Goal: Information Seeking & Learning: Compare options

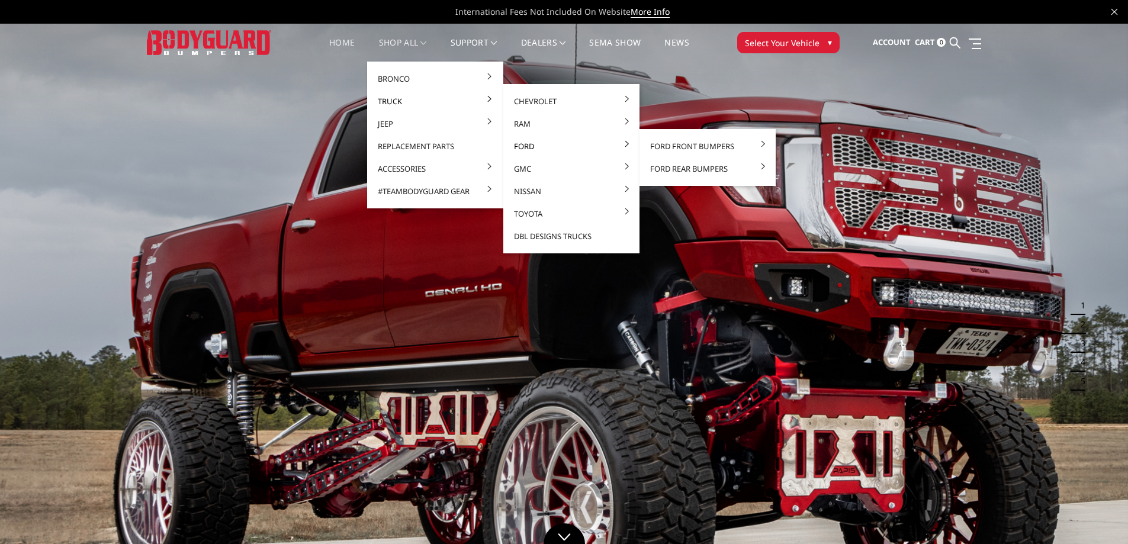
click at [539, 146] on link "Ford" at bounding box center [571, 146] width 127 height 22
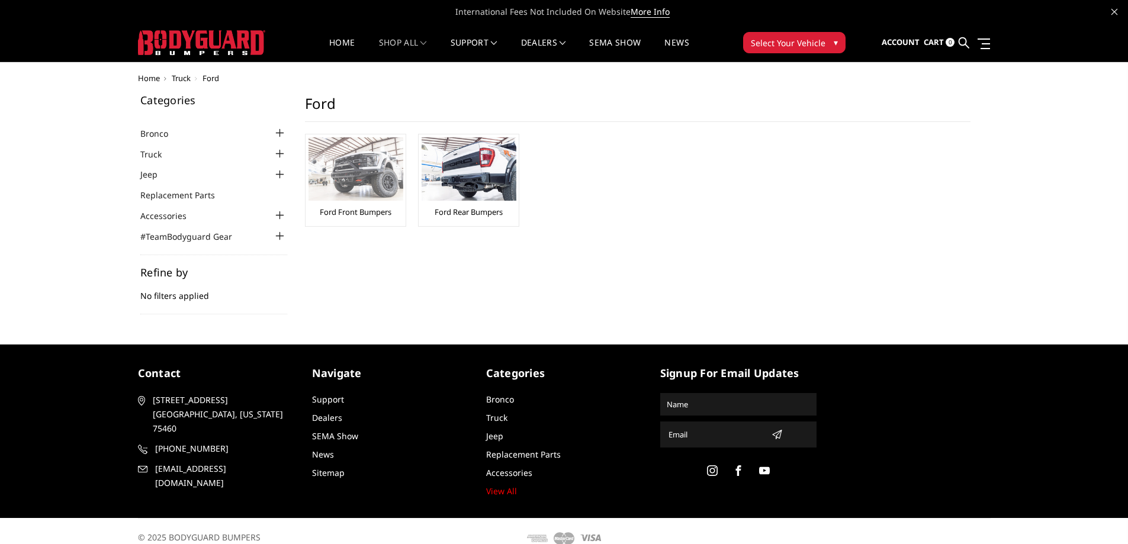
click at [375, 207] on link "Ford Front Bumpers" at bounding box center [356, 212] width 72 height 11
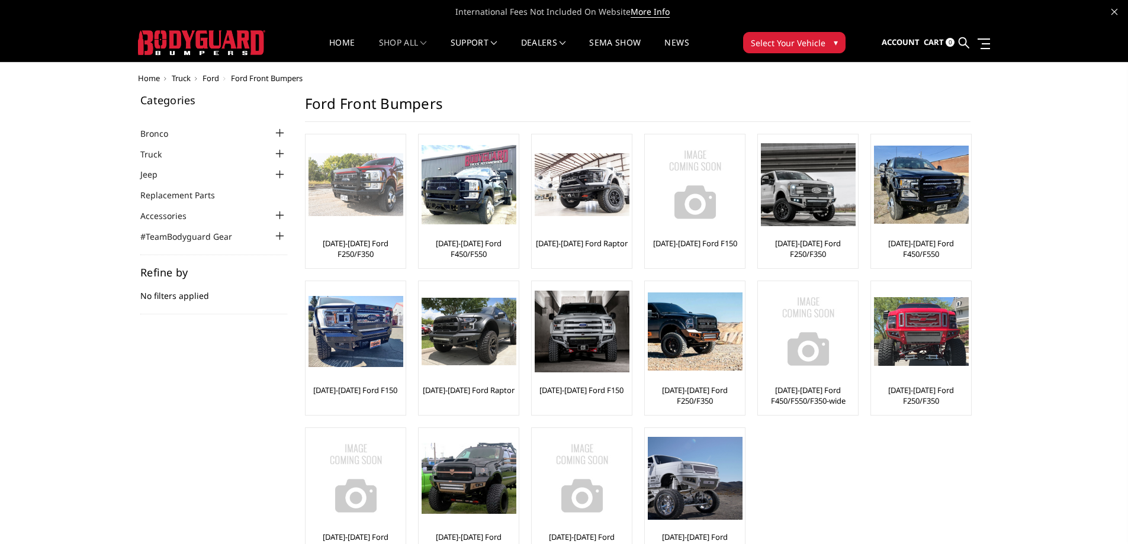
click at [364, 218] on div at bounding box center [355, 184] width 95 height 95
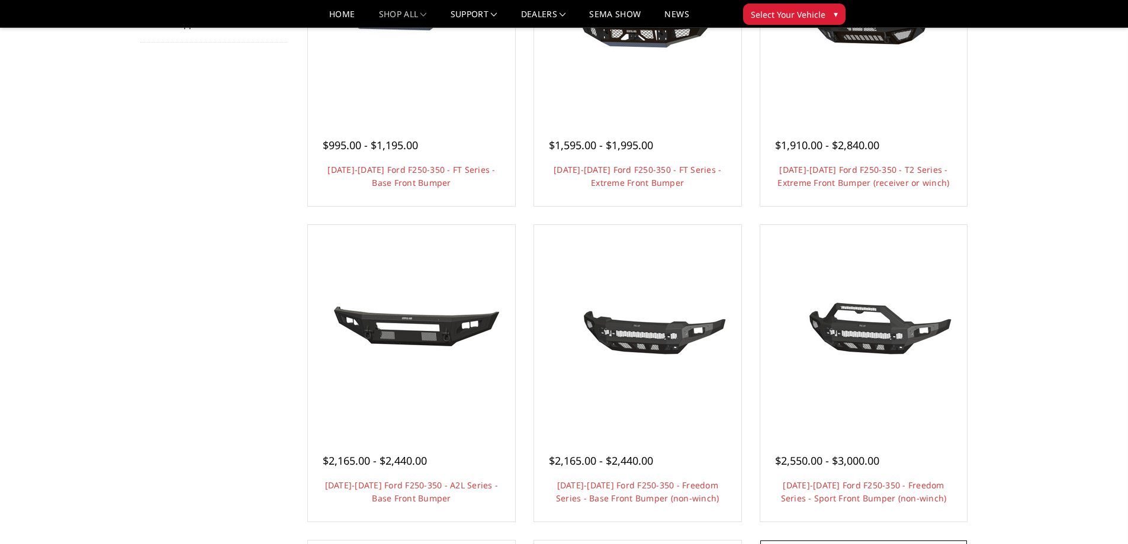
scroll to position [474, 0]
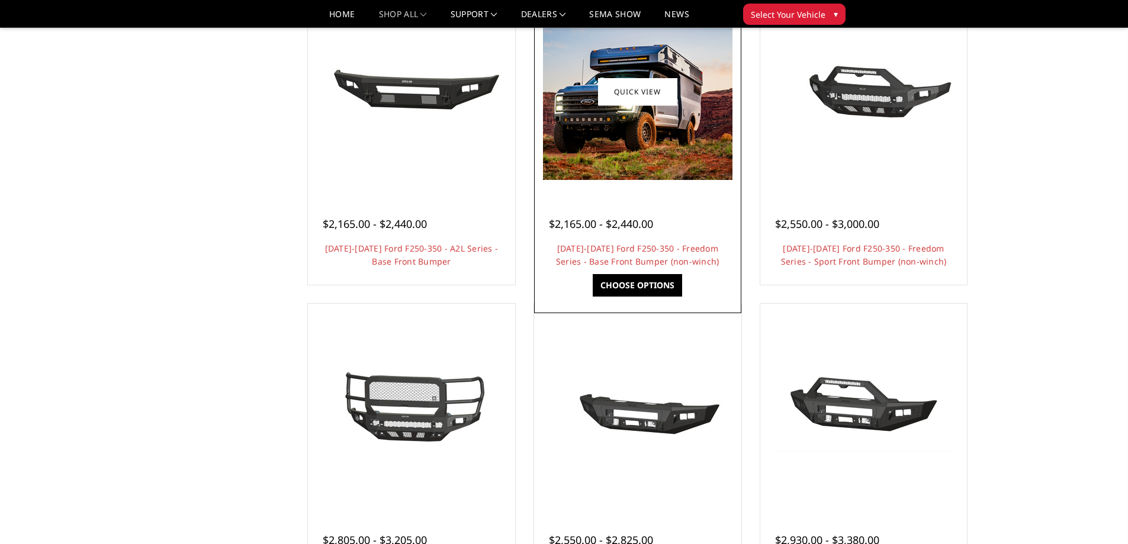
click at [648, 197] on div "$2,165.00 - $2,440.00 2023-2025 Ford F250-350 - Freedom Series - Base Front Bum…" at bounding box center [637, 237] width 201 height 90
click at [629, 281] on link "Choose Options" at bounding box center [637, 285] width 89 height 22
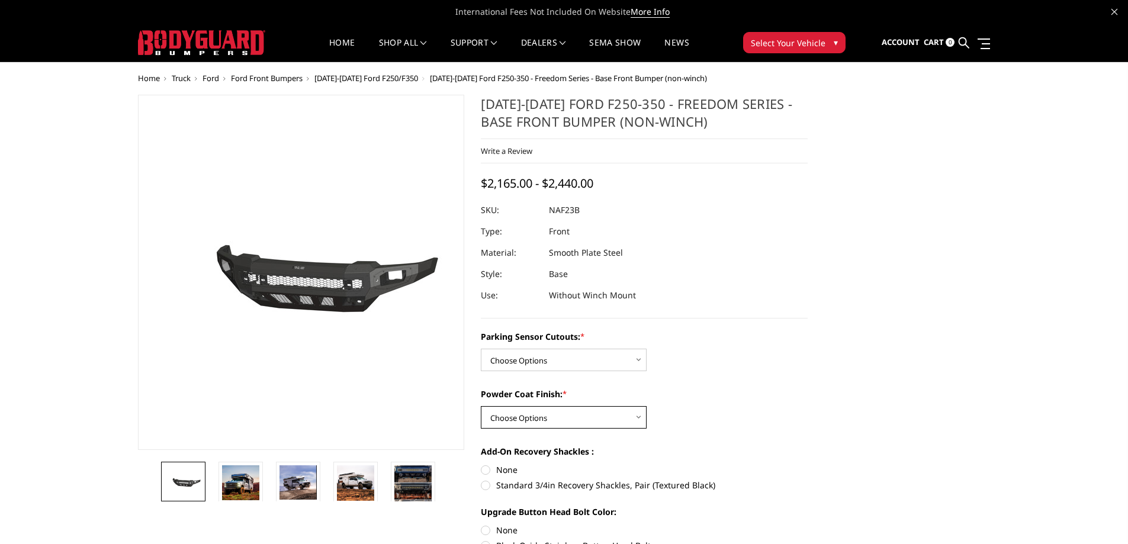
click at [620, 412] on select "Choose Options Bare Metal Textured Black Powder Coat" at bounding box center [564, 417] width 166 height 22
select select "2565"
click at [481, 406] on select "Choose Options Bare Metal Textured Black Powder Coat" at bounding box center [564, 417] width 166 height 22
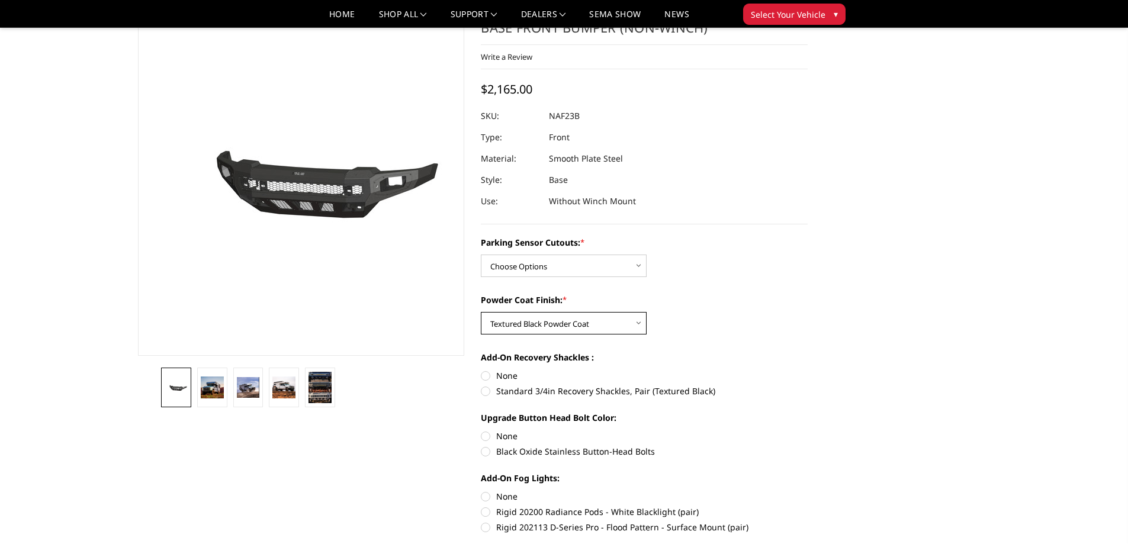
scroll to position [118, 0]
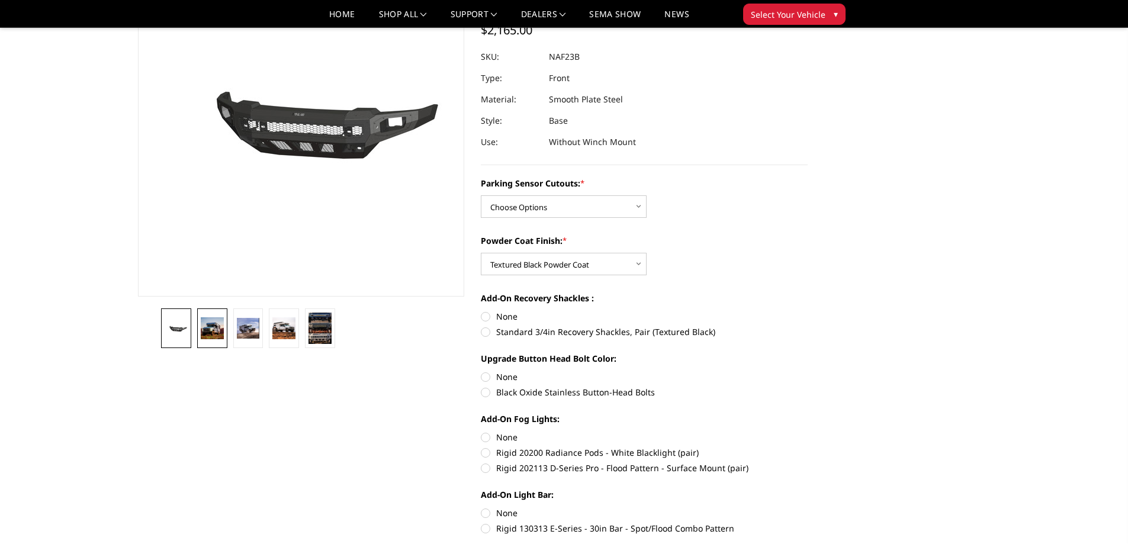
drag, startPoint x: 214, startPoint y: 331, endPoint x: 218, endPoint y: 336, distance: 6.3
click at [214, 333] on img at bounding box center [212, 327] width 23 height 21
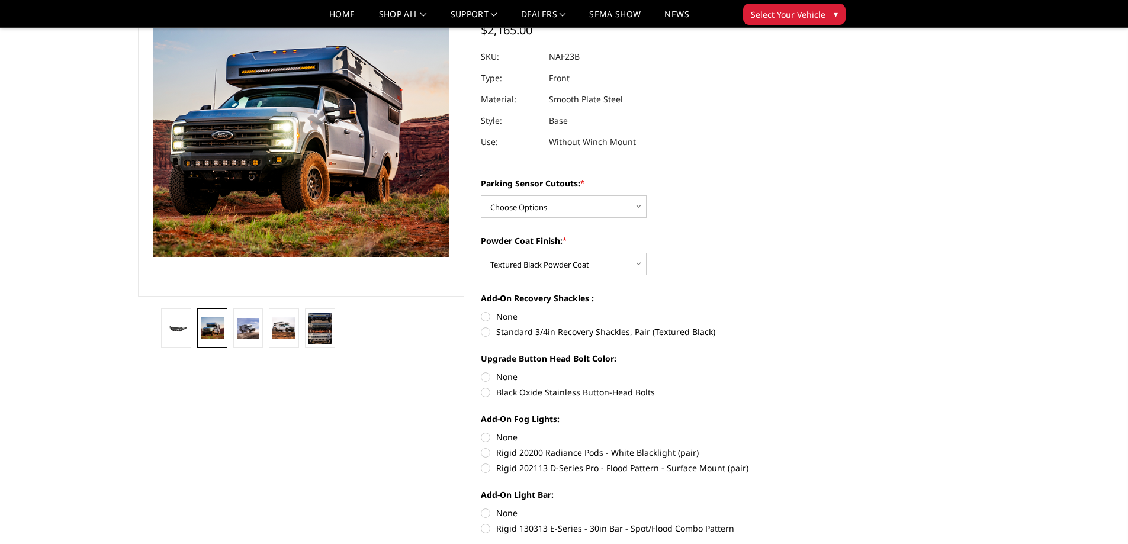
scroll to position [49, 0]
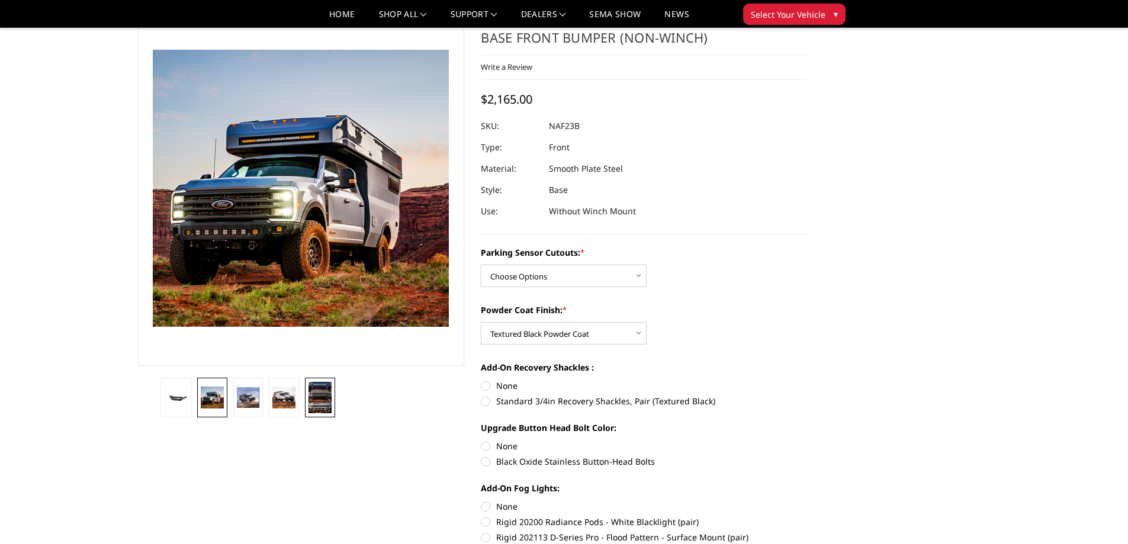
click at [320, 405] on img at bounding box center [319, 397] width 23 height 31
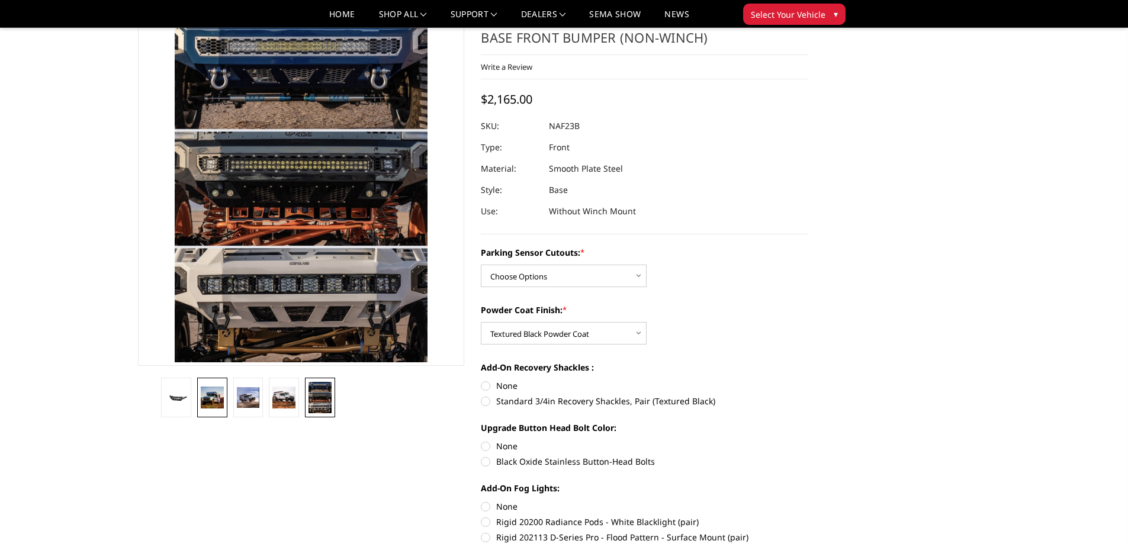
click at [215, 397] on img at bounding box center [212, 397] width 23 height 21
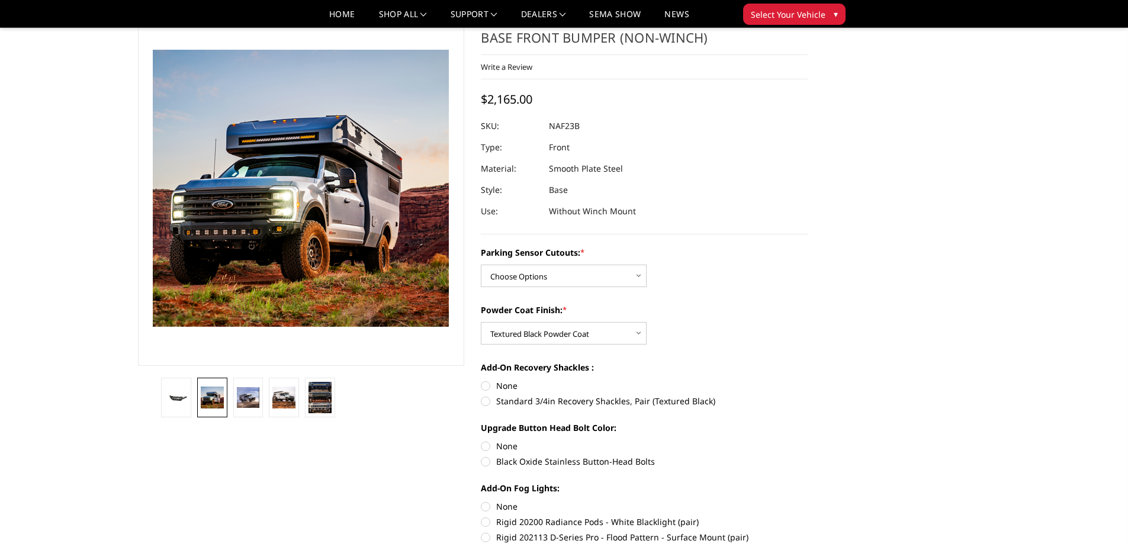
click at [485, 464] on label "Black Oxide Stainless Button-Head Bolts" at bounding box center [644, 461] width 327 height 12
click at [807, 440] on input "Black Oxide Stainless Button-Head Bolts" at bounding box center [807, 440] width 1 height 1
radio input "true"
click at [484, 462] on label "Black Oxide Stainless Button-Head Bolts" at bounding box center [644, 461] width 327 height 12
click at [807, 440] on input "Black Oxide Stainless Button-Head Bolts" at bounding box center [807, 440] width 1 height 1
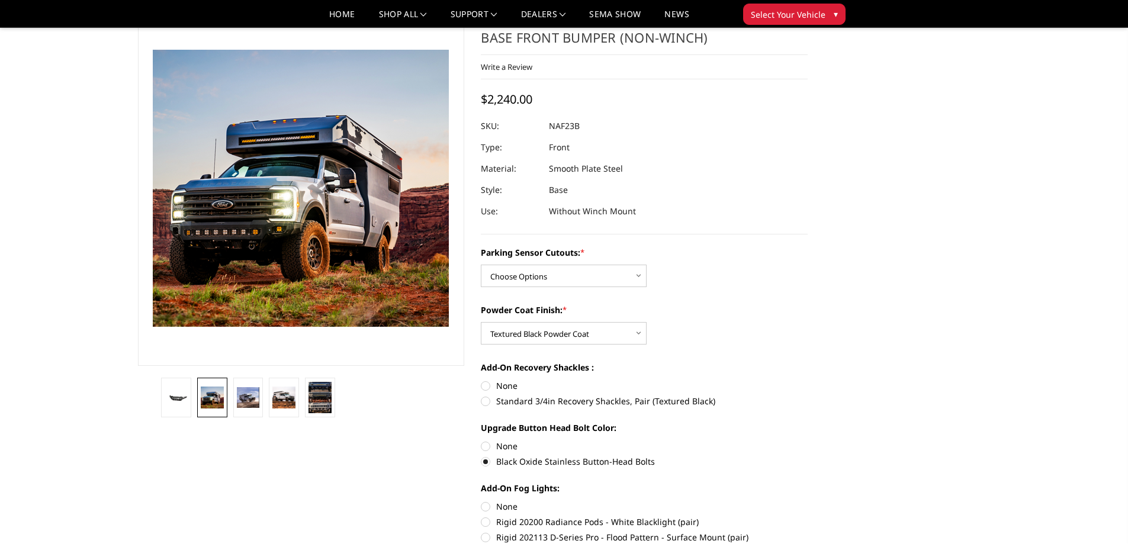
click at [484, 446] on label "None" at bounding box center [644, 446] width 327 height 12
click at [481, 440] on input "None" at bounding box center [481, 440] width 1 height 1
radio input "true"
click at [244, 389] on img at bounding box center [248, 397] width 23 height 21
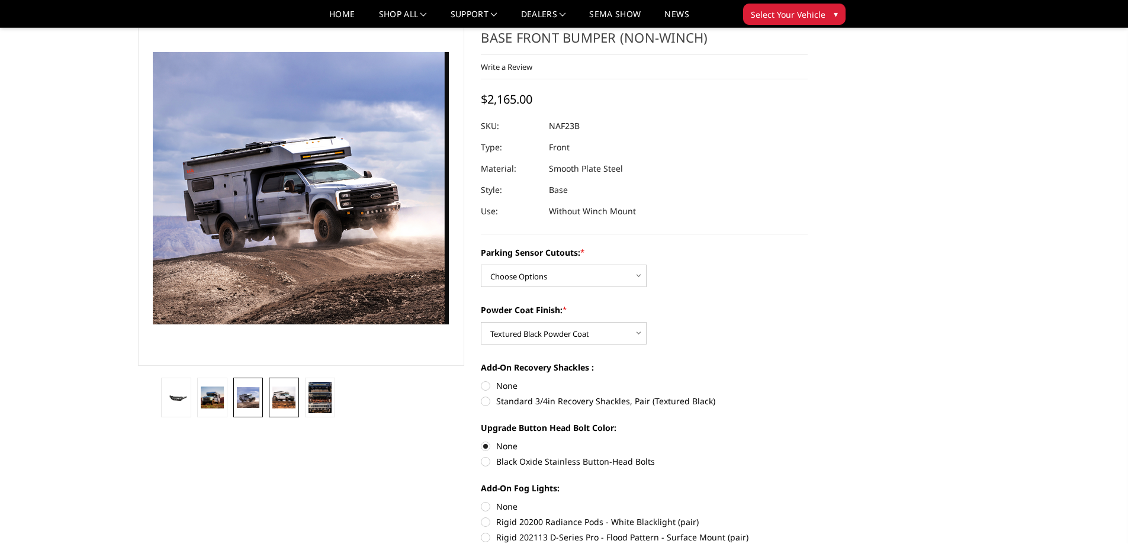
click at [292, 402] on img at bounding box center [283, 398] width 23 height 22
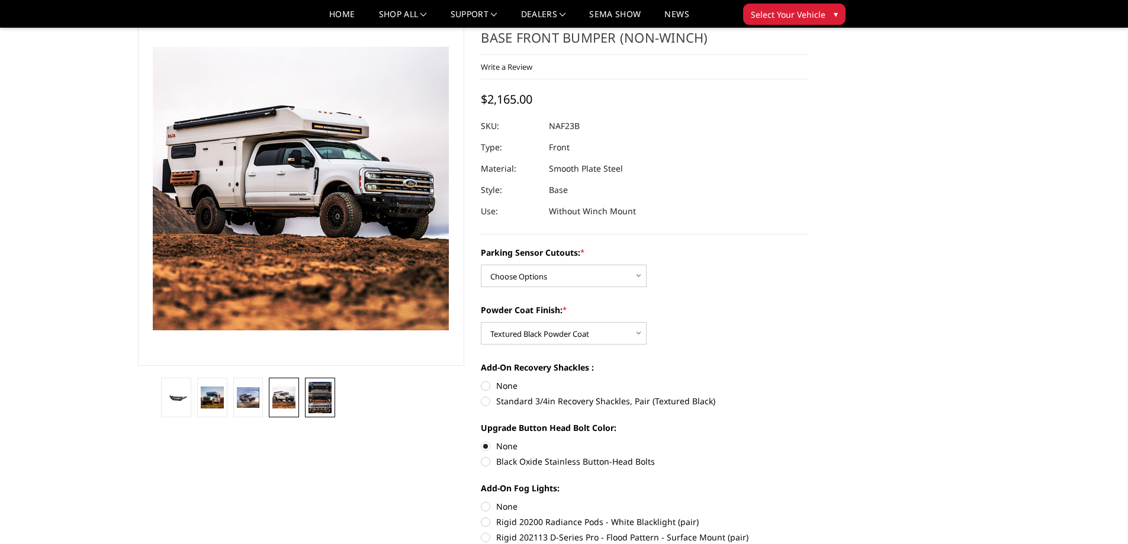
click at [317, 390] on img at bounding box center [319, 397] width 23 height 31
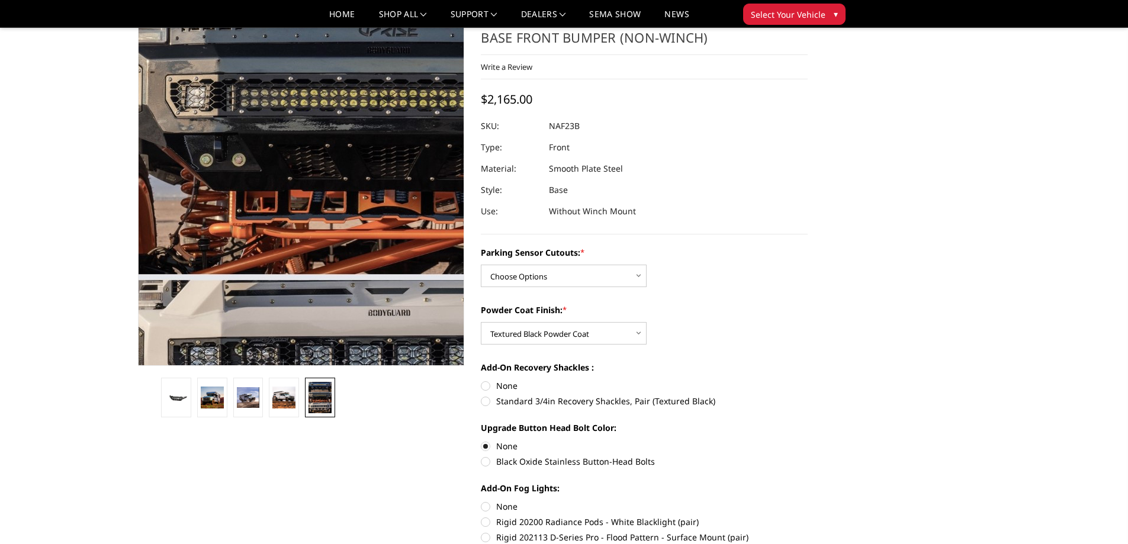
click at [168, 223] on img at bounding box center [393, 149] width 551 height 758
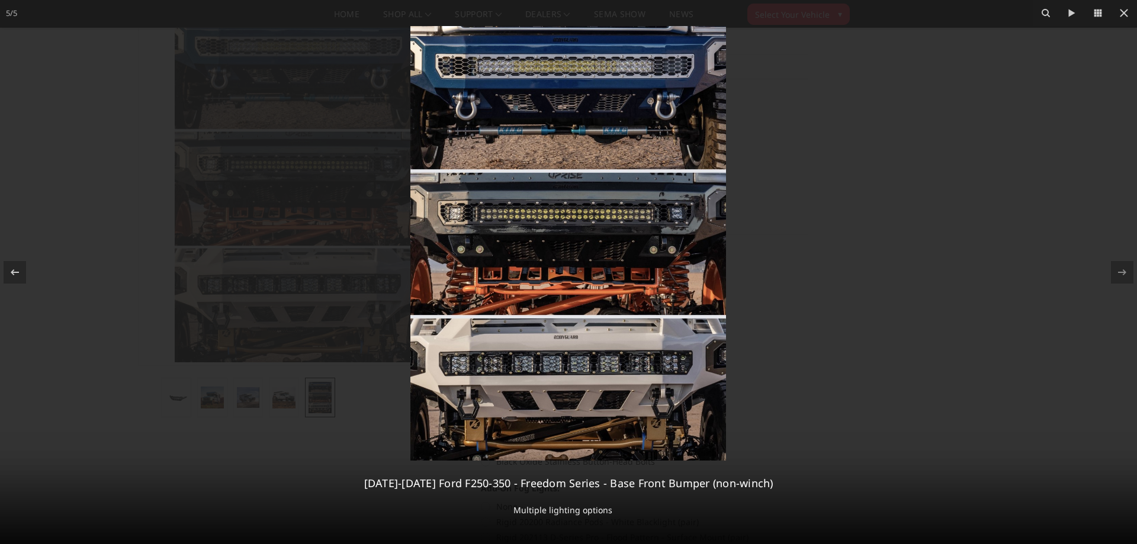
click at [539, 243] on img at bounding box center [568, 243] width 316 height 434
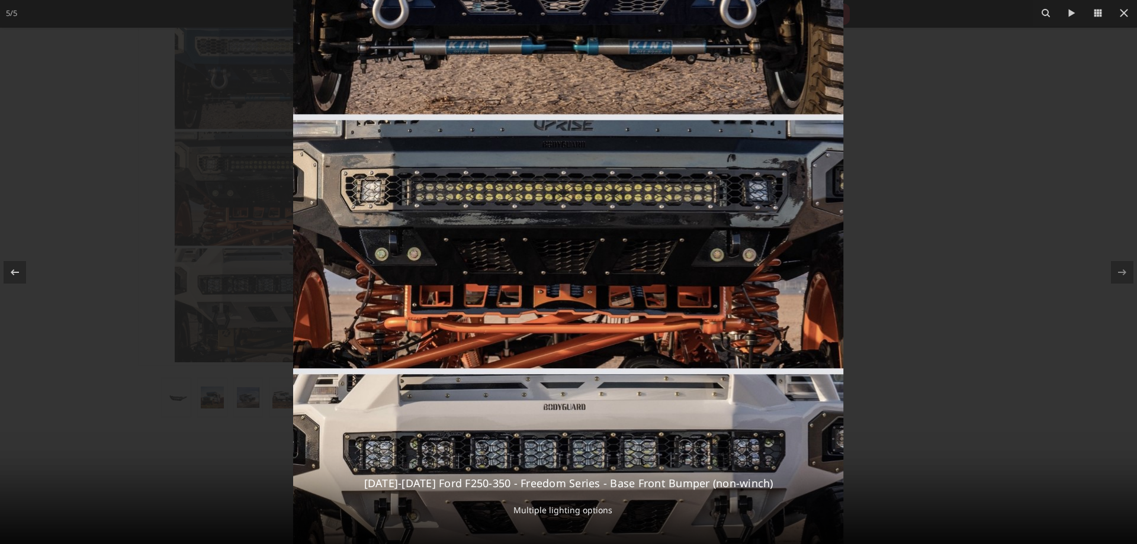
click at [539, 243] on img at bounding box center [568, 243] width 551 height 758
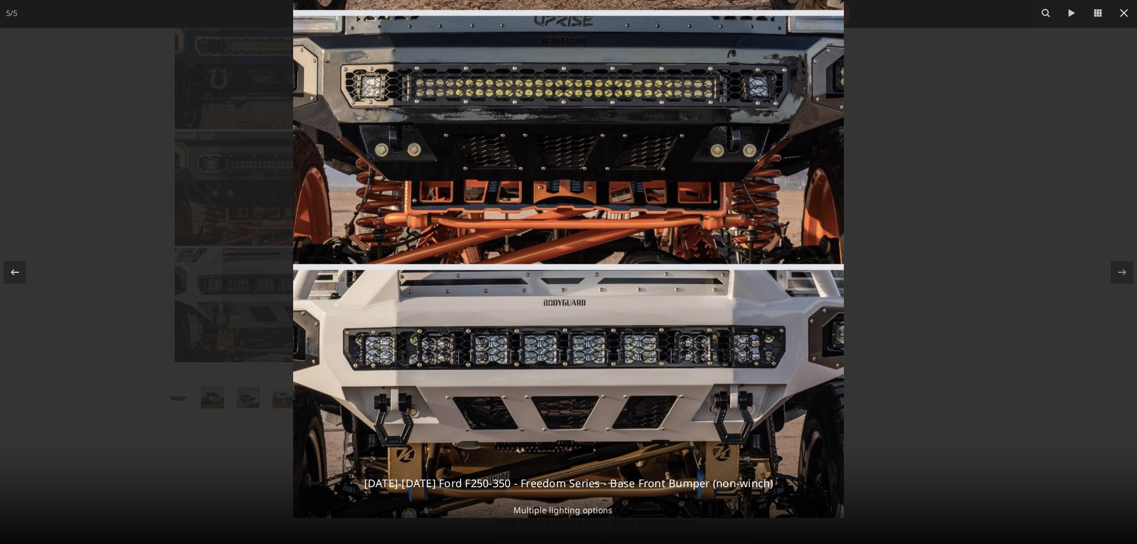
drag, startPoint x: 530, startPoint y: 289, endPoint x: 387, endPoint y: 112, distance: 227.6
click at [387, 112] on img at bounding box center [568, 139] width 551 height 758
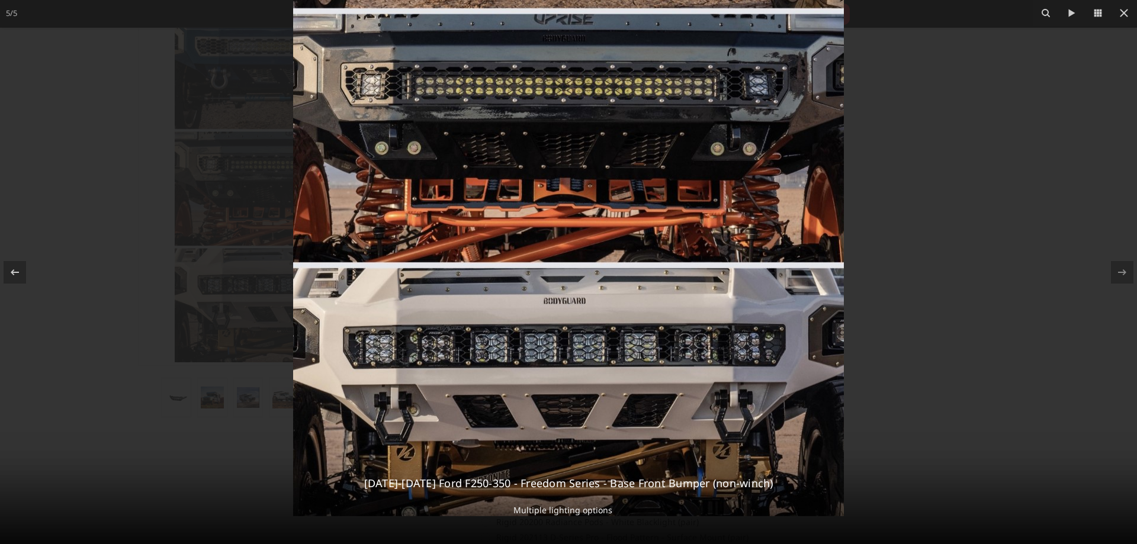
drag, startPoint x: 469, startPoint y: 265, endPoint x: 511, endPoint y: 124, distance: 147.0
click at [510, 127] on img at bounding box center [568, 137] width 551 height 758
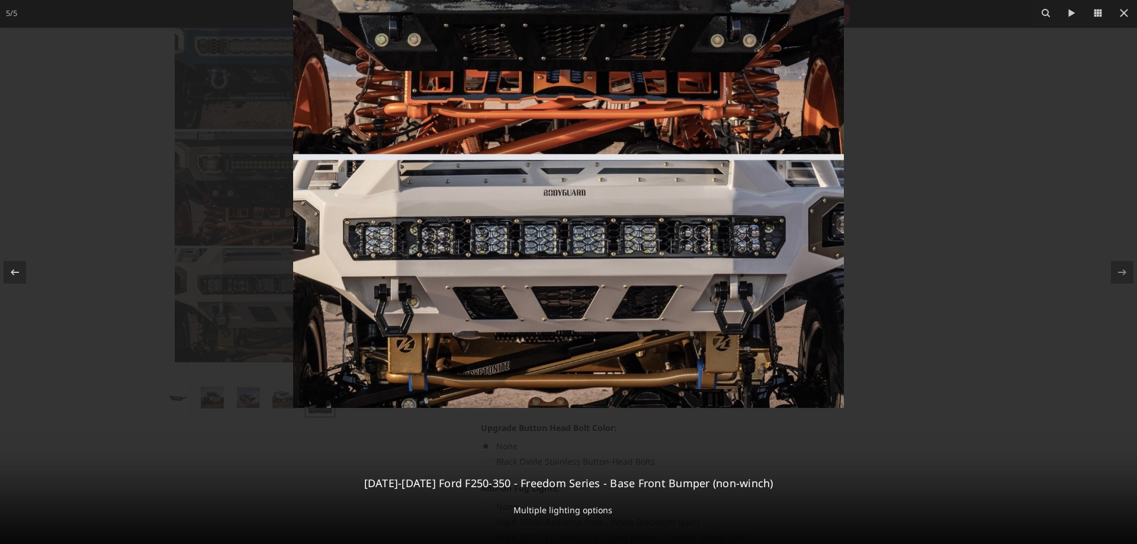
drag, startPoint x: 579, startPoint y: 464, endPoint x: 517, endPoint y: -66, distance: 533.4
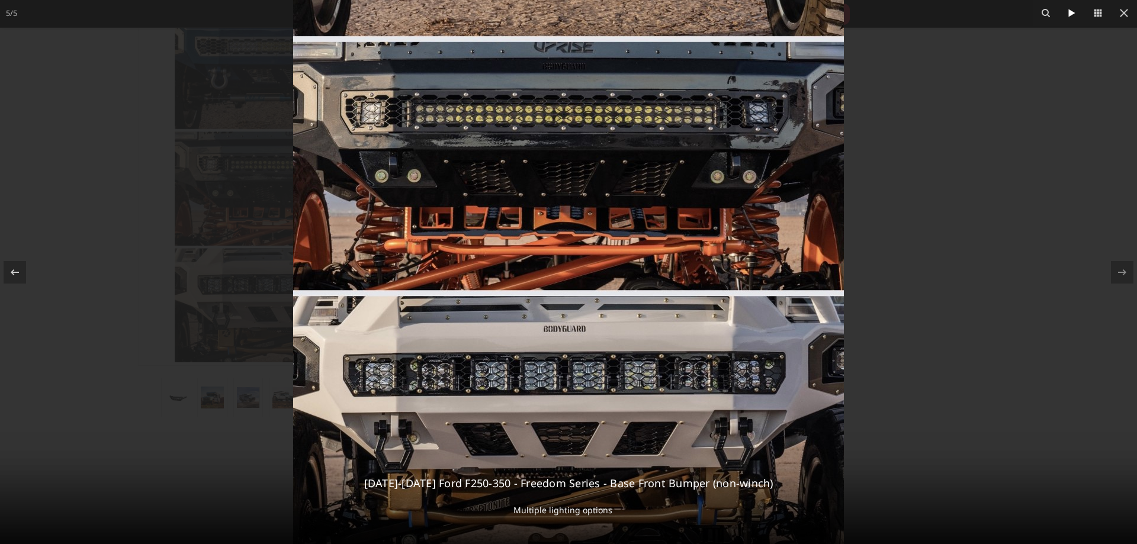
click at [1071, 13] on icon at bounding box center [1071, 13] width 7 height 8
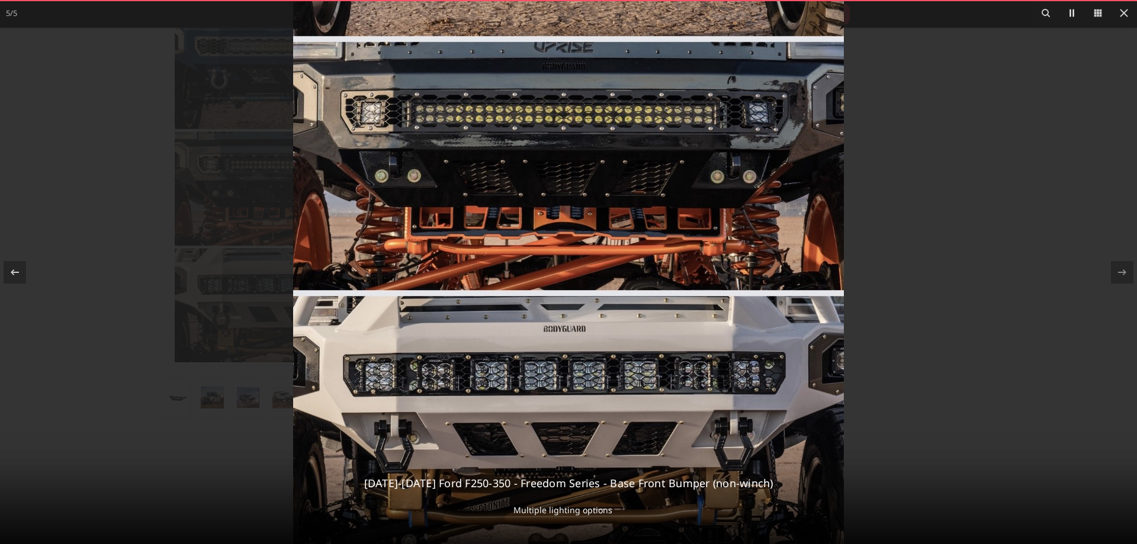
click at [1072, 15] on icon at bounding box center [1071, 13] width 14 height 14
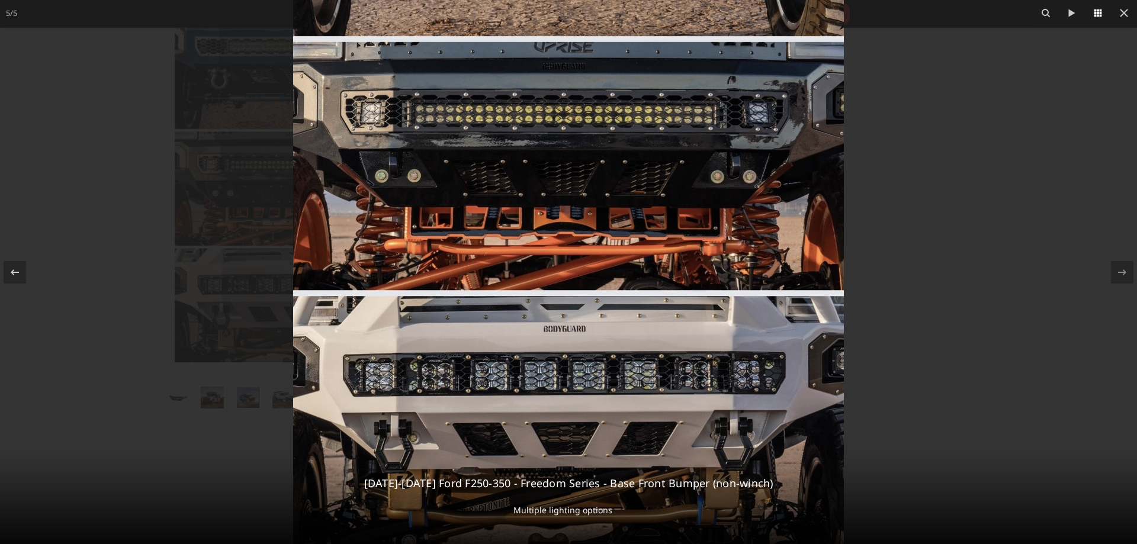
click at [1097, 14] on icon at bounding box center [1097, 13] width 14 height 14
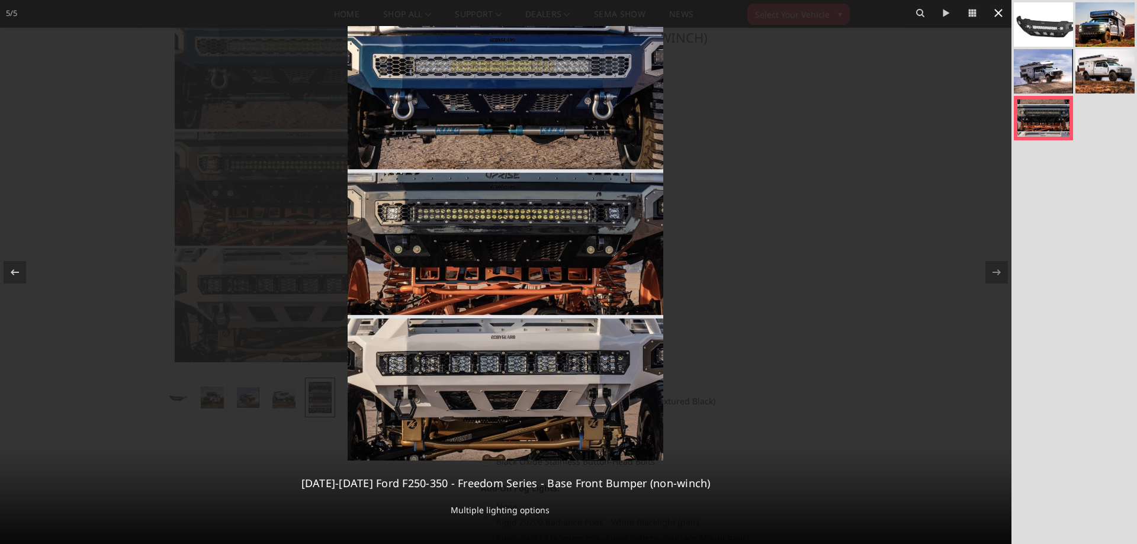
click at [997, 7] on icon at bounding box center [998, 13] width 14 height 14
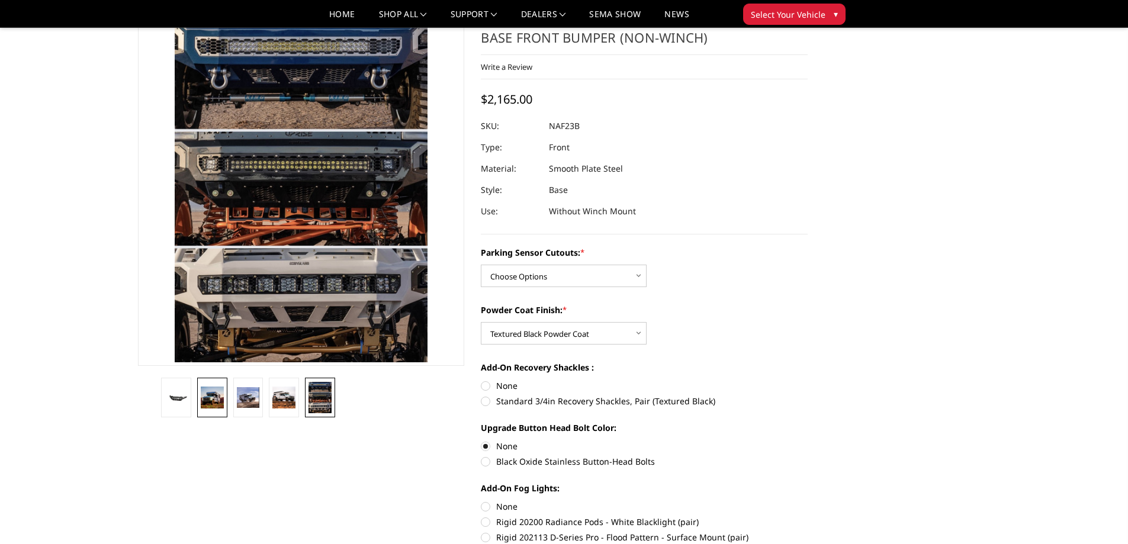
click at [216, 408] on img at bounding box center [212, 397] width 23 height 21
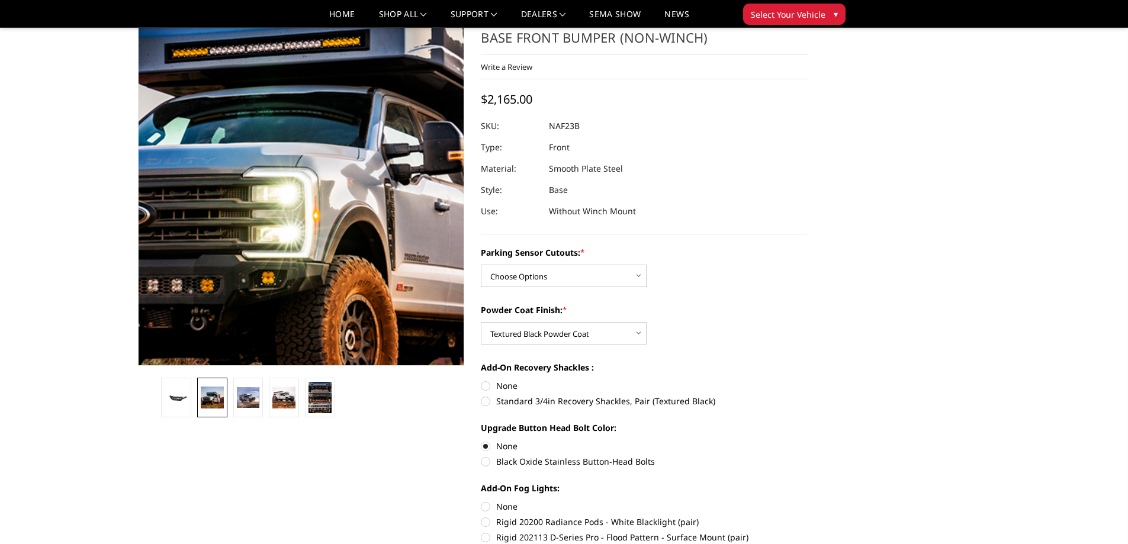
click at [285, 204] on img at bounding box center [323, 173] width 758 height 709
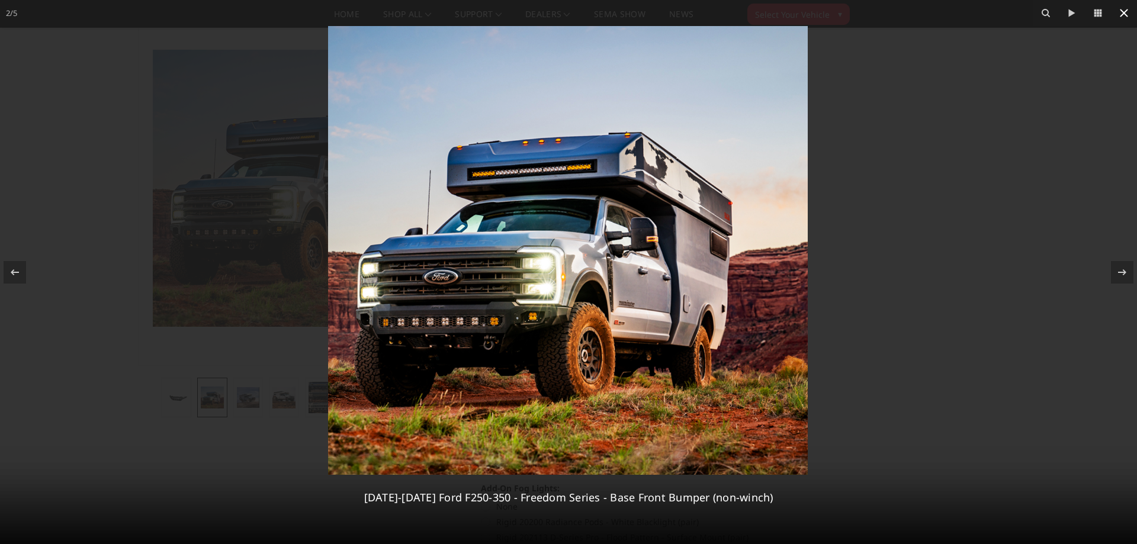
click at [1127, 15] on icon at bounding box center [1123, 13] width 14 height 14
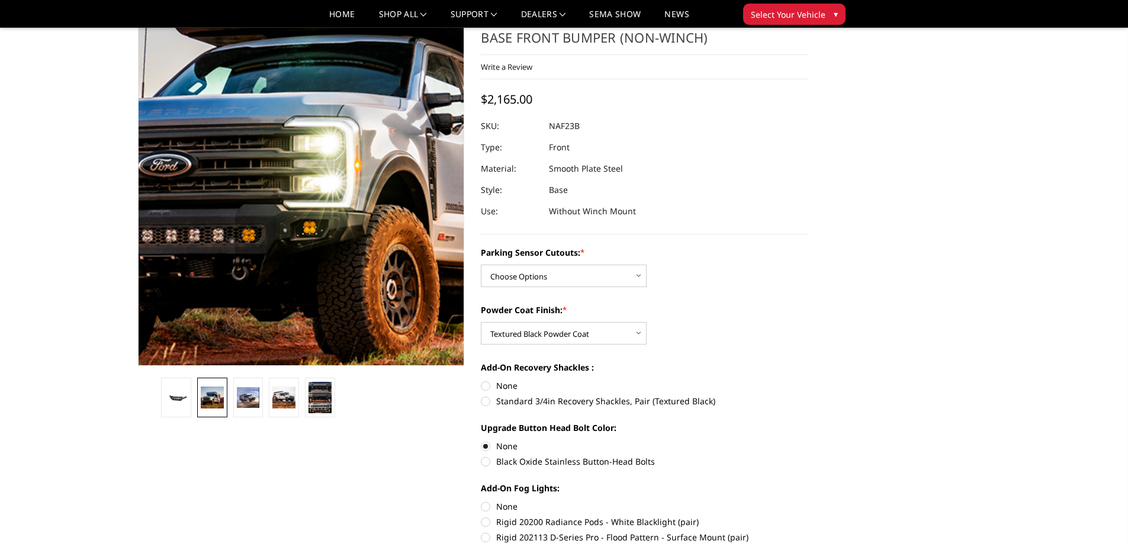
scroll to position [0, 0]
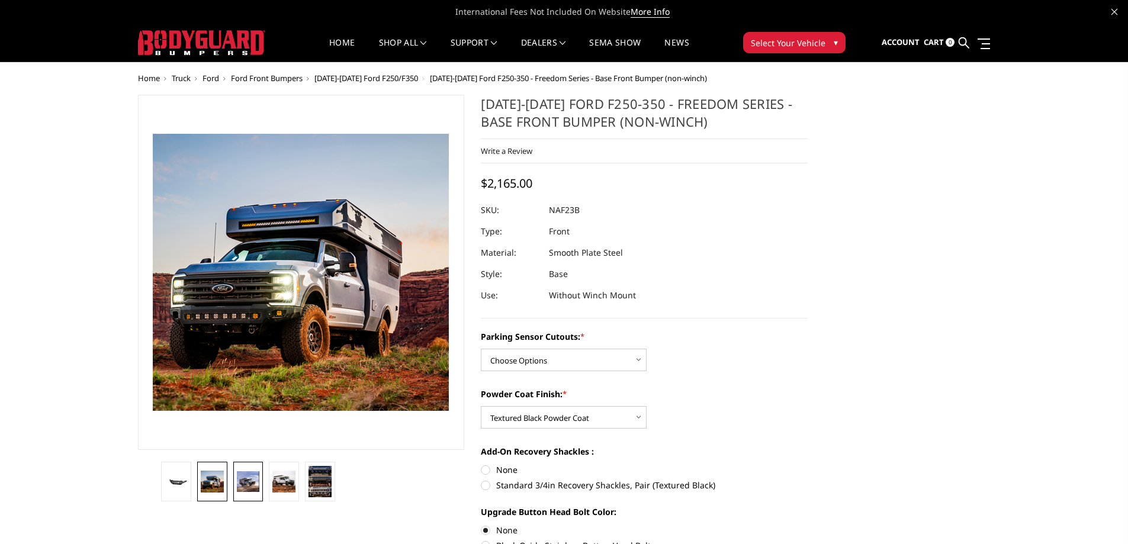
click at [249, 479] on img at bounding box center [248, 481] width 23 height 21
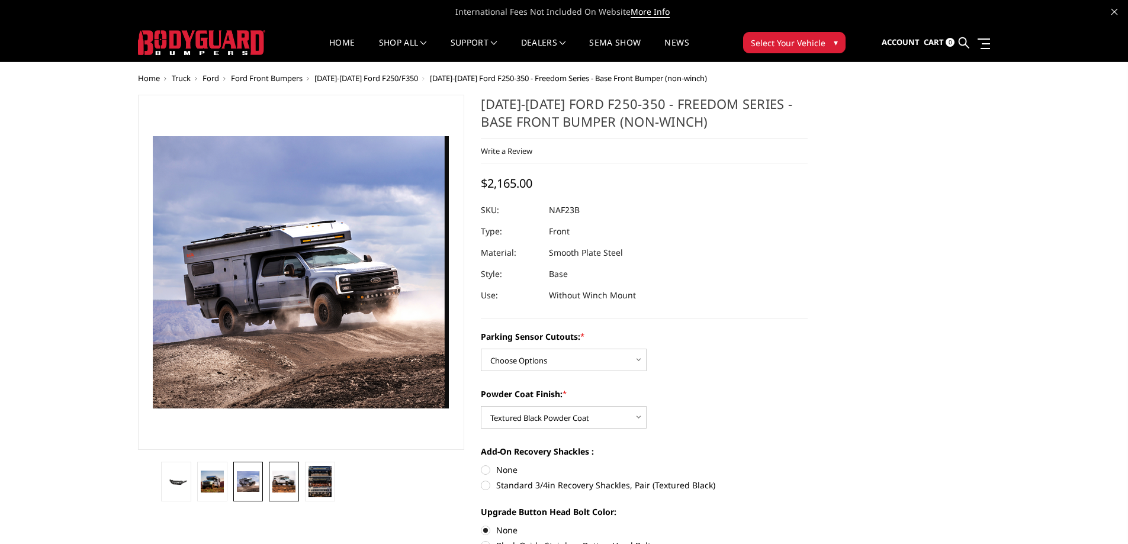
click at [292, 467] on link at bounding box center [284, 482] width 30 height 40
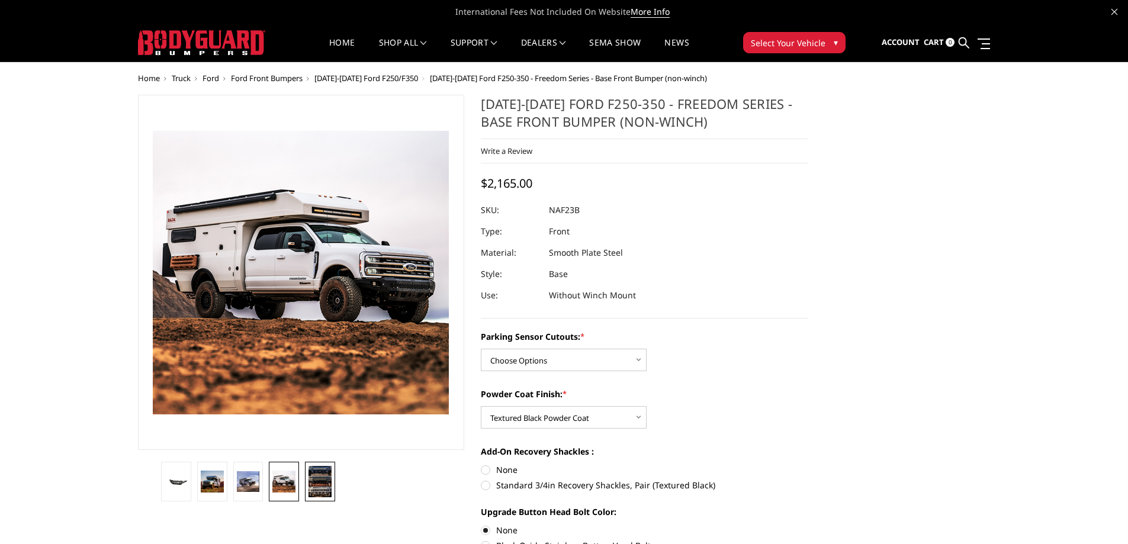
click at [321, 482] on img at bounding box center [319, 481] width 23 height 31
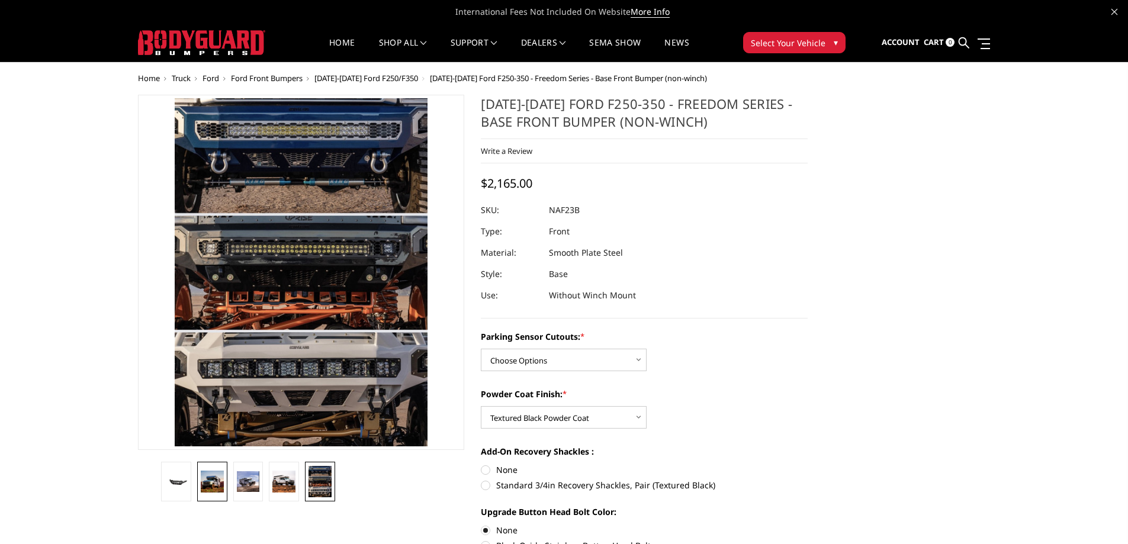
click at [204, 478] on img at bounding box center [212, 481] width 23 height 21
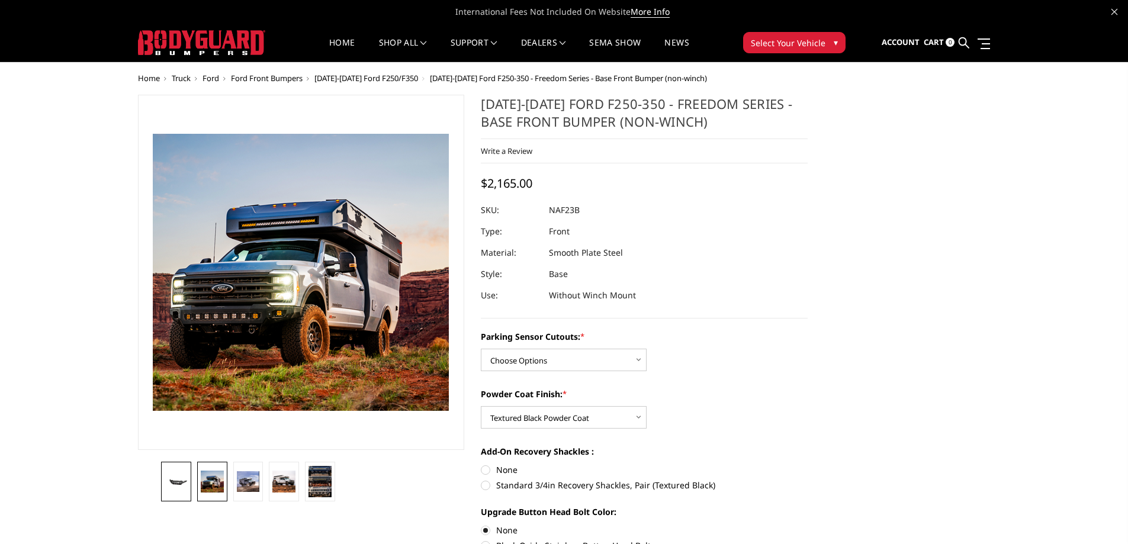
click at [184, 475] on link at bounding box center [176, 482] width 30 height 40
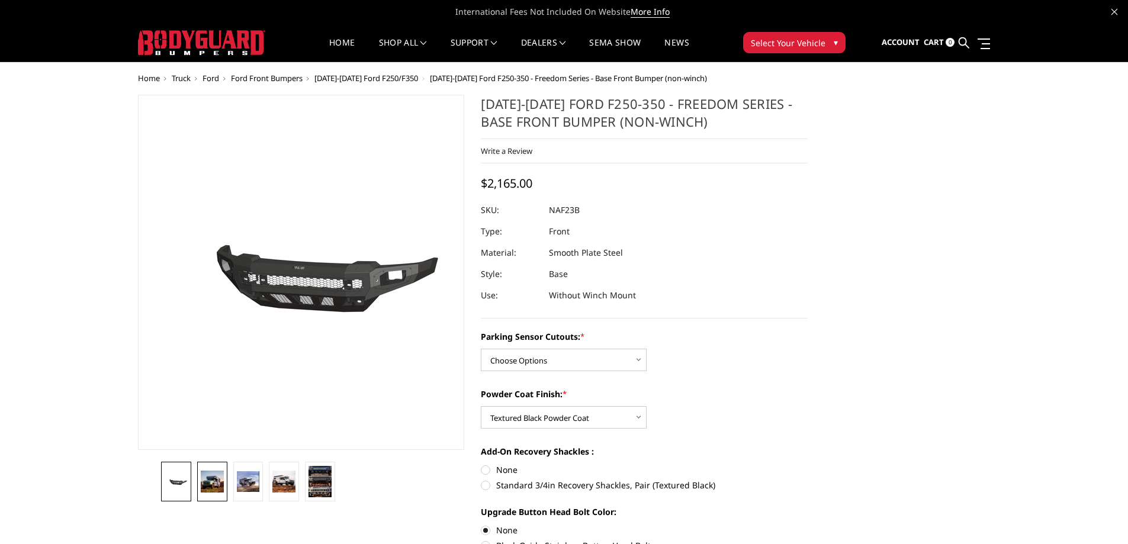
click at [201, 478] on img at bounding box center [212, 481] width 23 height 21
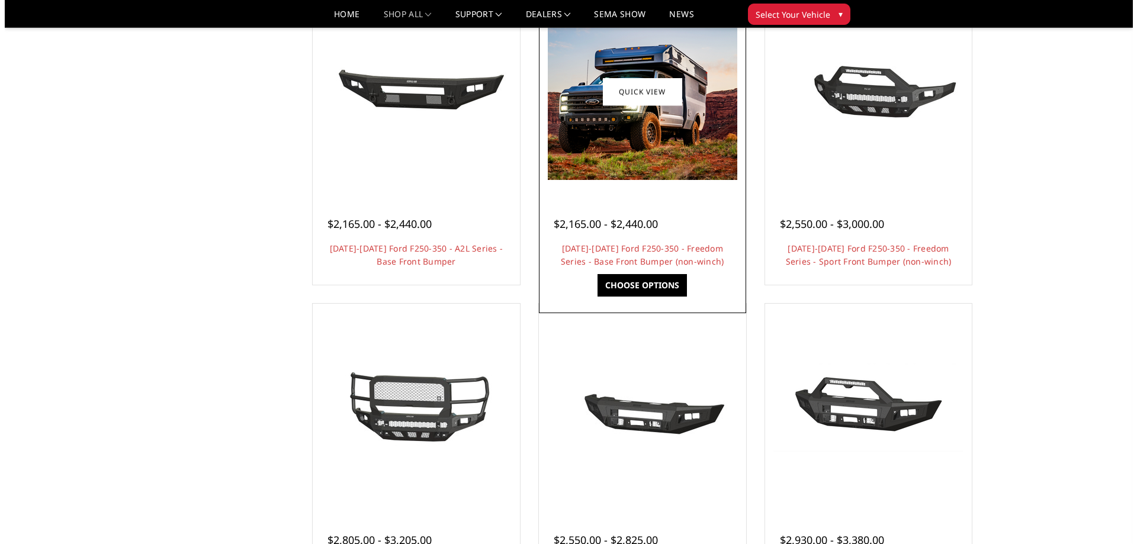
scroll to position [592, 0]
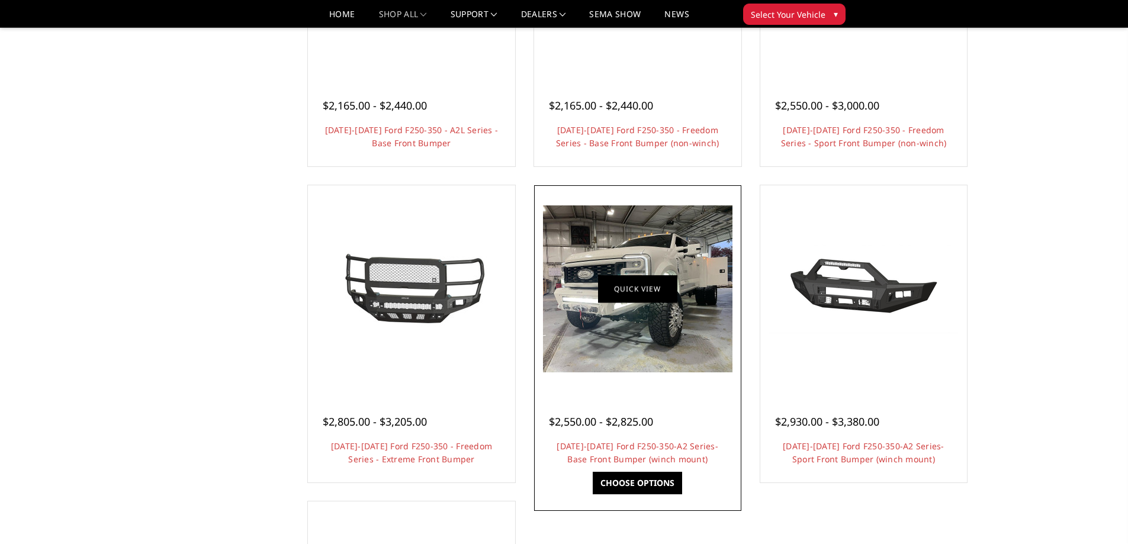
click at [626, 294] on link "Quick view" at bounding box center [637, 289] width 79 height 28
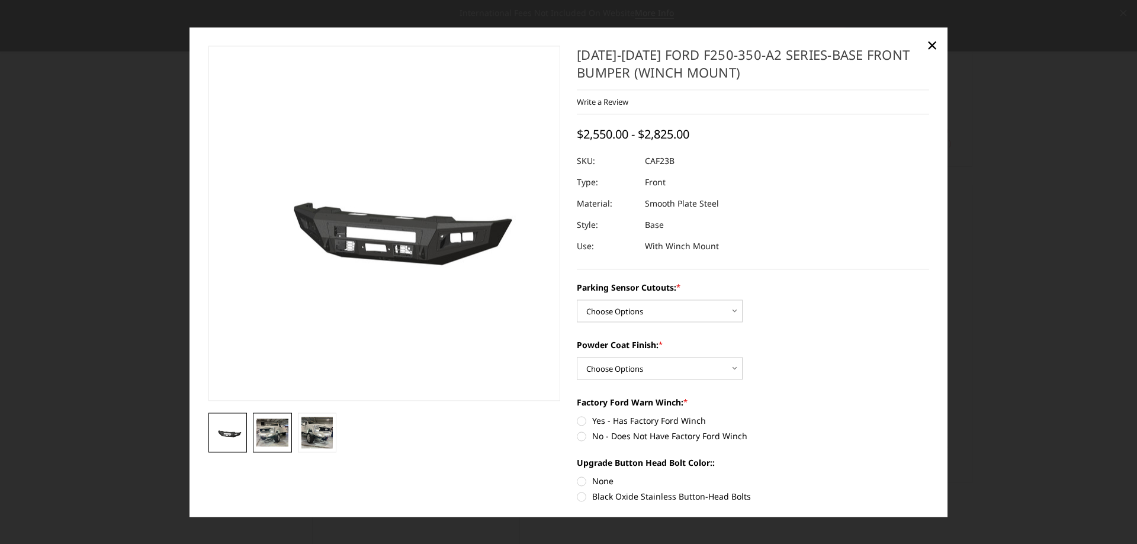
click at [276, 434] on img at bounding box center [272, 433] width 32 height 28
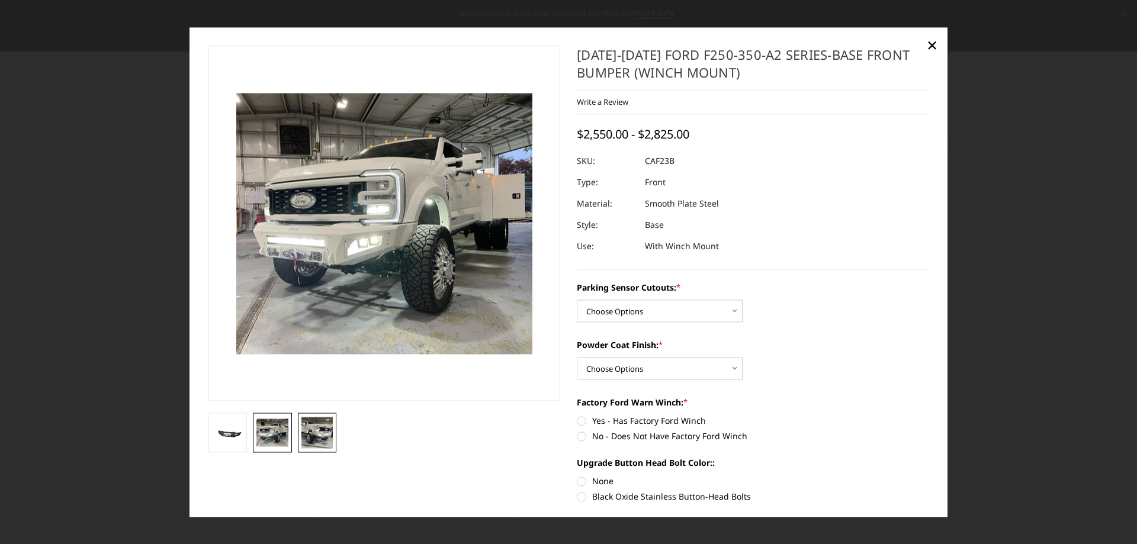
click at [320, 421] on img at bounding box center [317, 433] width 32 height 32
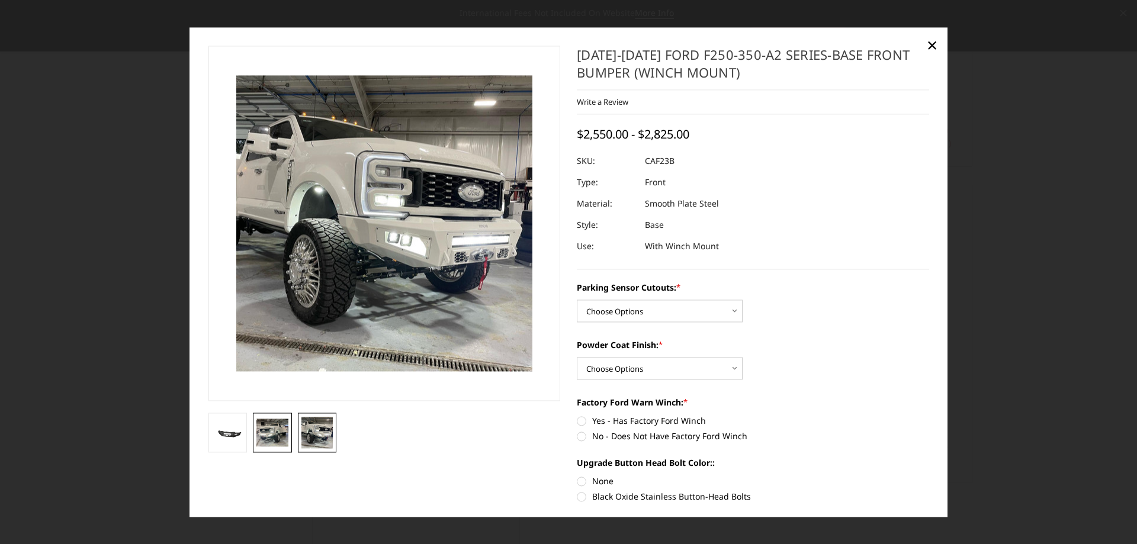
click at [285, 425] on img at bounding box center [272, 433] width 32 height 28
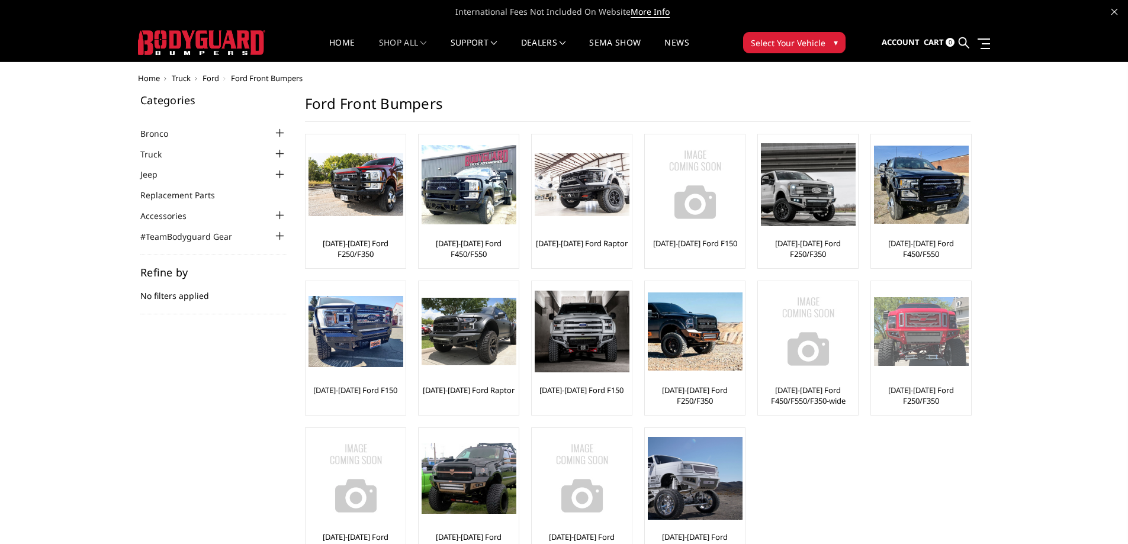
click at [923, 338] on img at bounding box center [921, 331] width 95 height 69
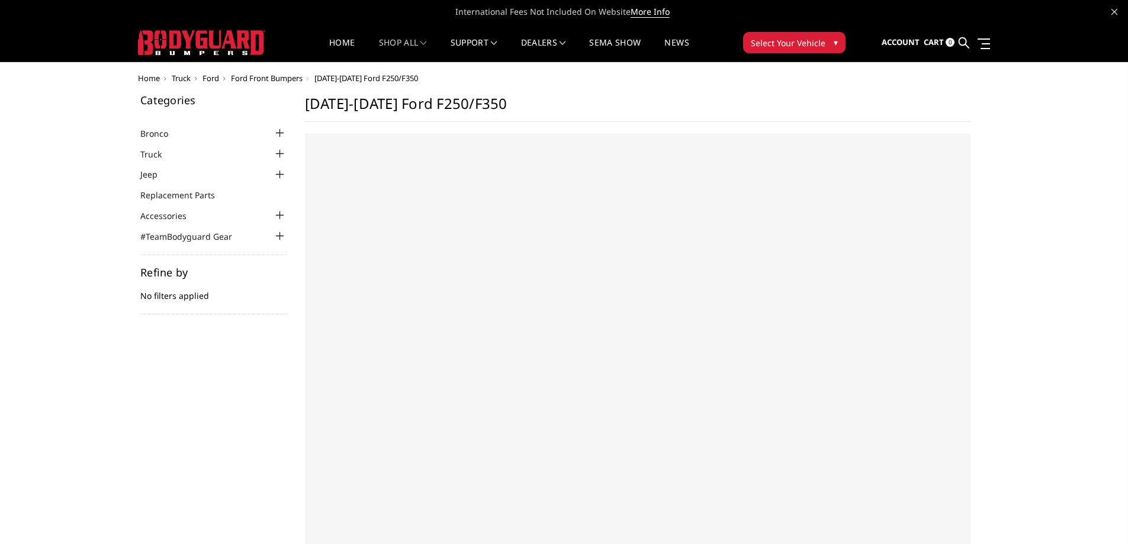
select select "US"
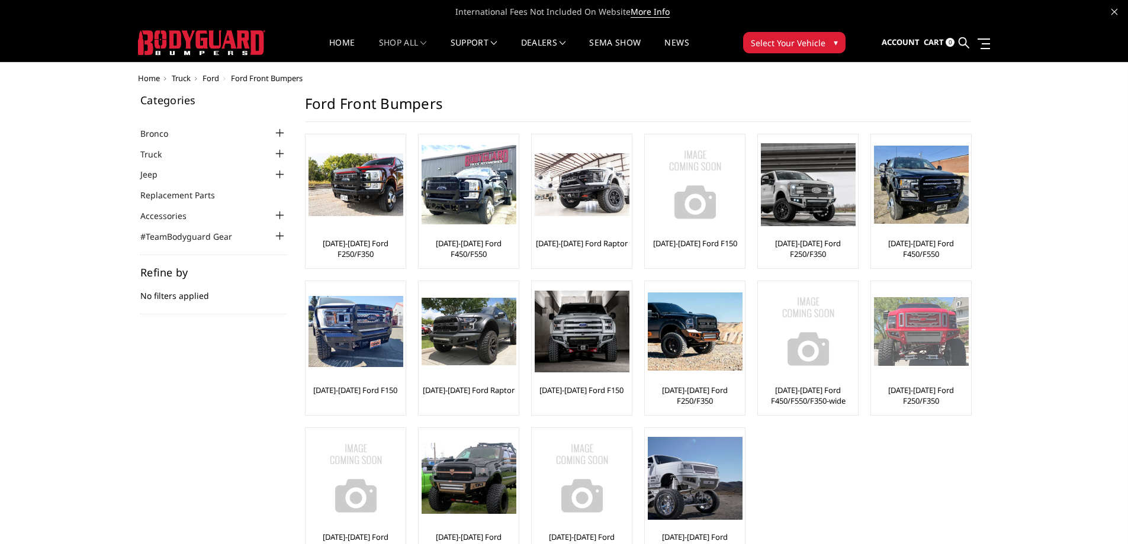
click at [923, 334] on img at bounding box center [921, 331] width 95 height 69
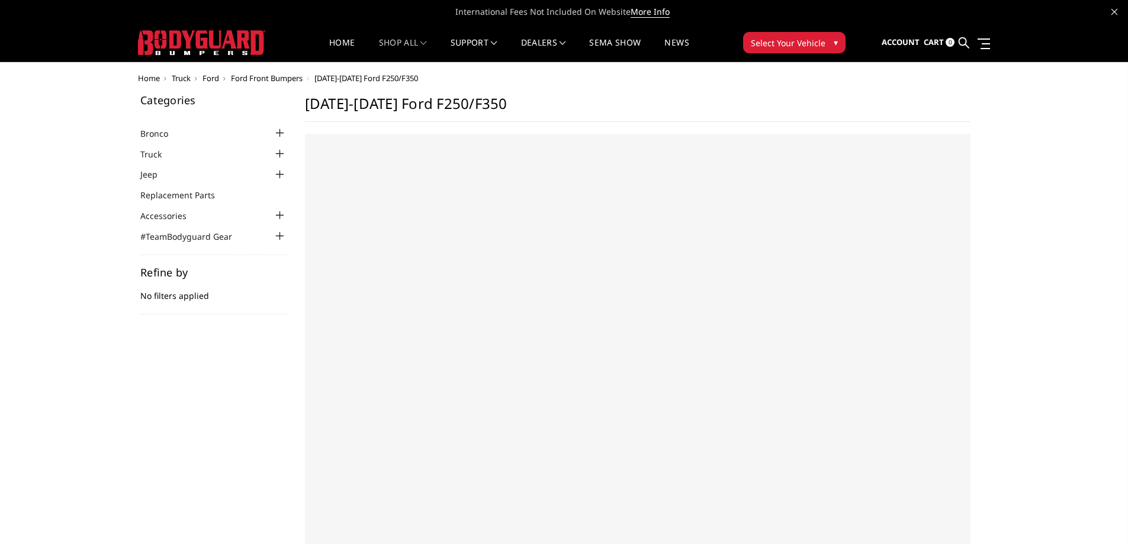
select select "US"
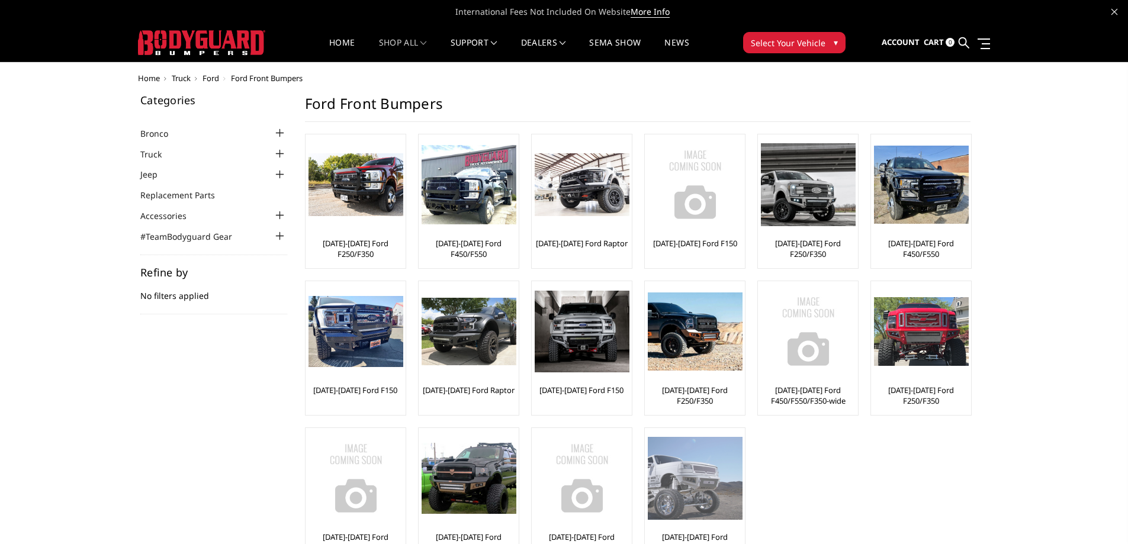
click at [687, 493] on img at bounding box center [695, 478] width 95 height 82
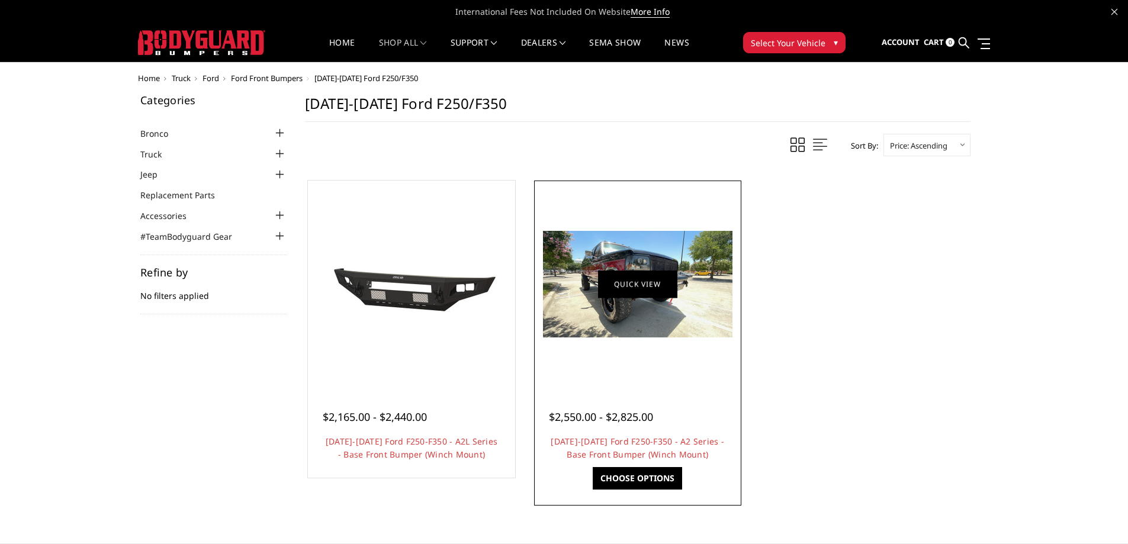
click at [640, 287] on link "Quick view" at bounding box center [637, 284] width 79 height 28
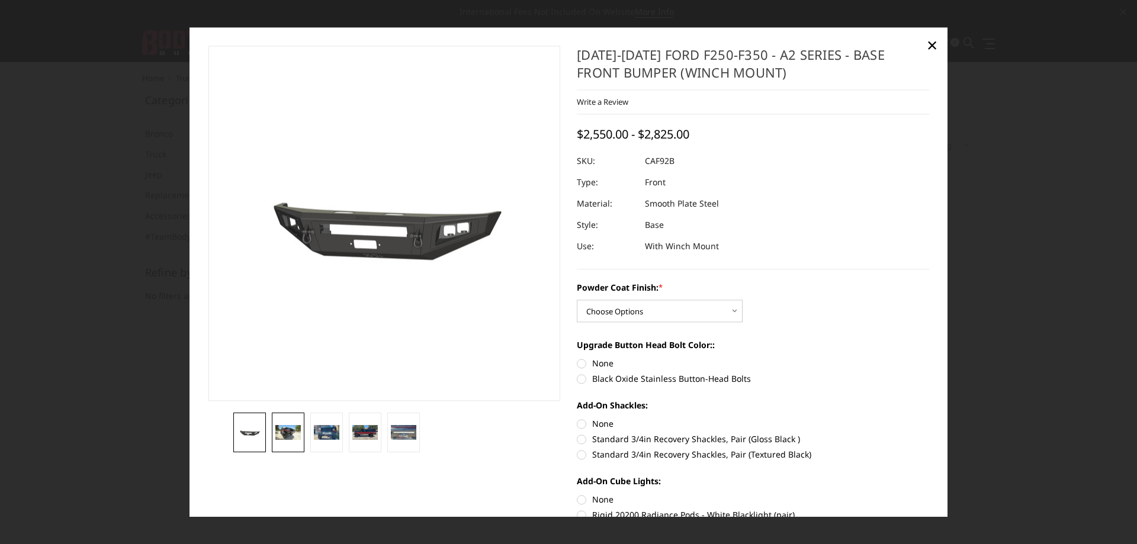
click at [279, 433] on img at bounding box center [287, 433] width 25 height 14
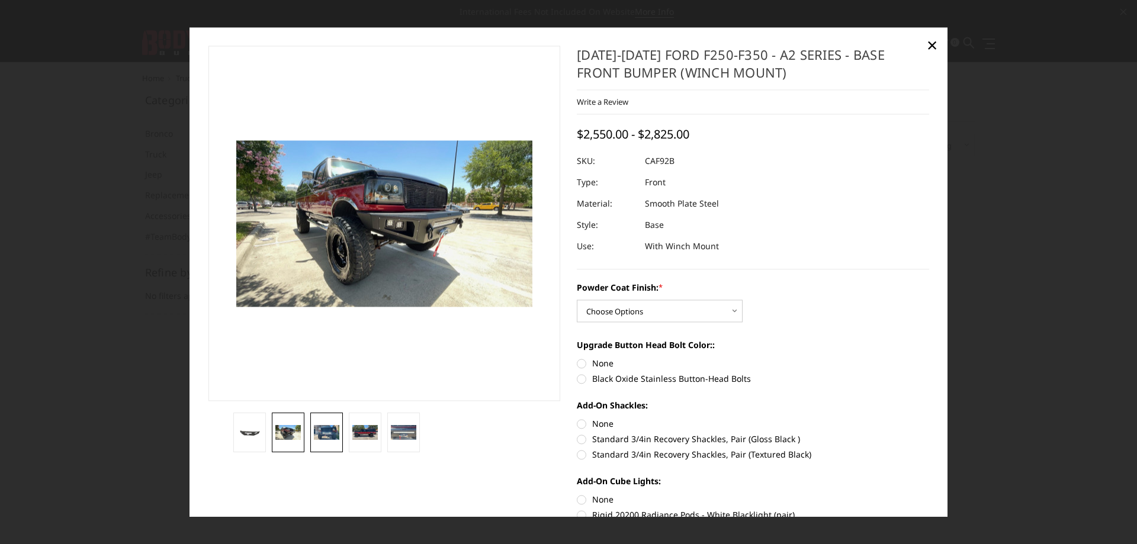
click at [332, 436] on img at bounding box center [326, 433] width 25 height 14
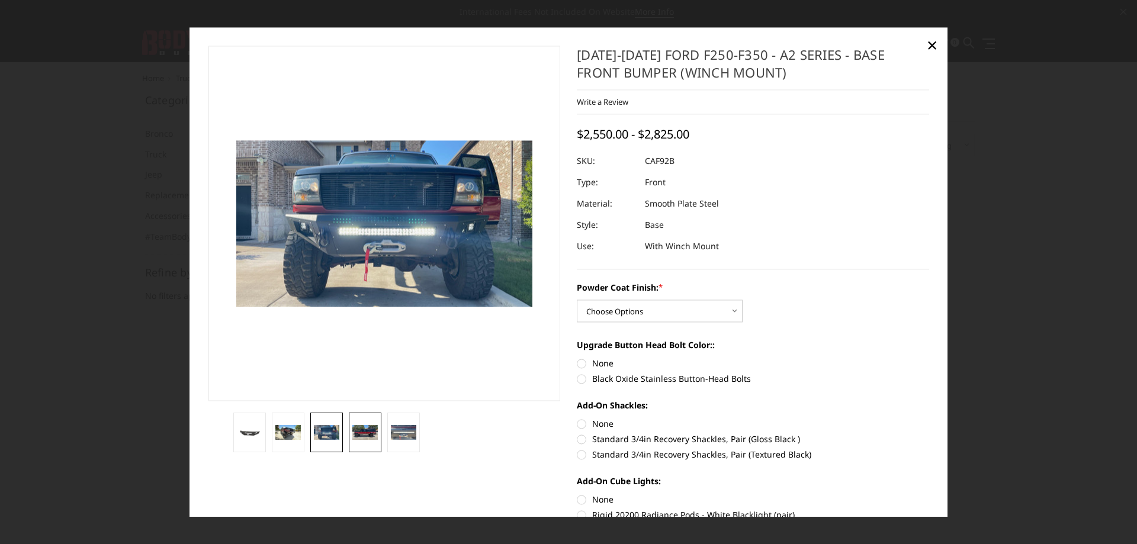
click at [366, 436] on img at bounding box center [364, 433] width 25 height 14
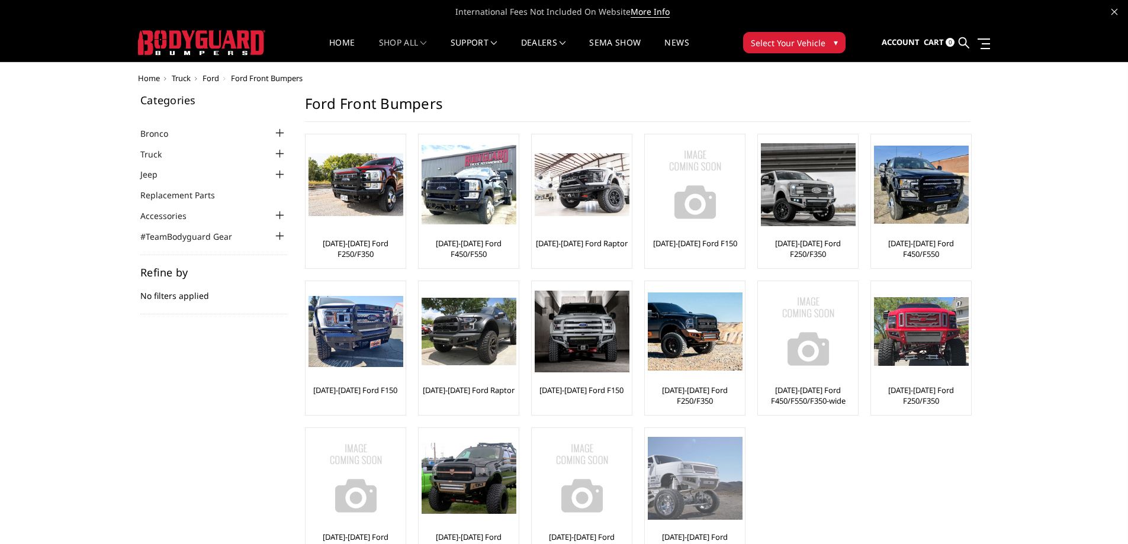
click at [680, 497] on img at bounding box center [695, 478] width 95 height 82
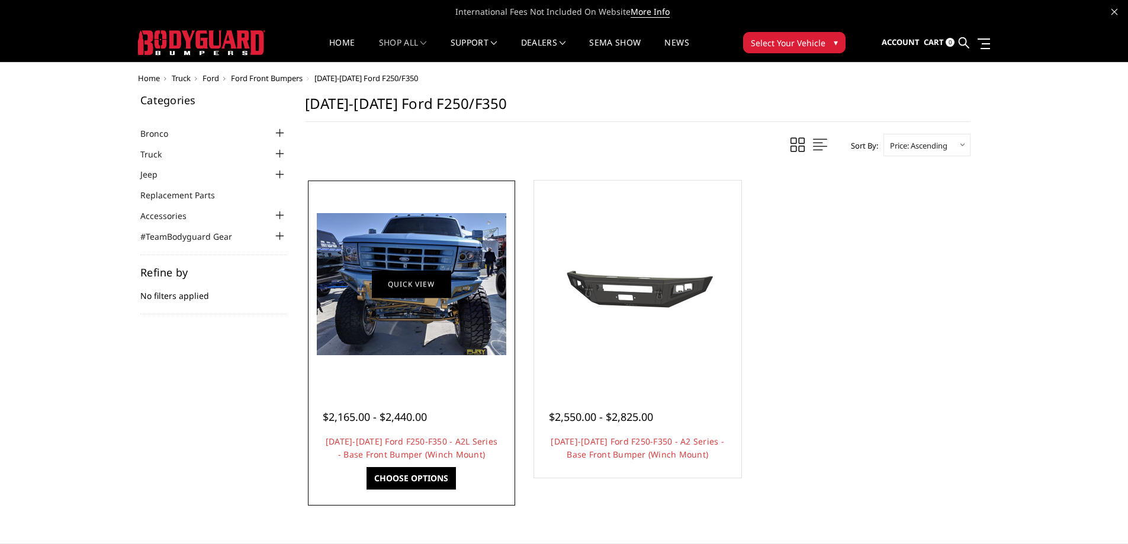
click at [400, 279] on link "Quick view" at bounding box center [411, 284] width 79 height 28
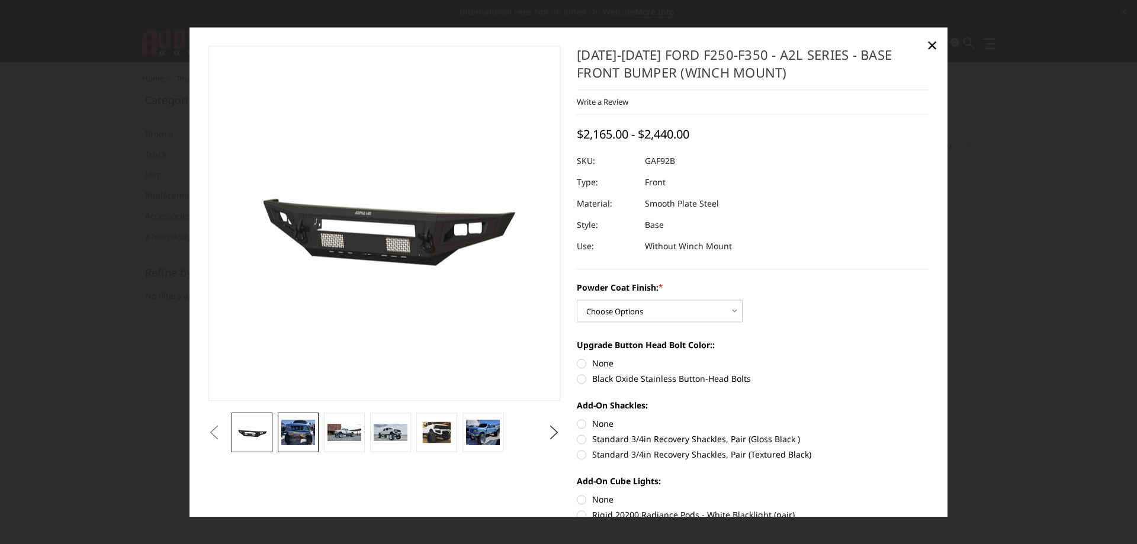
click at [301, 423] on img at bounding box center [297, 432] width 33 height 25
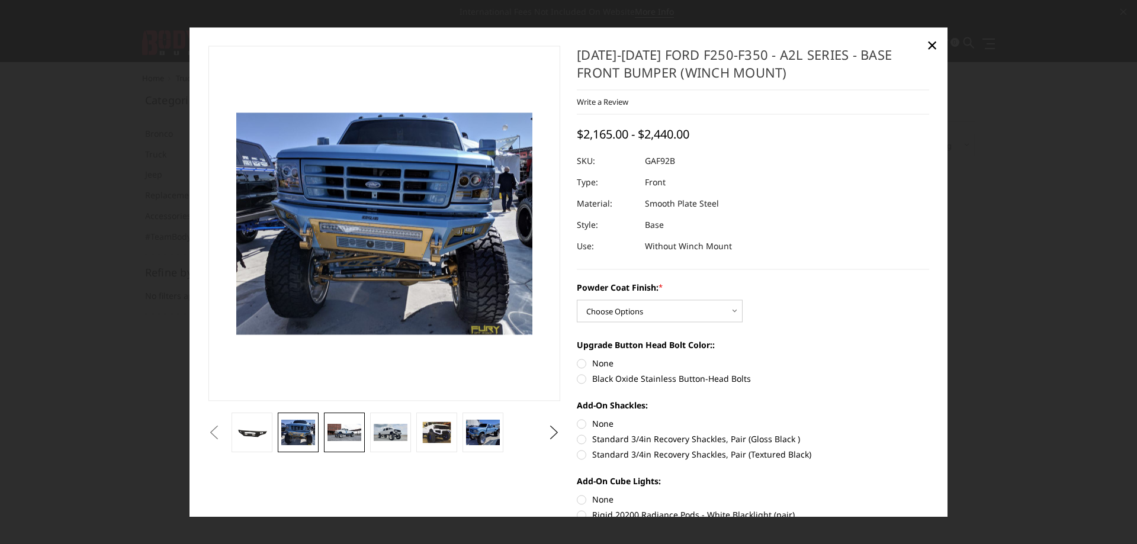
click at [340, 429] on img at bounding box center [343, 432] width 33 height 17
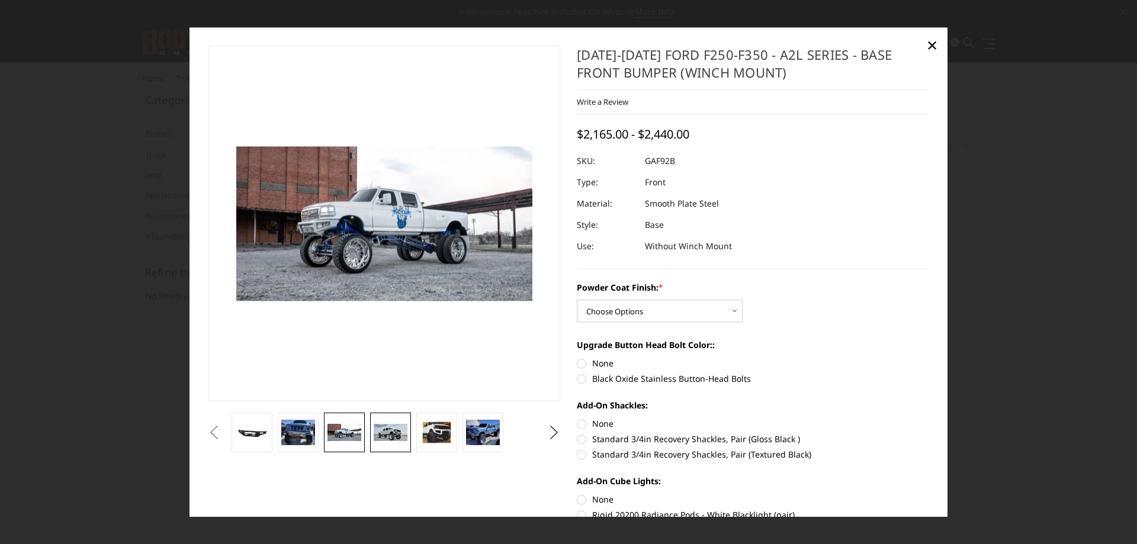
click at [382, 443] on link at bounding box center [390, 433] width 40 height 40
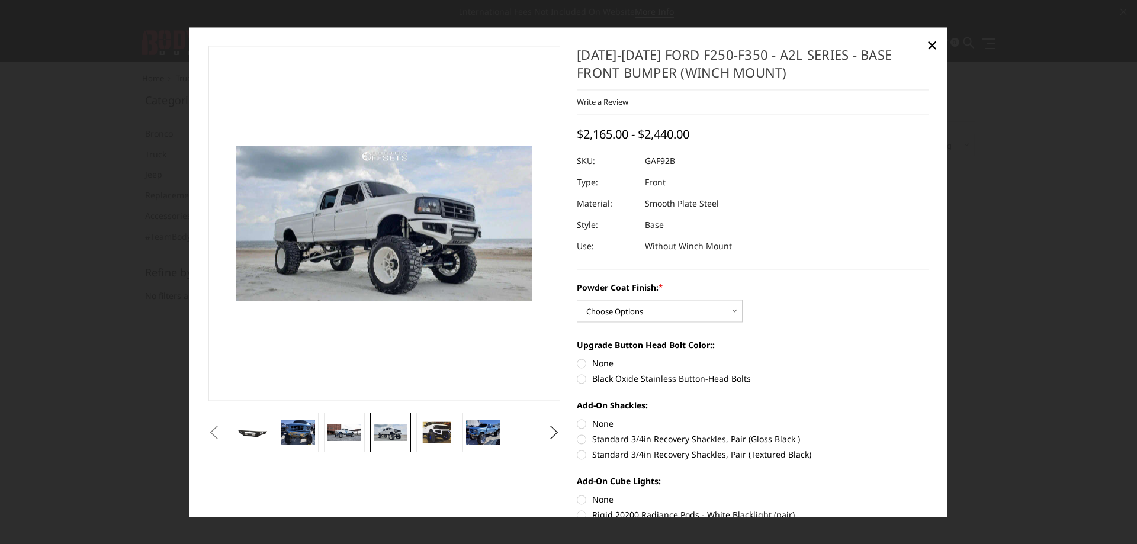
click at [384, 439] on img at bounding box center [390, 432] width 33 height 17
click at [434, 437] on img at bounding box center [436, 432] width 33 height 25
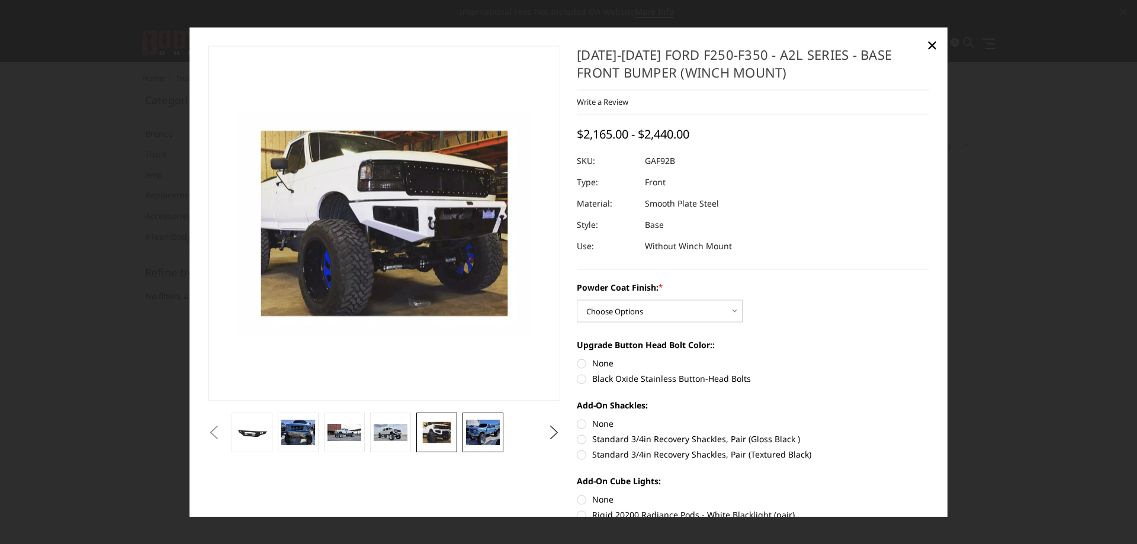
click at [494, 432] on img at bounding box center [482, 432] width 33 height 25
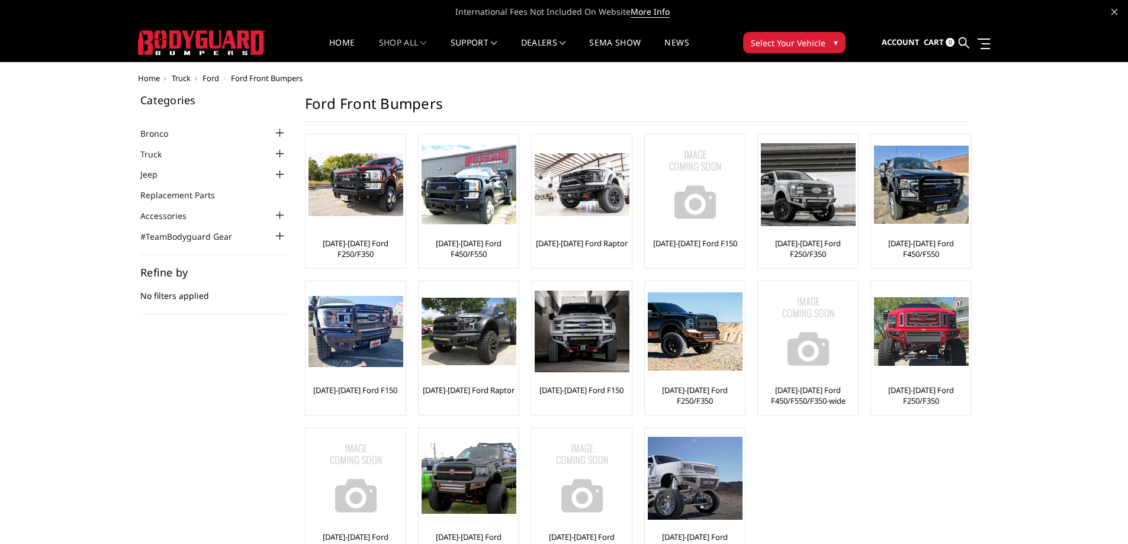
scroll to position [59, 0]
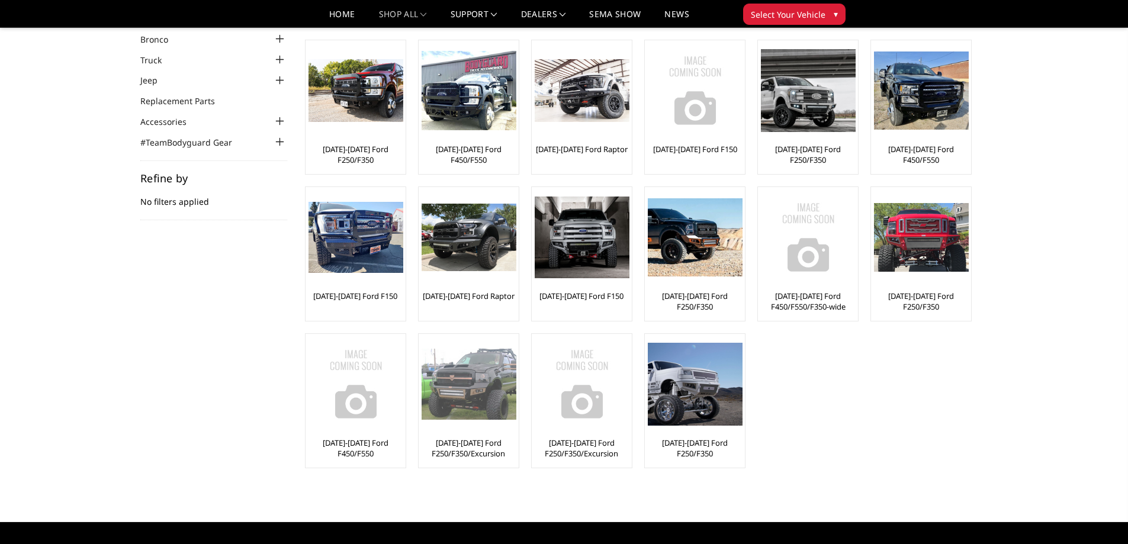
click at [464, 384] on img at bounding box center [468, 384] width 95 height 70
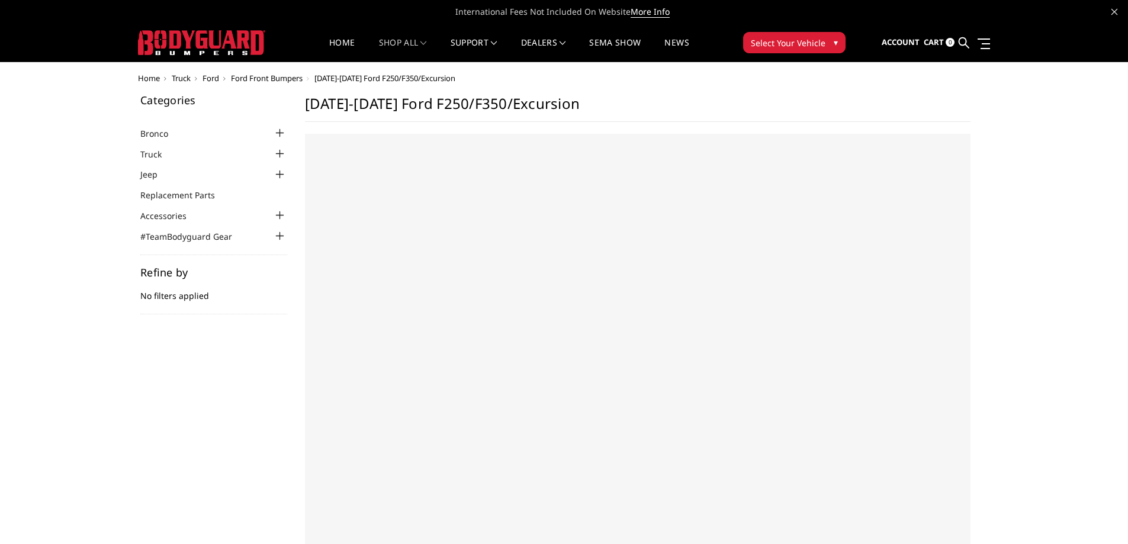
select select "US"
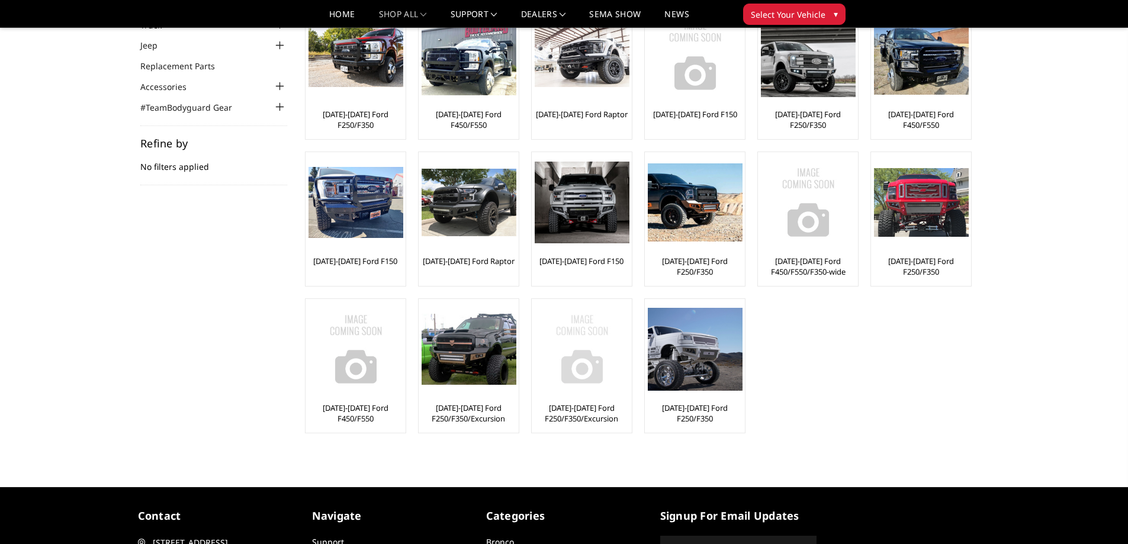
scroll to position [59, 0]
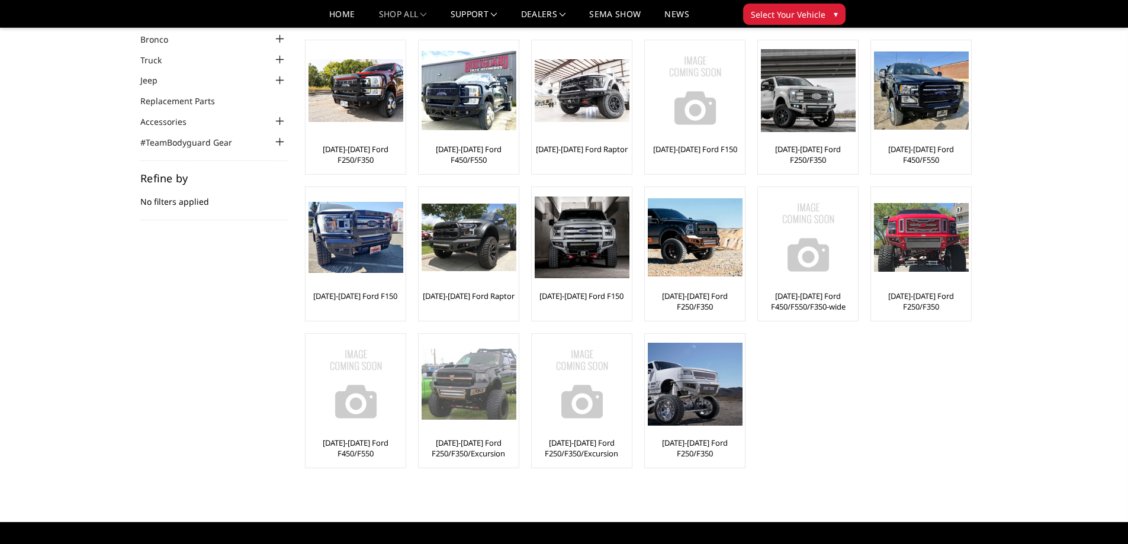
click at [477, 386] on img at bounding box center [468, 384] width 95 height 70
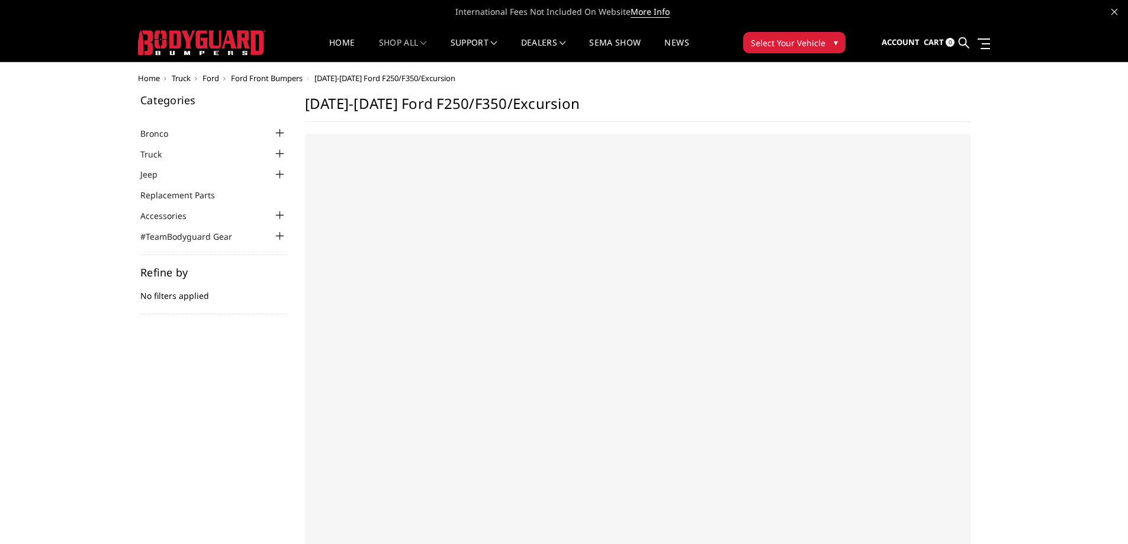
select select "US"
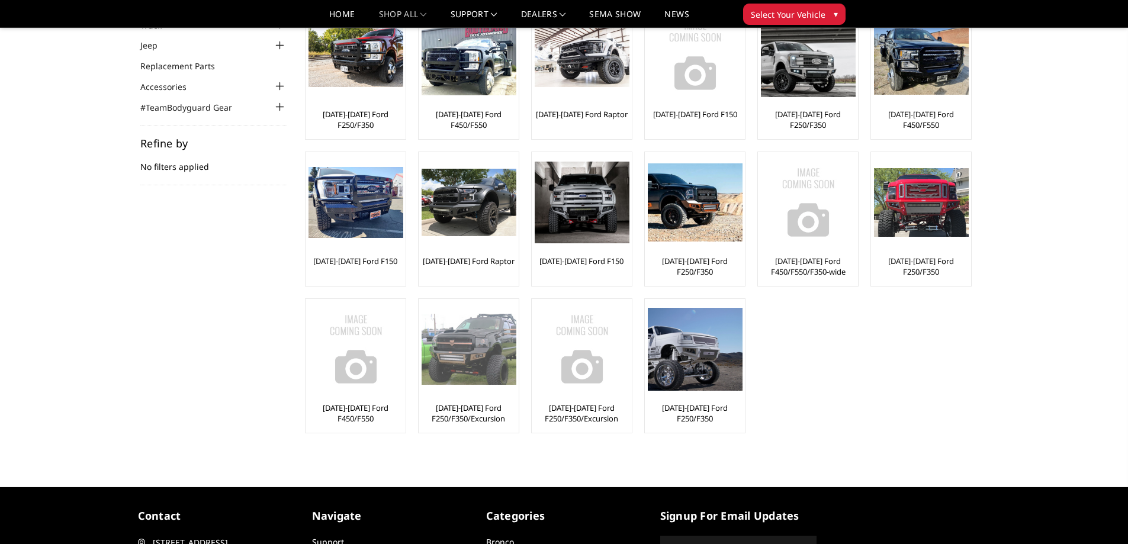
scroll to position [59, 0]
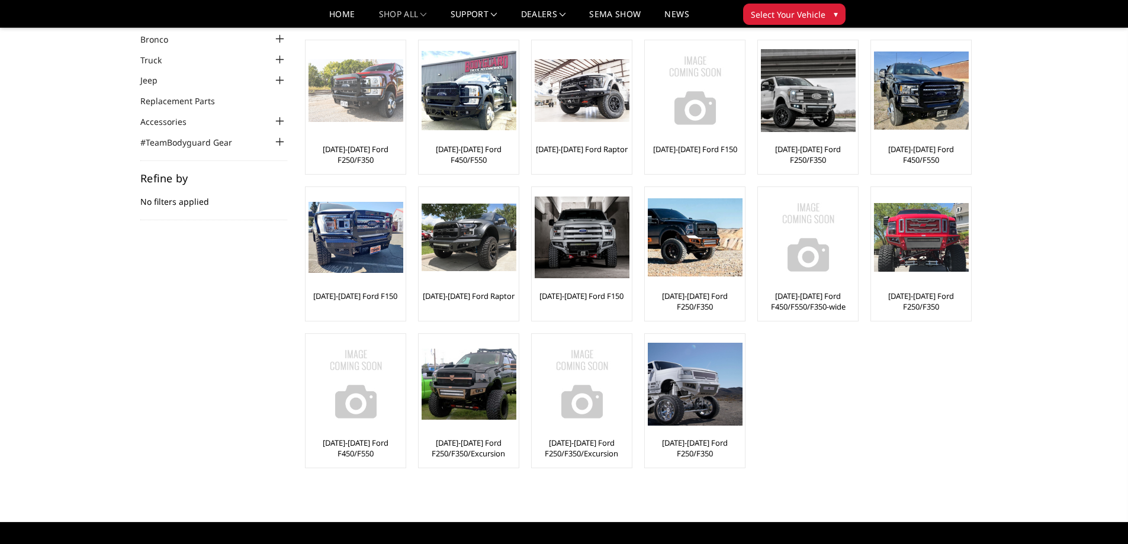
click at [369, 118] on img at bounding box center [355, 90] width 95 height 63
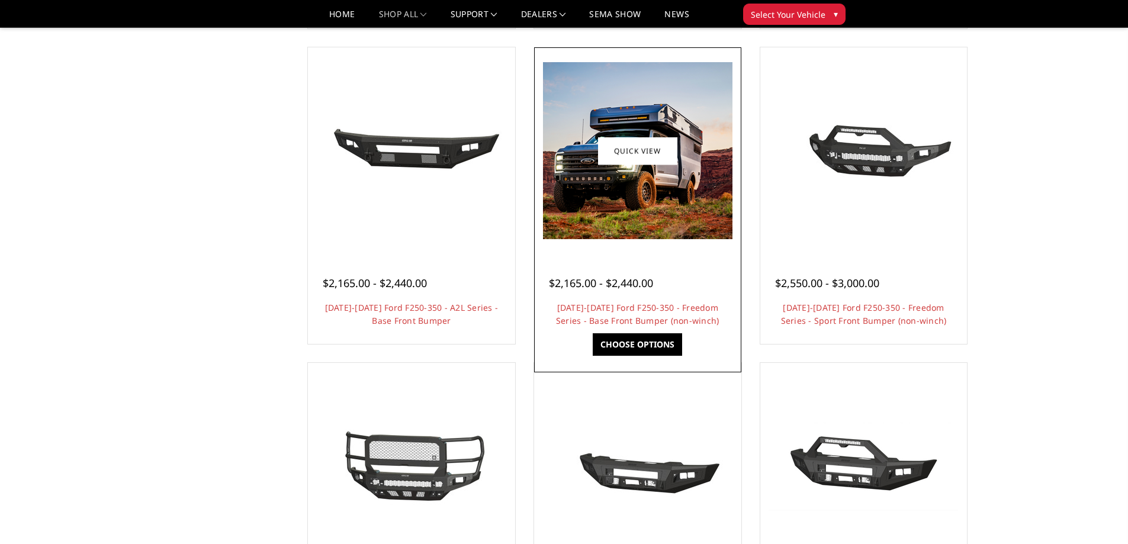
scroll to position [355, 0]
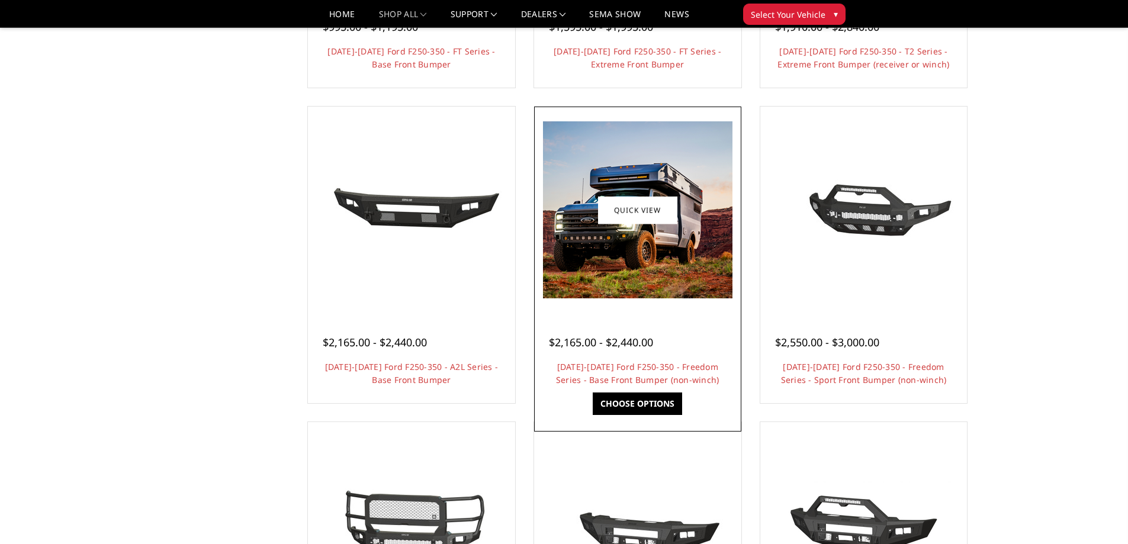
click at [636, 269] on img at bounding box center [637, 209] width 189 height 177
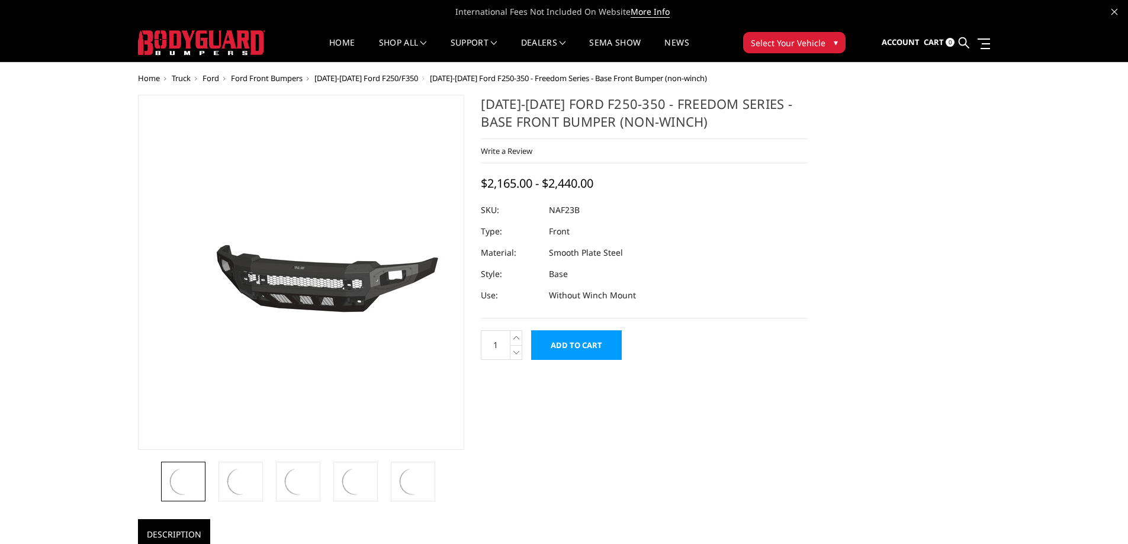
click at [649, 221] on dl "SKU: NAF23B UPC: Type: Front Material: Smooth Plate Steel Style: Base Use: With…" at bounding box center [644, 252] width 327 height 107
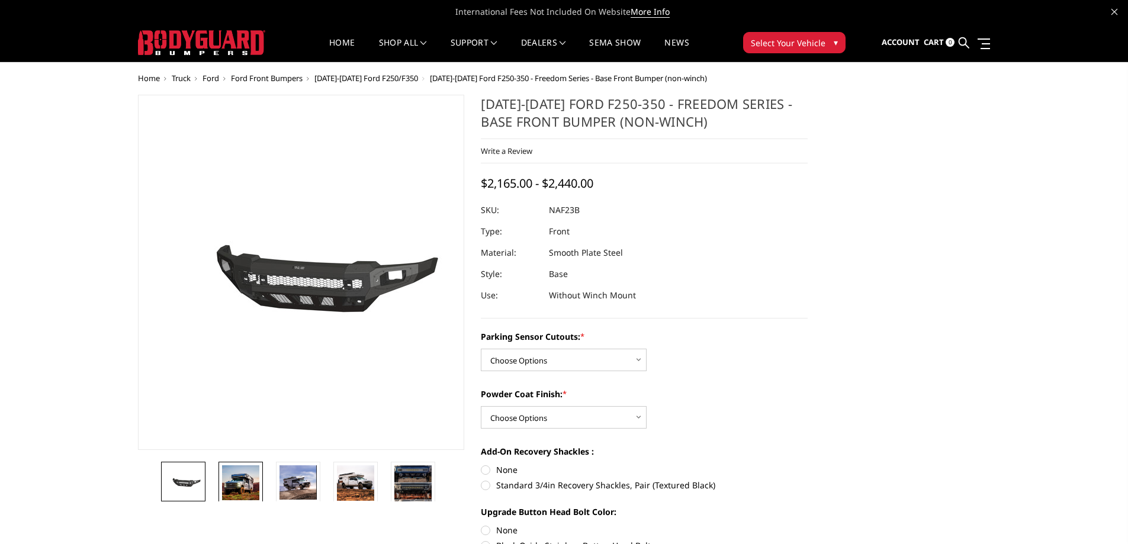
click at [230, 488] on img at bounding box center [240, 482] width 37 height 35
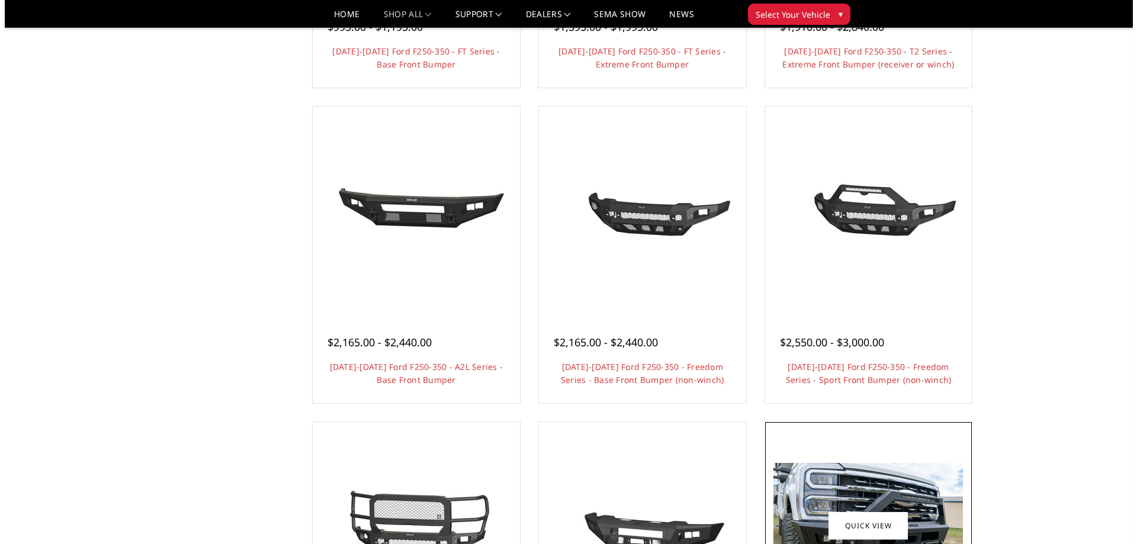
scroll to position [414, 0]
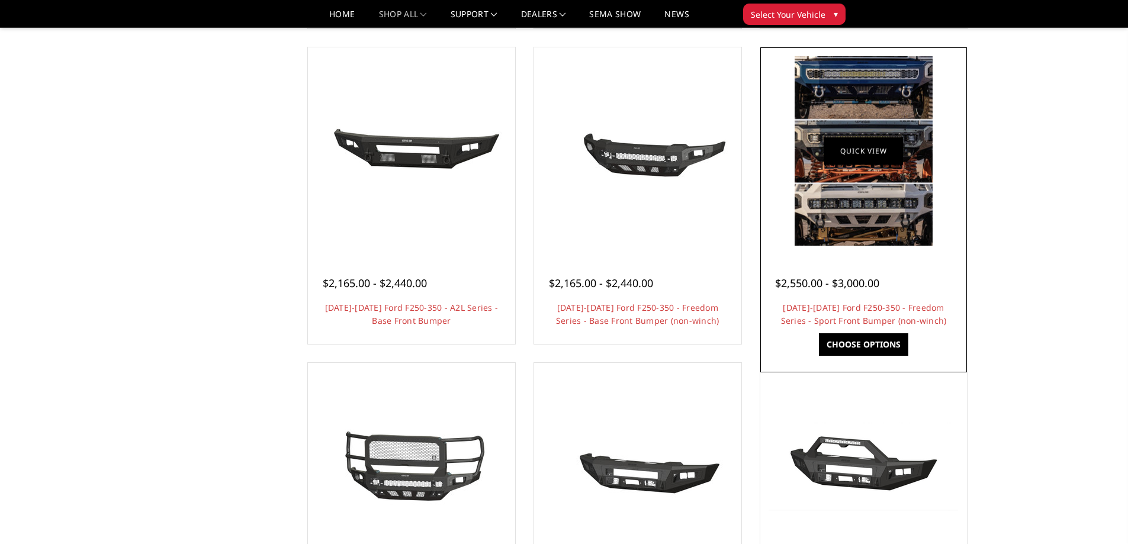
click at [870, 144] on link "Quick view" at bounding box center [862, 151] width 79 height 28
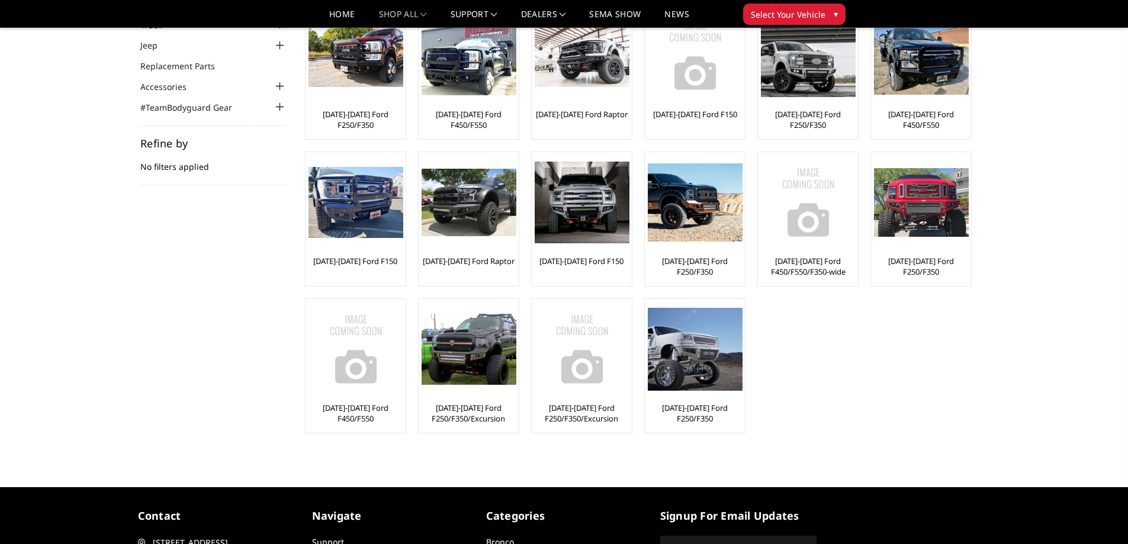
scroll to position [59, 0]
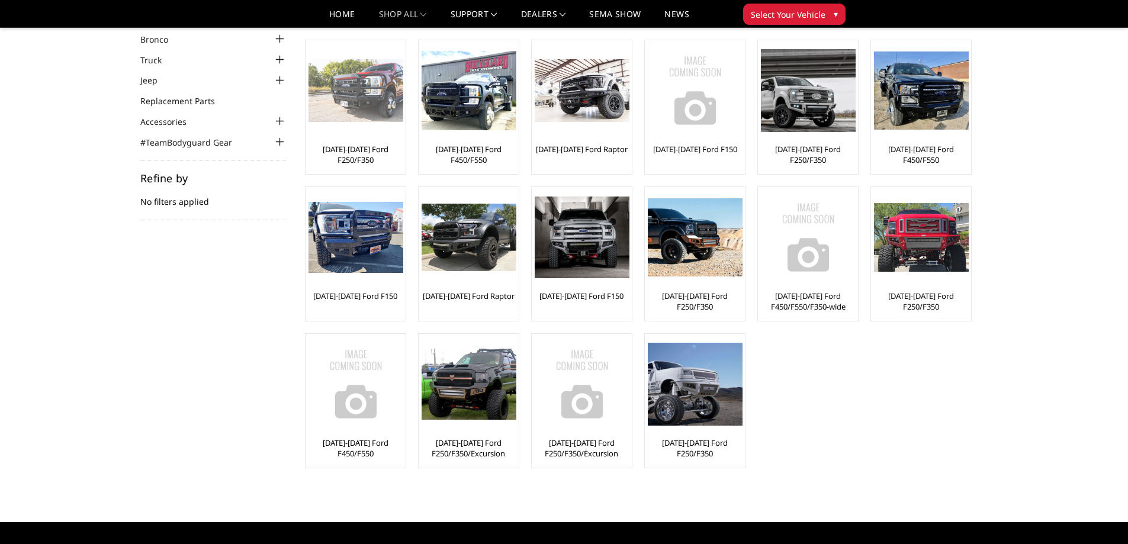
click at [360, 108] on img at bounding box center [355, 90] width 95 height 63
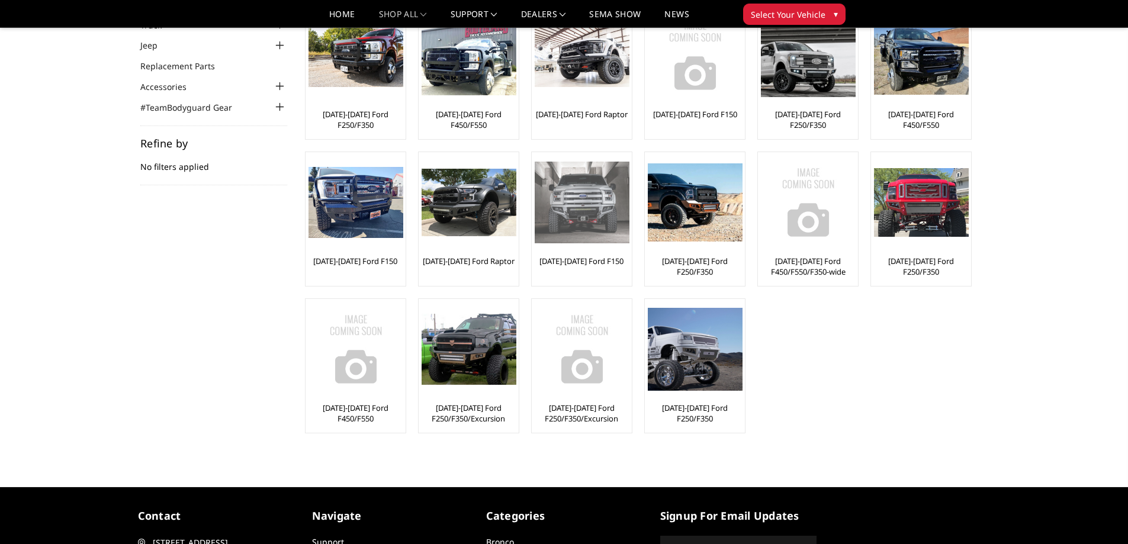
scroll to position [59, 0]
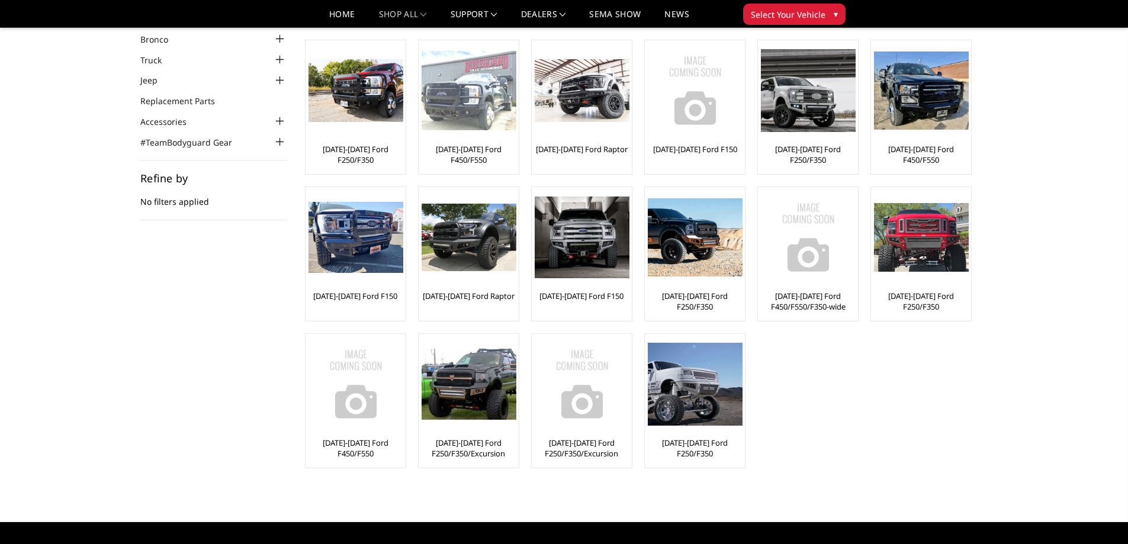
click at [505, 109] on img at bounding box center [468, 91] width 95 height 80
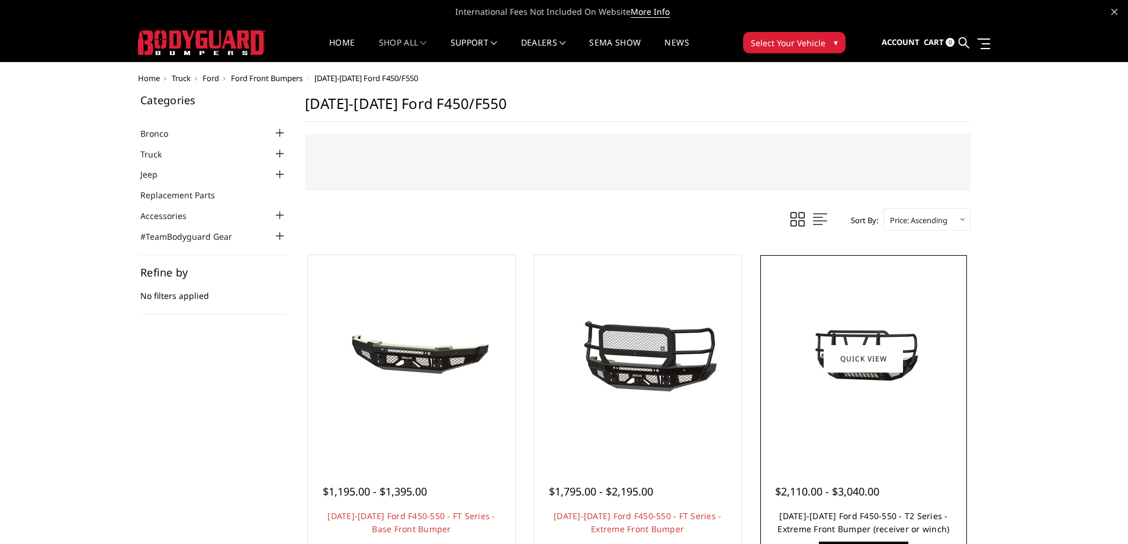
scroll to position [178, 0]
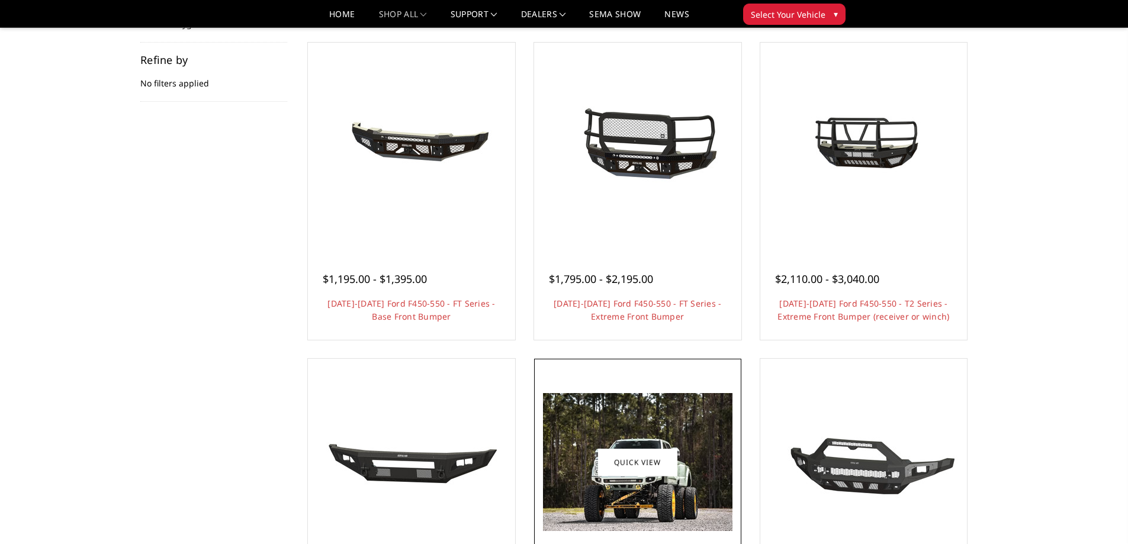
click at [673, 481] on img at bounding box center [637, 462] width 189 height 138
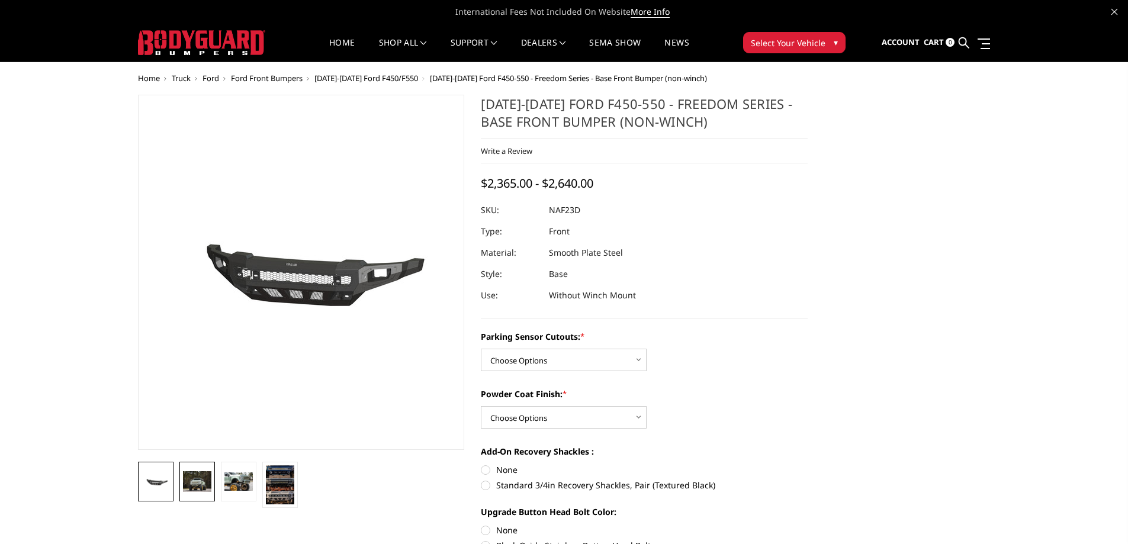
click at [199, 481] on img at bounding box center [197, 481] width 28 height 21
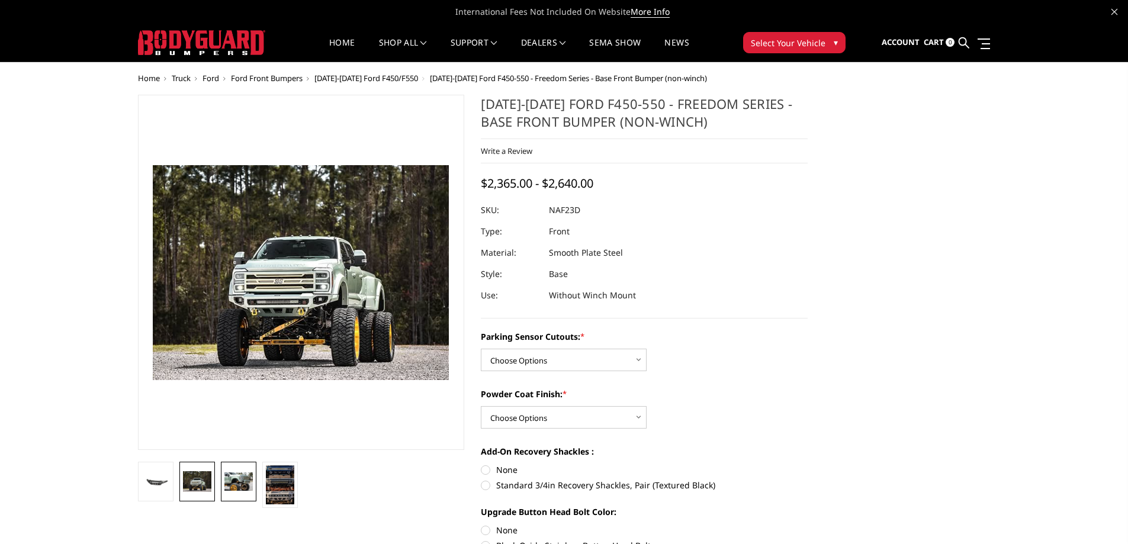
click at [231, 471] on link at bounding box center [239, 482] width 36 height 40
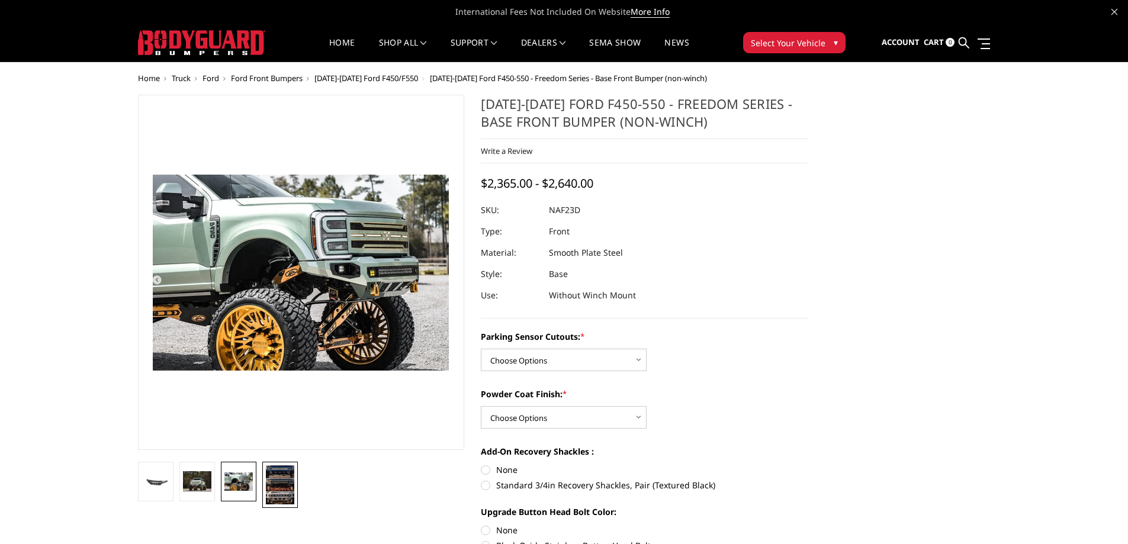
click at [275, 484] on img at bounding box center [280, 484] width 28 height 39
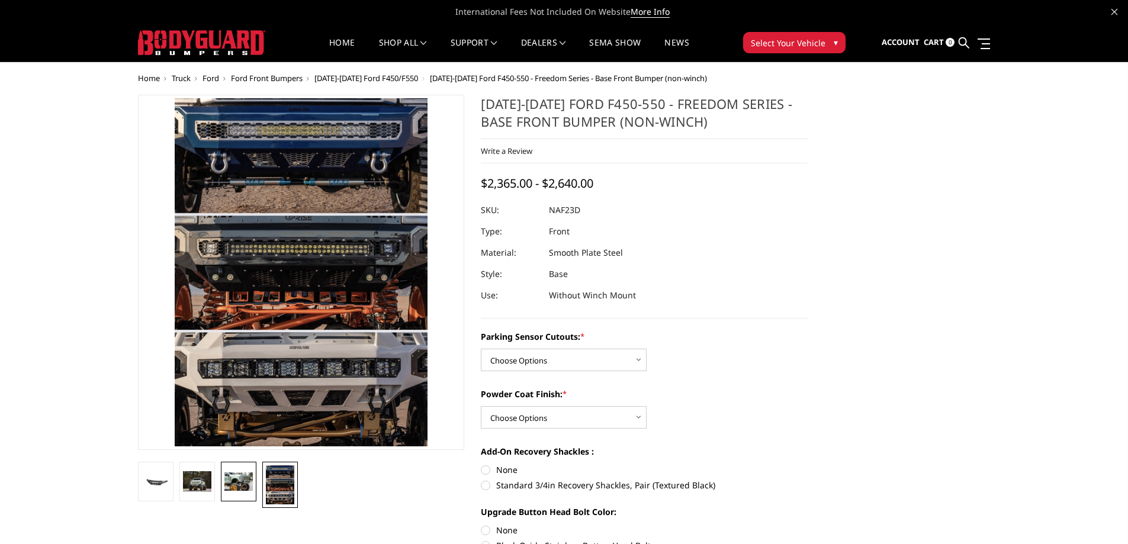
click at [242, 490] on img at bounding box center [238, 481] width 28 height 19
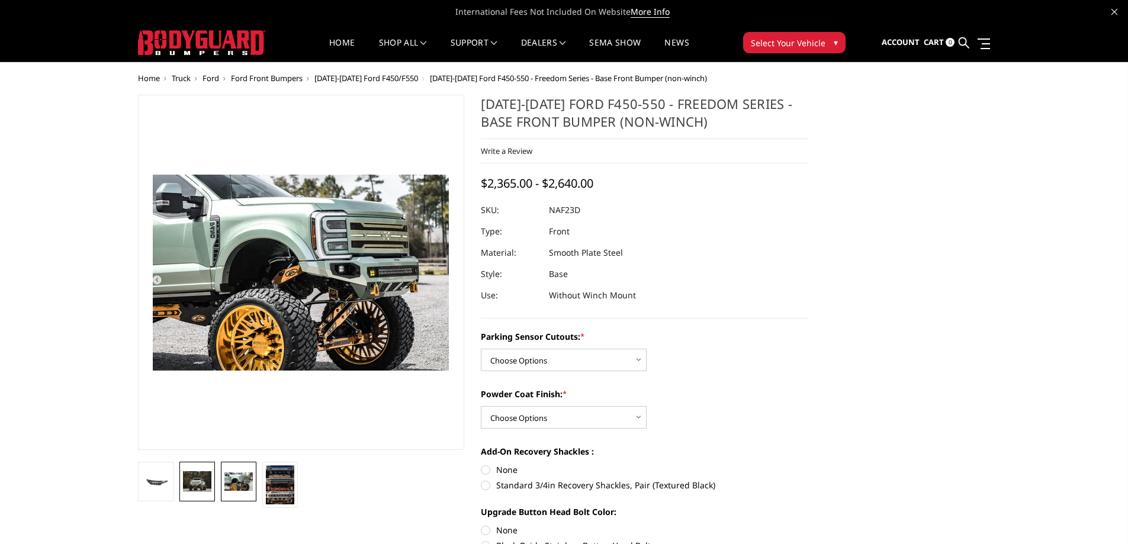
click at [198, 487] on img at bounding box center [197, 481] width 28 height 21
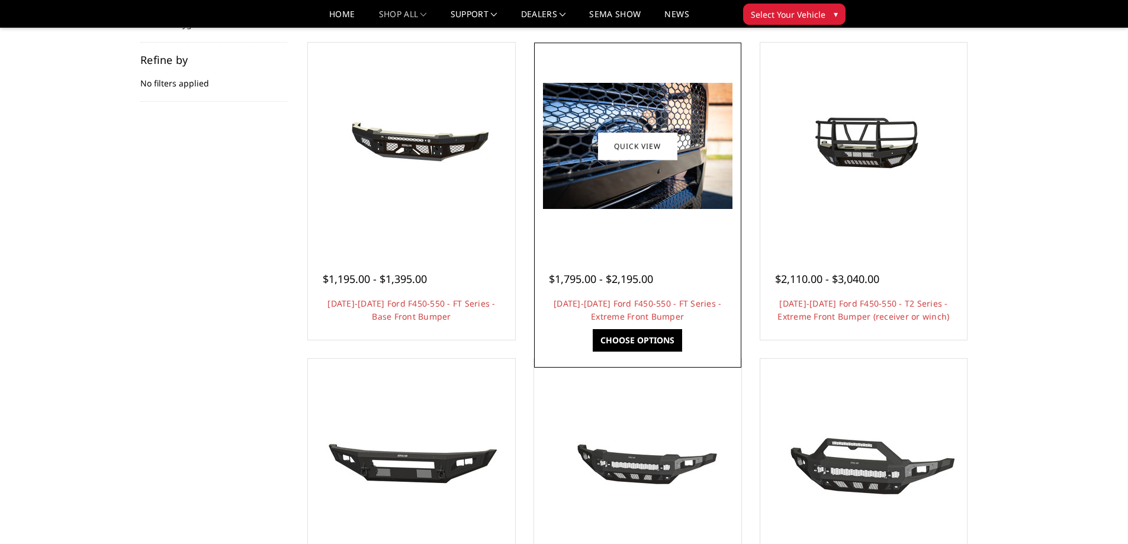
scroll to position [178, 0]
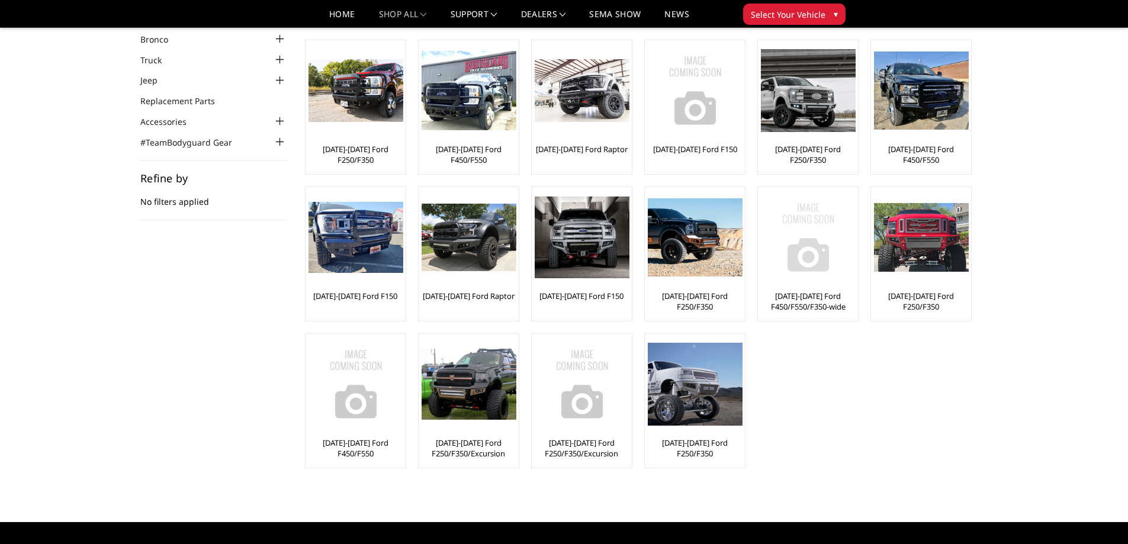
scroll to position [59, 0]
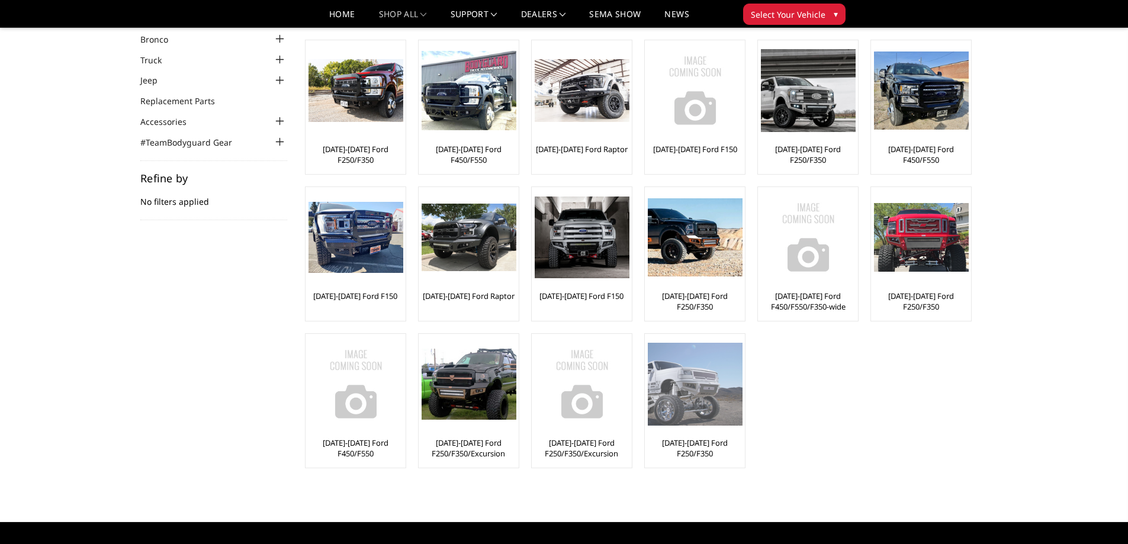
click at [688, 369] on img at bounding box center [695, 384] width 95 height 82
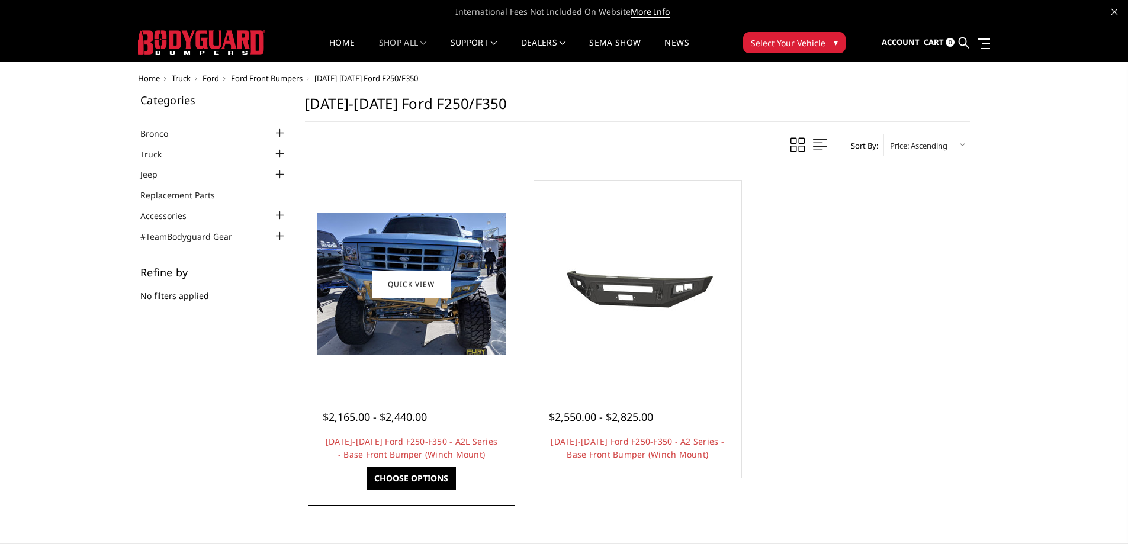
click at [421, 356] on div at bounding box center [411, 284] width 201 height 201
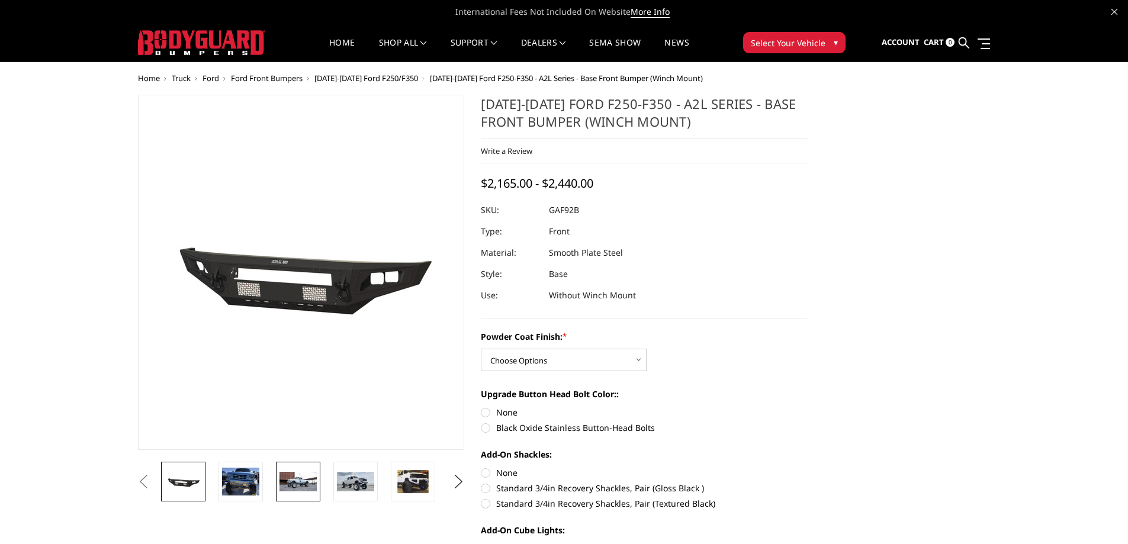
click at [304, 485] on img at bounding box center [297, 482] width 37 height 20
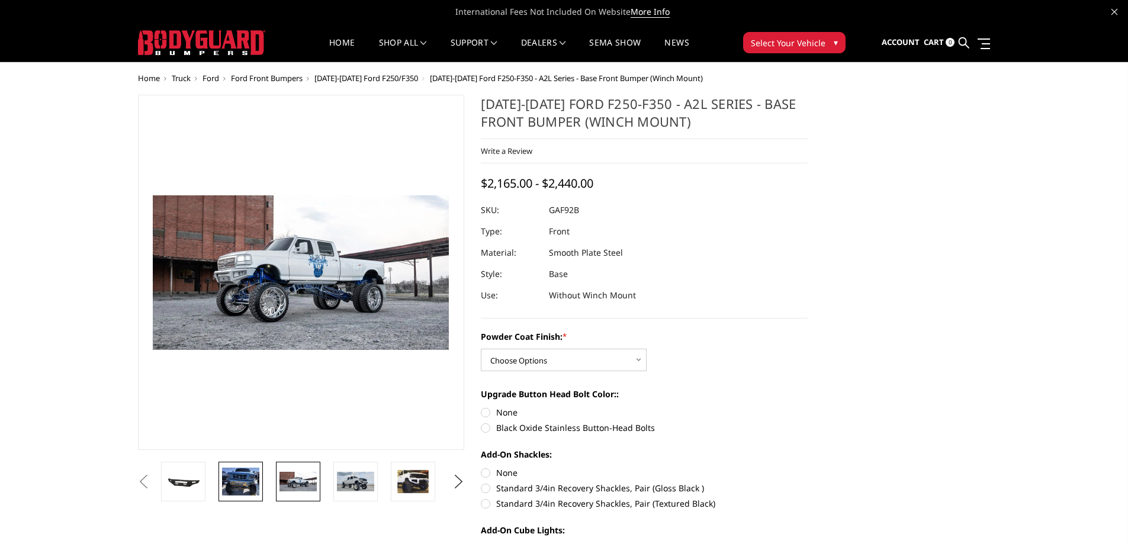
click at [242, 484] on img at bounding box center [240, 482] width 37 height 28
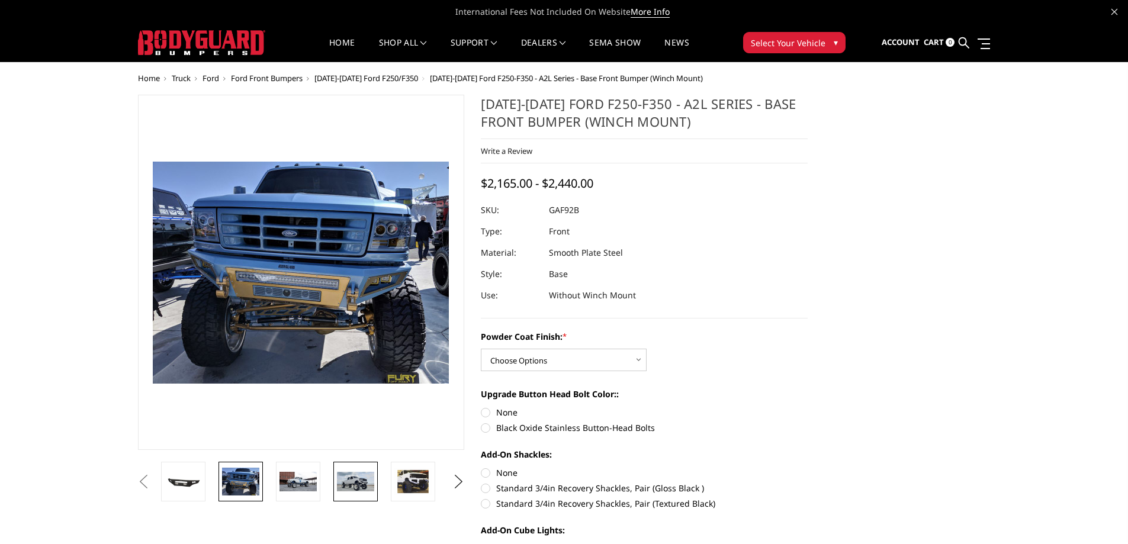
click at [349, 475] on img at bounding box center [355, 482] width 37 height 20
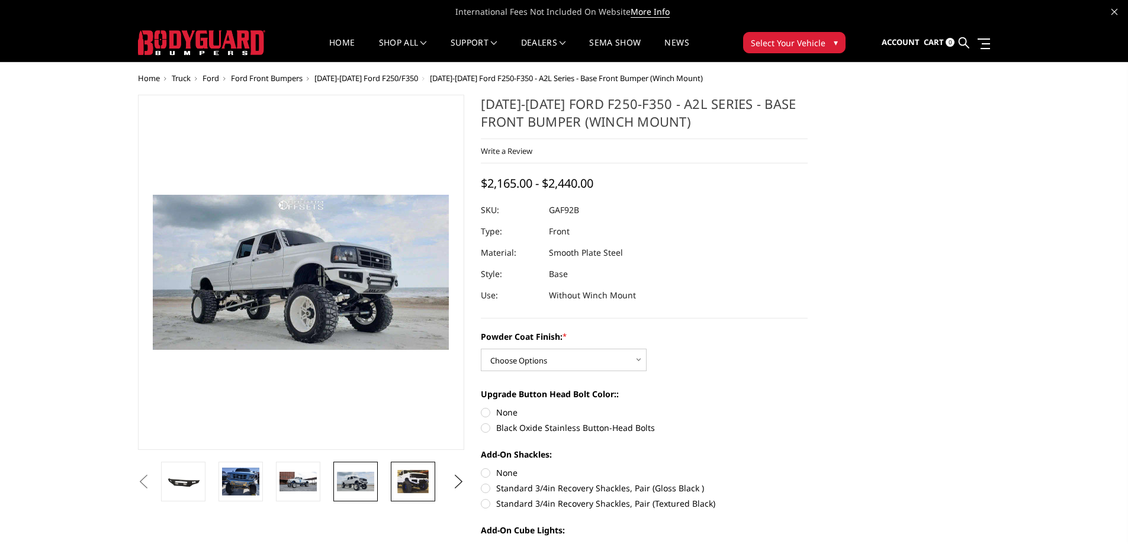
click at [404, 485] on img at bounding box center [412, 482] width 37 height 28
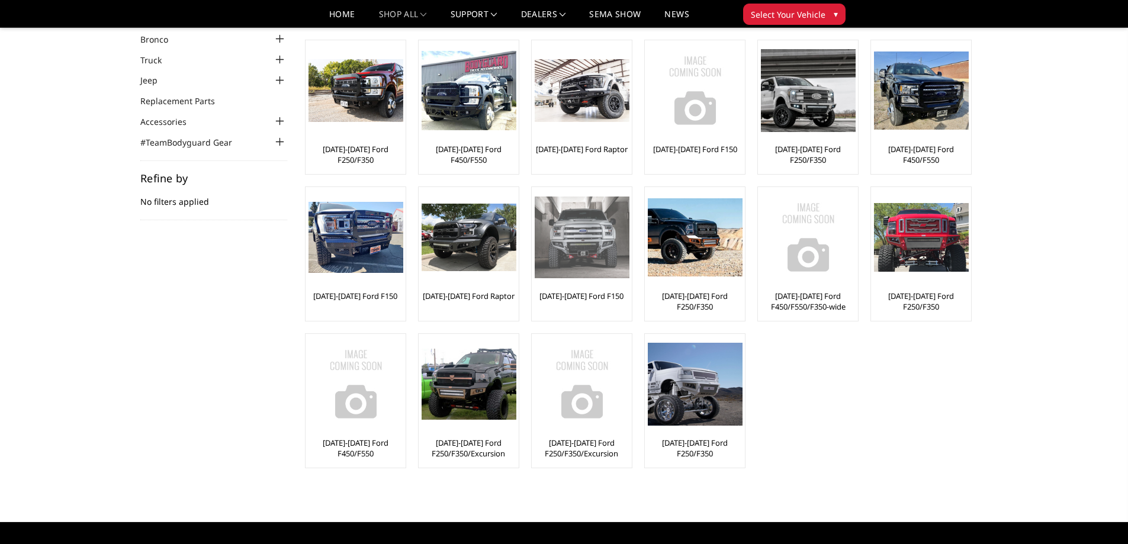
scroll to position [59, 0]
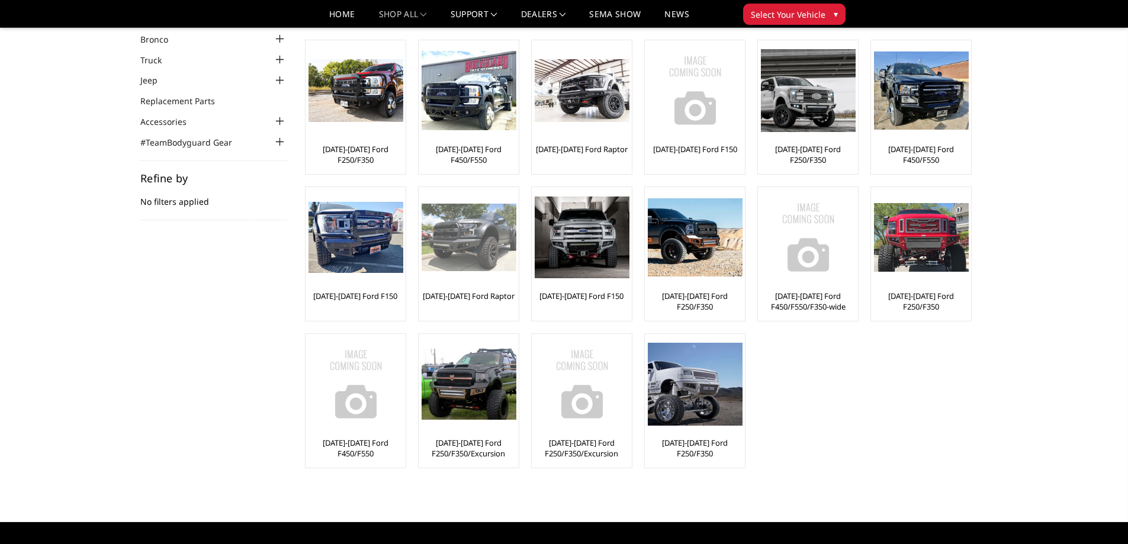
click at [478, 228] on img at bounding box center [468, 237] width 95 height 67
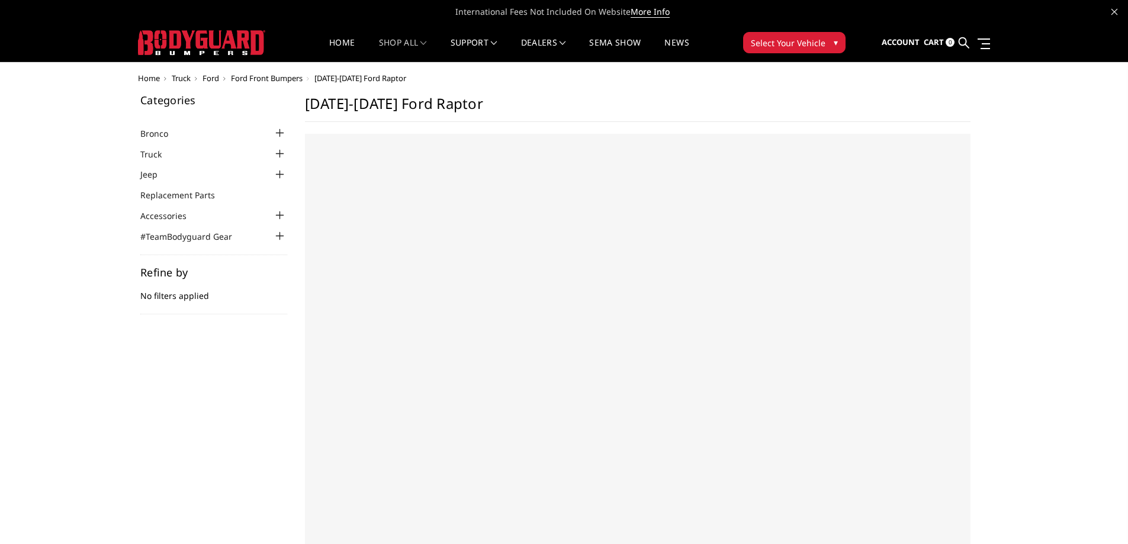
select select "US"
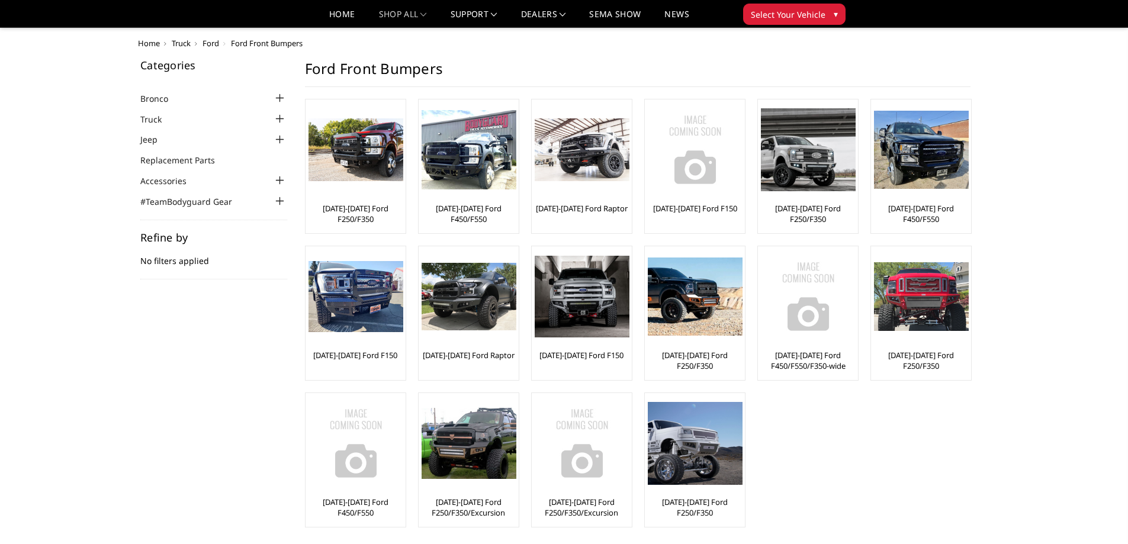
scroll to position [59, 0]
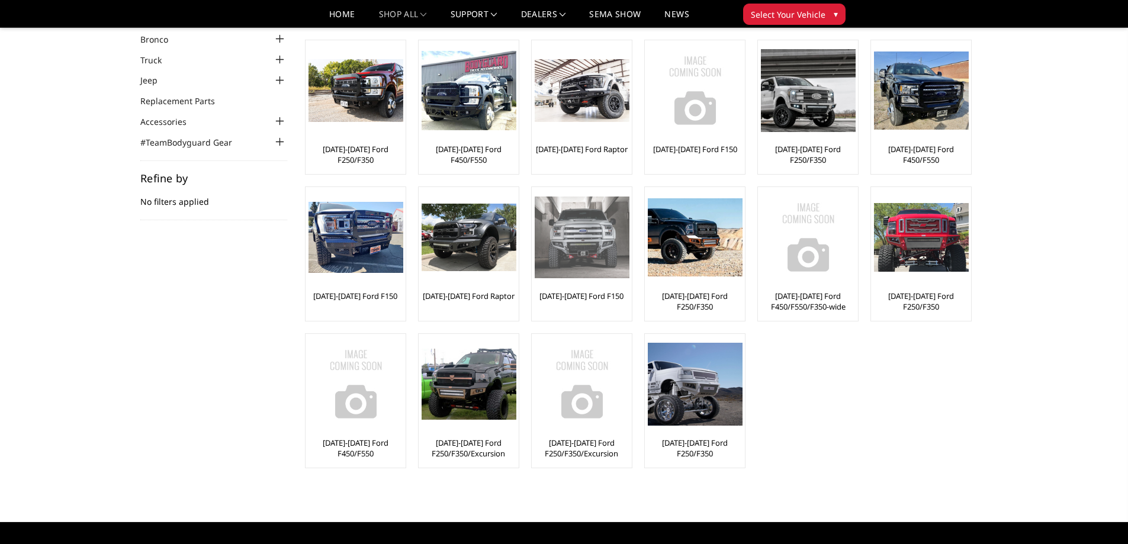
click at [583, 246] on img at bounding box center [582, 238] width 95 height 82
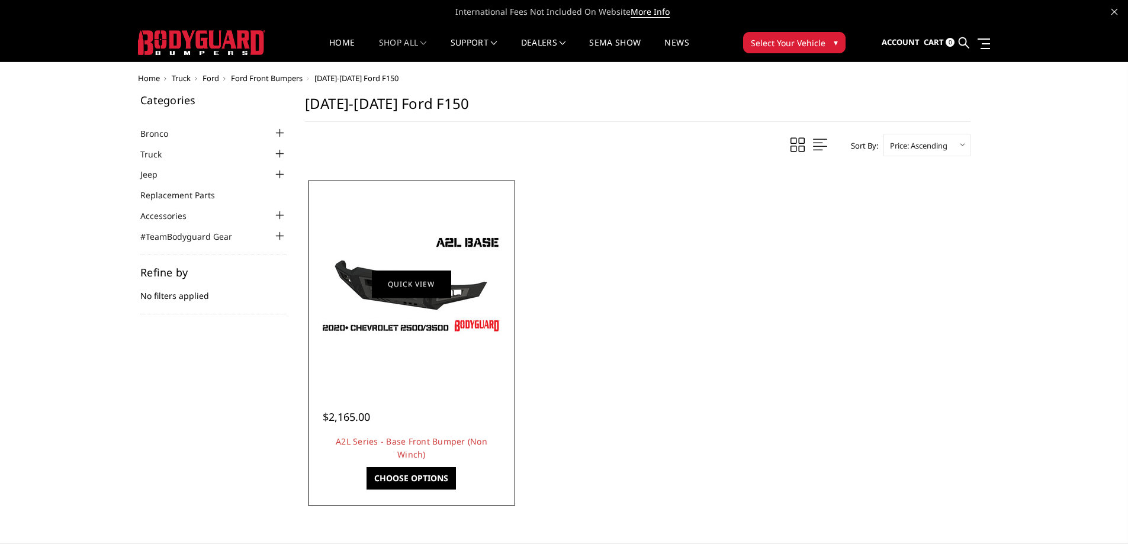
click at [401, 287] on link "Quick view" at bounding box center [411, 284] width 79 height 28
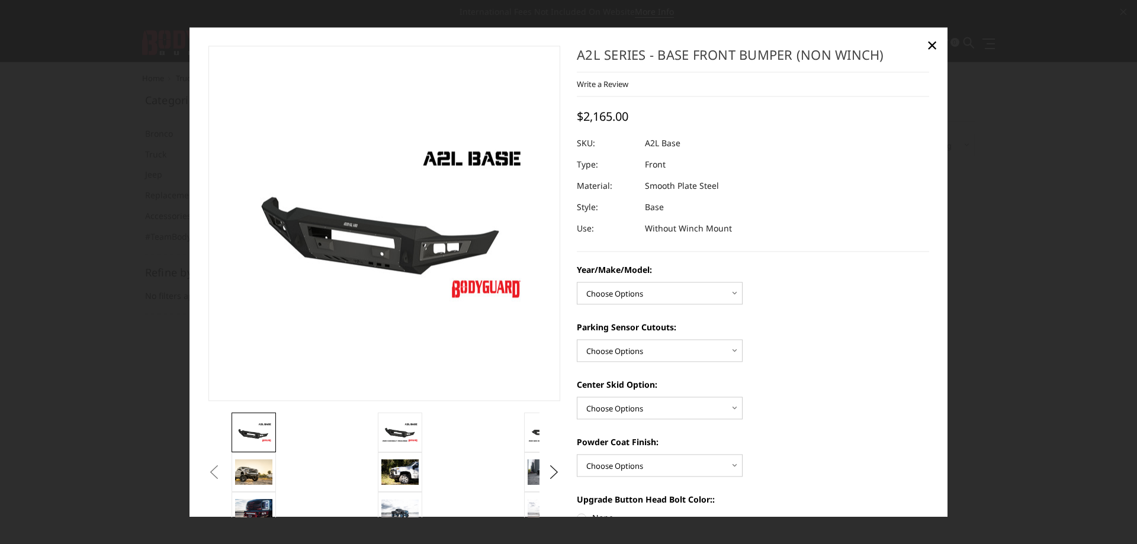
scroll to position [118, 0]
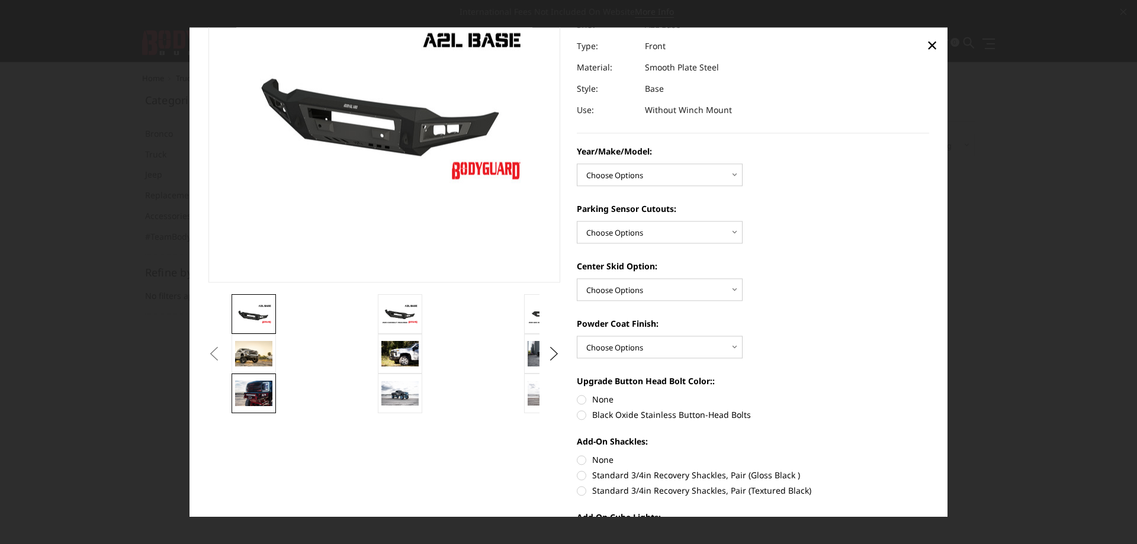
click at [262, 401] on img at bounding box center [253, 393] width 37 height 25
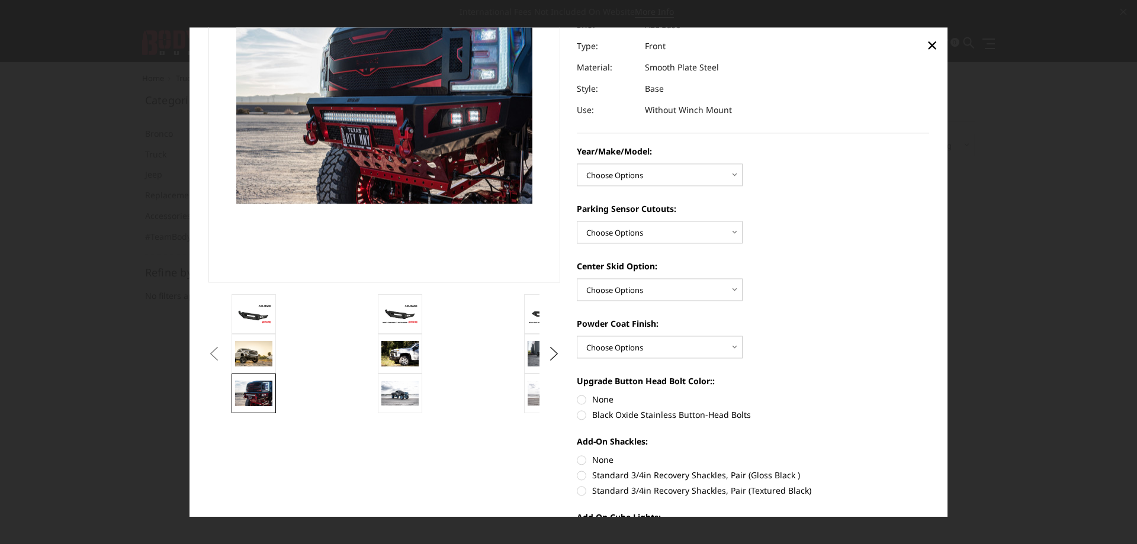
scroll to position [103, 0]
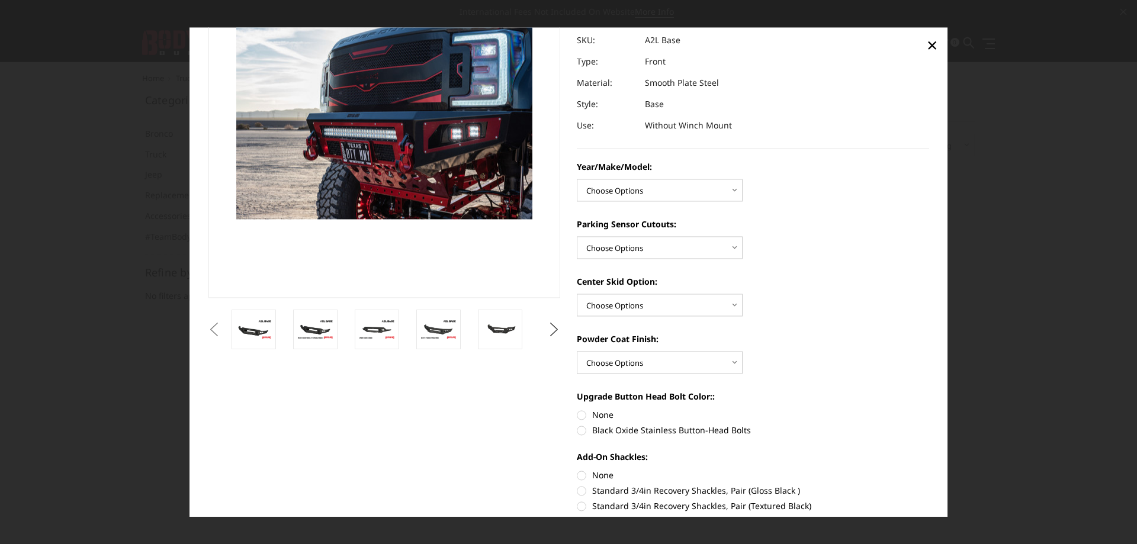
click at [545, 323] on button "Next" at bounding box center [554, 330] width 18 height 18
click at [503, 330] on img at bounding box center [499, 329] width 37 height 25
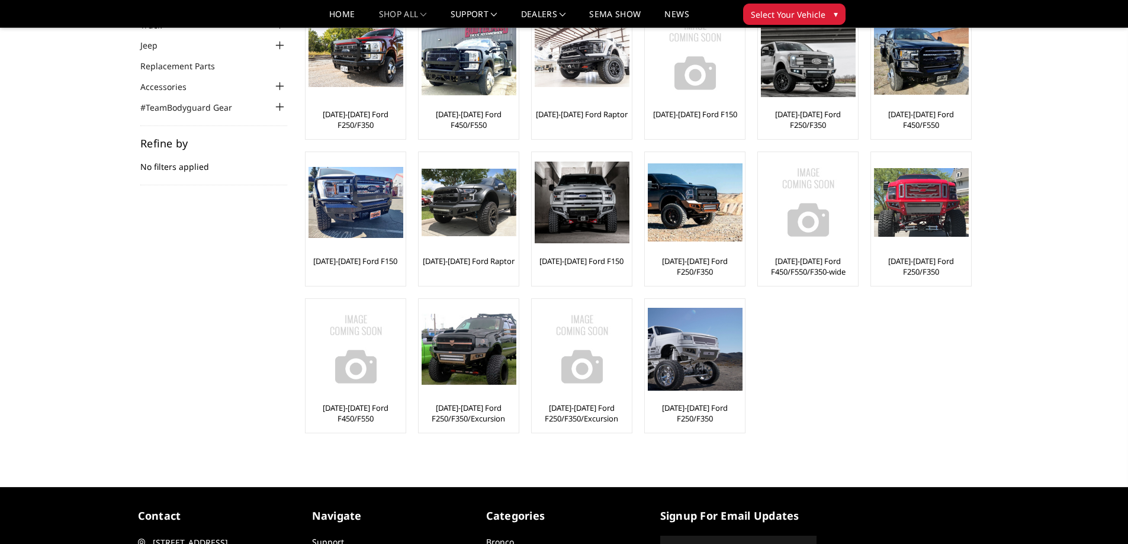
scroll to position [59, 0]
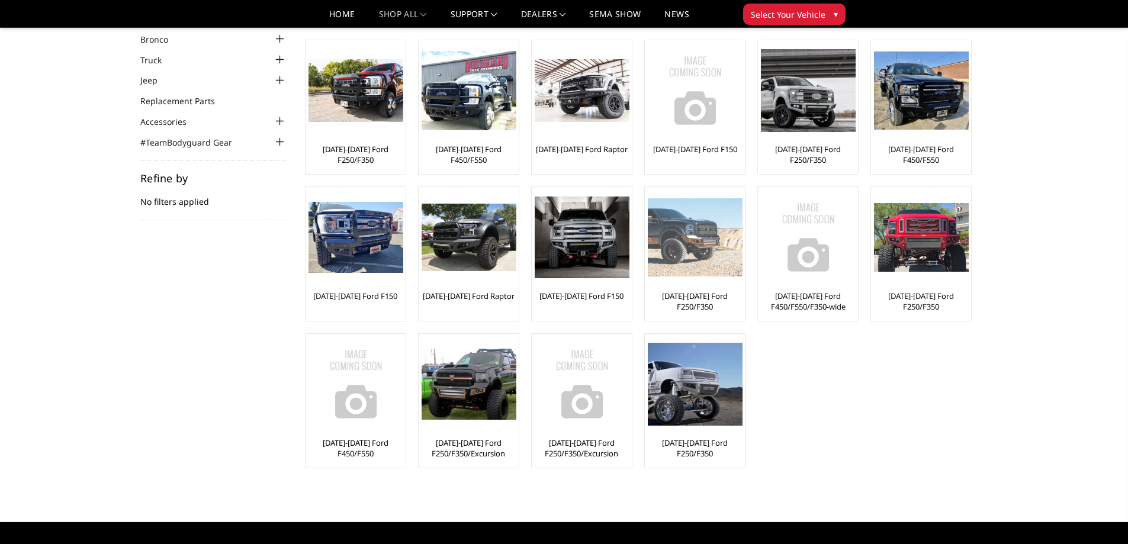
click at [699, 246] on img at bounding box center [695, 237] width 95 height 78
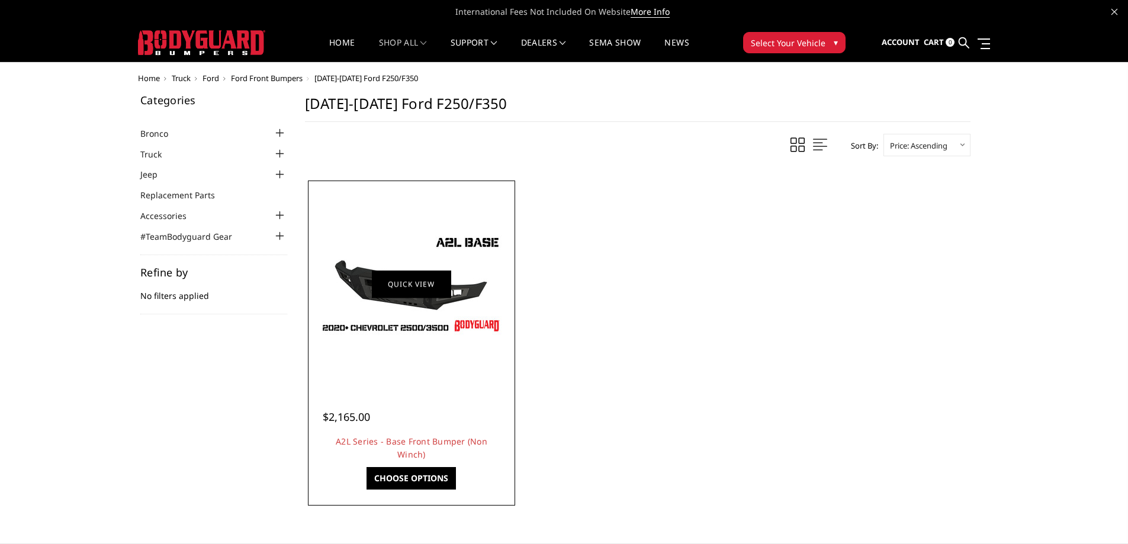
click at [411, 281] on link "Quick view" at bounding box center [411, 284] width 79 height 28
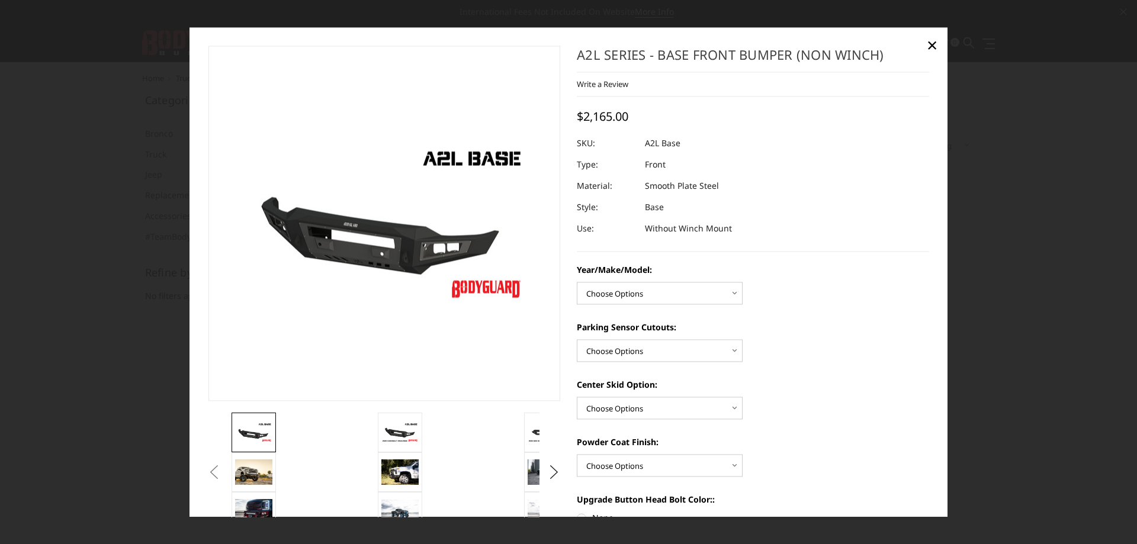
scroll to position [178, 0]
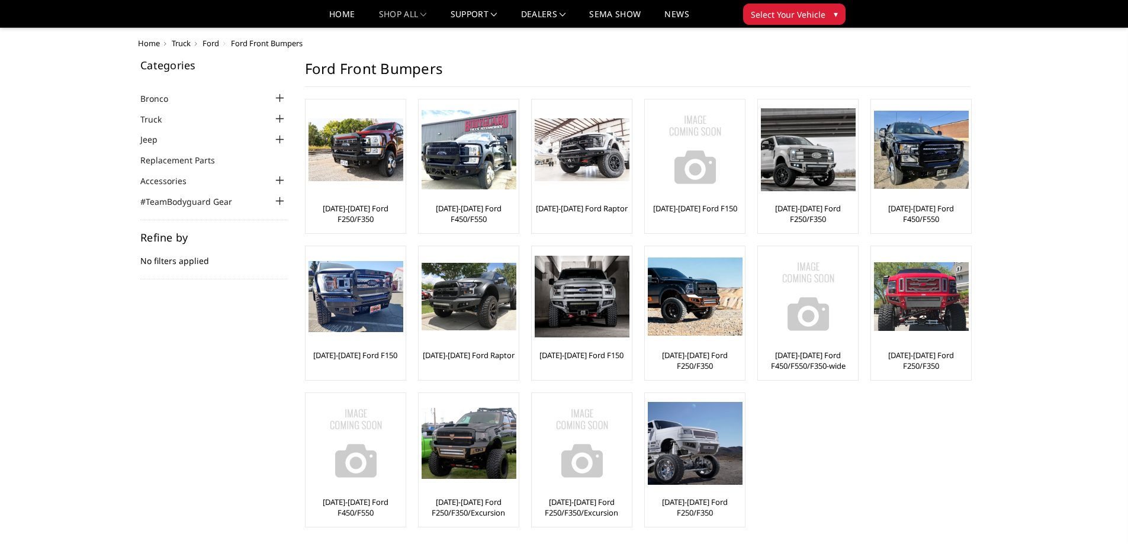
scroll to position [59, 0]
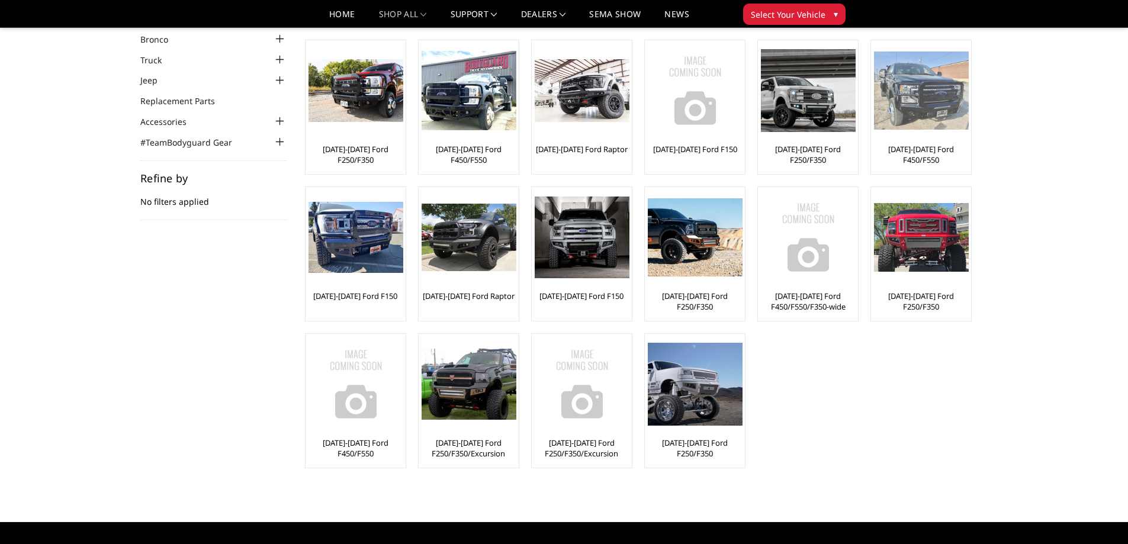
click at [900, 112] on img at bounding box center [921, 91] width 95 height 79
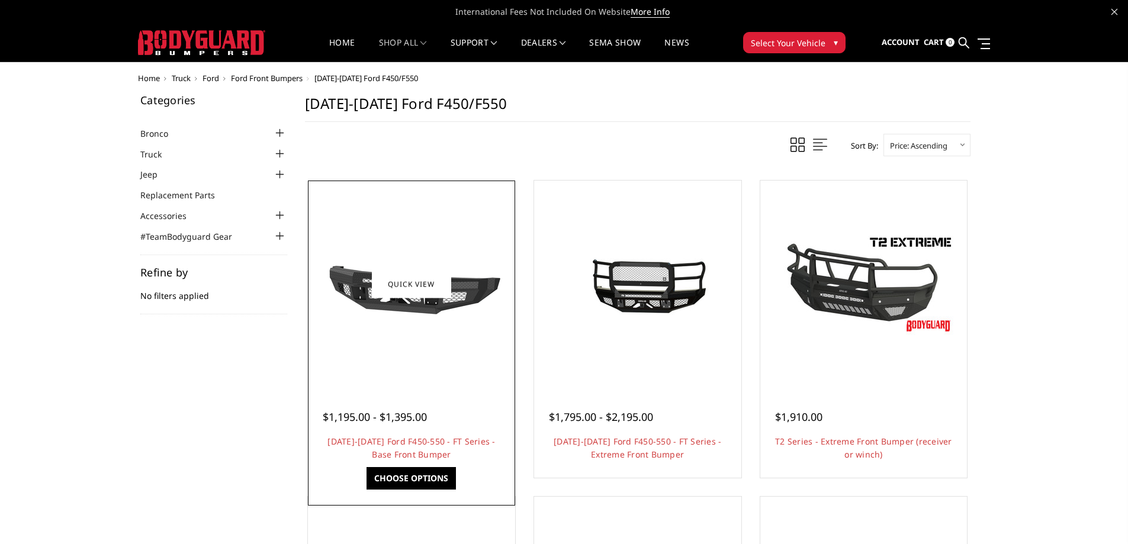
click at [403, 335] on img at bounding box center [411, 284] width 189 height 107
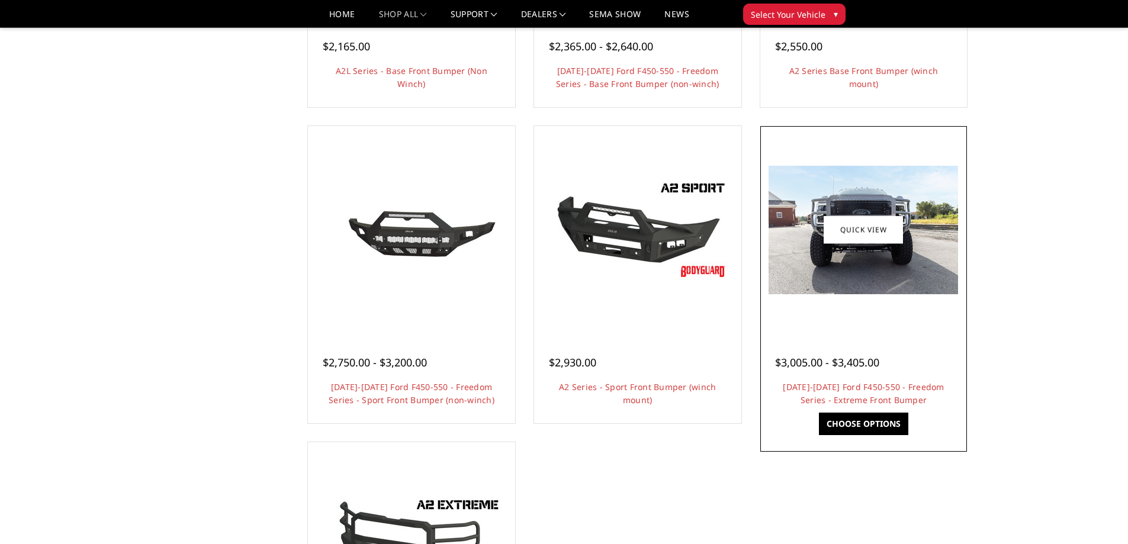
scroll to position [710, 0]
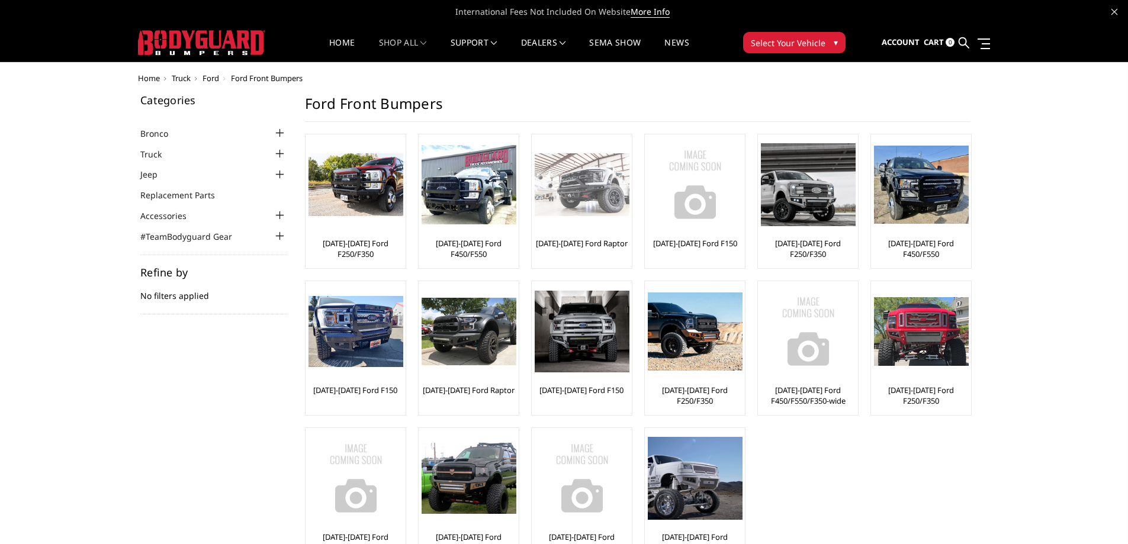
click at [562, 202] on img at bounding box center [582, 184] width 95 height 63
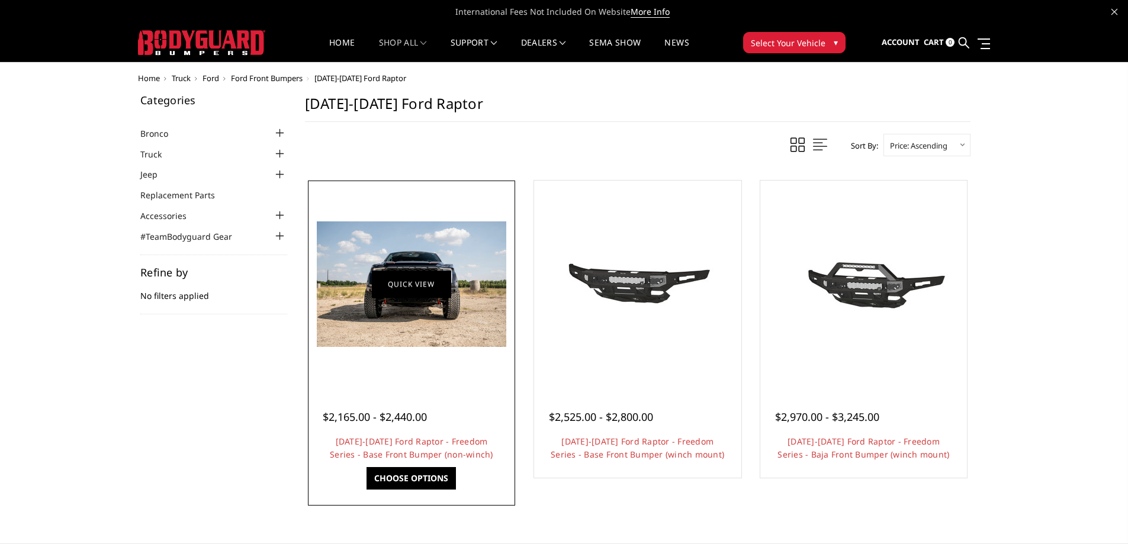
click at [445, 284] on link "Quick view" at bounding box center [411, 284] width 79 height 28
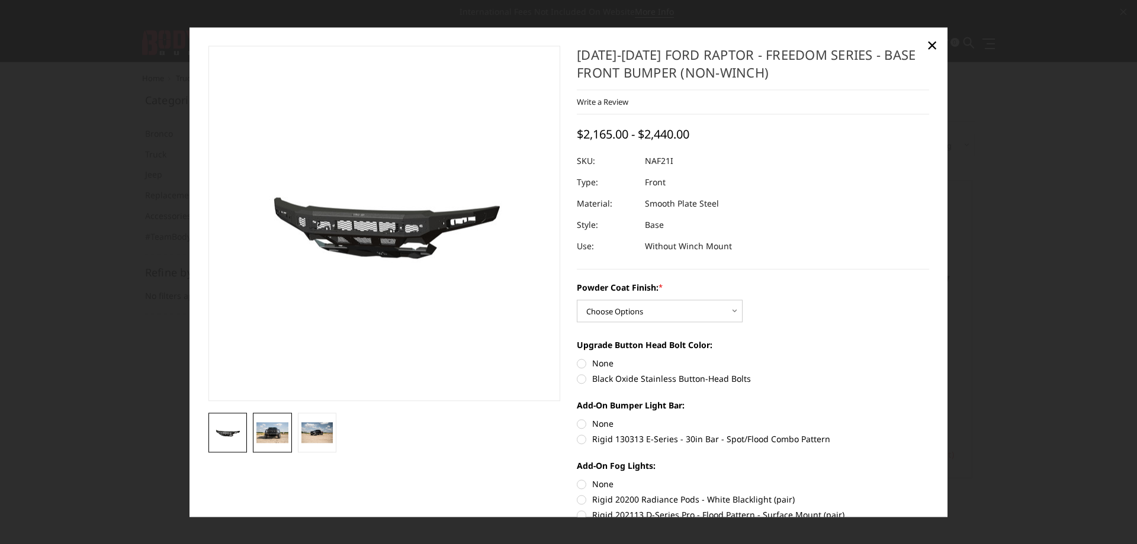
click at [260, 430] on img at bounding box center [272, 432] width 32 height 21
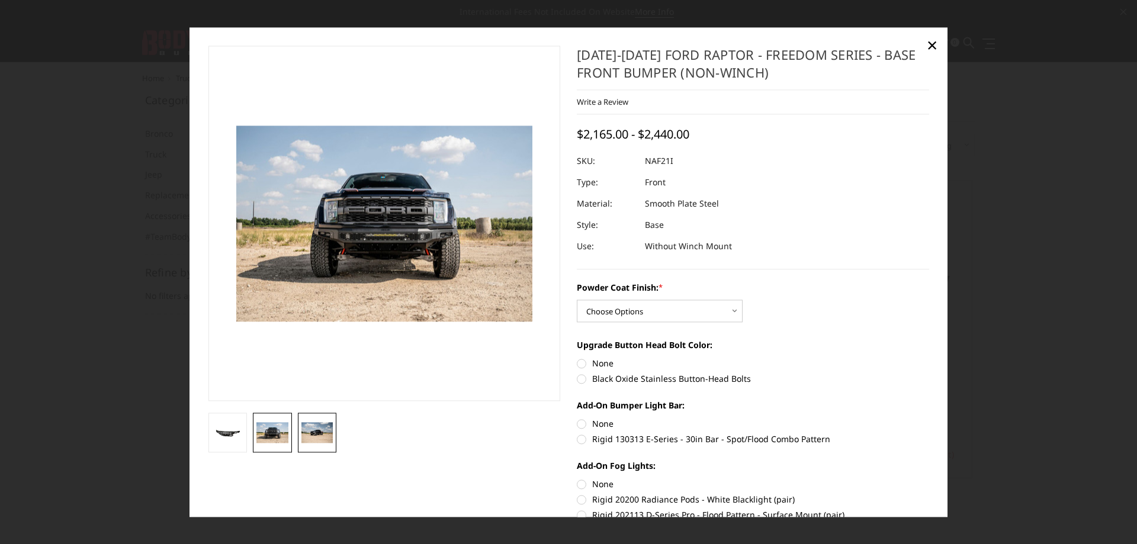
click at [304, 429] on img at bounding box center [317, 432] width 32 height 21
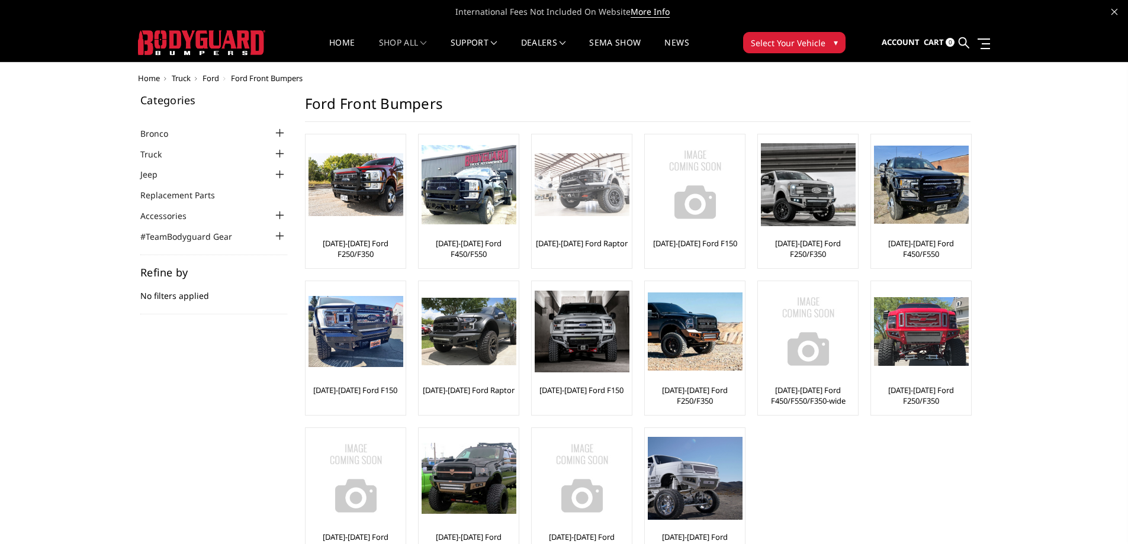
click at [573, 214] on img at bounding box center [582, 184] width 95 height 63
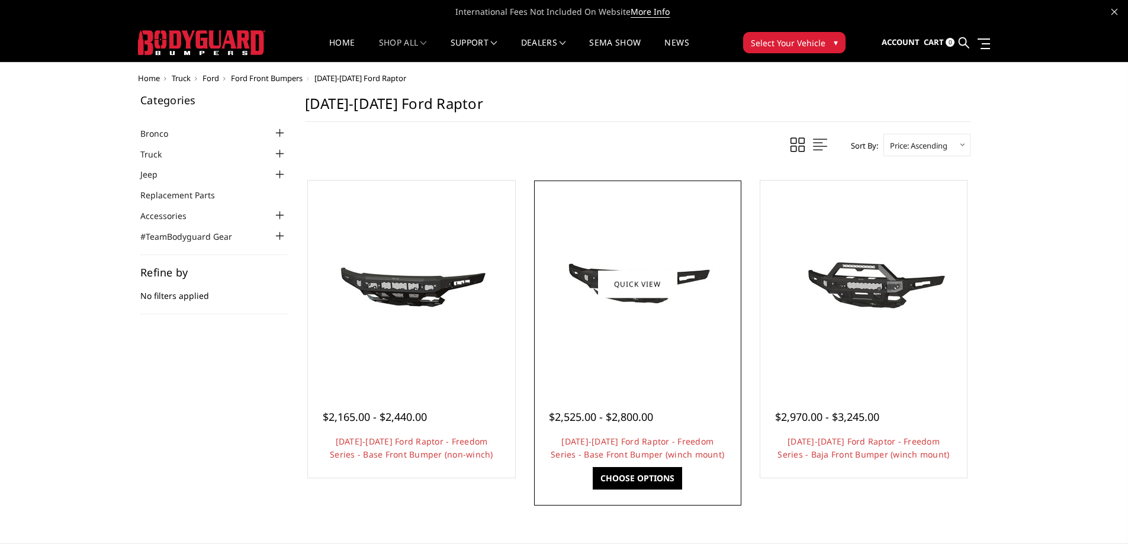
click at [636, 329] on div at bounding box center [637, 284] width 201 height 201
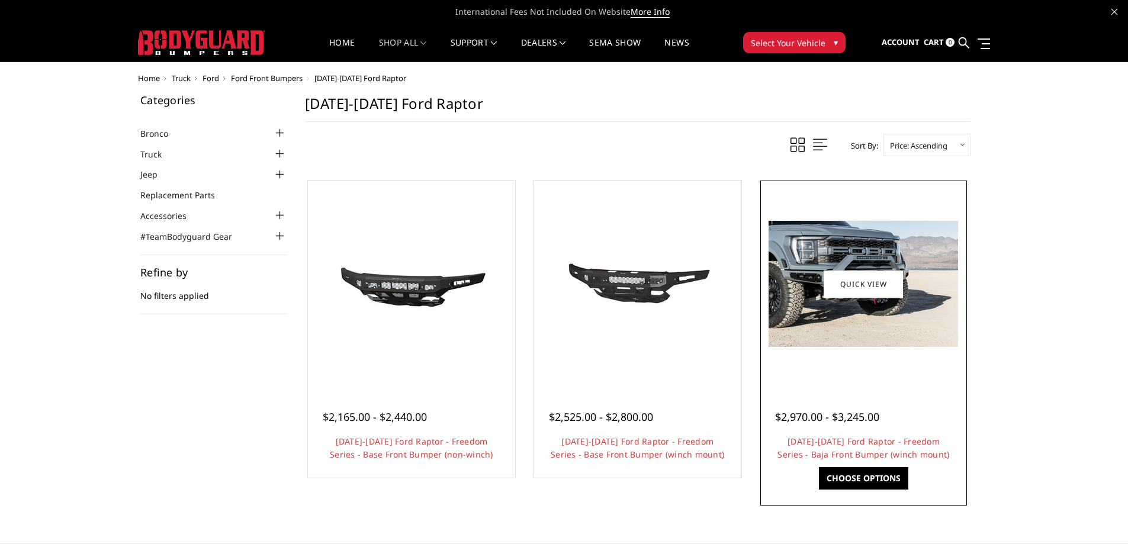
click at [861, 350] on div at bounding box center [863, 284] width 201 height 201
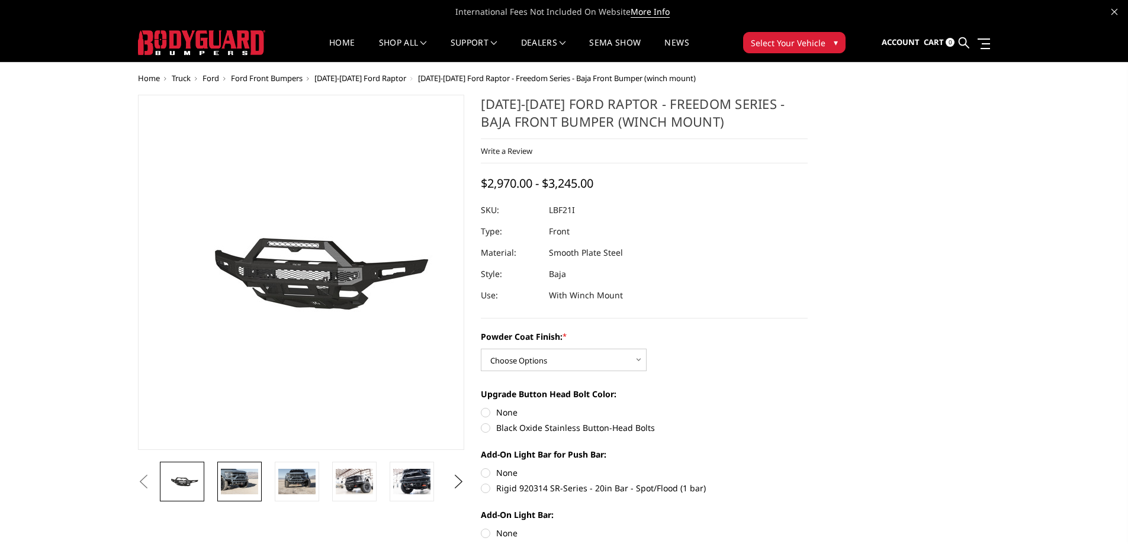
click at [231, 478] on img at bounding box center [239, 481] width 37 height 25
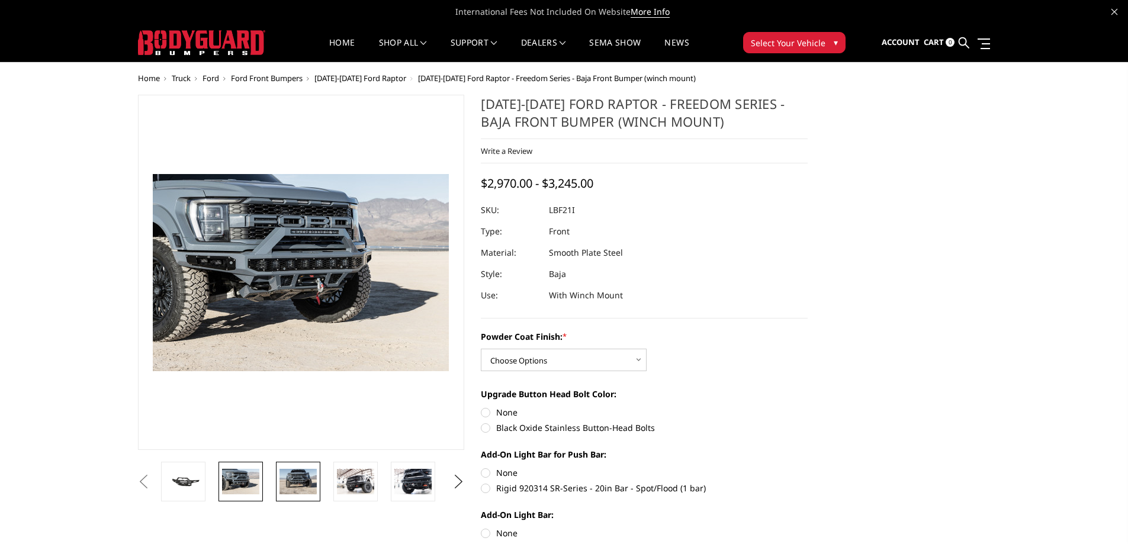
click at [298, 477] on img at bounding box center [297, 481] width 37 height 25
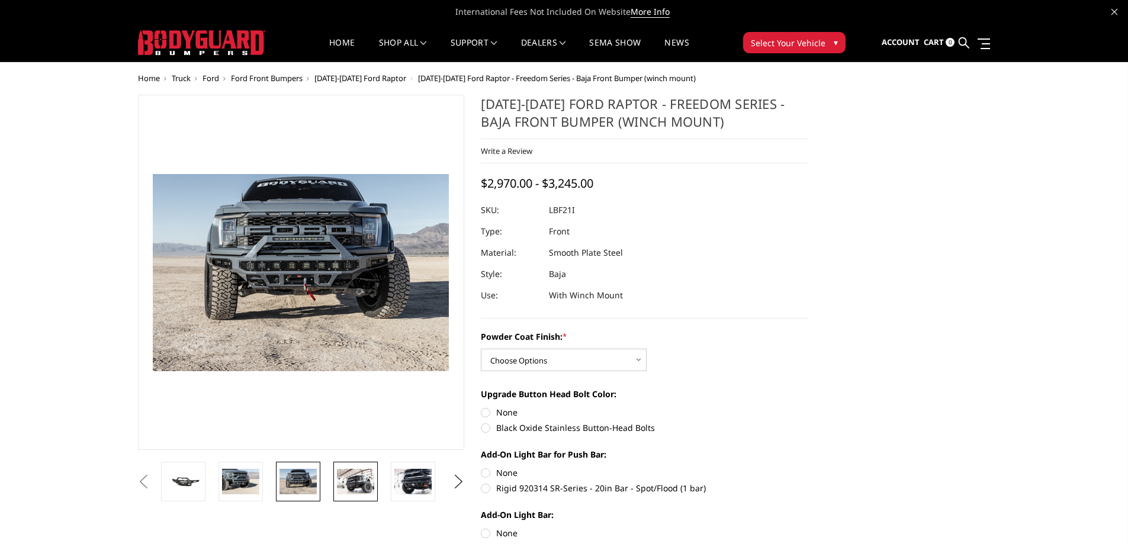
drag, startPoint x: 343, startPoint y: 468, endPoint x: 339, endPoint y: 474, distance: 7.6
click at [340, 472] on link at bounding box center [355, 482] width 44 height 40
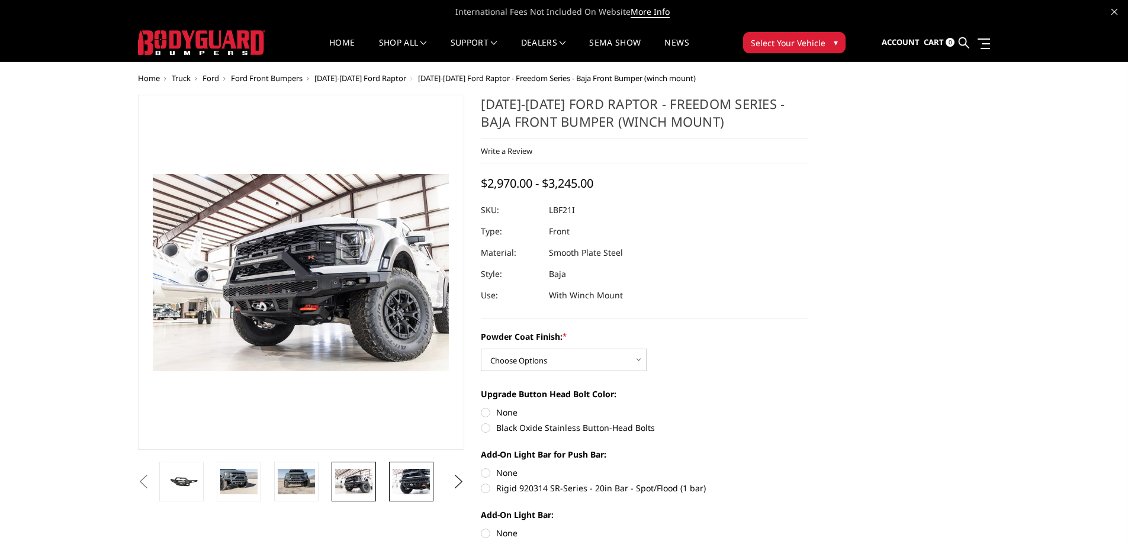
click at [400, 474] on img at bounding box center [410, 481] width 37 height 25
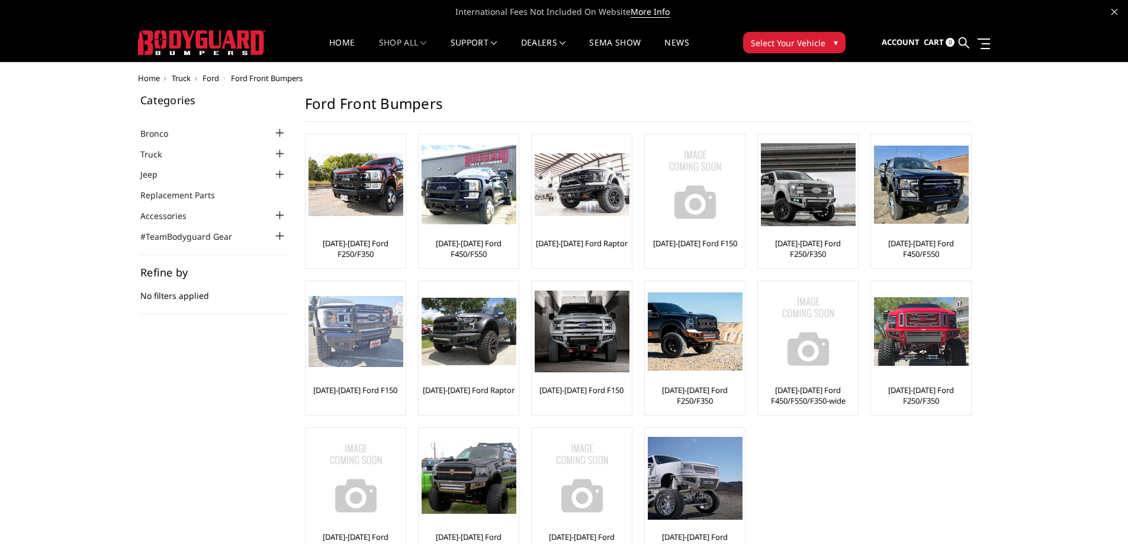
click at [349, 333] on img at bounding box center [355, 331] width 95 height 71
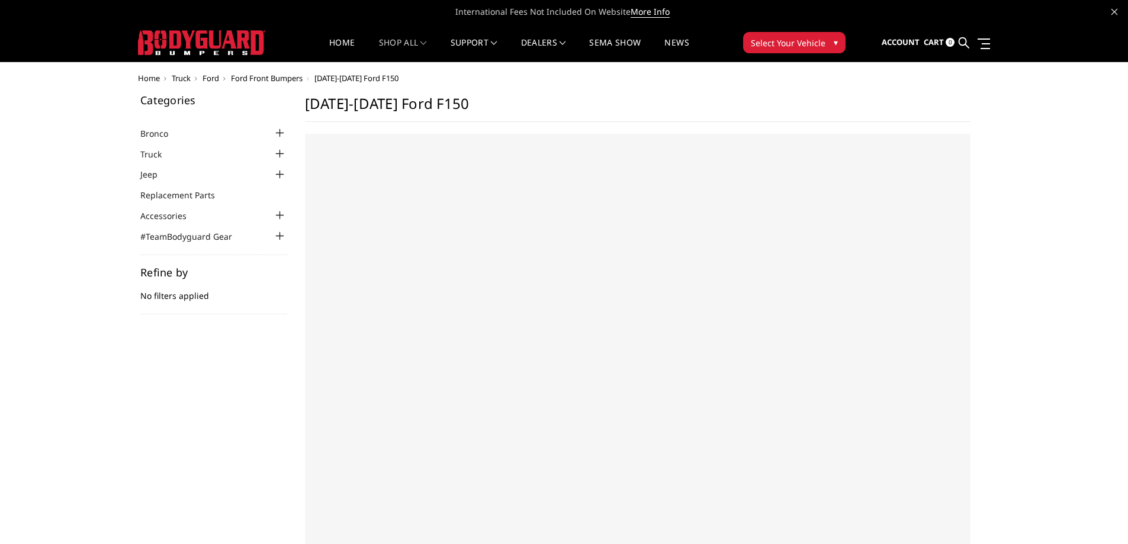
select select "US"
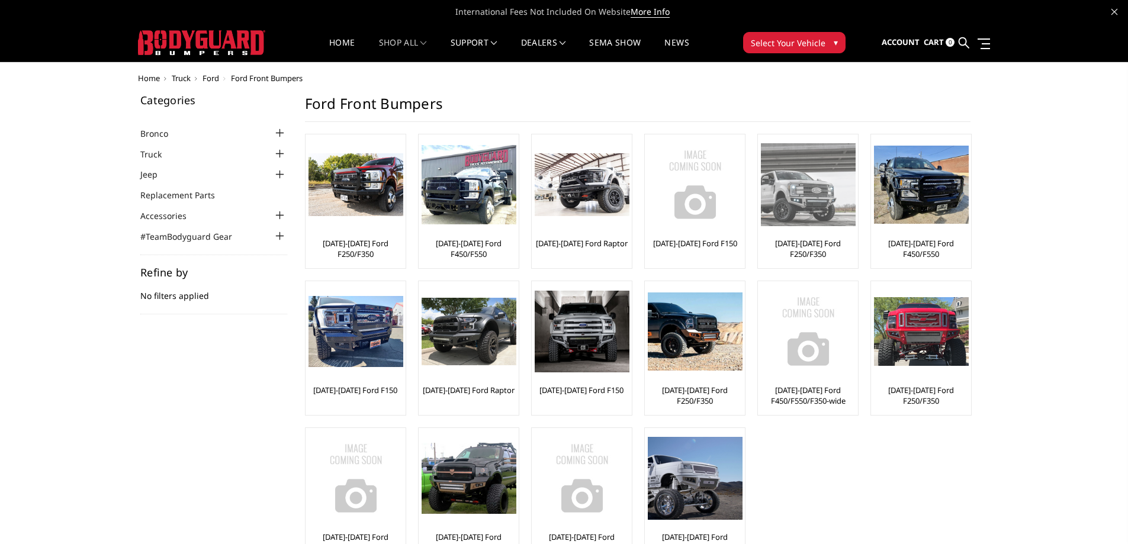
click at [806, 215] on img at bounding box center [808, 184] width 95 height 82
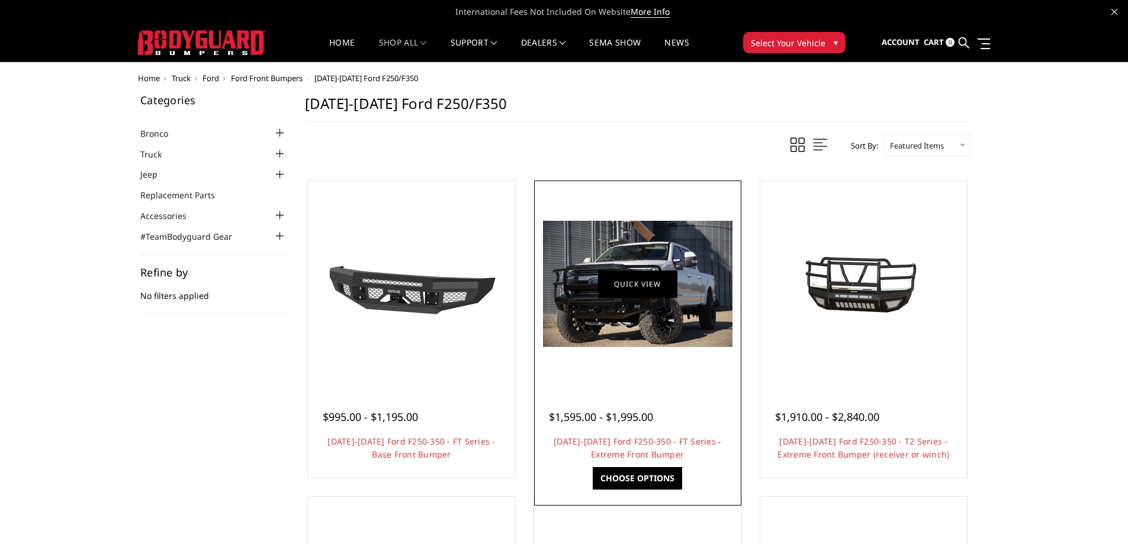
click at [621, 281] on link "Quick view" at bounding box center [637, 284] width 79 height 28
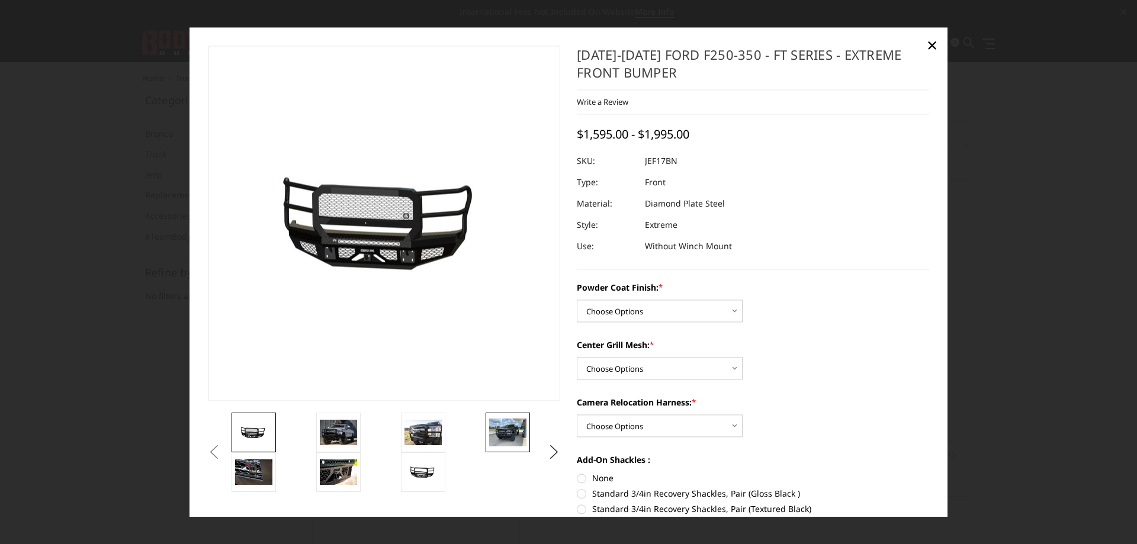
click at [500, 437] on img at bounding box center [507, 433] width 37 height 28
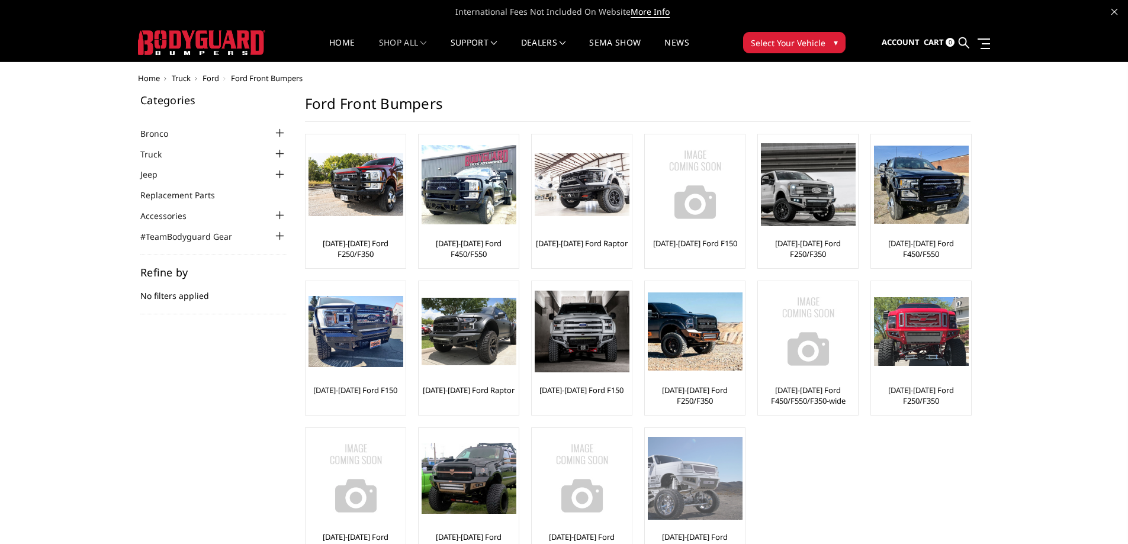
click at [684, 478] on img at bounding box center [695, 478] width 95 height 82
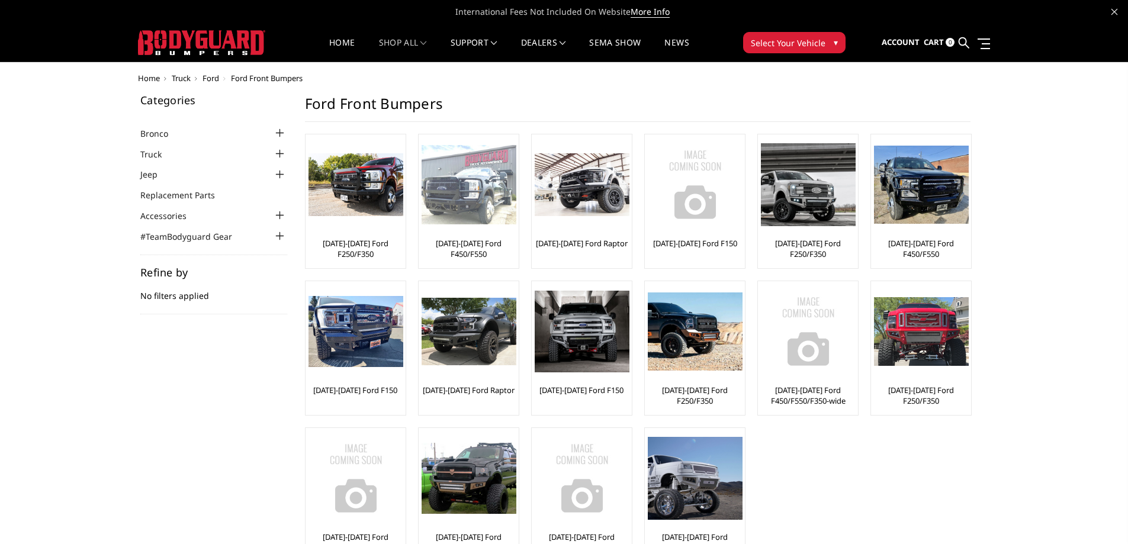
click at [498, 190] on img at bounding box center [468, 185] width 95 height 80
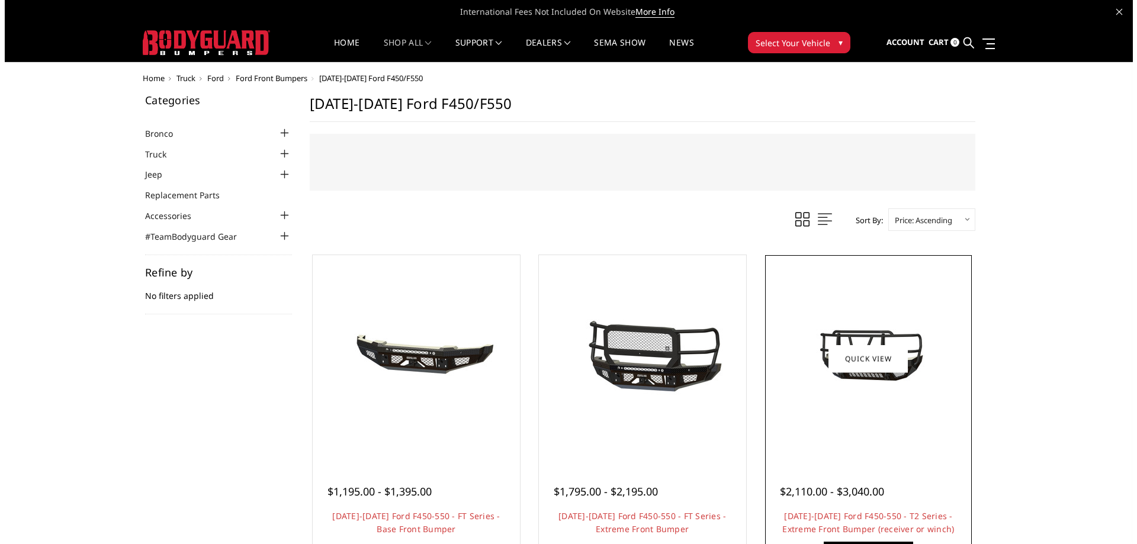
scroll to position [237, 0]
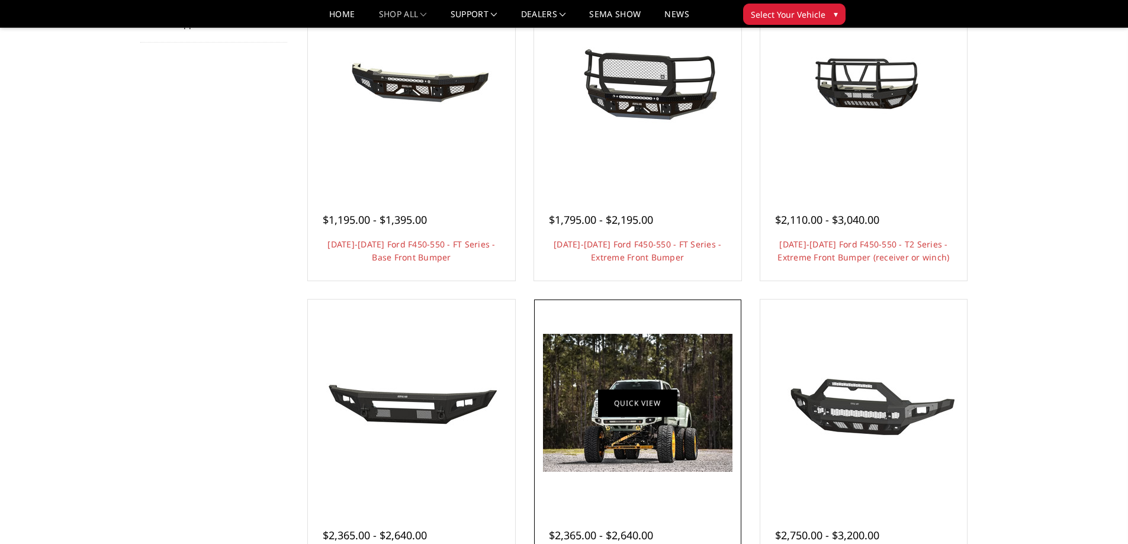
click at [620, 401] on link "Quick view" at bounding box center [637, 403] width 79 height 28
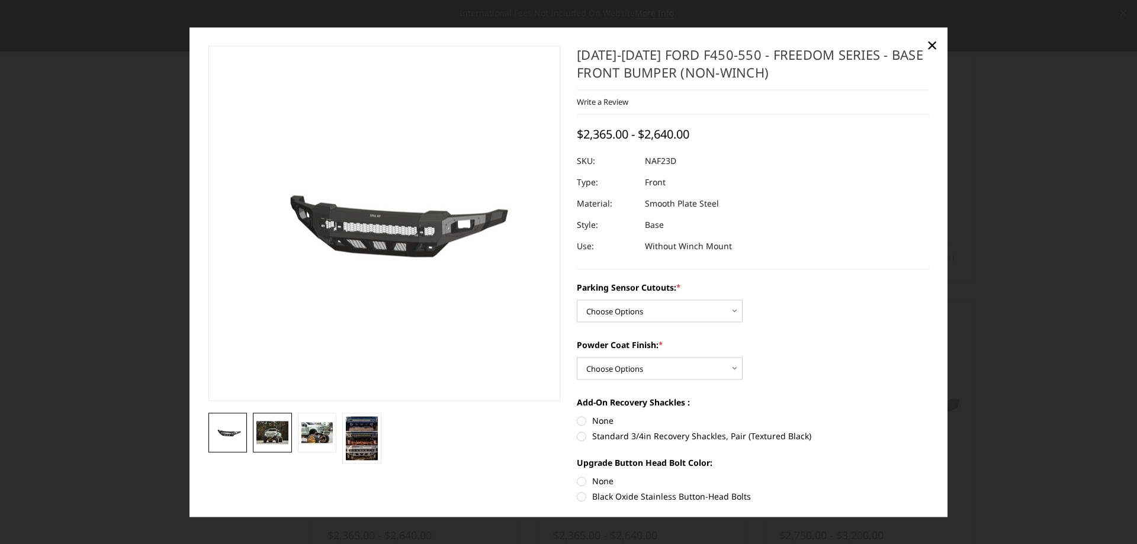
click at [254, 434] on link at bounding box center [272, 433] width 39 height 40
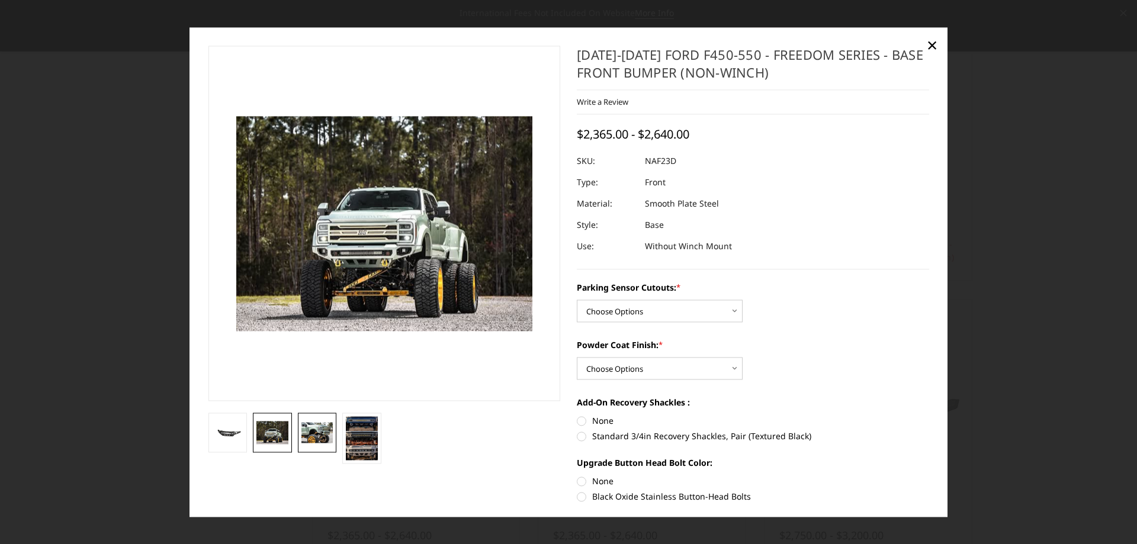
click at [311, 429] on img at bounding box center [317, 432] width 32 height 21
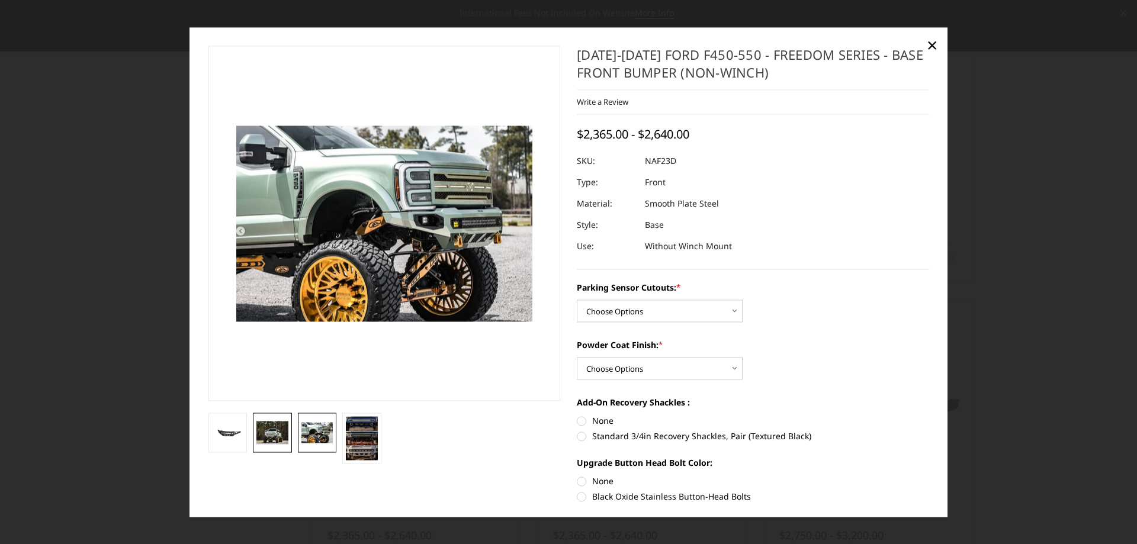
click at [277, 433] on img at bounding box center [272, 432] width 32 height 23
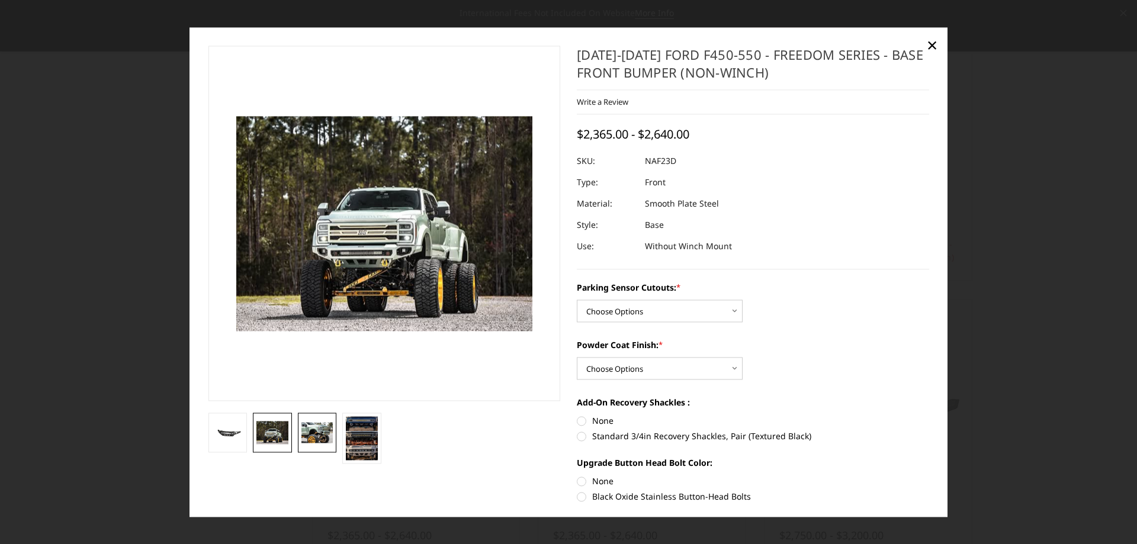
click at [315, 430] on img at bounding box center [317, 432] width 32 height 21
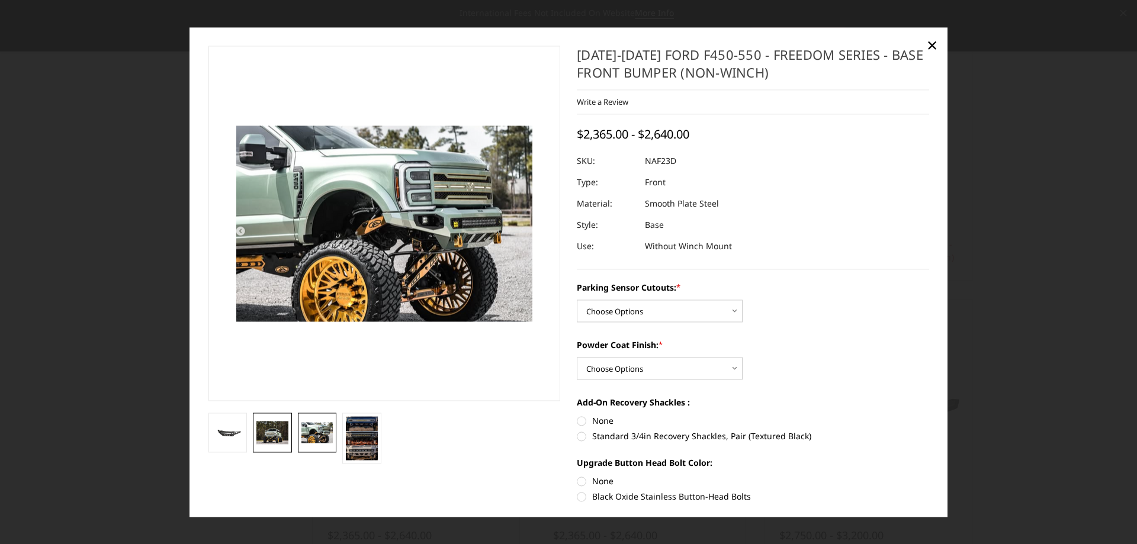
click at [271, 434] on img at bounding box center [272, 432] width 32 height 23
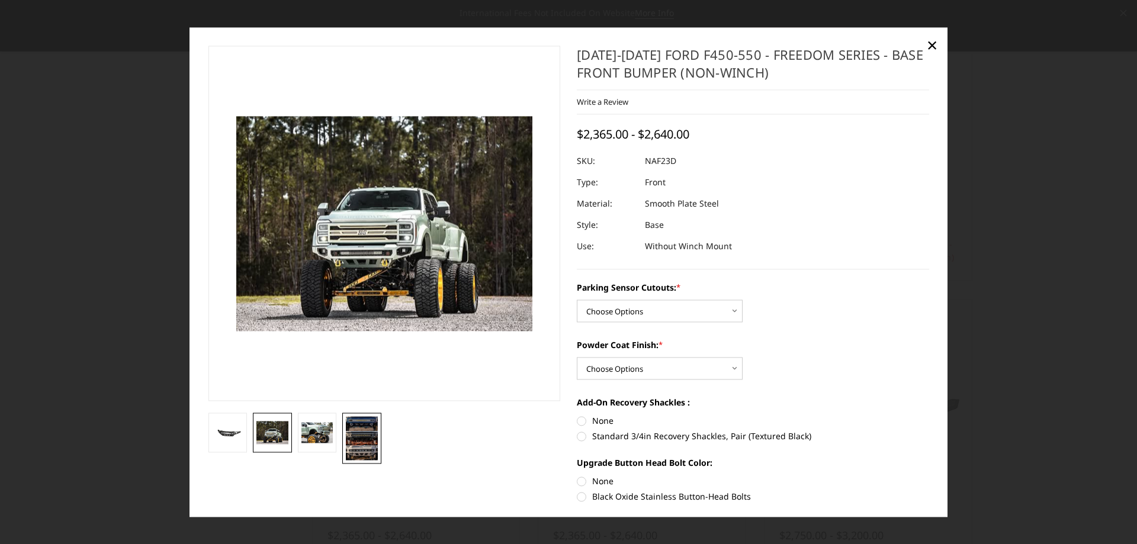
click at [362, 439] on img at bounding box center [362, 438] width 32 height 44
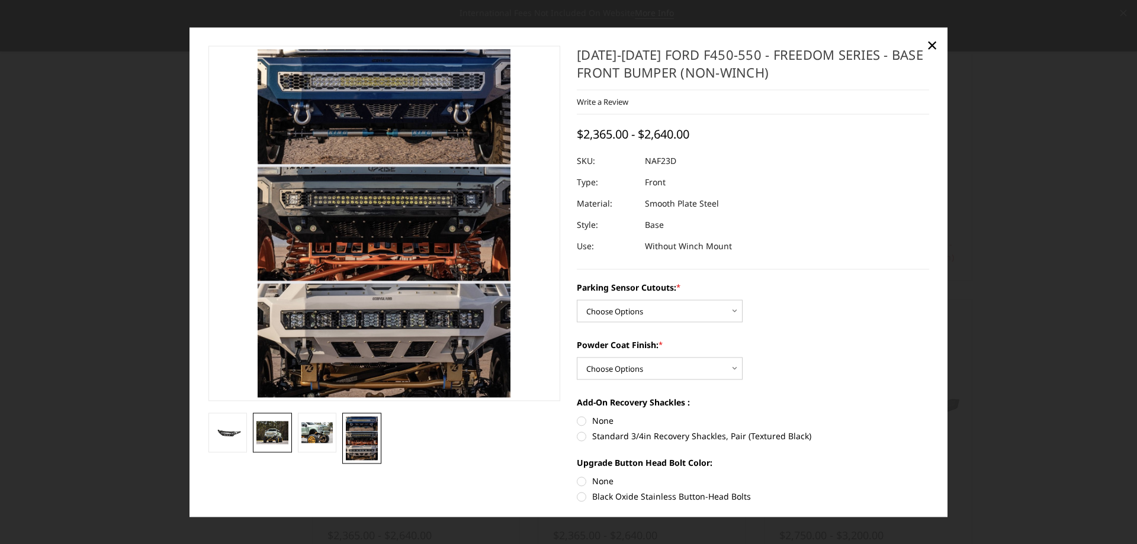
click at [262, 433] on img at bounding box center [272, 432] width 32 height 23
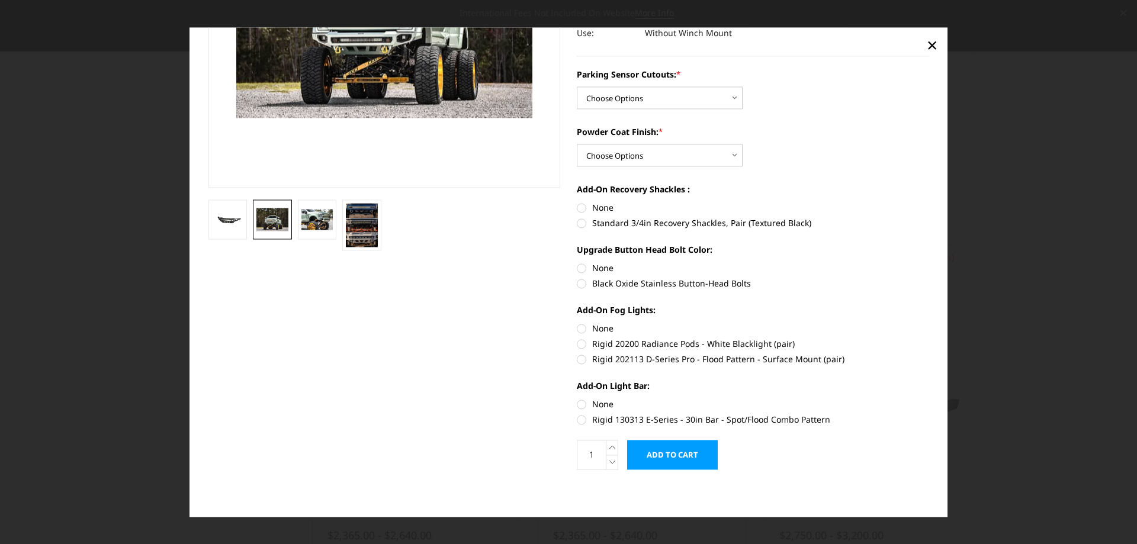
scroll to position [0, 0]
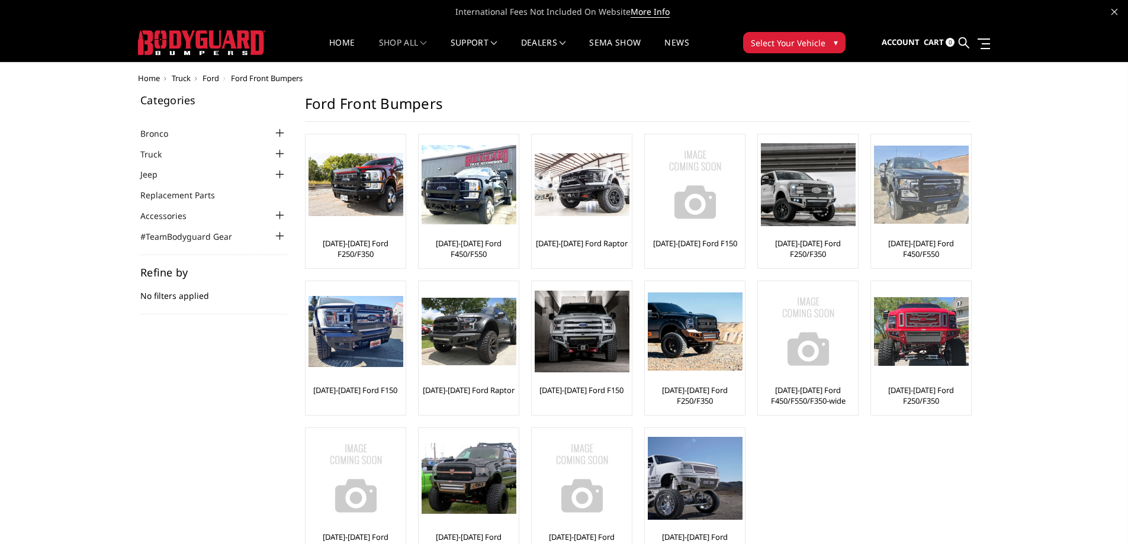
click at [914, 200] on img at bounding box center [921, 185] width 95 height 79
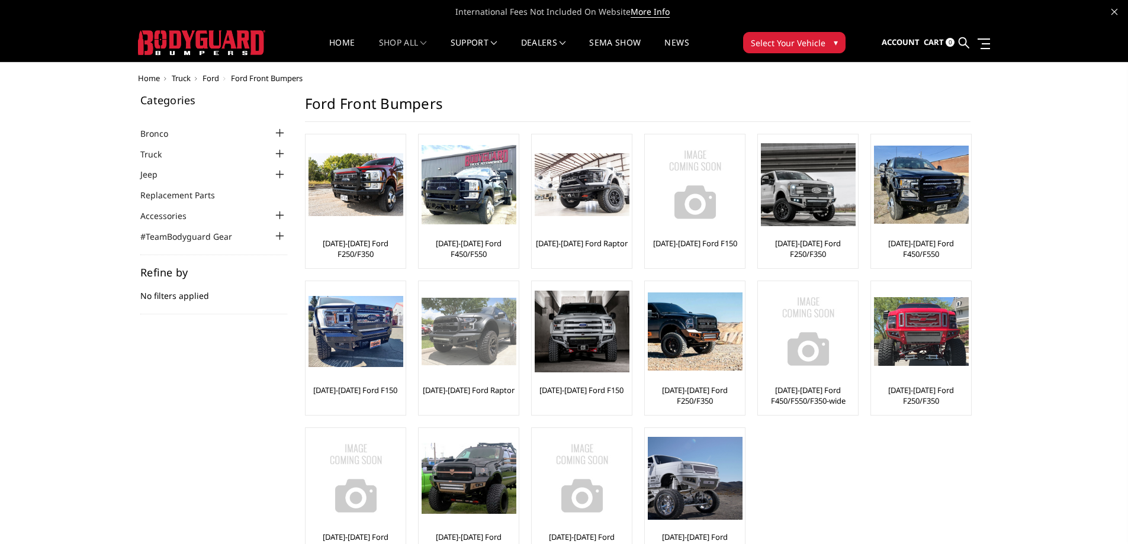
scroll to position [178, 0]
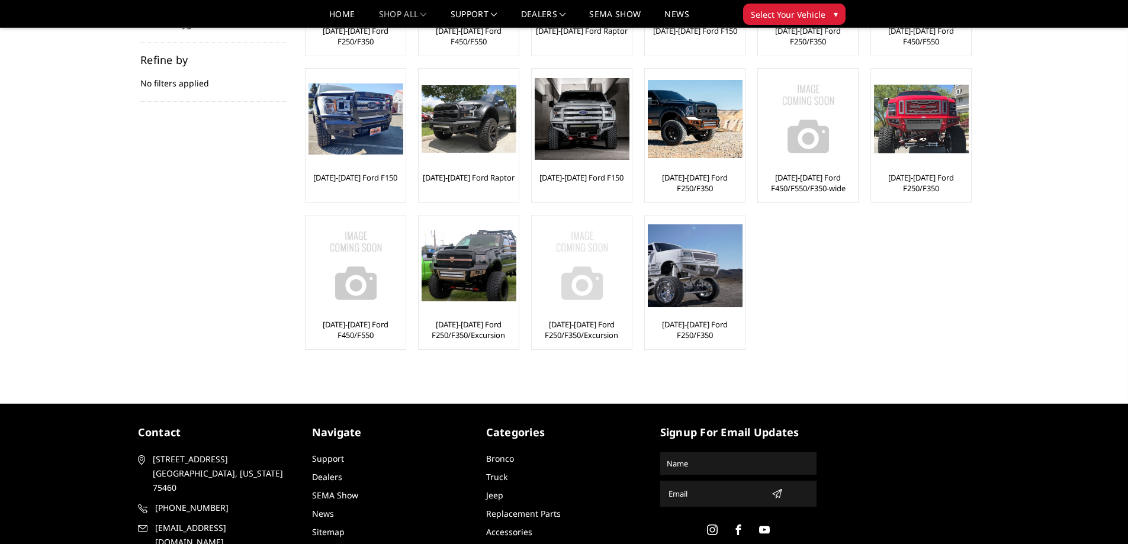
click at [603, 287] on img at bounding box center [582, 265] width 95 height 95
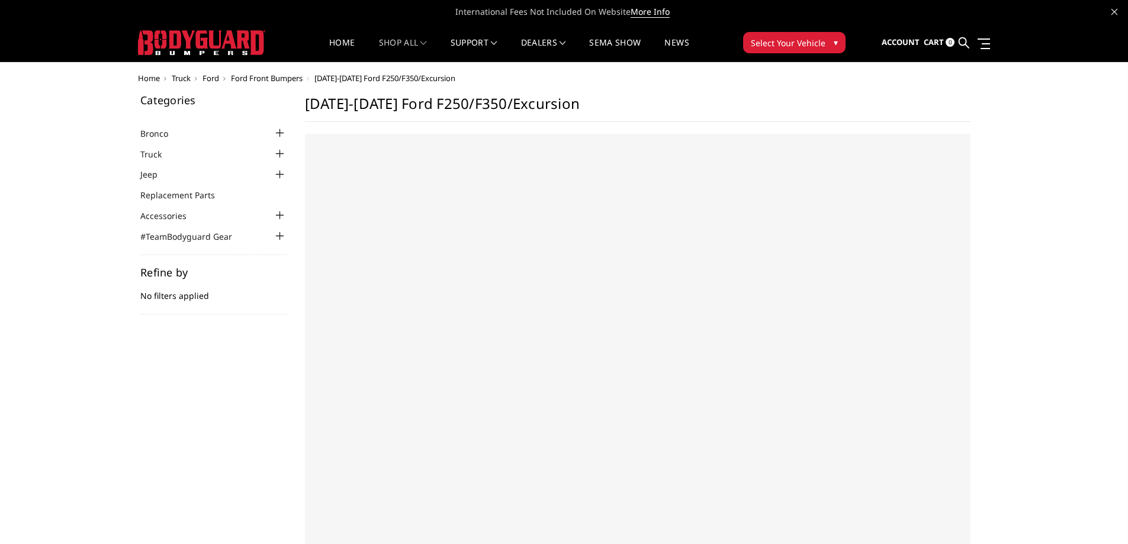
select select "US"
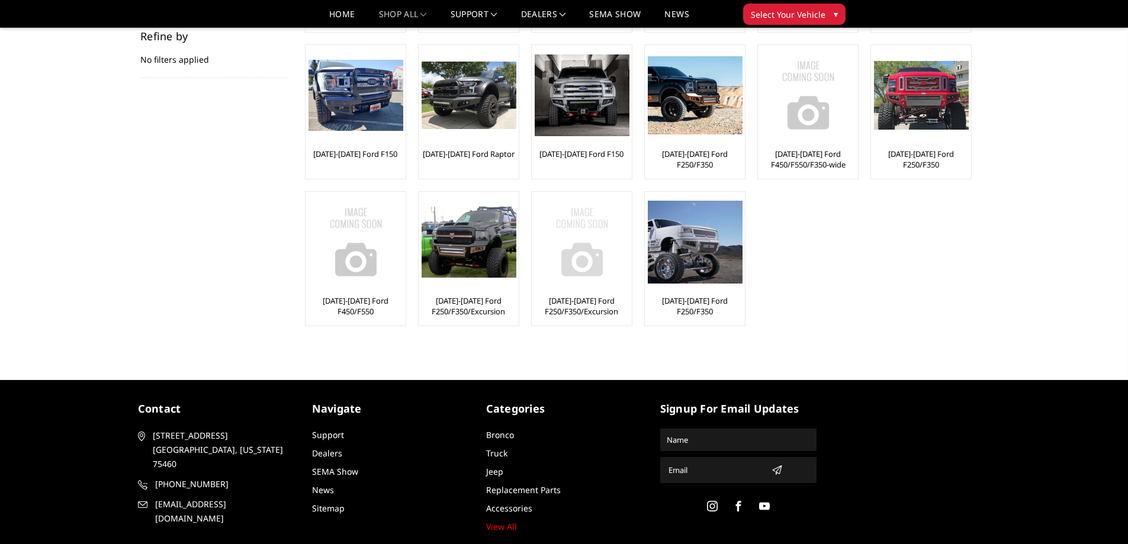
scroll to position [178, 0]
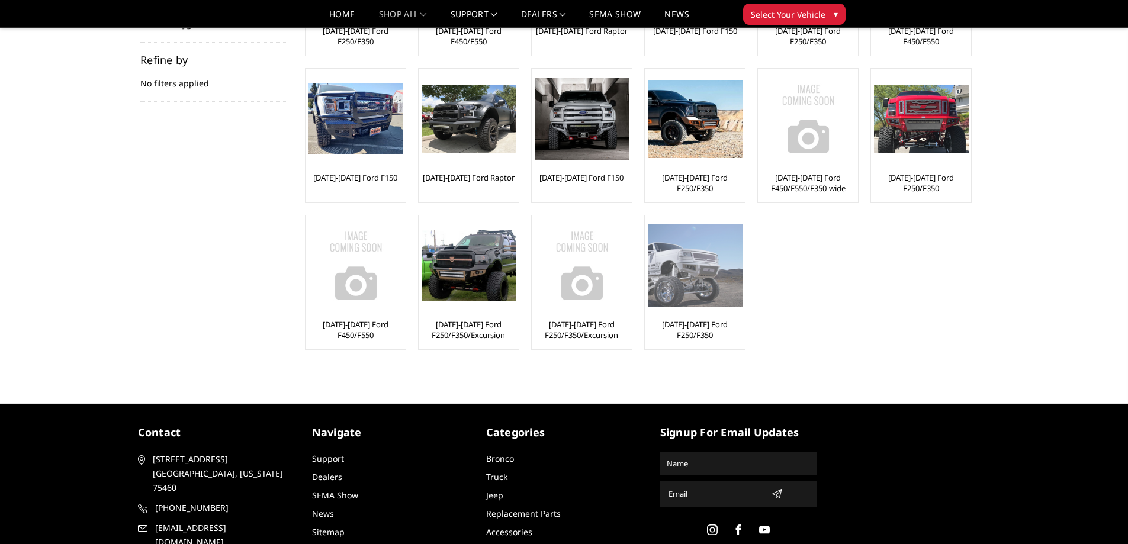
click at [684, 273] on img at bounding box center [695, 265] width 95 height 82
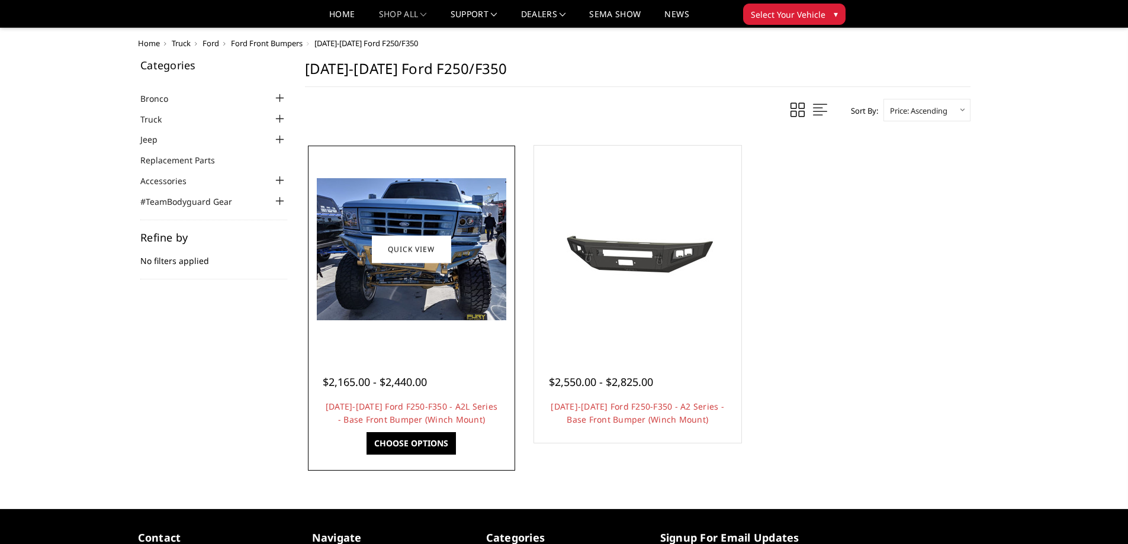
scroll to position [118, 0]
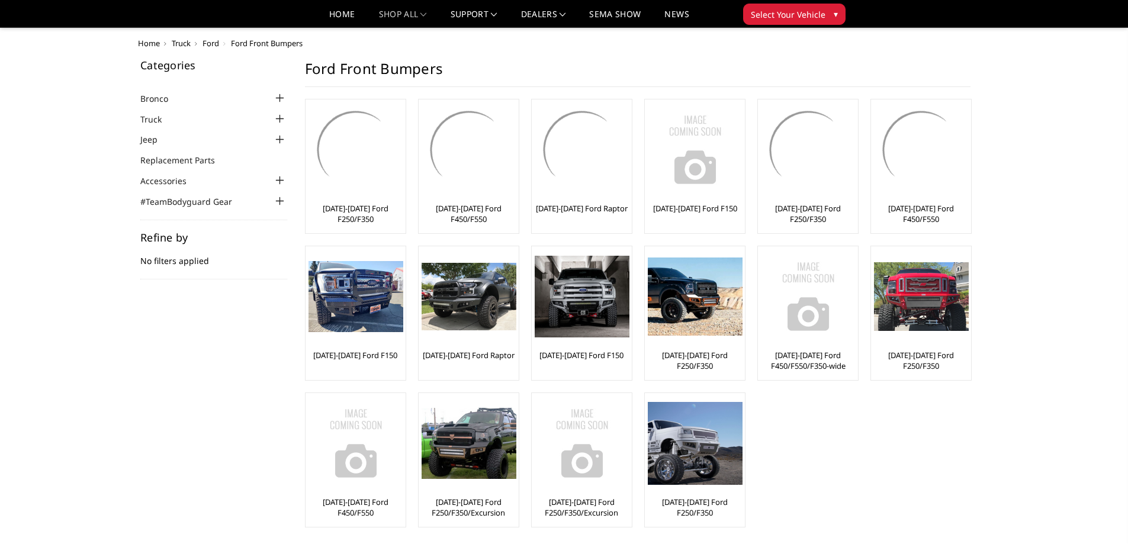
scroll to position [178, 0]
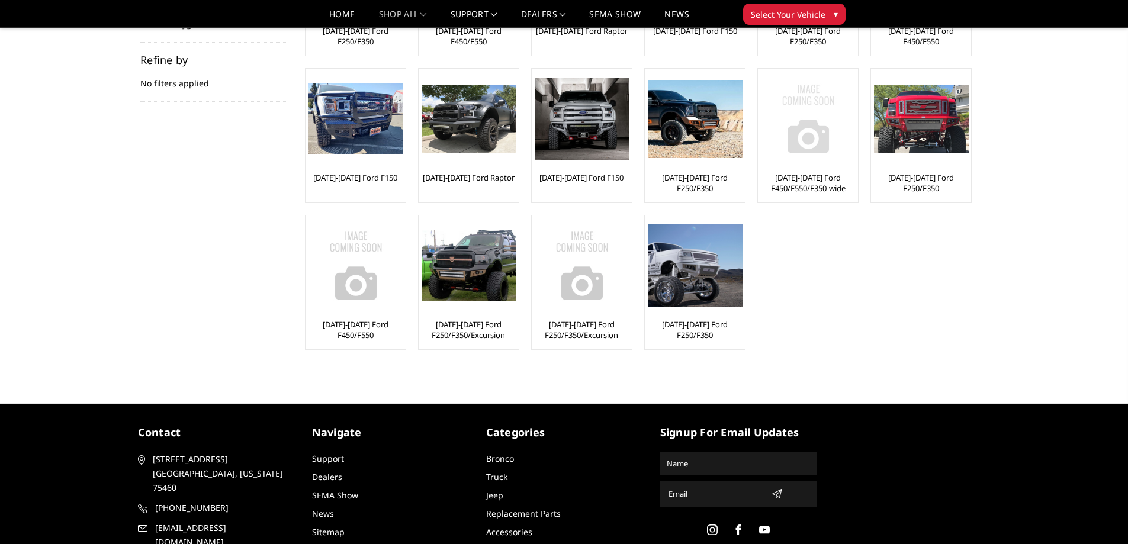
click at [801, 156] on img at bounding box center [808, 119] width 95 height 95
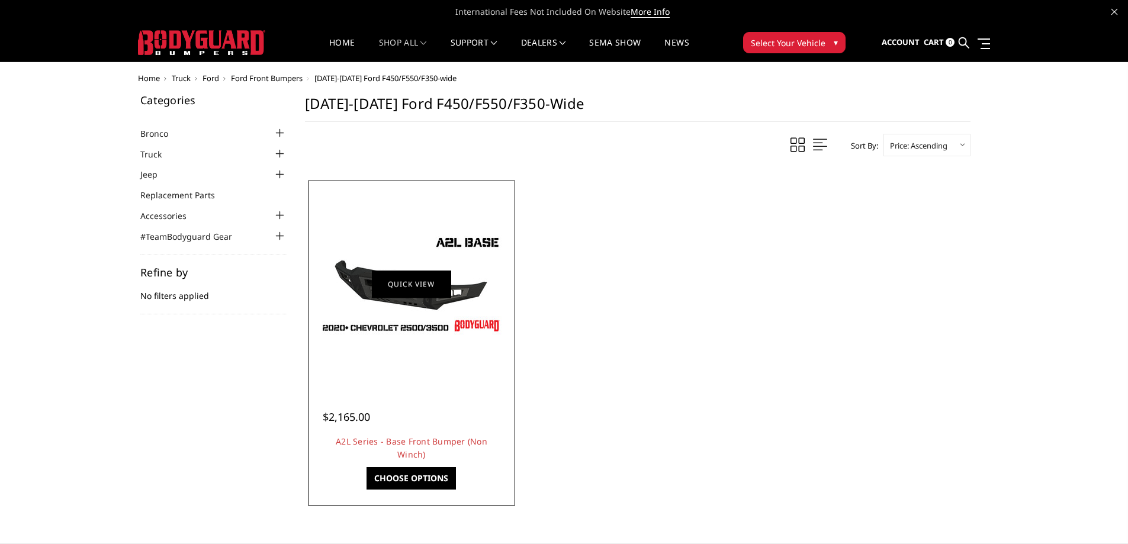
click at [435, 295] on link "Quick view" at bounding box center [411, 284] width 79 height 28
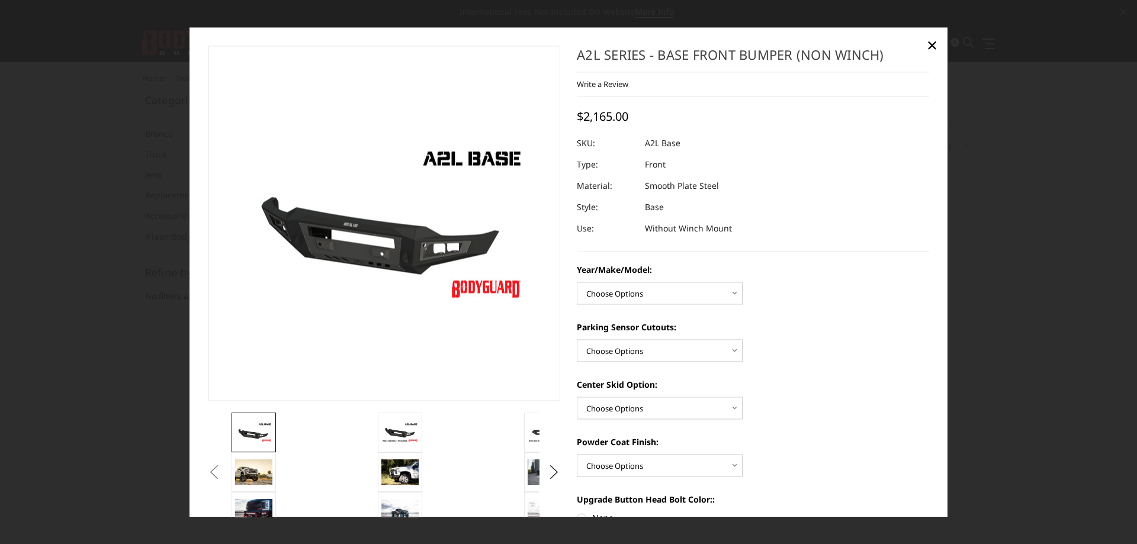
scroll to position [59, 0]
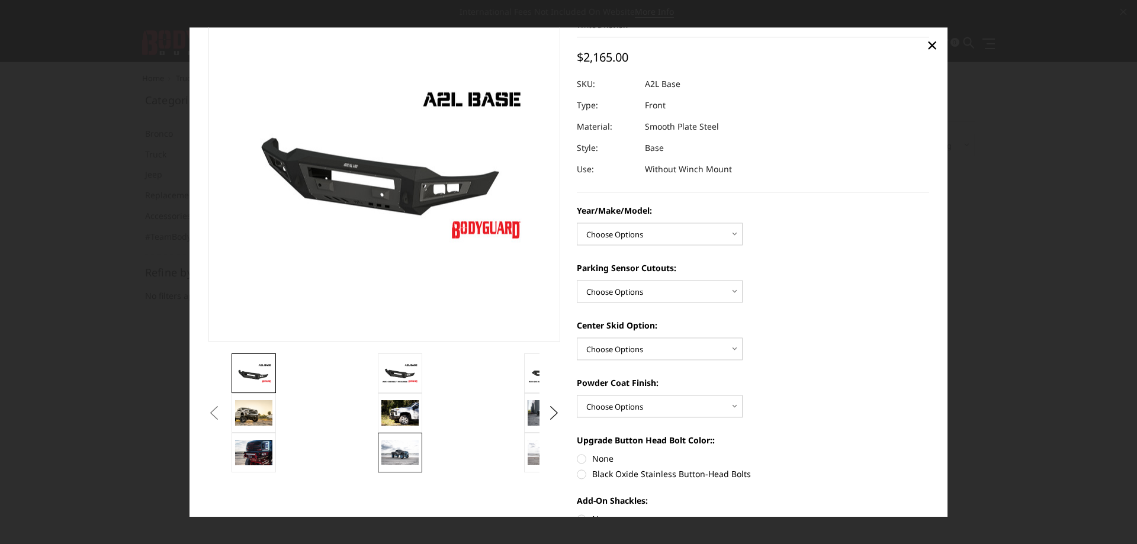
click at [394, 448] on img at bounding box center [399, 452] width 37 height 24
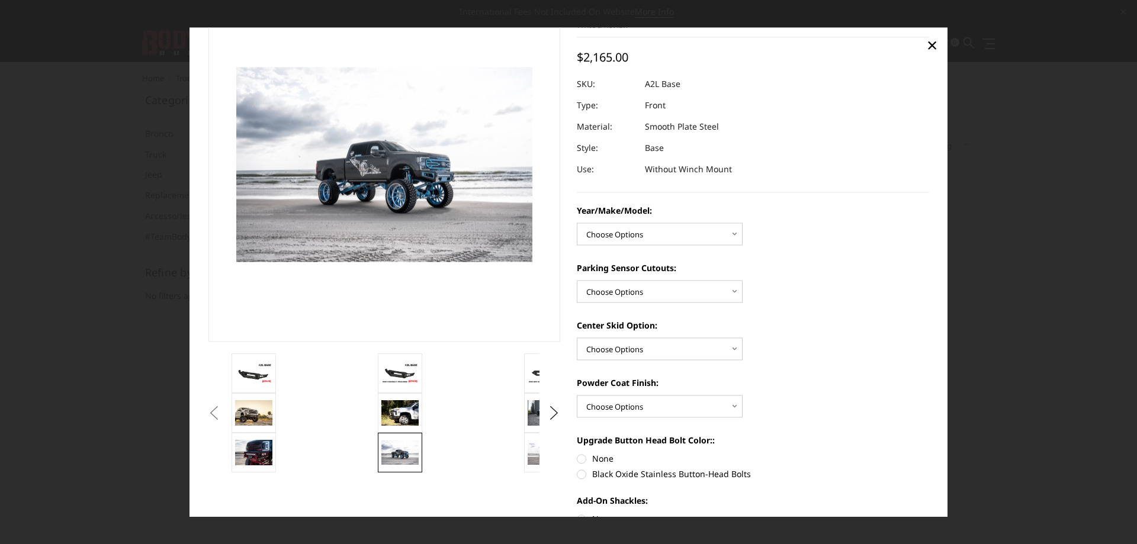
scroll to position [45, 0]
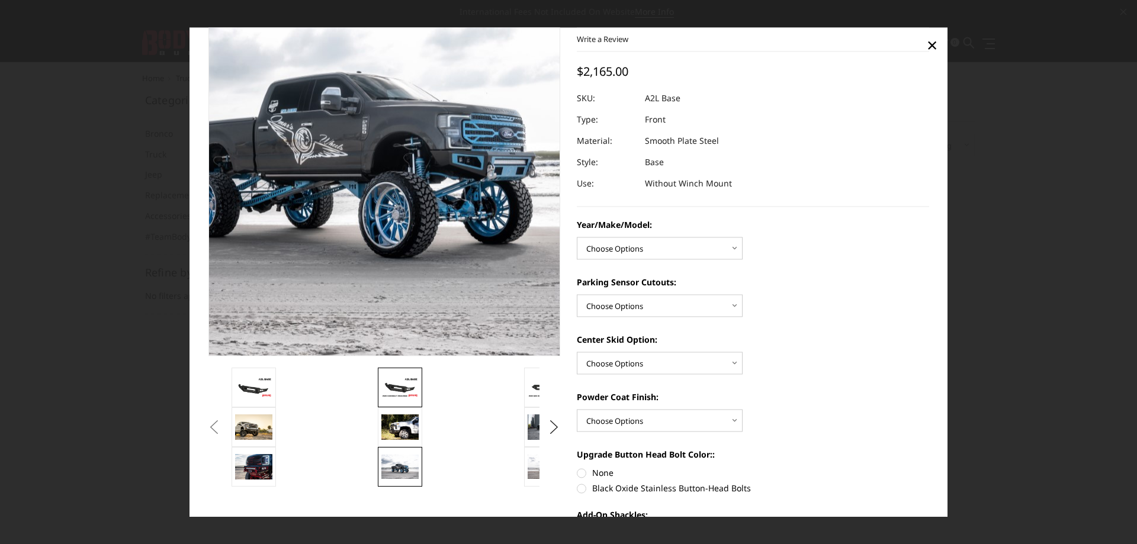
drag, startPoint x: 404, startPoint y: 278, endPoint x: 421, endPoint y: 391, distance: 114.9
click at [405, 301] on img at bounding box center [356, 134] width 758 height 498
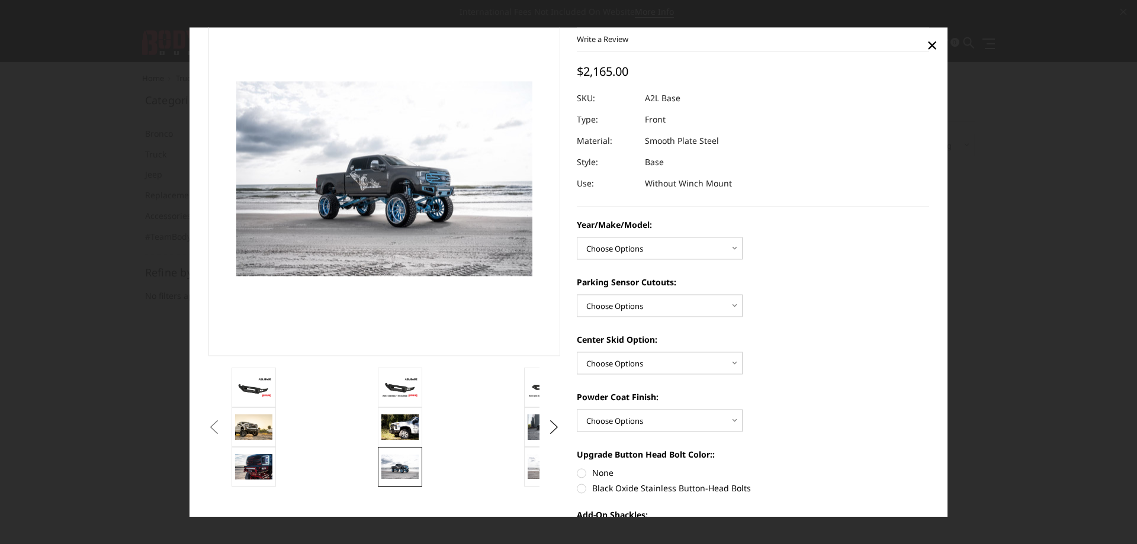
click at [223, 419] on button "Previous" at bounding box center [214, 428] width 18 height 18
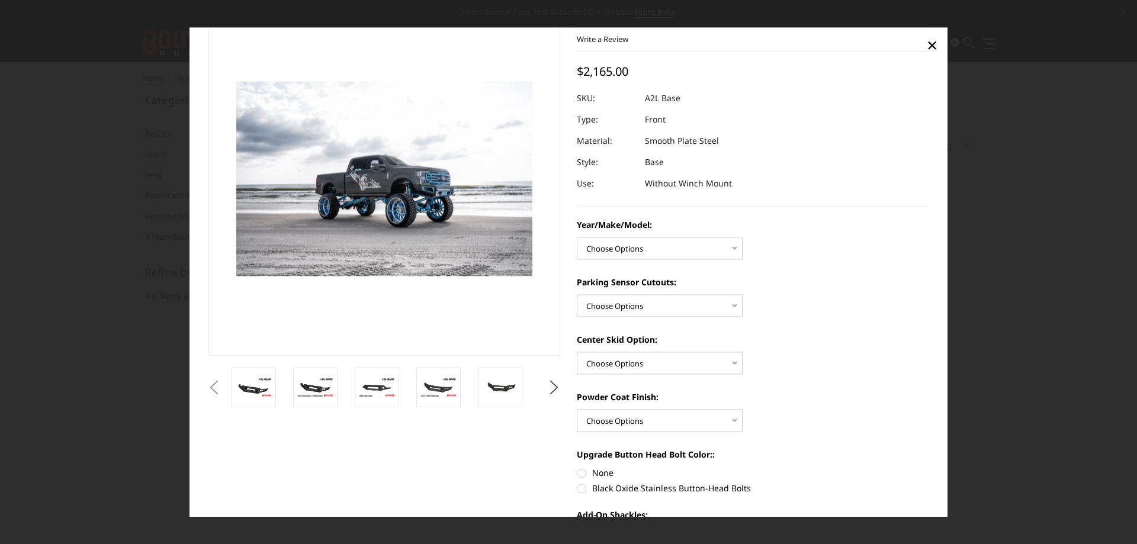
click at [216, 391] on button "Previous" at bounding box center [214, 388] width 18 height 18
click at [555, 385] on button "Next" at bounding box center [554, 388] width 18 height 18
click at [506, 398] on img at bounding box center [499, 387] width 37 height 25
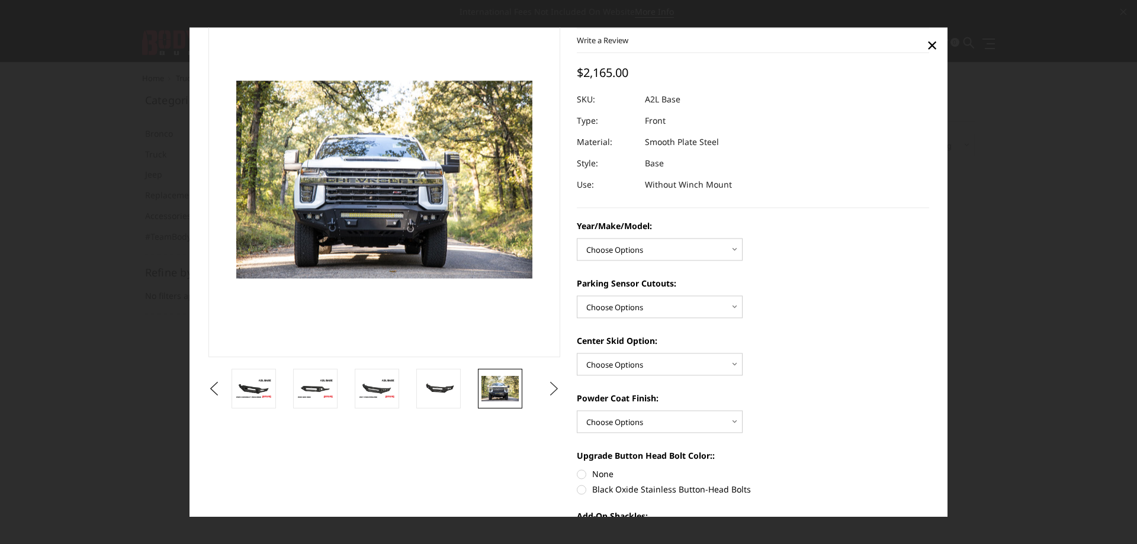
click at [545, 387] on button "Next" at bounding box center [554, 389] width 18 height 18
click at [491, 396] on img at bounding box center [499, 388] width 37 height 25
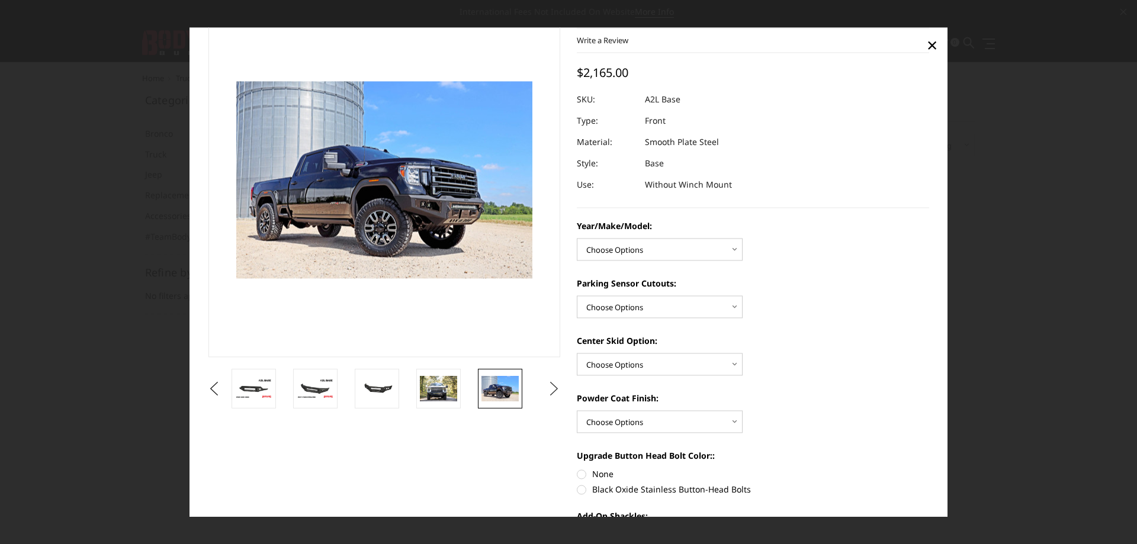
click at [551, 388] on button "Next" at bounding box center [554, 389] width 18 height 18
click at [498, 394] on img at bounding box center [499, 389] width 37 height 24
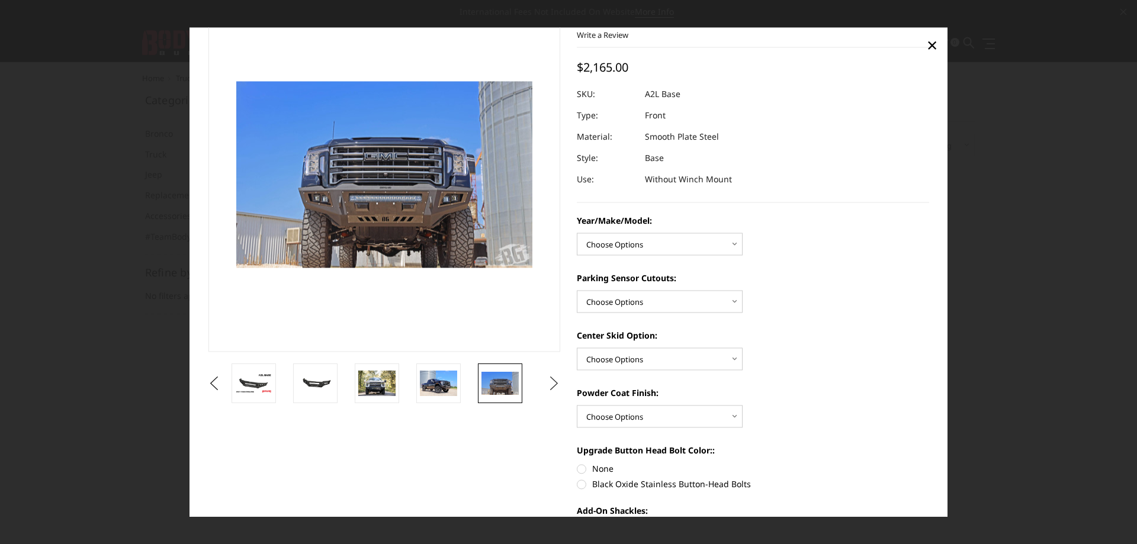
click at [556, 381] on button "Next" at bounding box center [554, 384] width 18 height 18
click at [491, 382] on img at bounding box center [499, 383] width 37 height 25
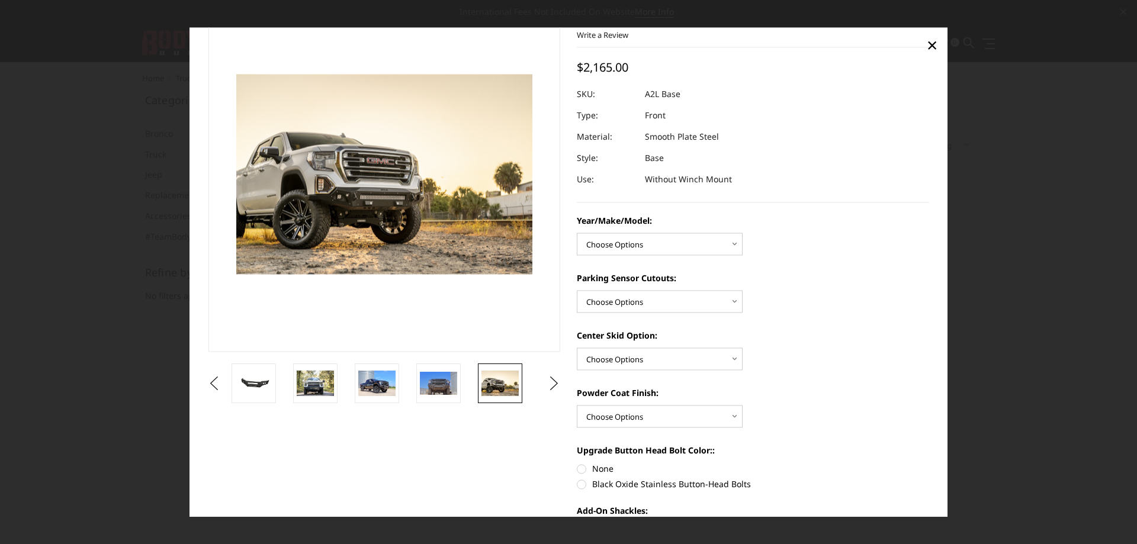
scroll to position [43, 0]
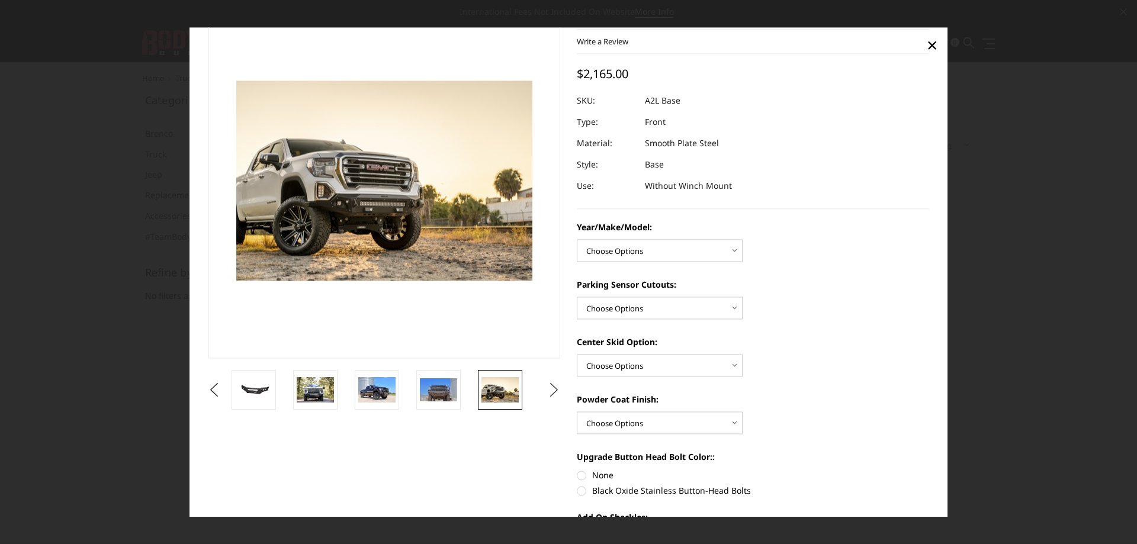
click at [545, 387] on button "Next" at bounding box center [554, 390] width 18 height 18
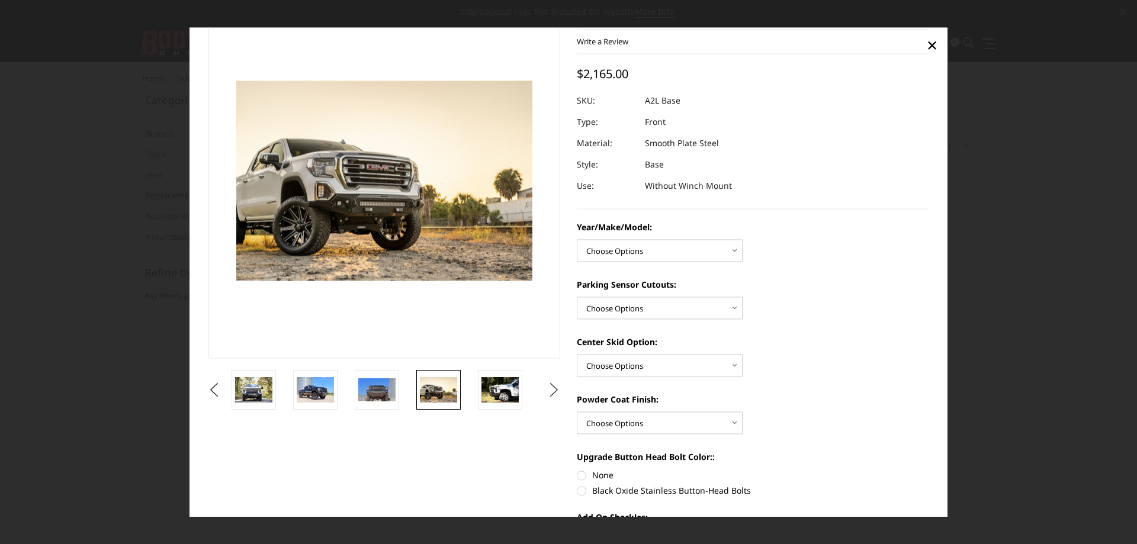
click at [545, 387] on button "Next" at bounding box center [554, 390] width 18 height 18
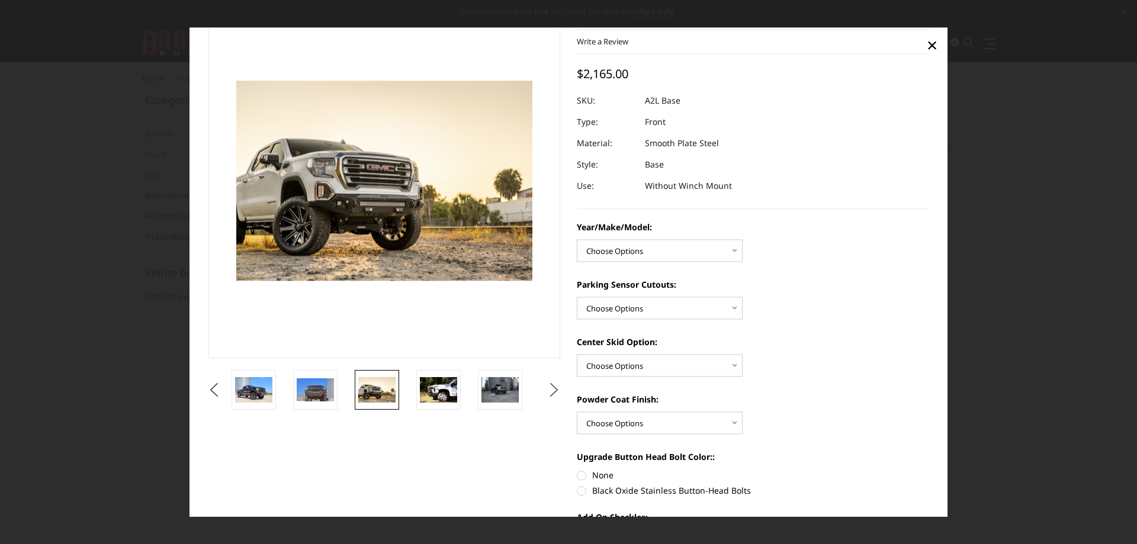
click at [545, 387] on button "Next" at bounding box center [554, 390] width 18 height 18
click at [446, 389] on img at bounding box center [438, 390] width 37 height 25
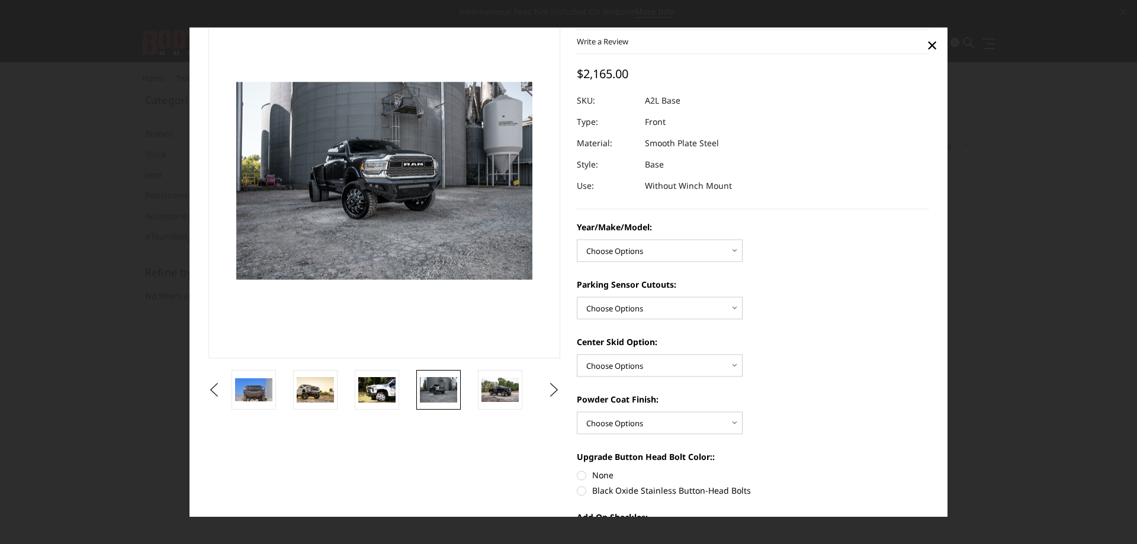
scroll to position [44, 0]
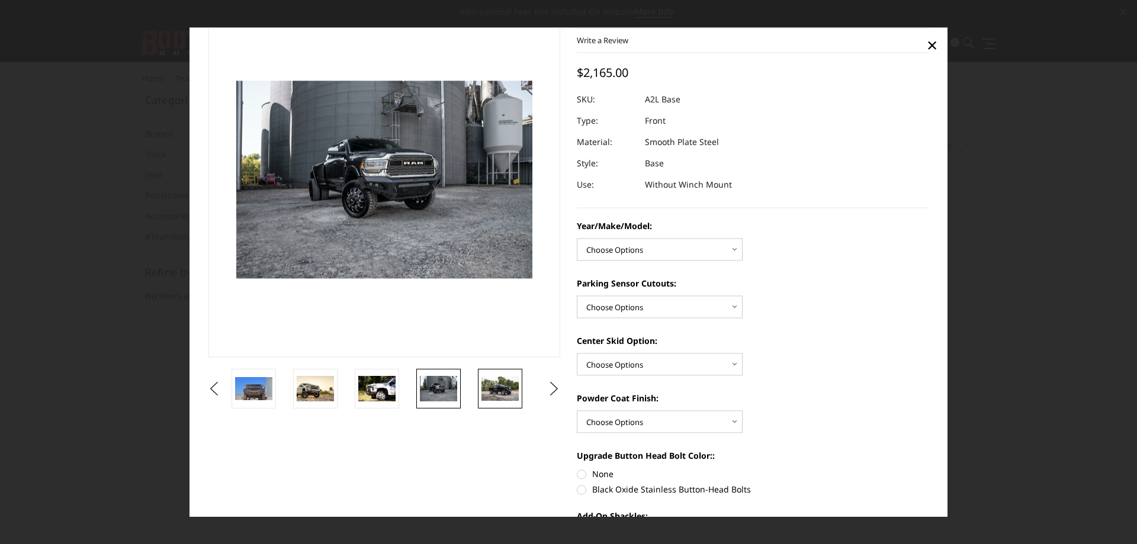
click at [502, 389] on img at bounding box center [499, 389] width 37 height 24
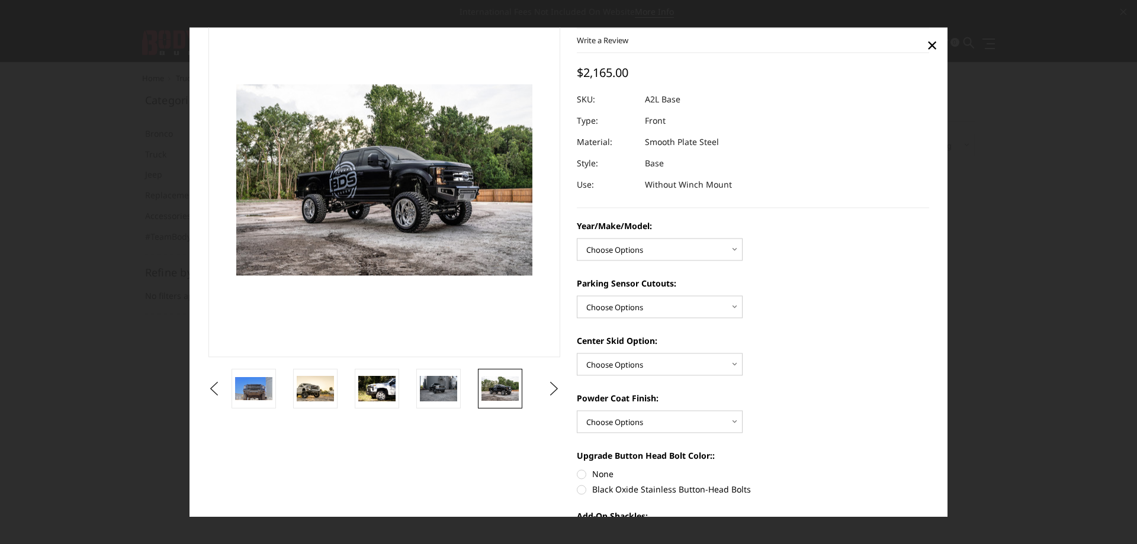
scroll to position [47, 0]
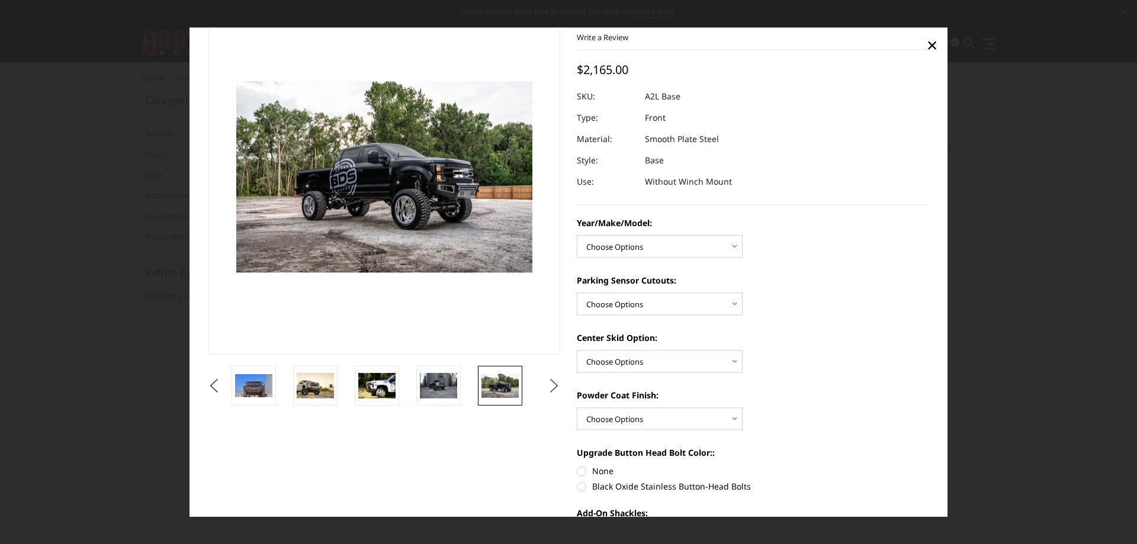
click at [545, 385] on button "Next" at bounding box center [554, 386] width 18 height 18
click at [492, 385] on img at bounding box center [499, 386] width 37 height 25
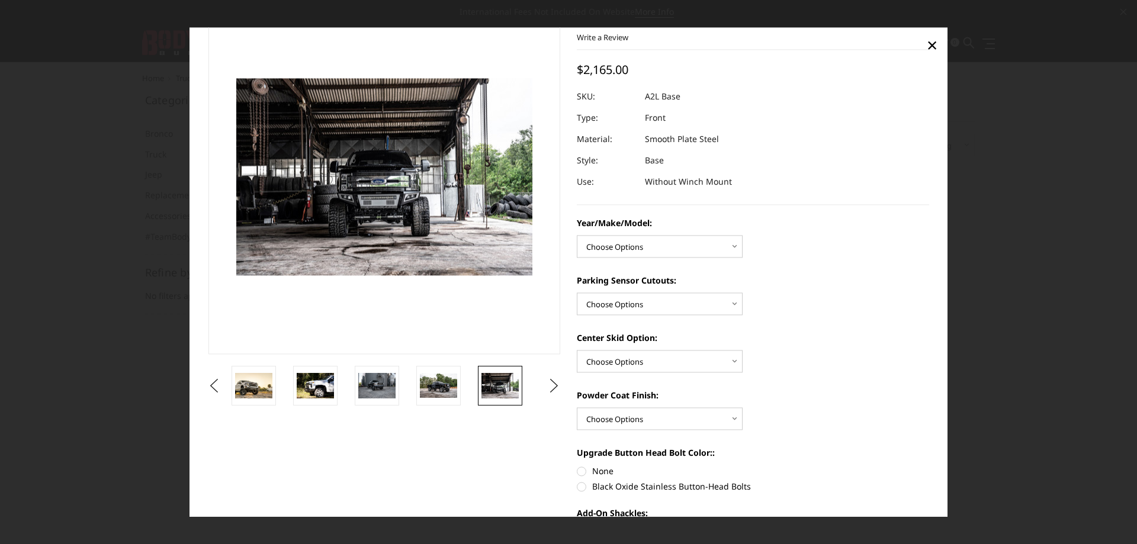
scroll to position [44, 0]
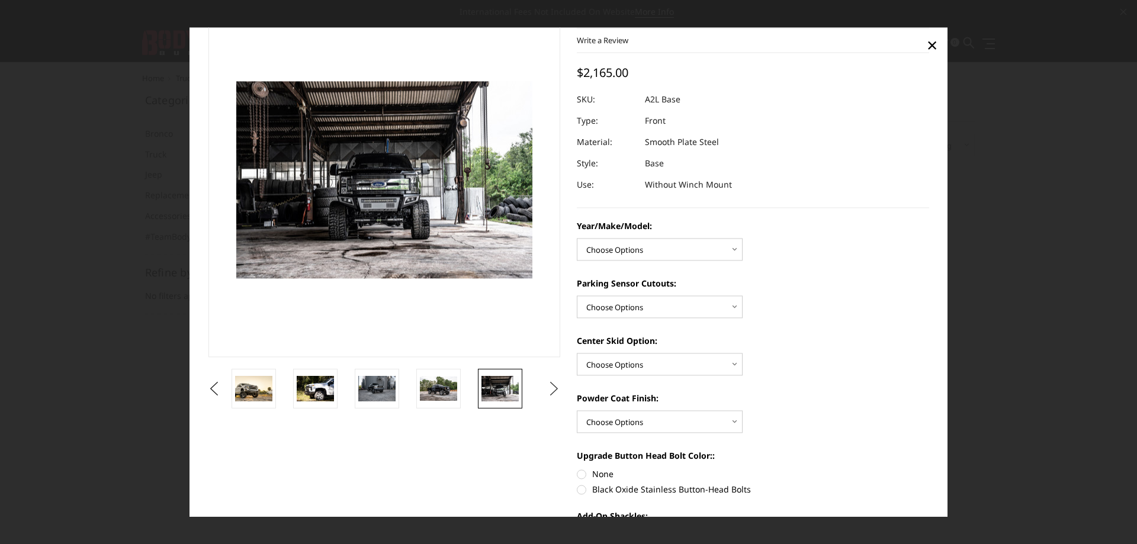
click at [549, 390] on button "Next" at bounding box center [554, 389] width 18 height 18
click at [500, 390] on img at bounding box center [499, 388] width 37 height 25
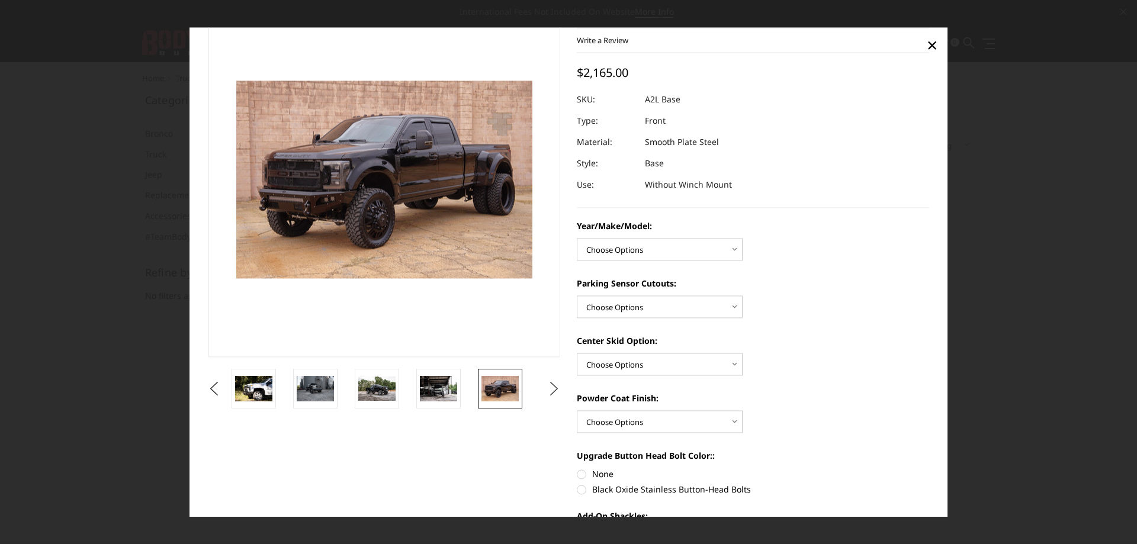
click at [548, 394] on button "Next" at bounding box center [554, 389] width 18 height 18
click at [496, 382] on img at bounding box center [499, 388] width 37 height 21
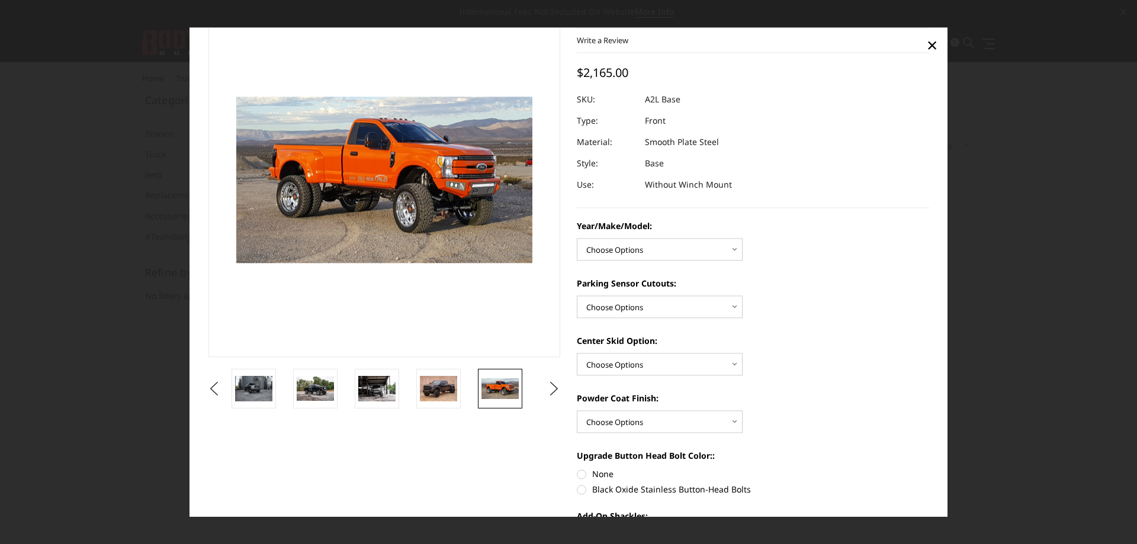
scroll to position [59, 0]
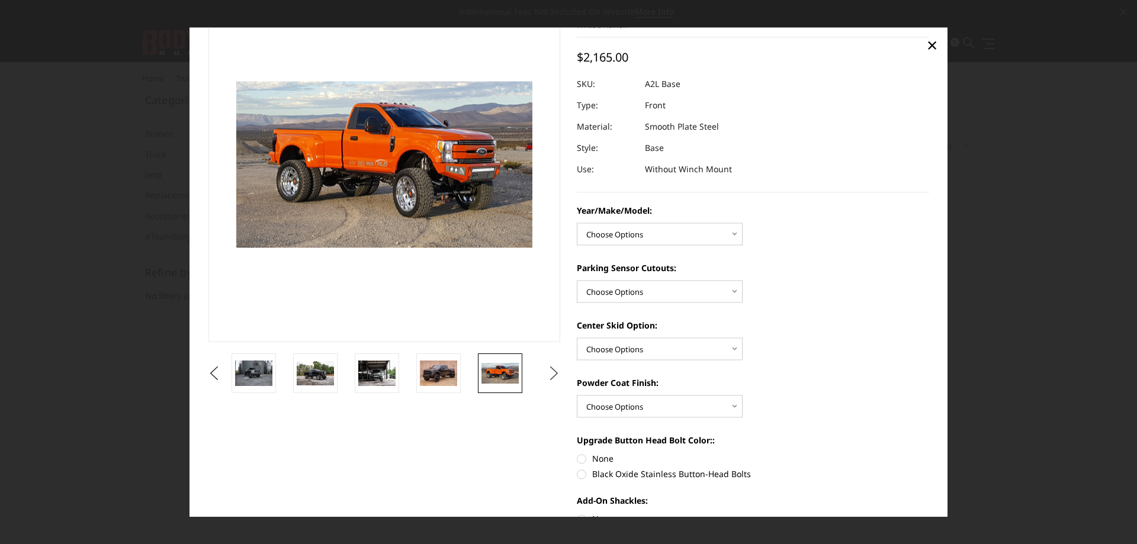
click at [548, 381] on button "Next" at bounding box center [554, 374] width 18 height 18
click at [504, 379] on img at bounding box center [499, 373] width 37 height 25
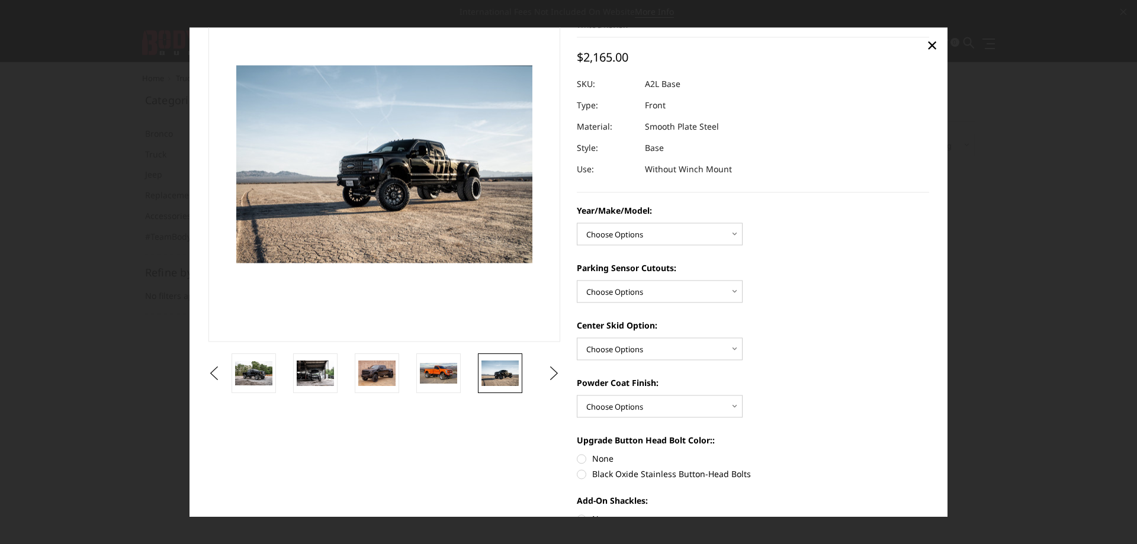
click at [551, 384] on ul "Previous" at bounding box center [384, 373] width 358 height 40
click at [548, 375] on button "Next" at bounding box center [554, 374] width 18 height 18
click at [509, 371] on img at bounding box center [499, 373] width 37 height 25
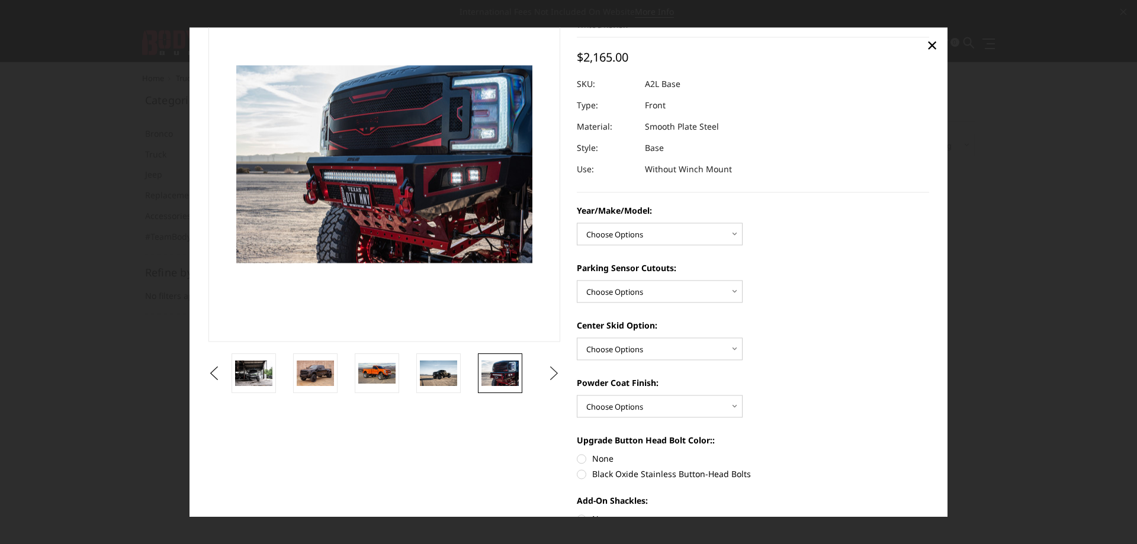
click at [547, 372] on button "Next" at bounding box center [554, 374] width 18 height 18
click at [506, 376] on img at bounding box center [499, 373] width 37 height 24
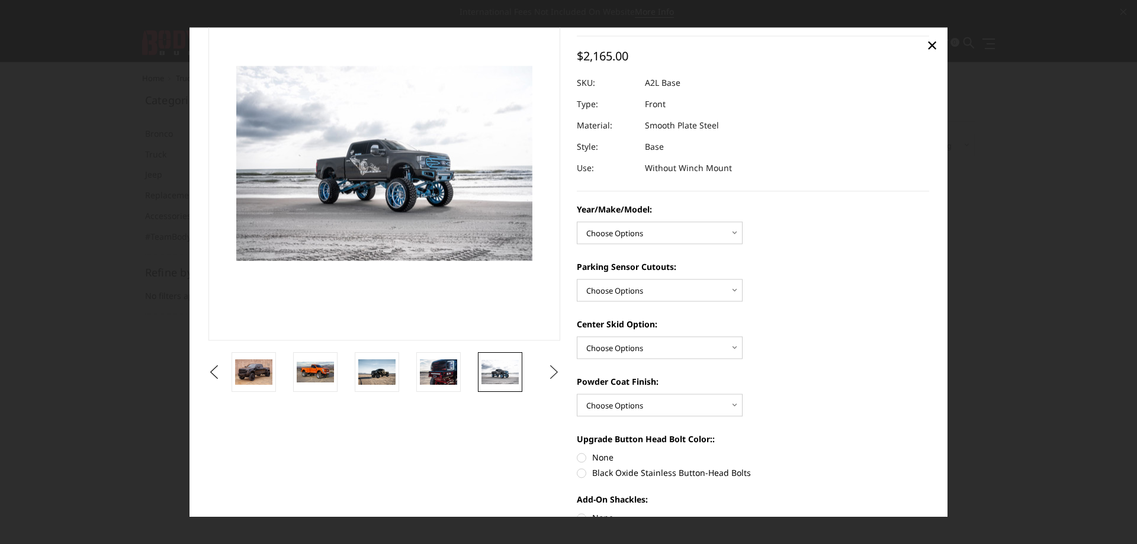
click at [552, 369] on button "Next" at bounding box center [554, 372] width 18 height 18
click at [491, 368] on img at bounding box center [499, 372] width 37 height 25
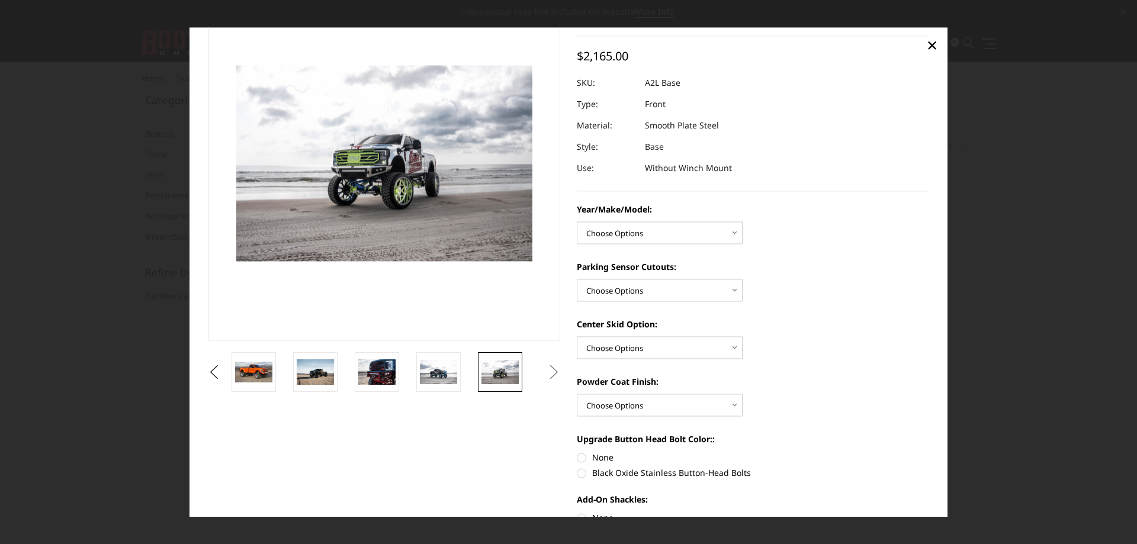
scroll to position [60, 0]
click at [547, 371] on button "Next" at bounding box center [554, 373] width 18 height 18
click at [493, 374] on img at bounding box center [499, 373] width 37 height 25
click at [433, 371] on img at bounding box center [438, 373] width 37 height 24
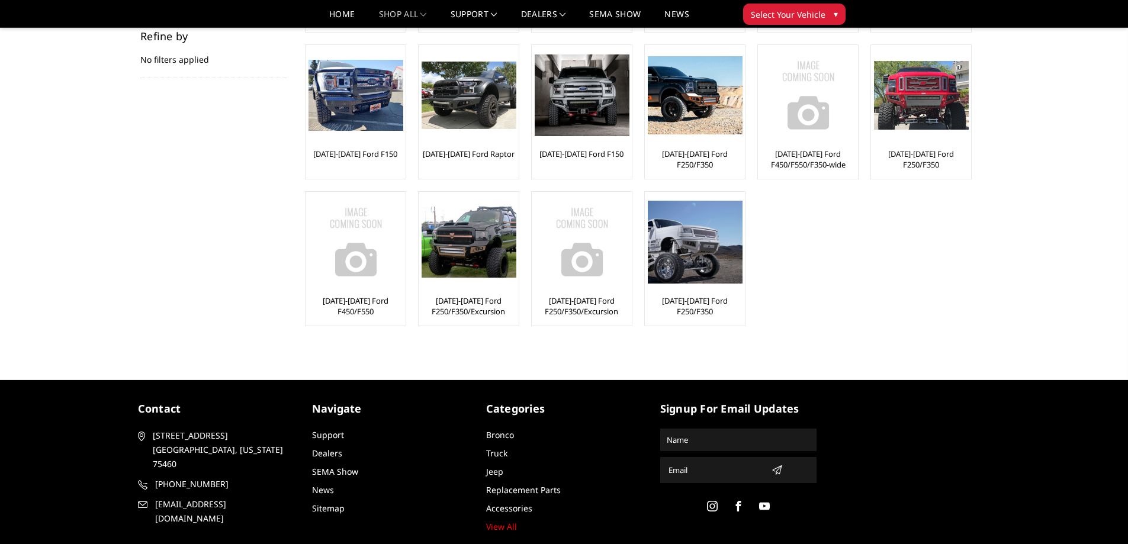
scroll to position [178, 0]
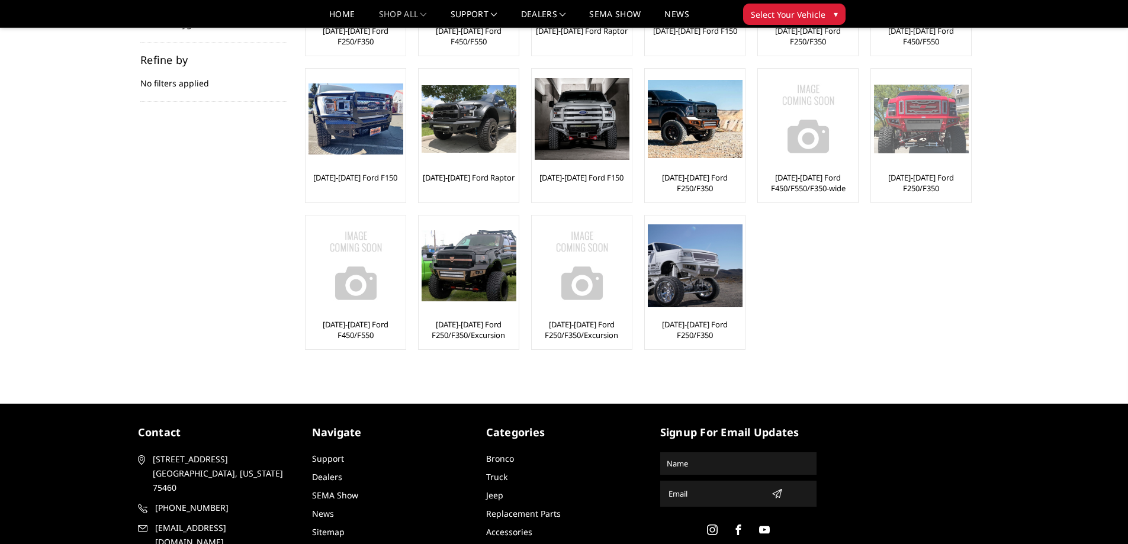
click at [921, 151] on img at bounding box center [921, 119] width 95 height 69
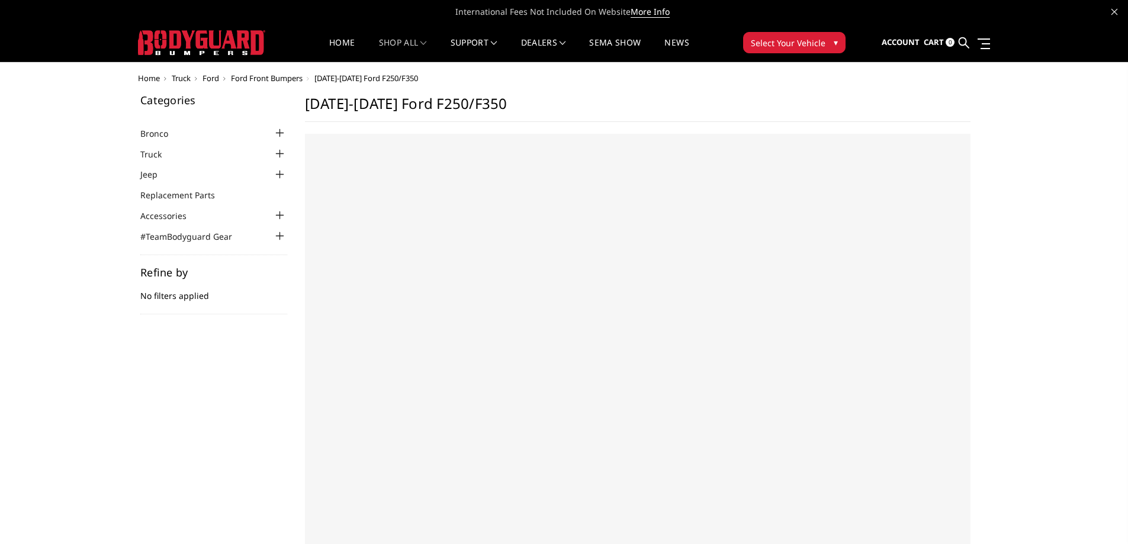
select select "US"
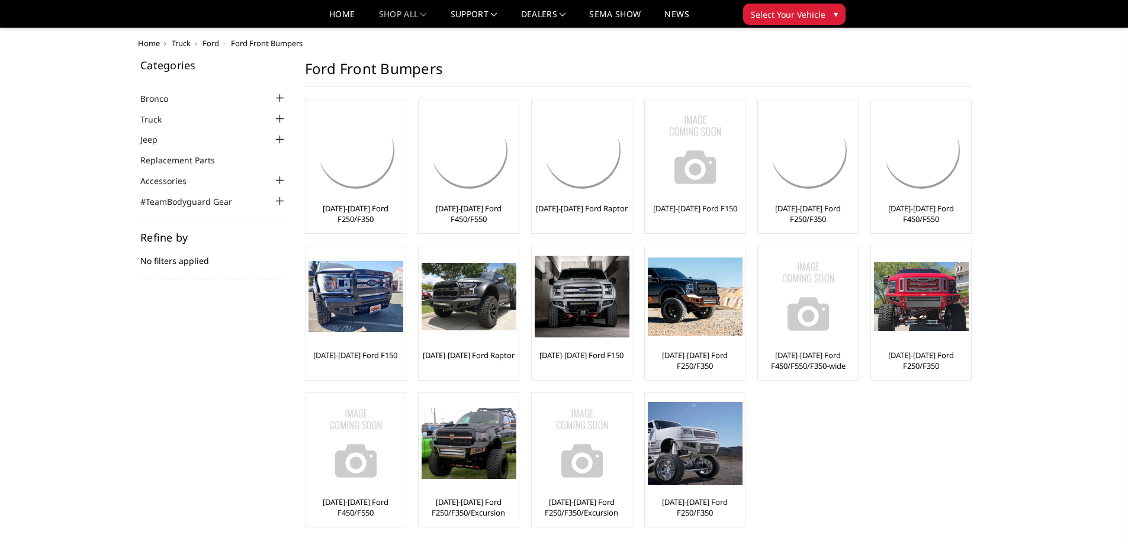
scroll to position [178, 0]
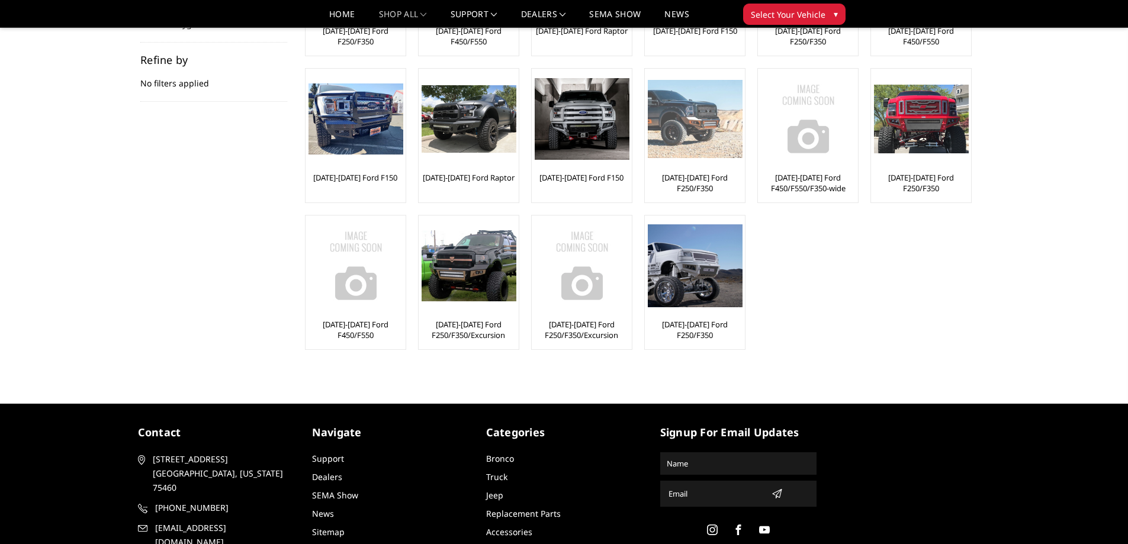
click at [679, 153] on img at bounding box center [695, 119] width 95 height 78
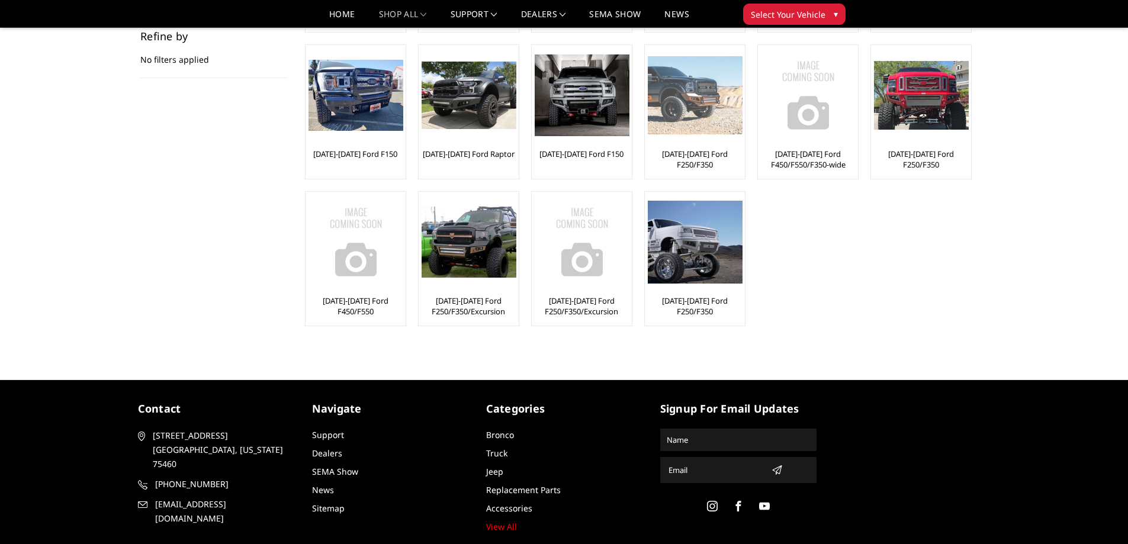
scroll to position [178, 0]
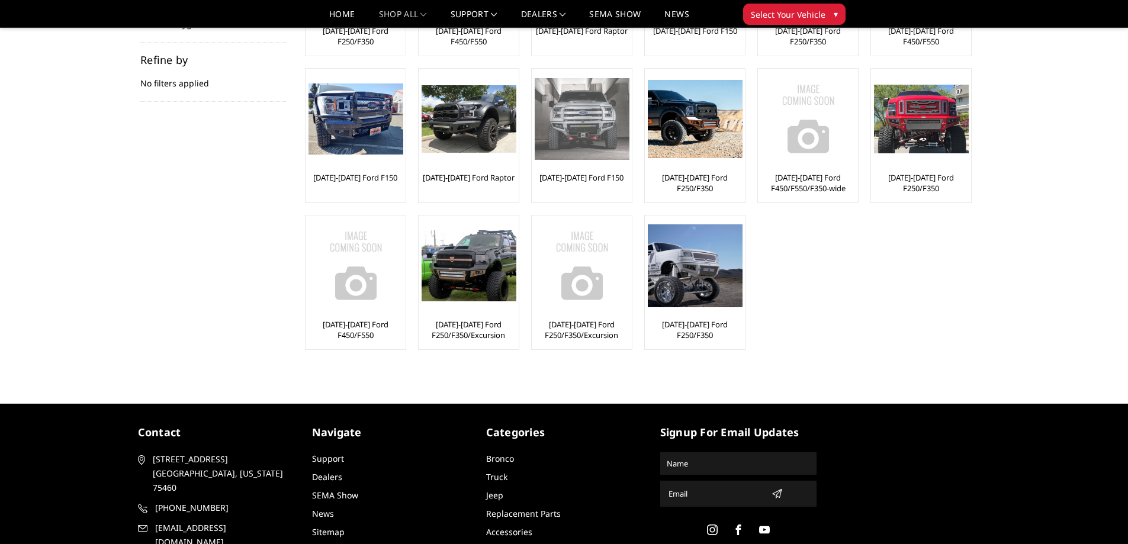
click at [589, 117] on img at bounding box center [582, 119] width 95 height 82
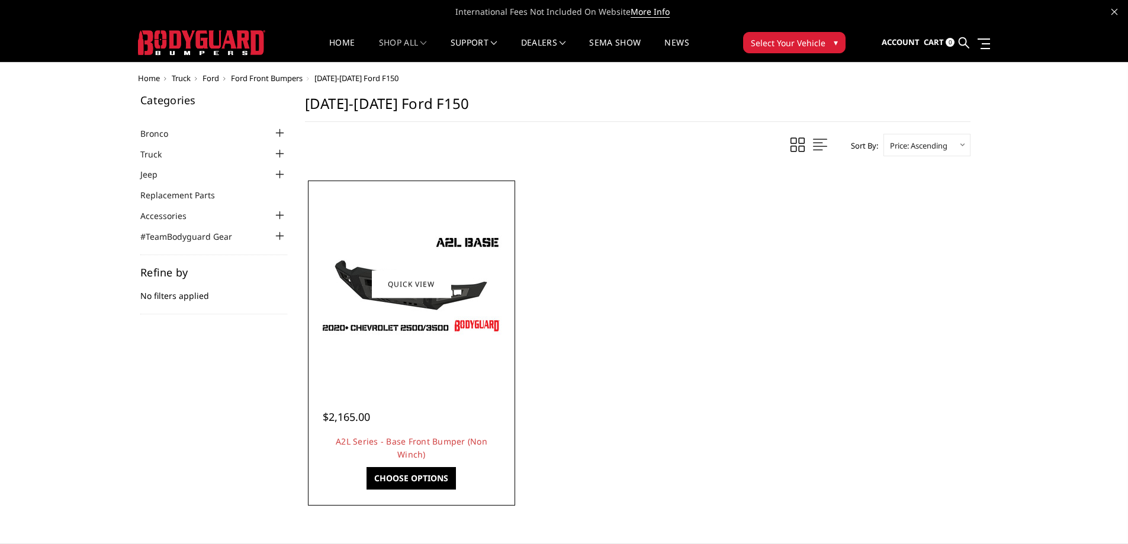
click at [367, 296] on img at bounding box center [411, 284] width 189 height 107
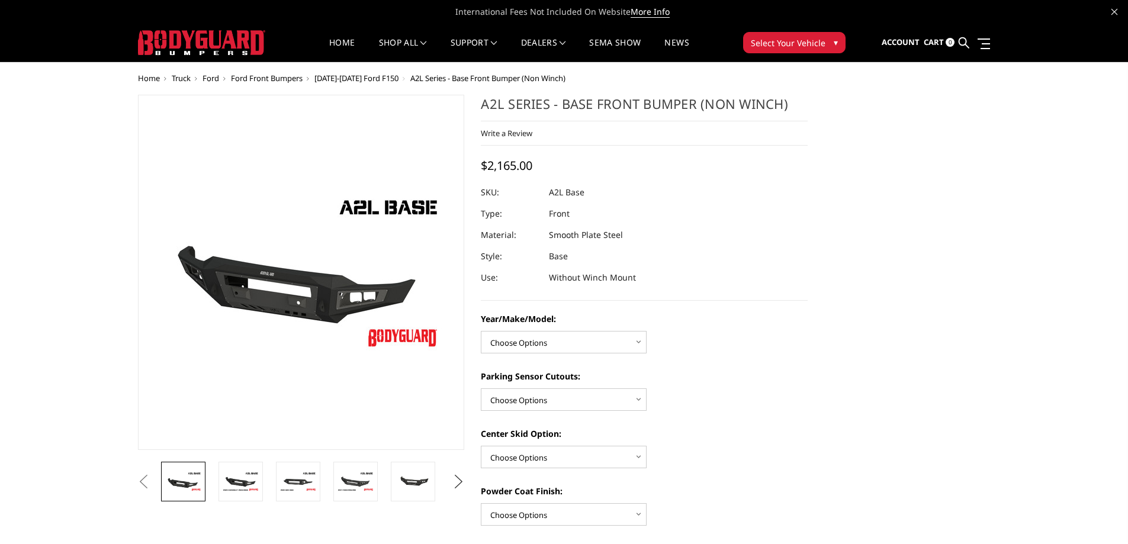
click at [449, 479] on button "Next" at bounding box center [458, 482] width 18 height 18
click at [417, 487] on img at bounding box center [412, 481] width 37 height 25
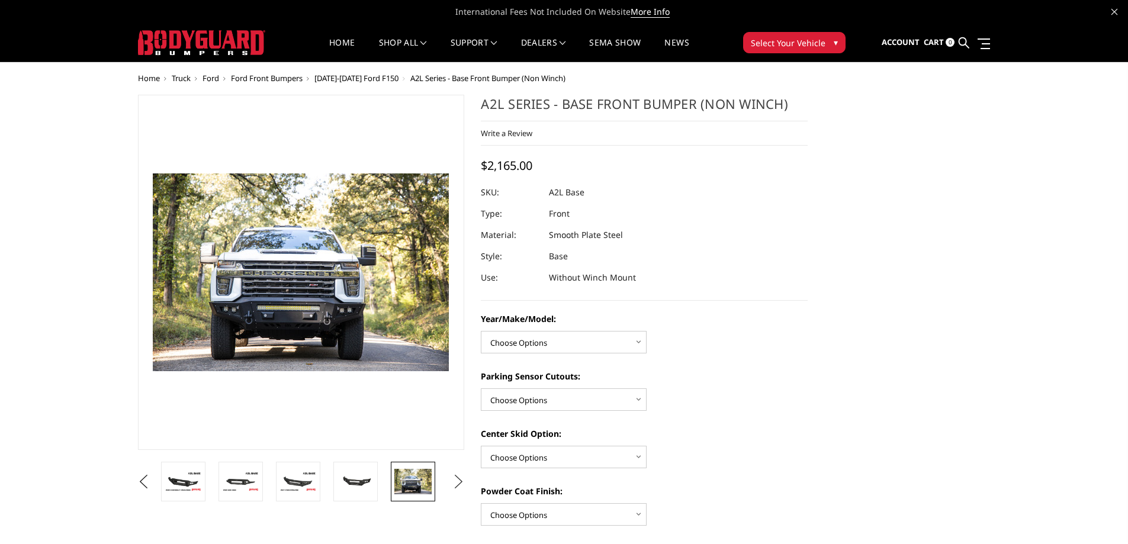
click at [459, 479] on button "Next" at bounding box center [458, 482] width 18 height 18
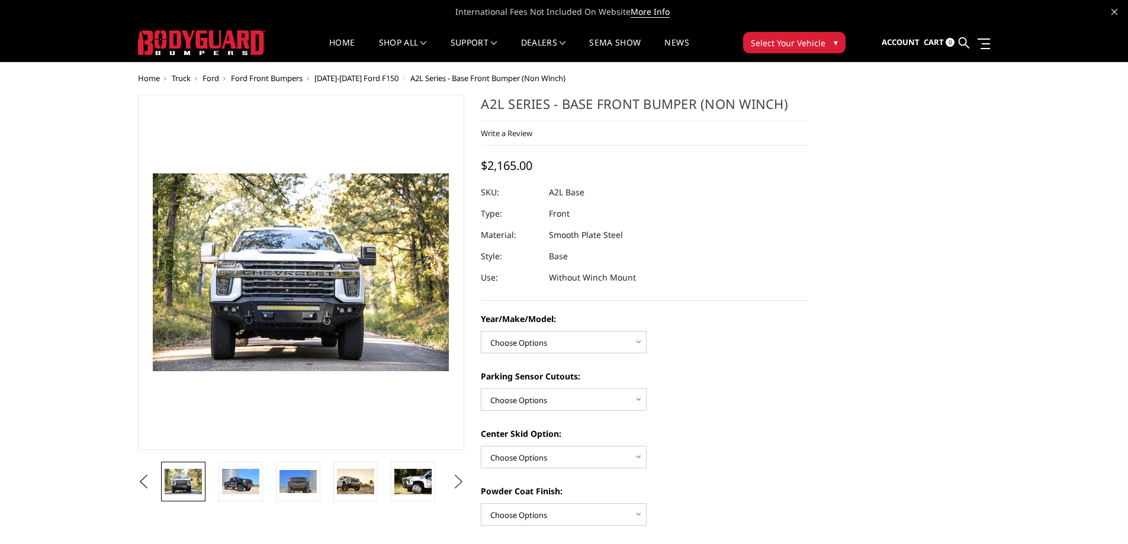
click at [459, 478] on button "Next" at bounding box center [458, 482] width 18 height 18
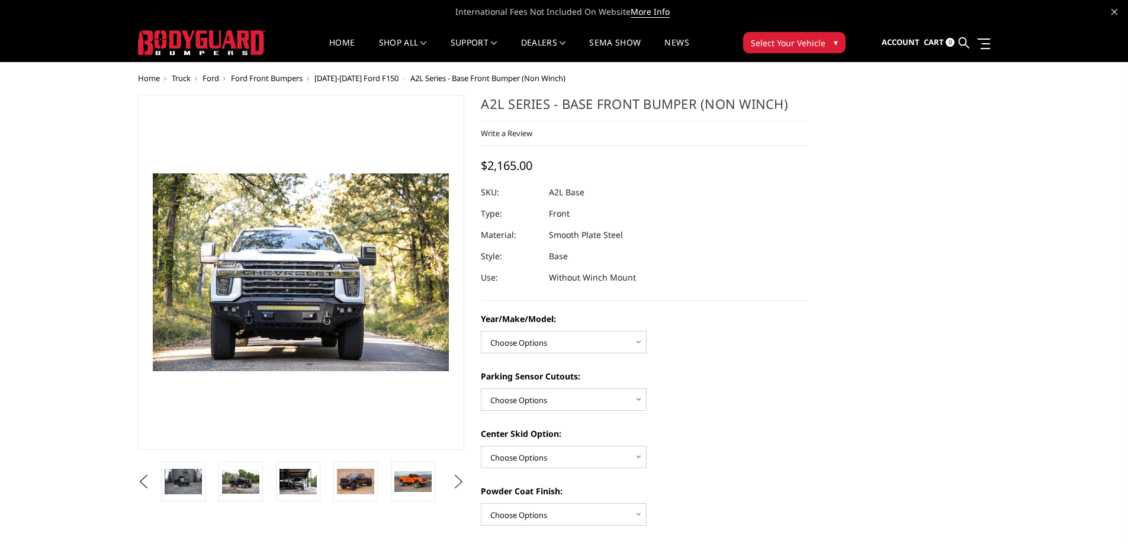
click at [459, 478] on button "Next" at bounding box center [458, 482] width 18 height 18
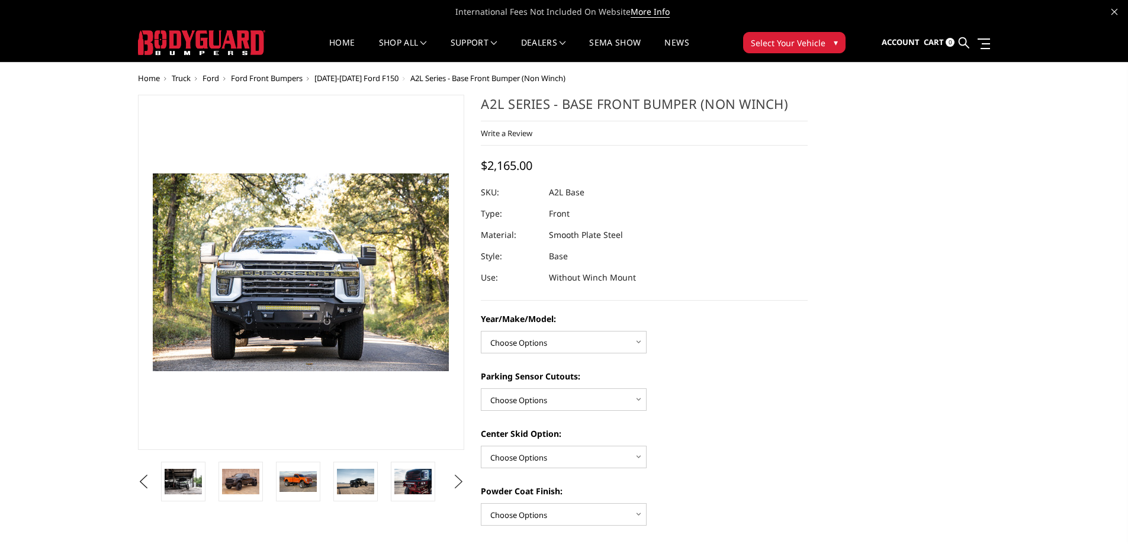
click at [459, 478] on button "Next" at bounding box center [458, 482] width 18 height 18
click at [462, 490] on button "Next" at bounding box center [458, 482] width 18 height 18
click at [462, 489] on button "Next" at bounding box center [458, 482] width 18 height 18
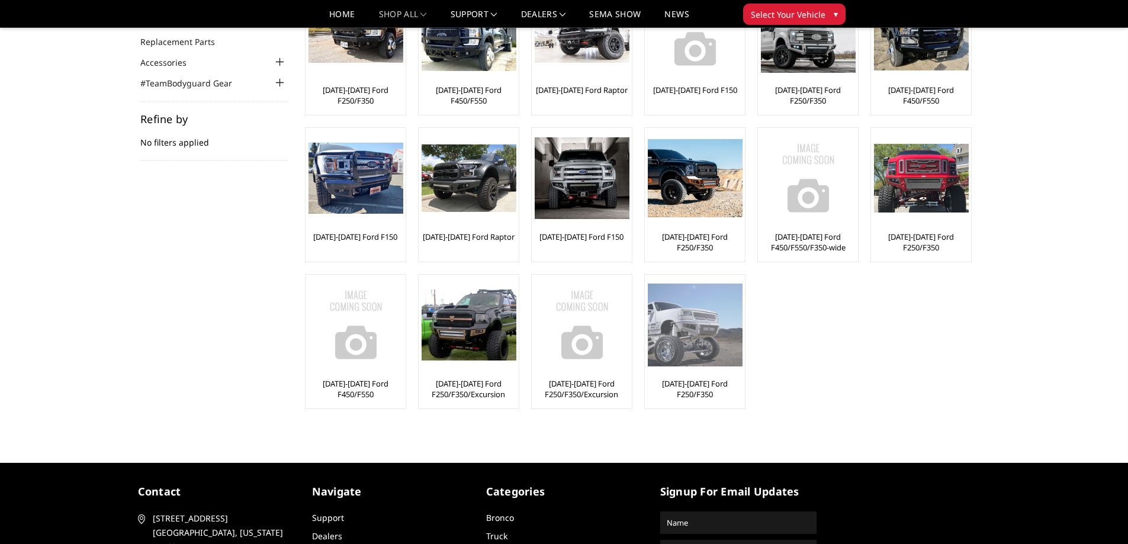
scroll to position [59, 0]
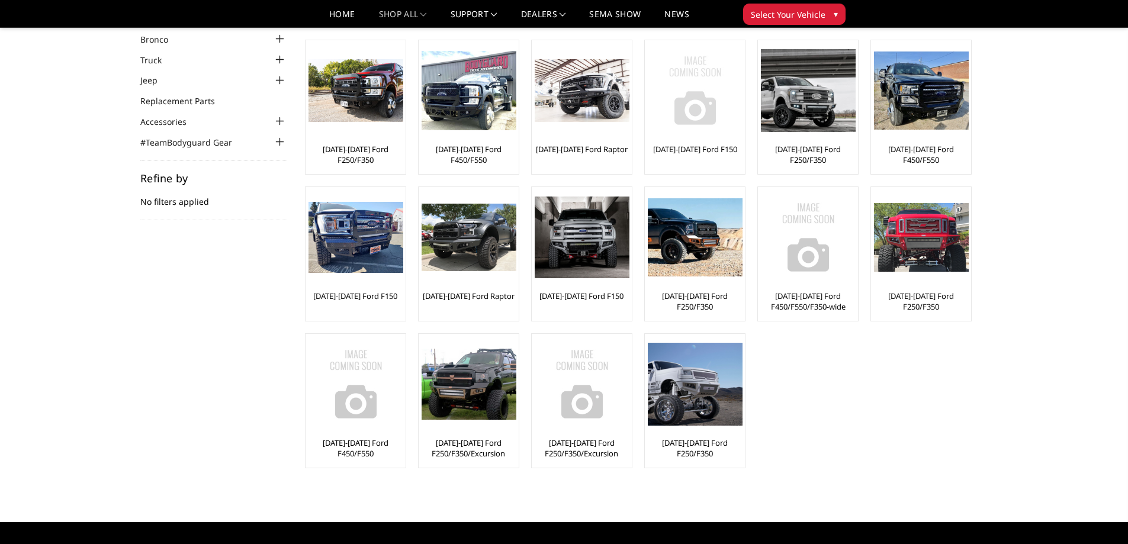
click at [694, 102] on img at bounding box center [695, 90] width 95 height 95
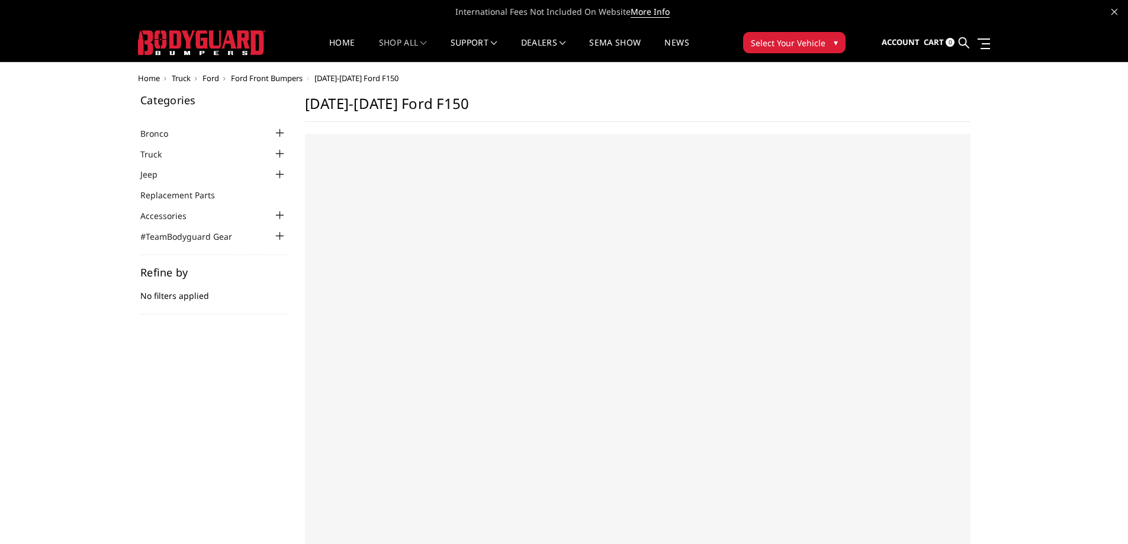
select select "US"
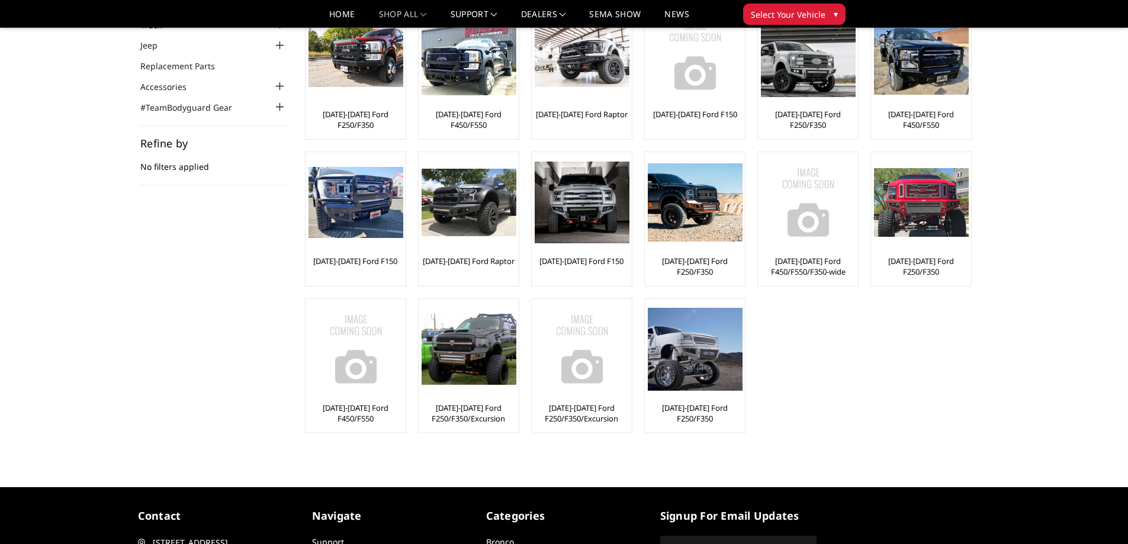
scroll to position [59, 0]
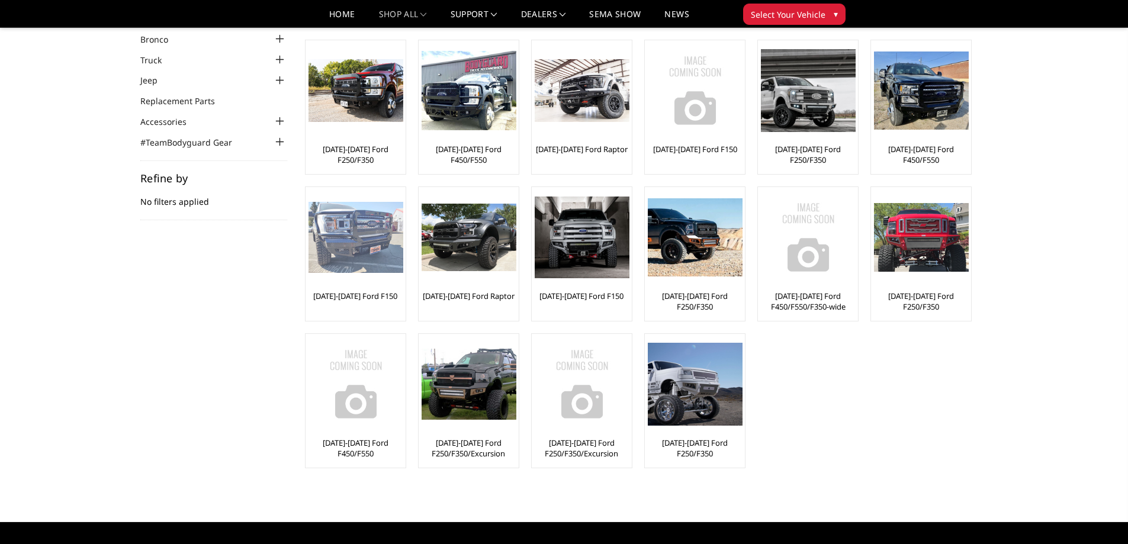
click at [352, 248] on img at bounding box center [355, 237] width 95 height 71
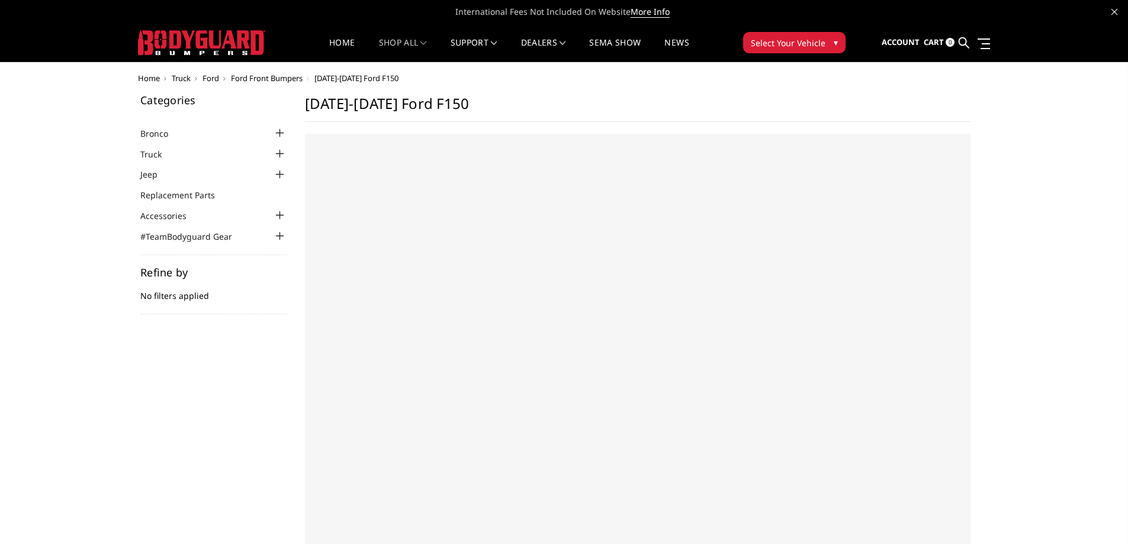
select select "US"
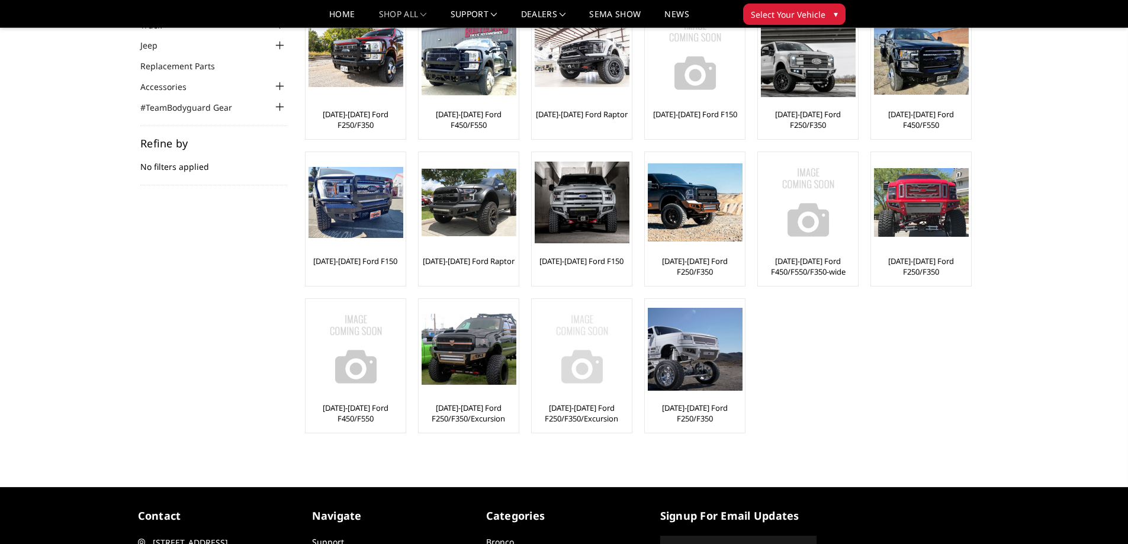
scroll to position [59, 0]
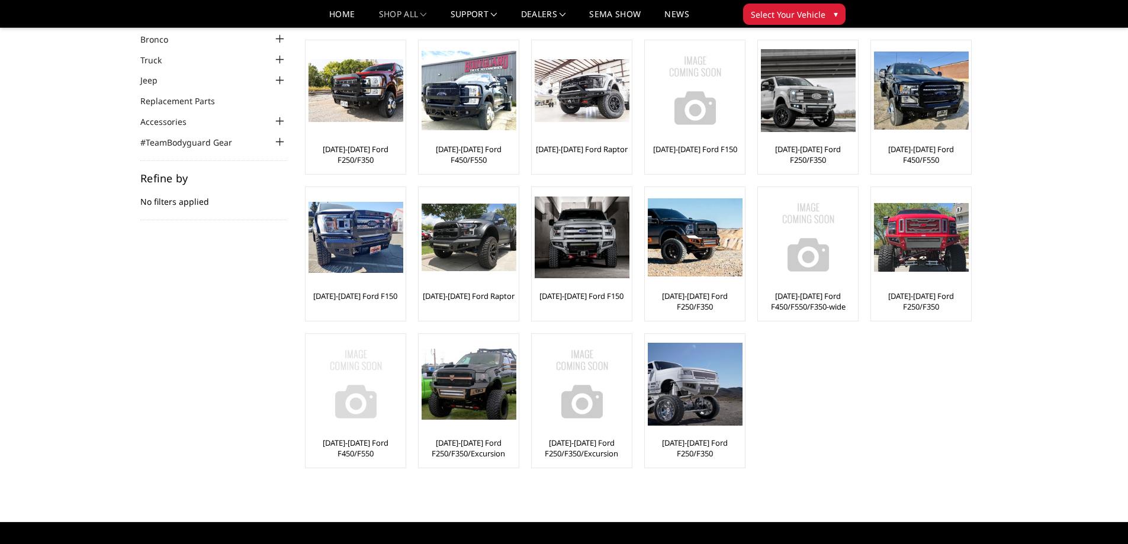
click at [353, 358] on img at bounding box center [355, 384] width 95 height 95
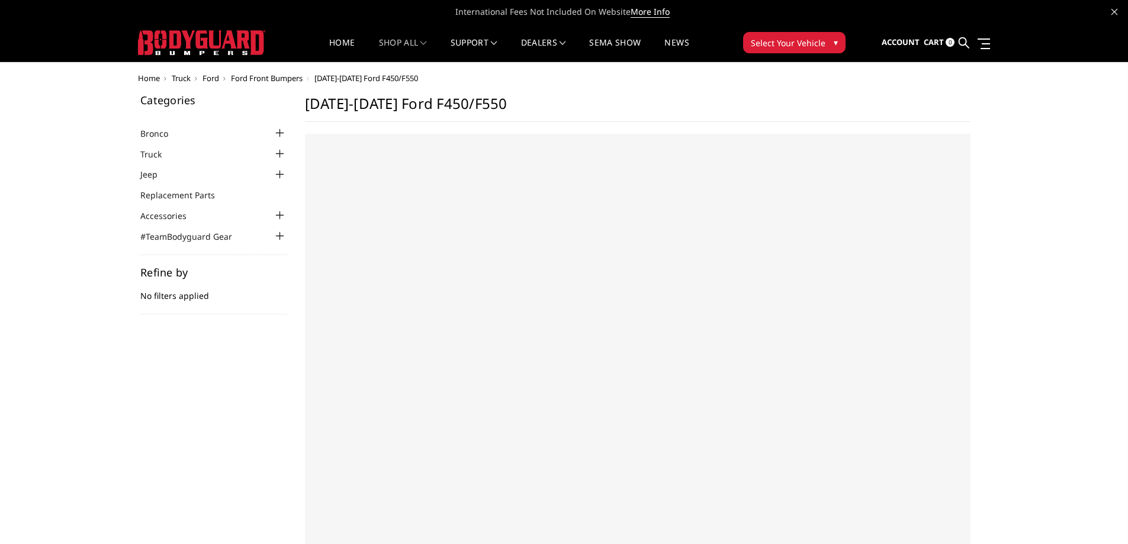
select select "US"
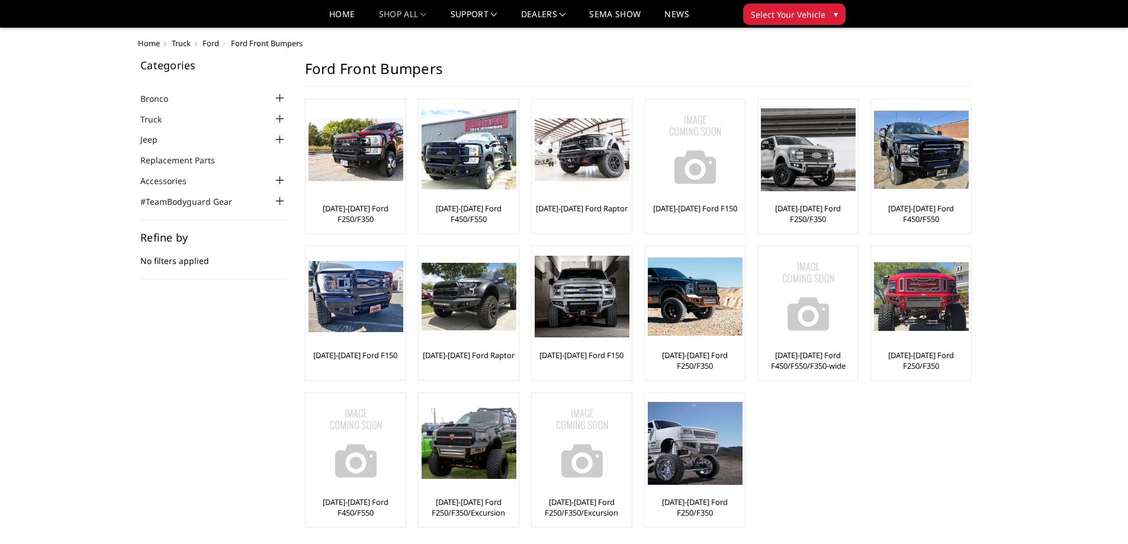
scroll to position [59, 0]
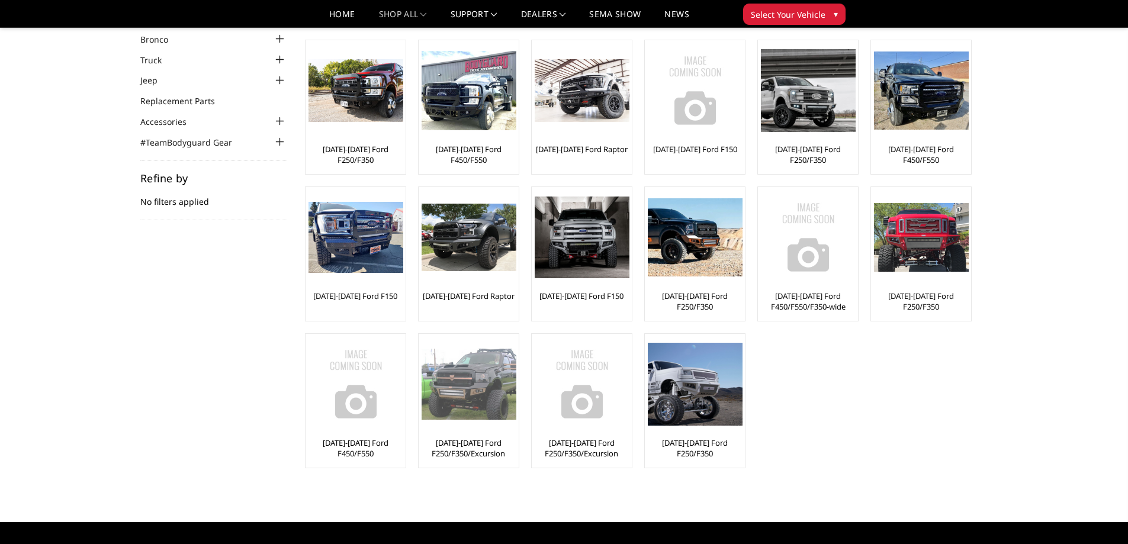
click at [488, 385] on img at bounding box center [468, 384] width 95 height 70
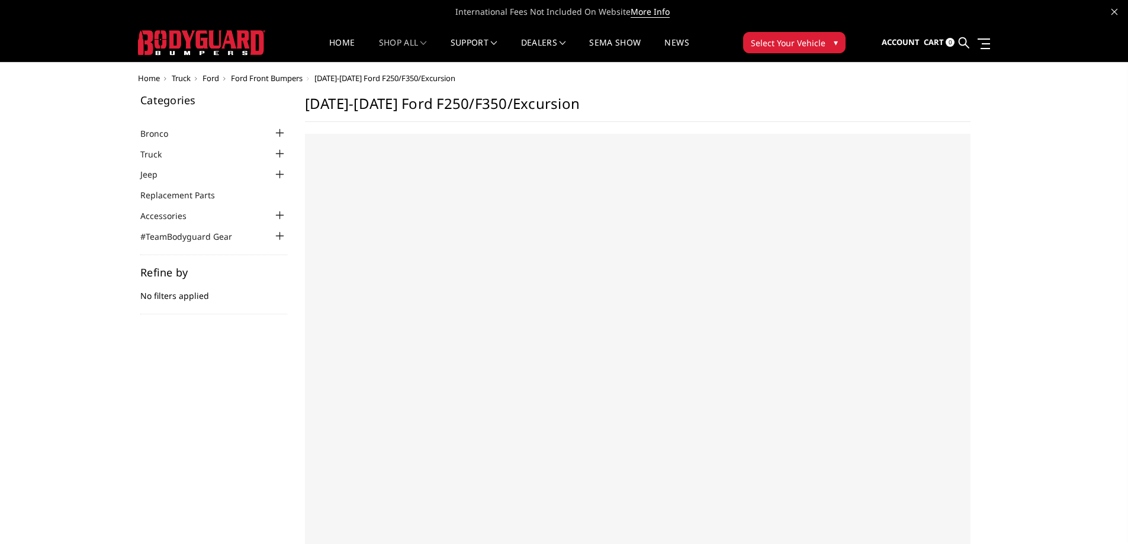
select select "US"
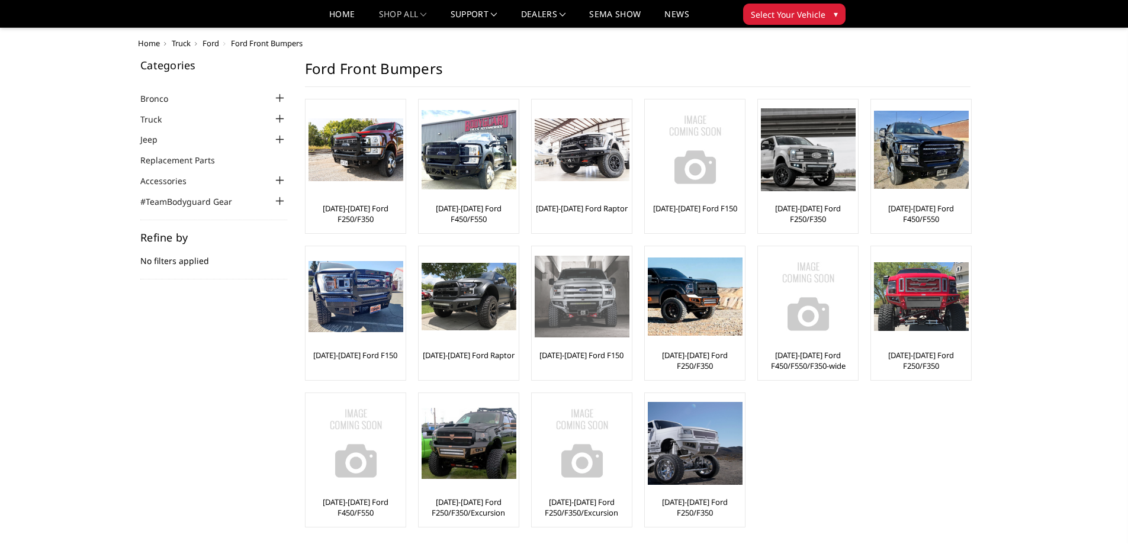
scroll to position [59, 0]
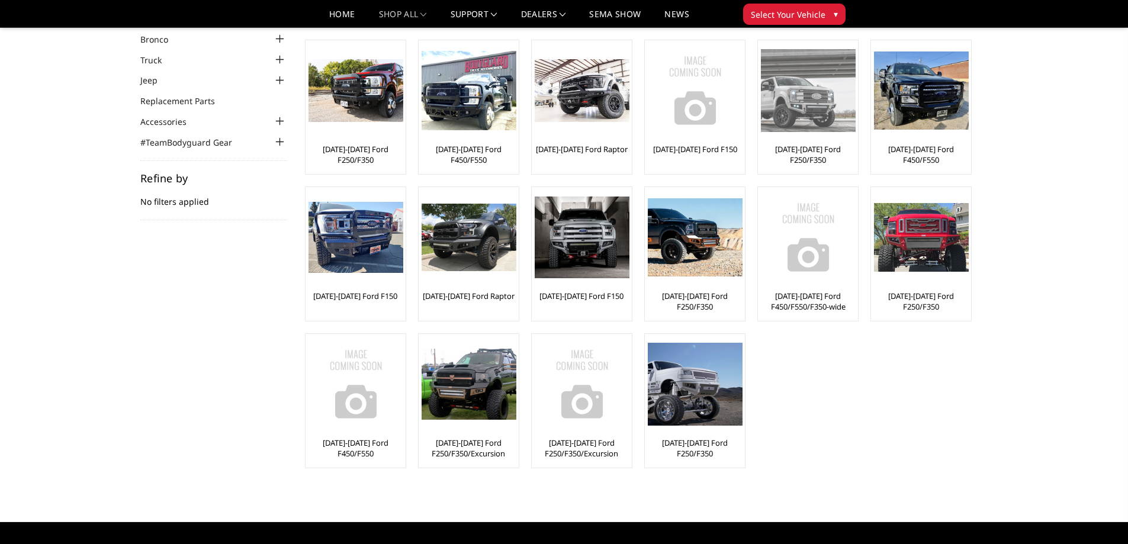
click at [775, 105] on img at bounding box center [808, 90] width 95 height 82
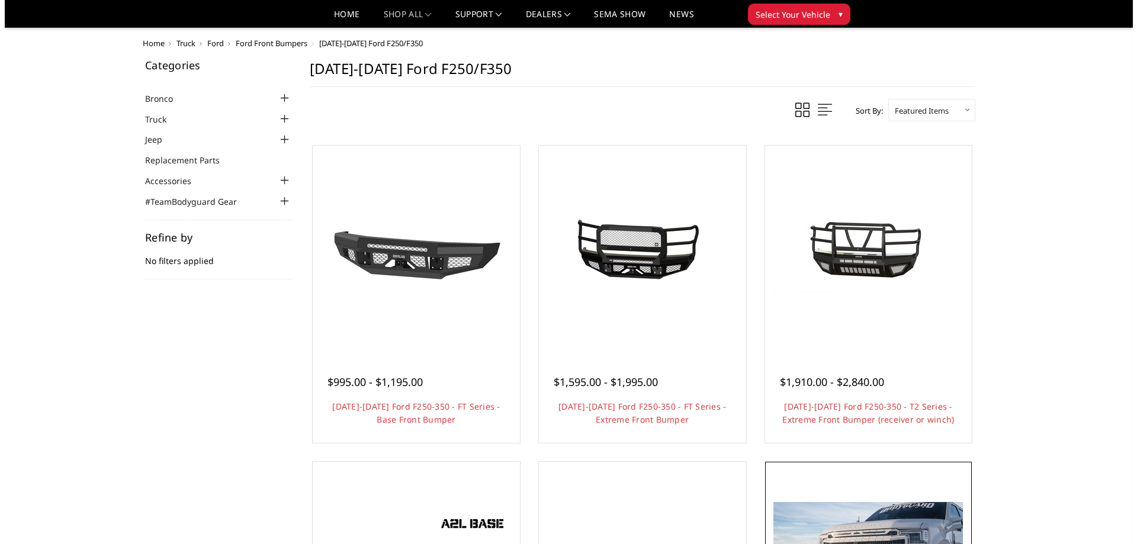
scroll to position [178, 0]
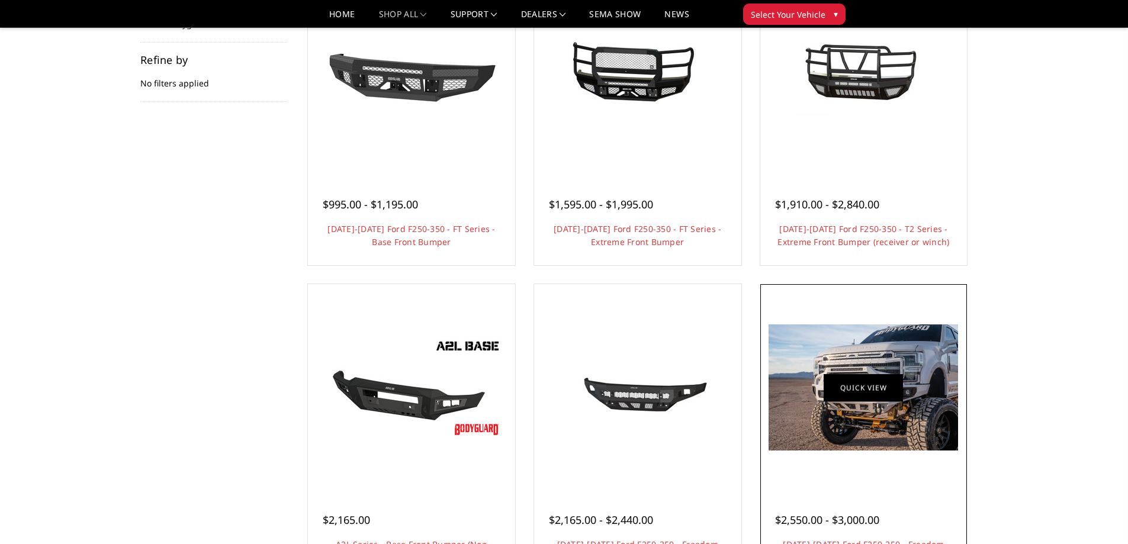
click at [858, 397] on link "Quick view" at bounding box center [862, 388] width 79 height 28
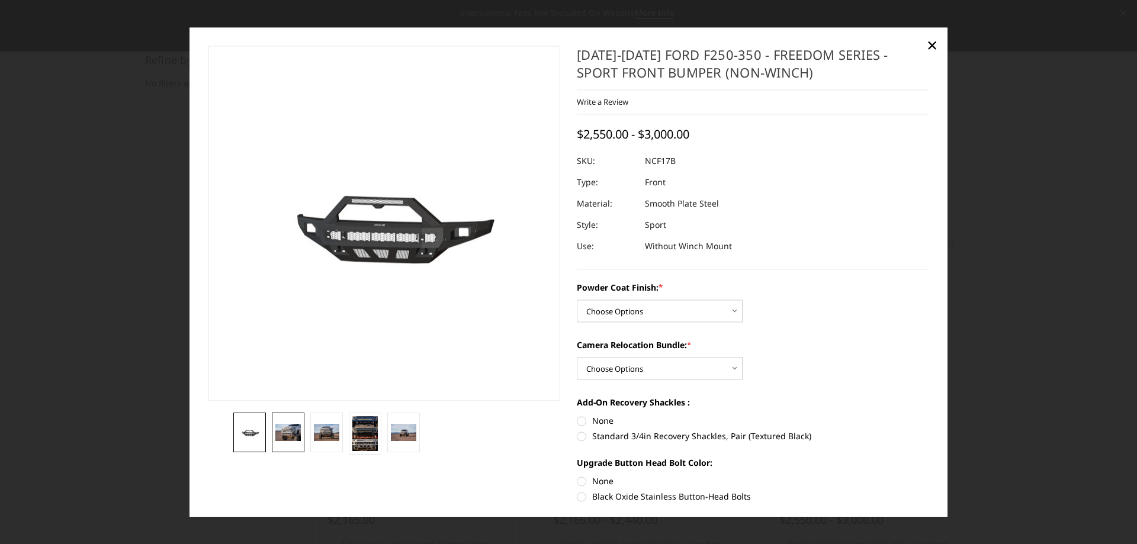
click at [281, 440] on img at bounding box center [287, 432] width 25 height 17
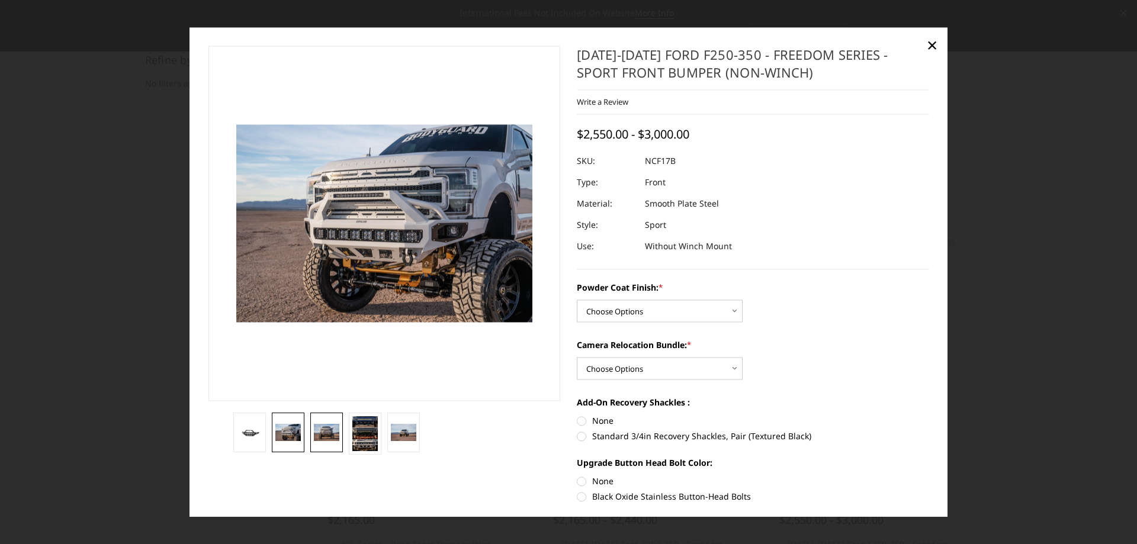
click at [319, 432] on img at bounding box center [326, 432] width 25 height 17
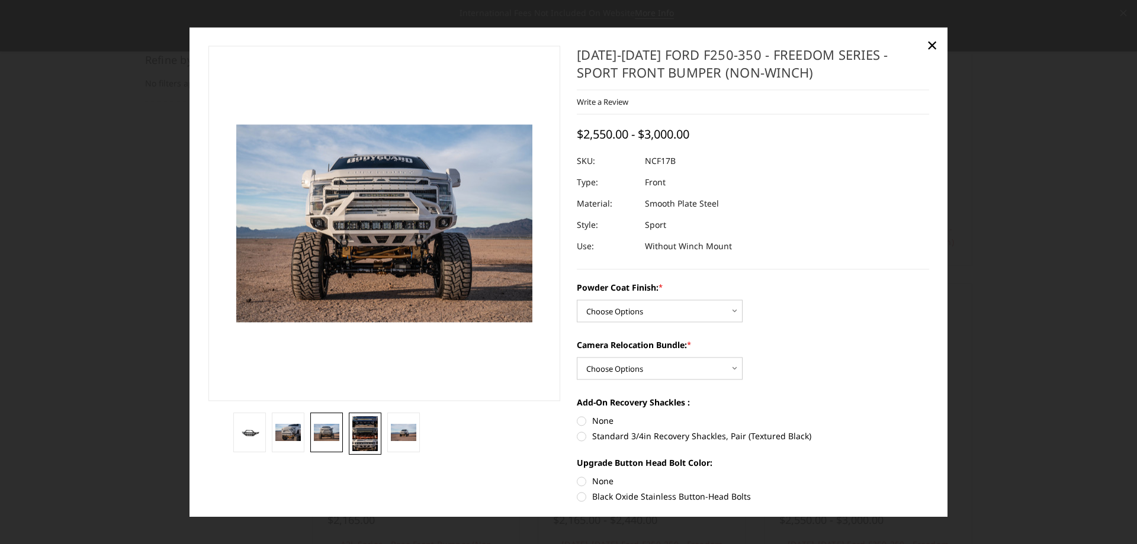
click at [356, 430] on img at bounding box center [364, 433] width 25 height 35
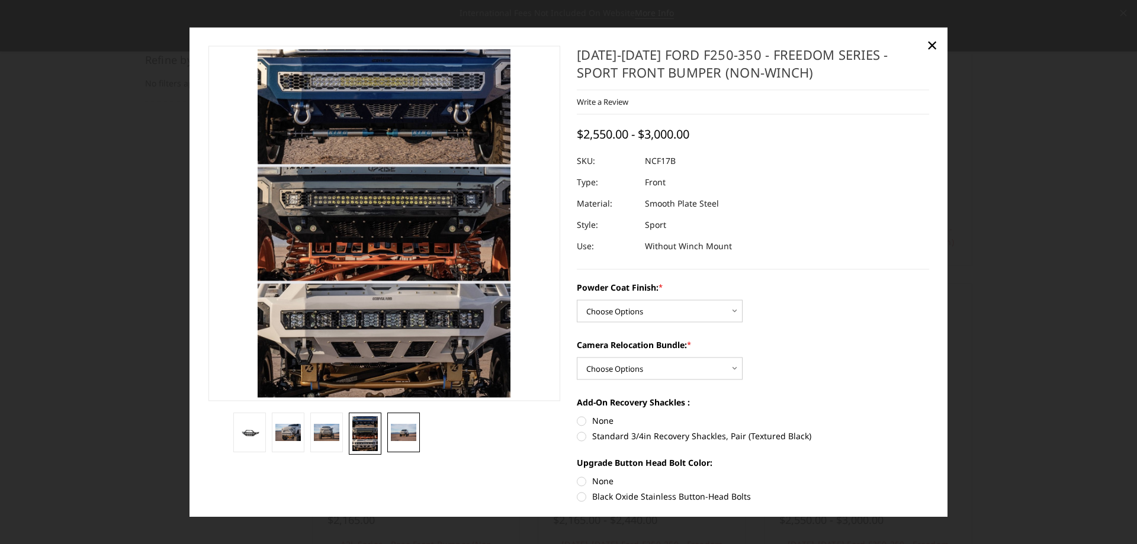
click at [406, 419] on link at bounding box center [403, 433] width 33 height 40
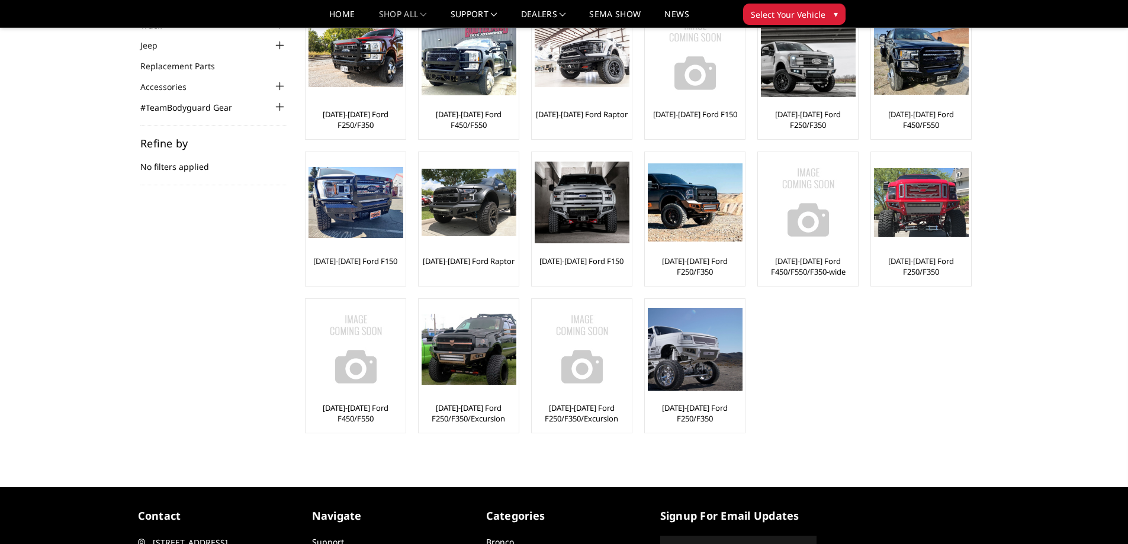
scroll to position [59, 0]
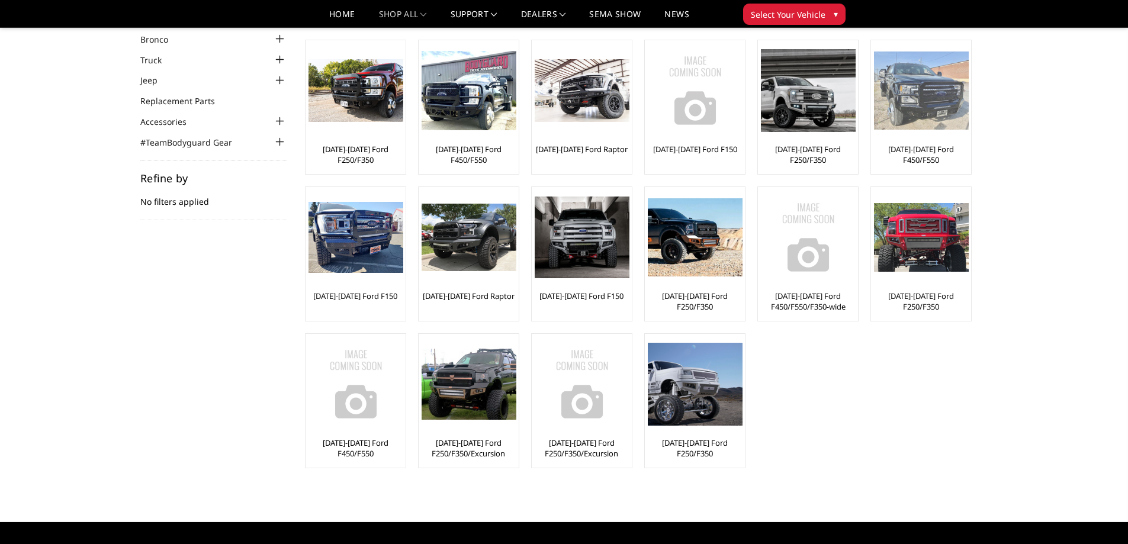
click at [920, 115] on img at bounding box center [921, 91] width 95 height 79
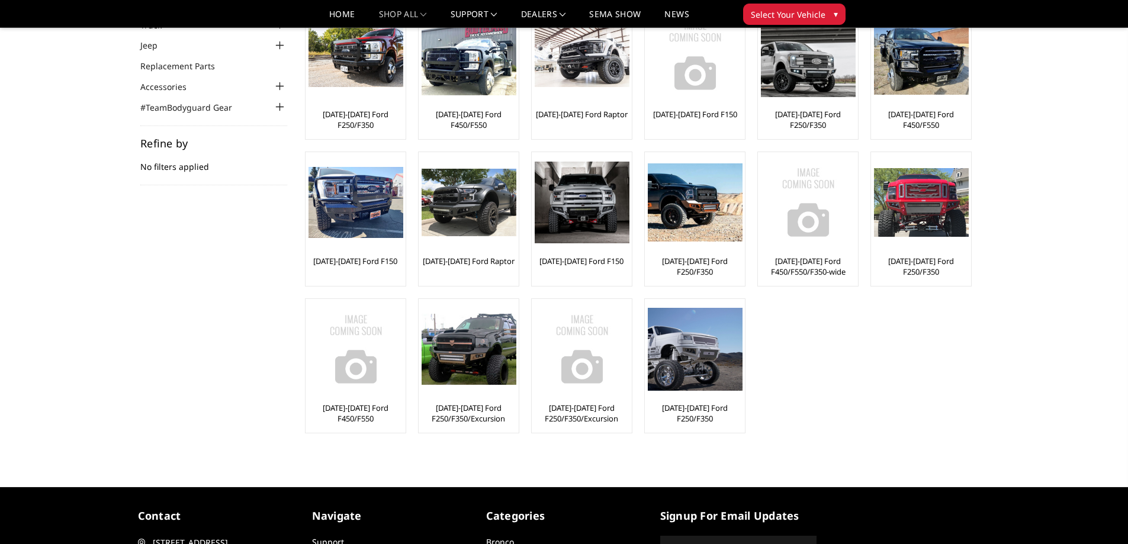
scroll to position [59, 0]
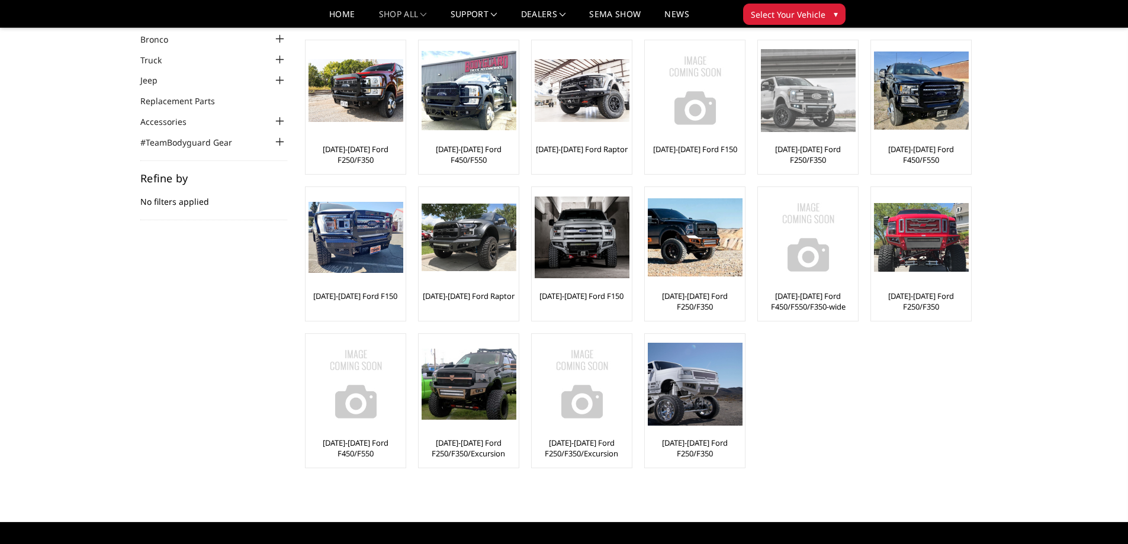
click at [830, 80] on img at bounding box center [808, 90] width 95 height 82
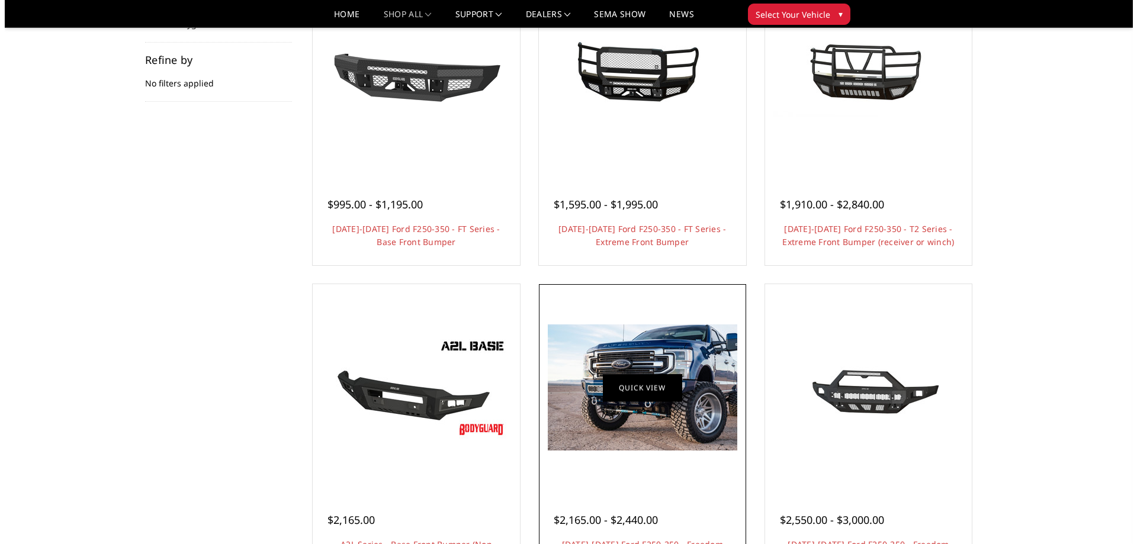
scroll to position [237, 0]
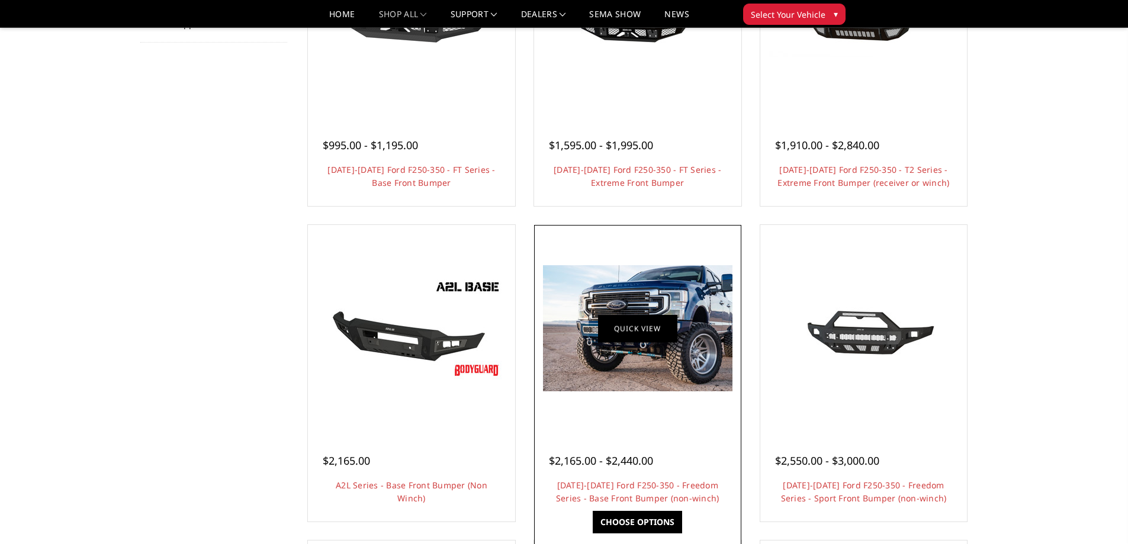
click at [622, 330] on link "Quick view" at bounding box center [637, 328] width 79 height 28
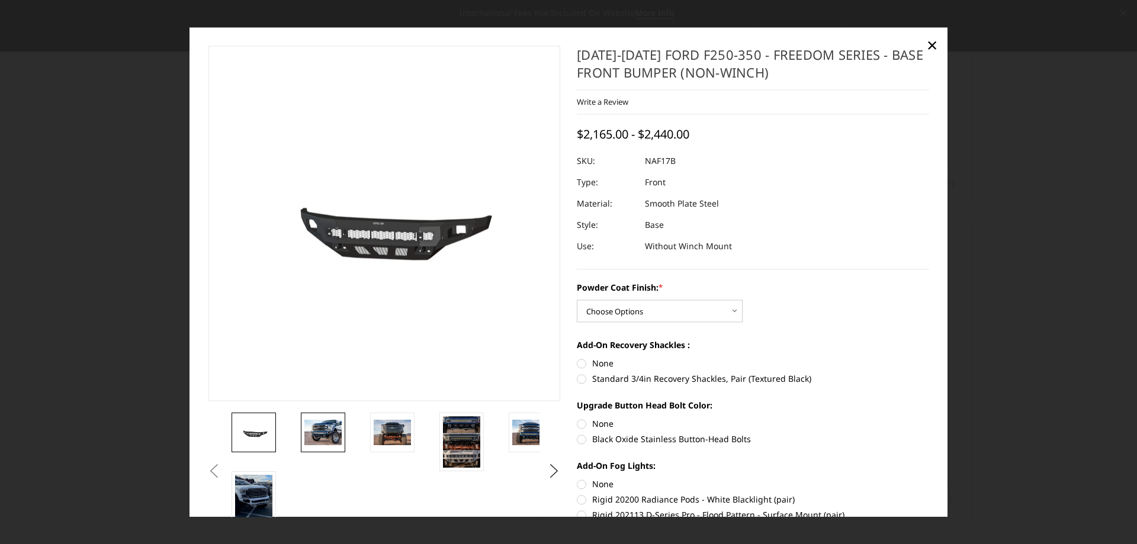
click at [321, 423] on img at bounding box center [322, 432] width 37 height 25
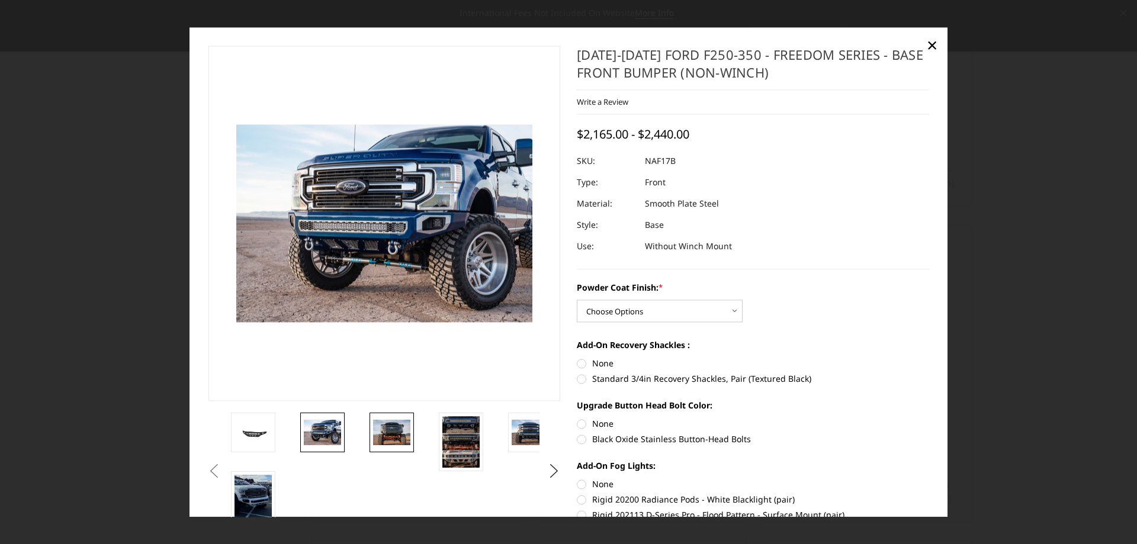
click at [388, 430] on img at bounding box center [391, 432] width 37 height 25
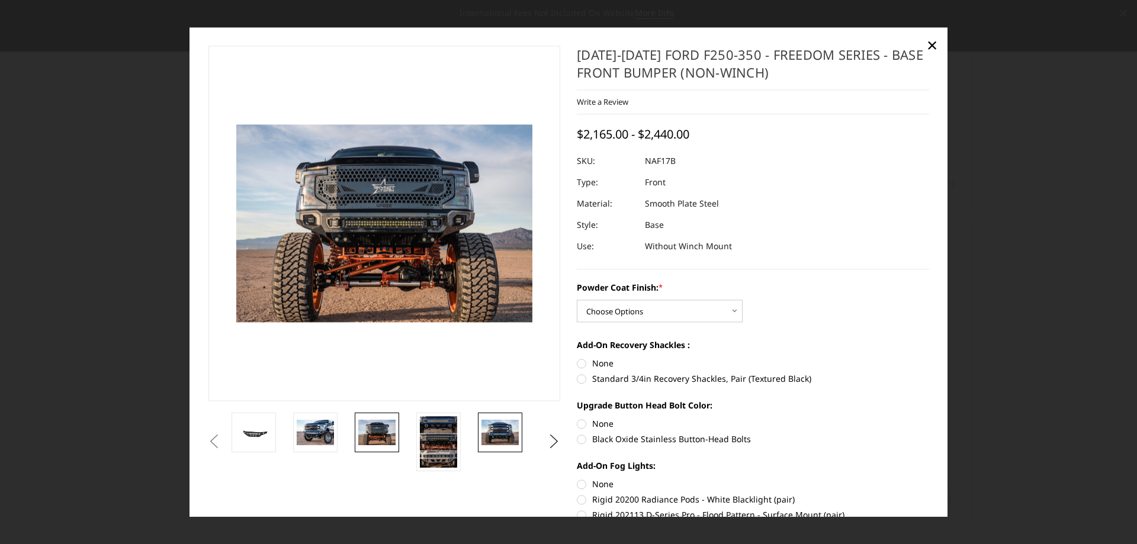
click at [479, 430] on link at bounding box center [500, 433] width 44 height 40
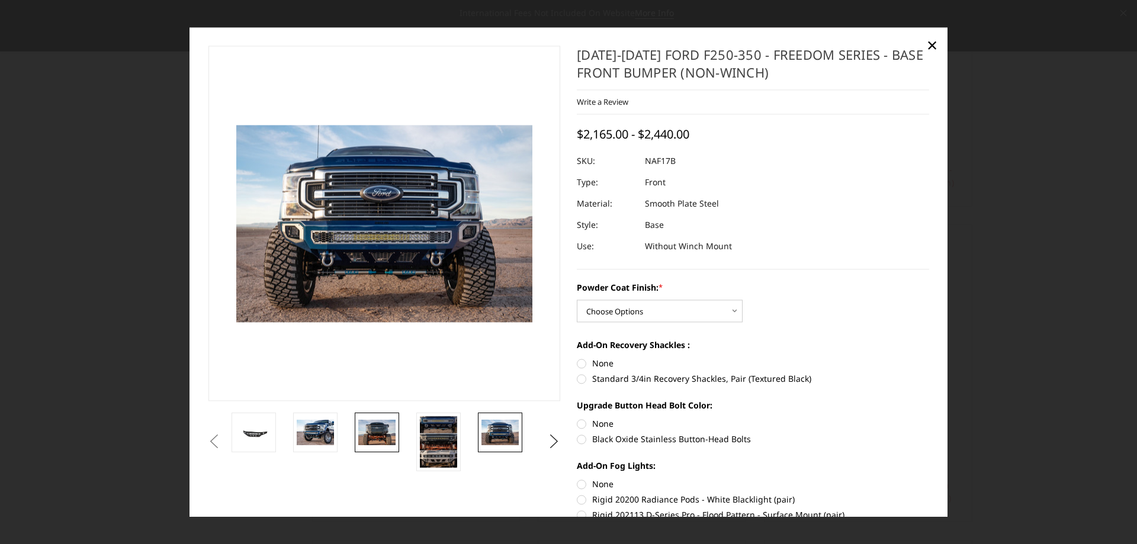
click at [368, 432] on img at bounding box center [376, 432] width 37 height 25
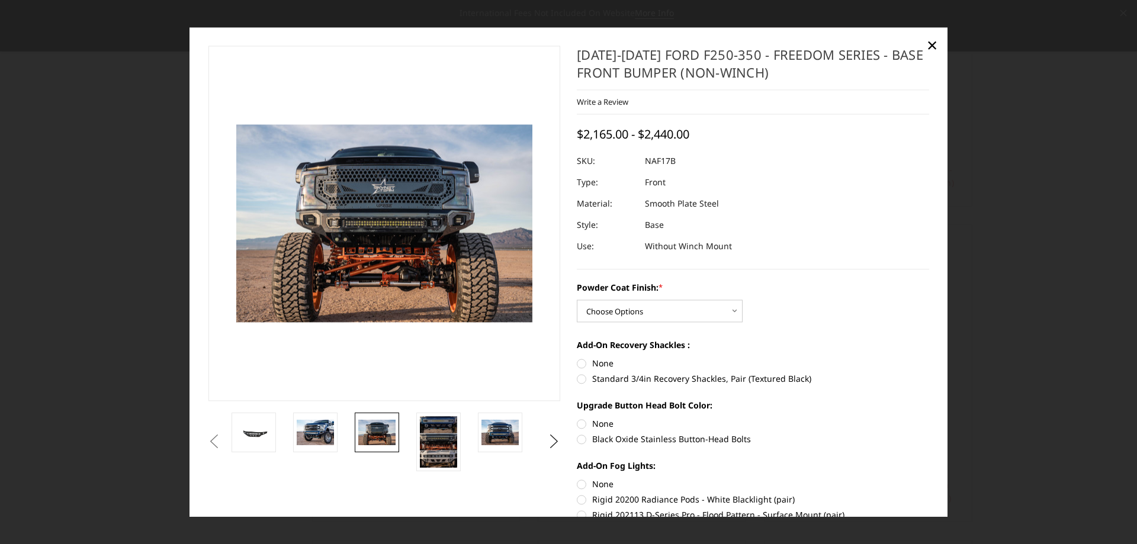
click at [368, 431] on img at bounding box center [376, 432] width 37 height 25
click at [549, 441] on button "Next" at bounding box center [554, 442] width 18 height 18
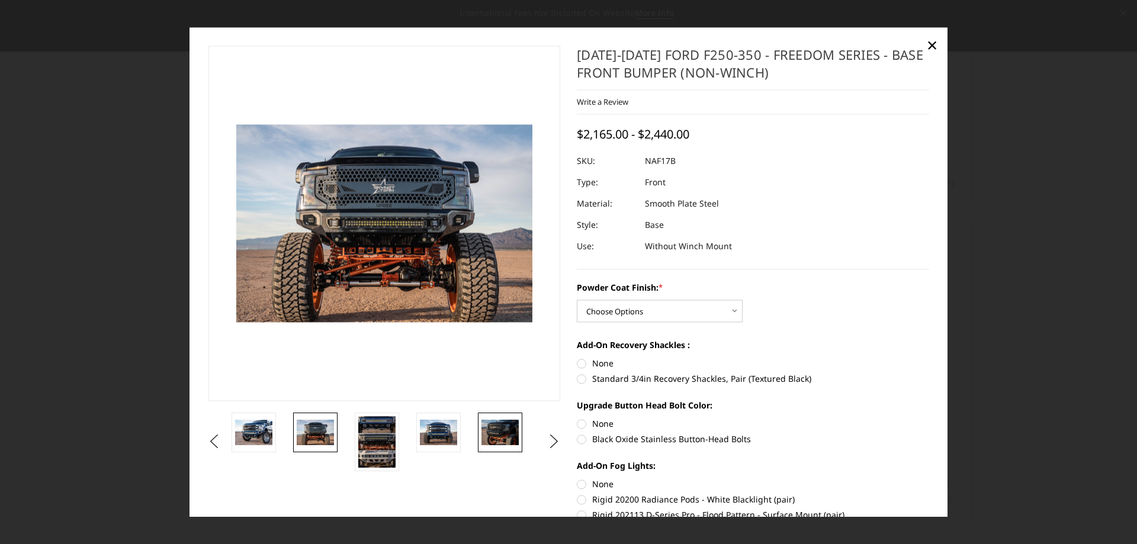
click at [505, 435] on img at bounding box center [499, 432] width 37 height 25
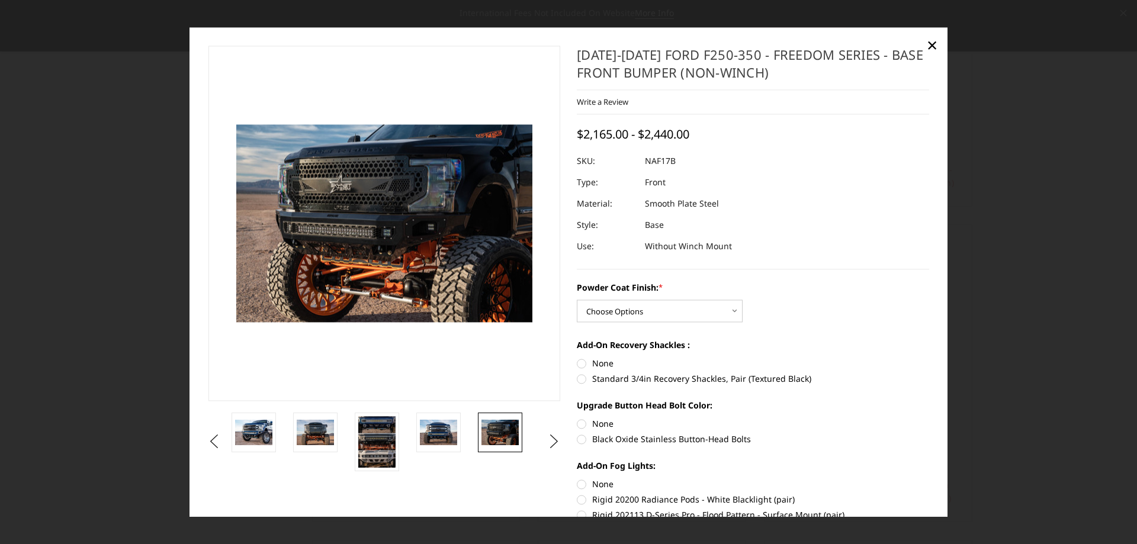
click at [536, 438] on ul "Previous Next" at bounding box center [384, 442] width 358 height 59
click at [545, 438] on button "Next" at bounding box center [554, 442] width 18 height 18
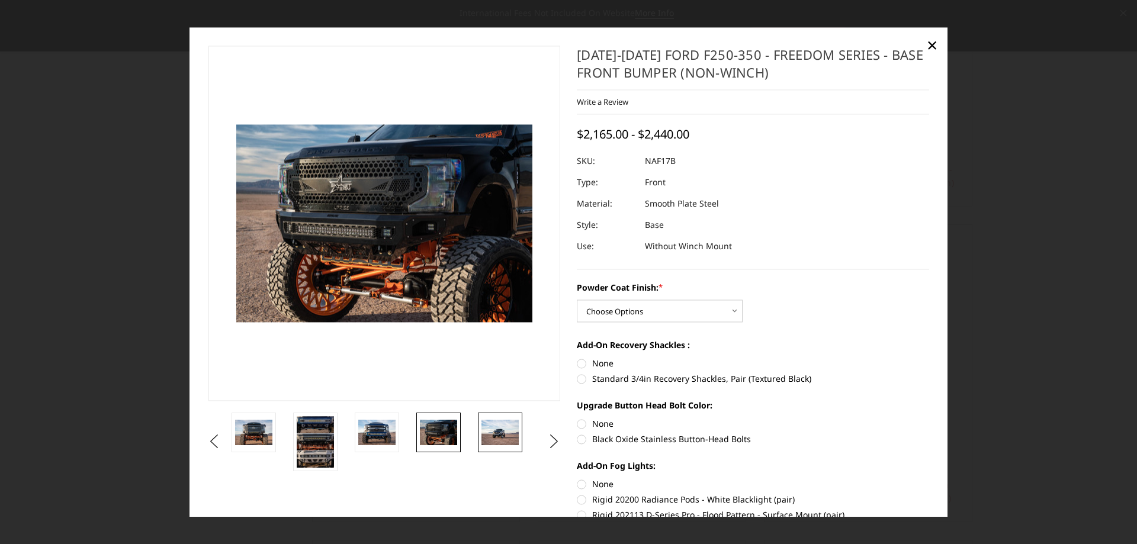
click at [485, 428] on img at bounding box center [499, 432] width 37 height 25
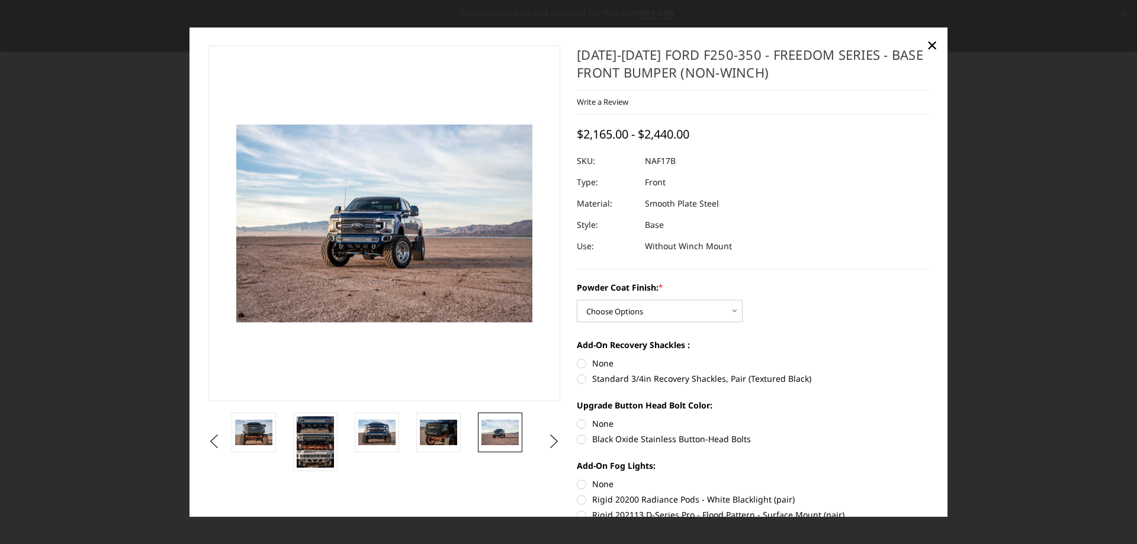
click at [490, 424] on img at bounding box center [499, 432] width 37 height 25
click at [549, 445] on button "Next" at bounding box center [554, 442] width 18 height 18
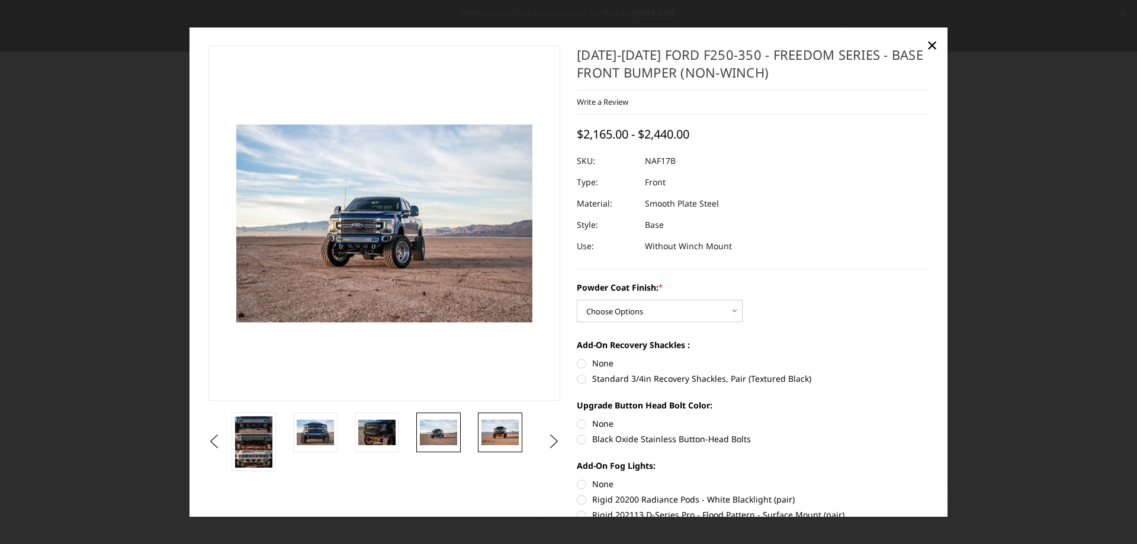
click at [498, 430] on img at bounding box center [499, 432] width 37 height 25
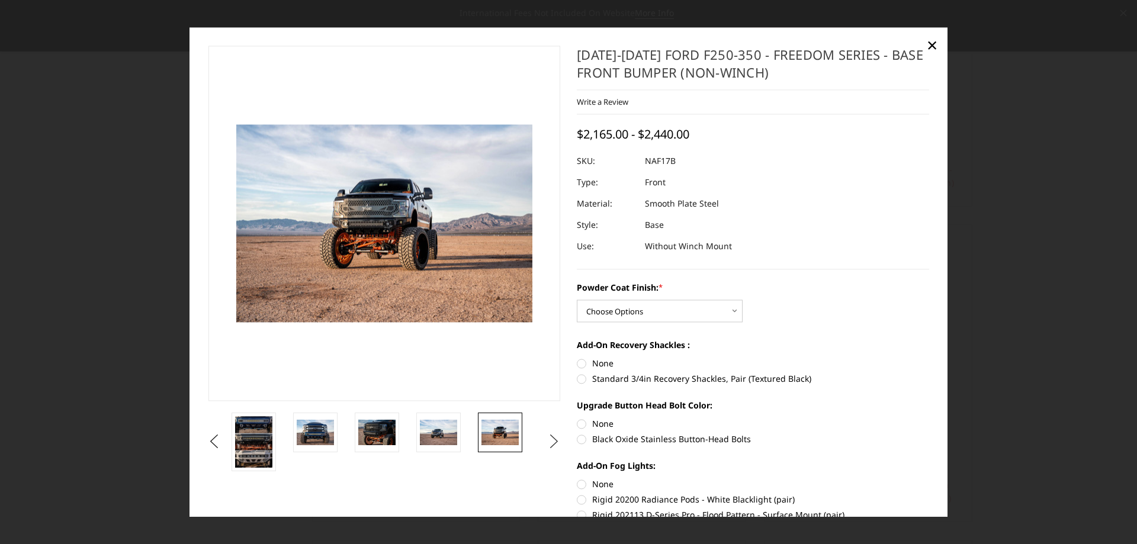
click at [545, 442] on button "Next" at bounding box center [554, 442] width 18 height 18
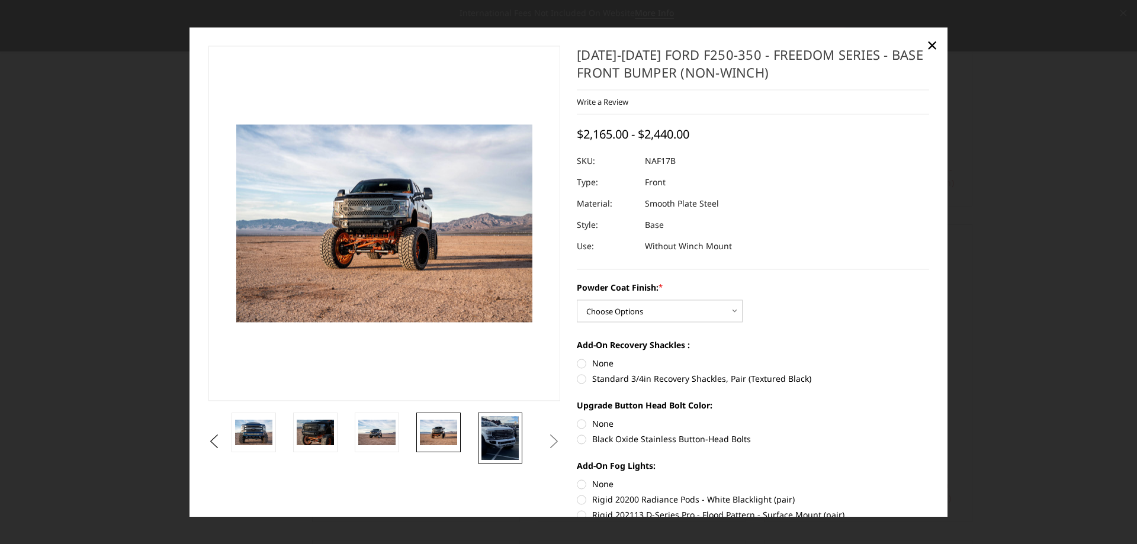
click at [494, 432] on img at bounding box center [499, 438] width 37 height 44
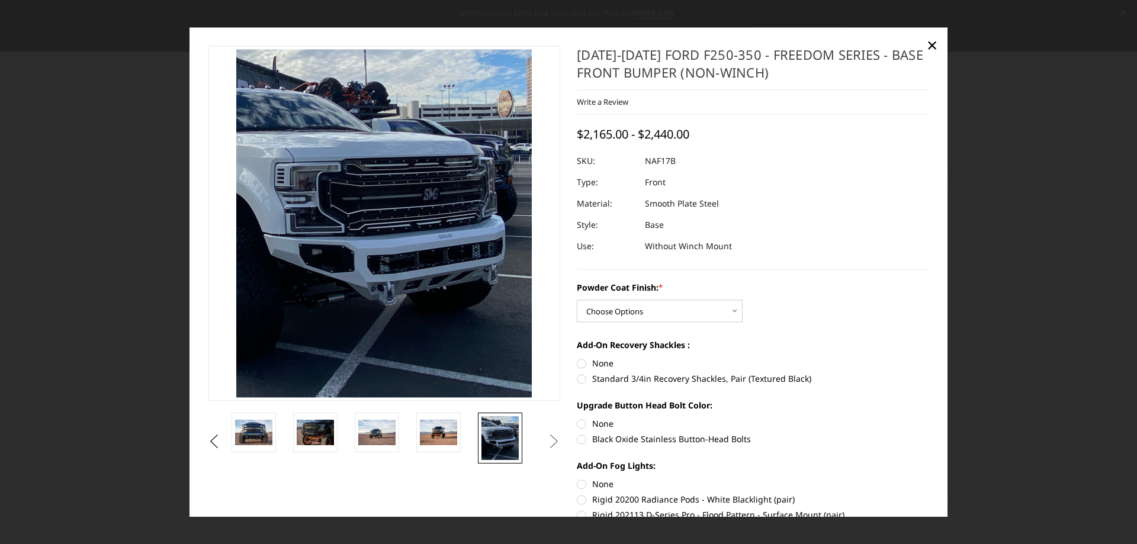
click at [549, 446] on button "Next" at bounding box center [554, 442] width 18 height 18
click at [546, 439] on button "Next" at bounding box center [554, 442] width 18 height 18
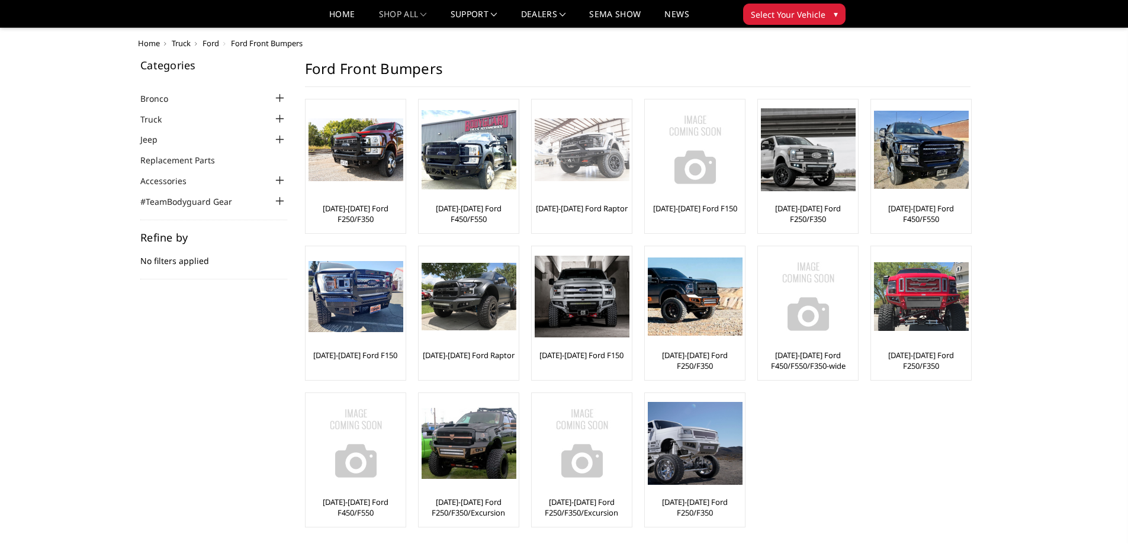
scroll to position [94, 0]
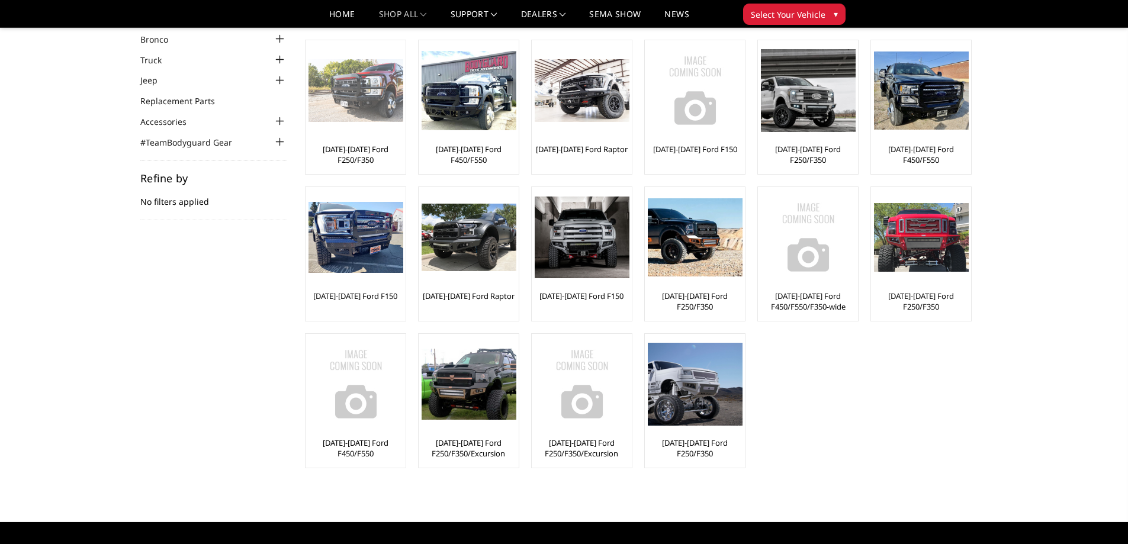
click at [381, 117] on img at bounding box center [355, 90] width 95 height 63
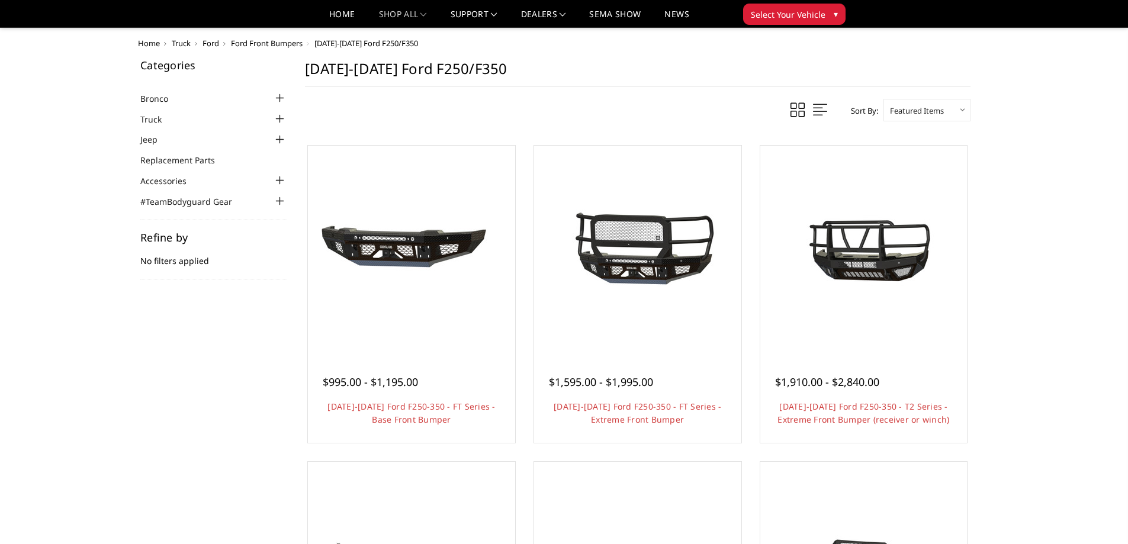
scroll to position [237, 0]
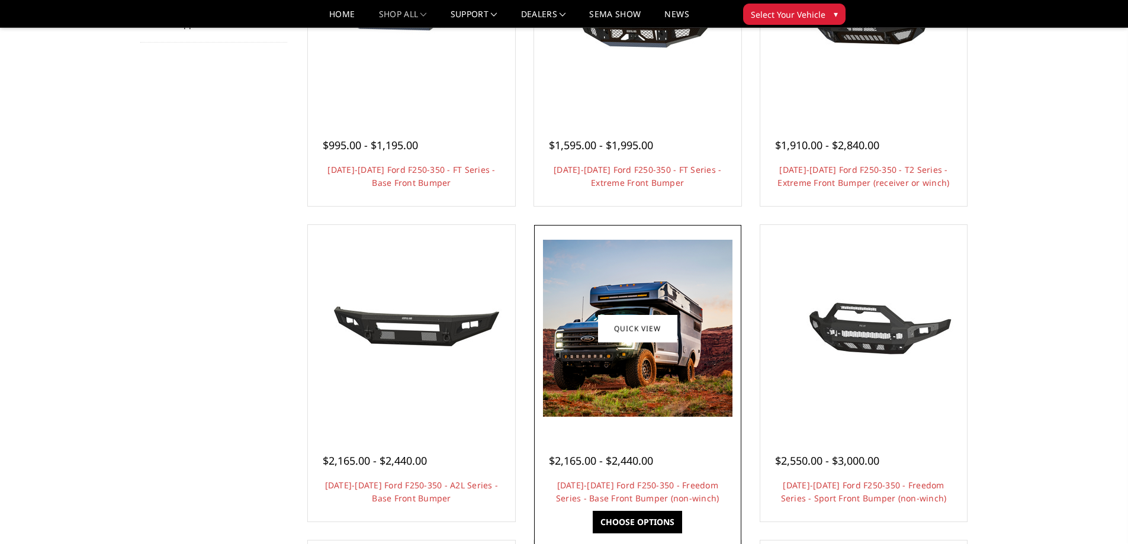
click at [617, 408] on img at bounding box center [637, 328] width 189 height 177
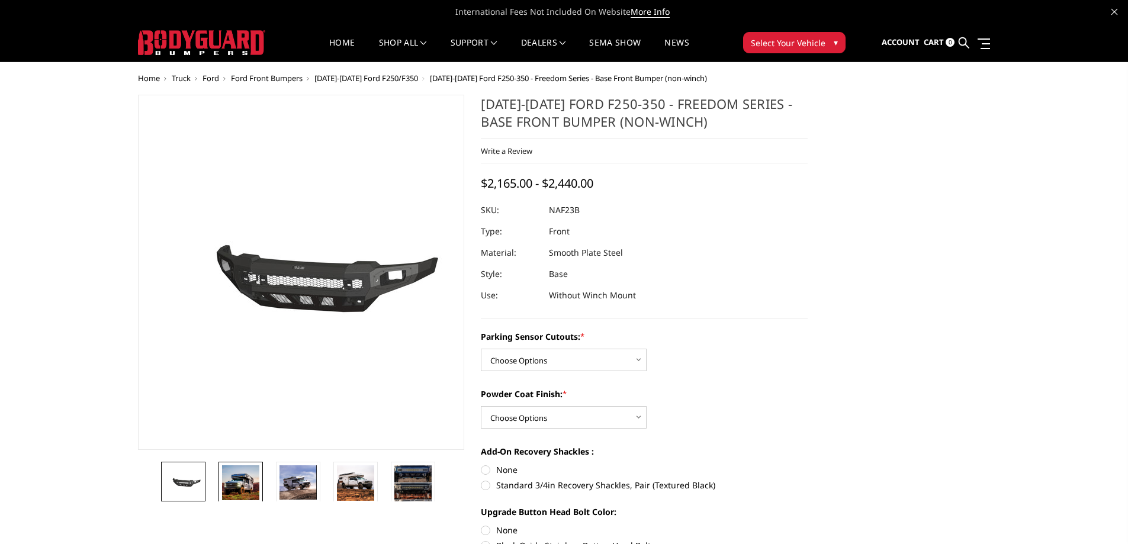
click at [239, 481] on img at bounding box center [240, 482] width 37 height 35
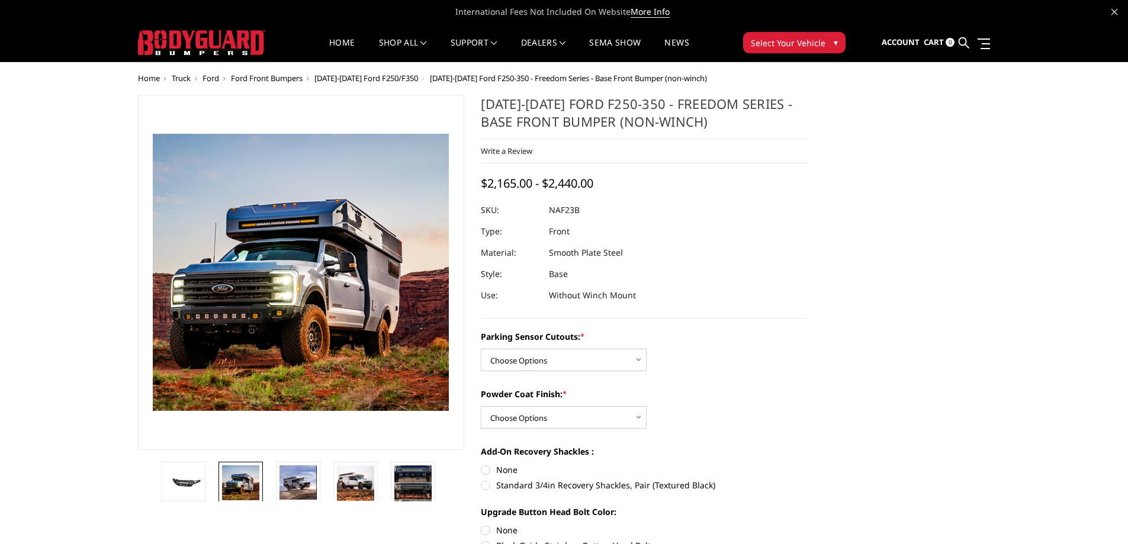
scroll to position [476, 0]
